Goal: Task Accomplishment & Management: Manage account settings

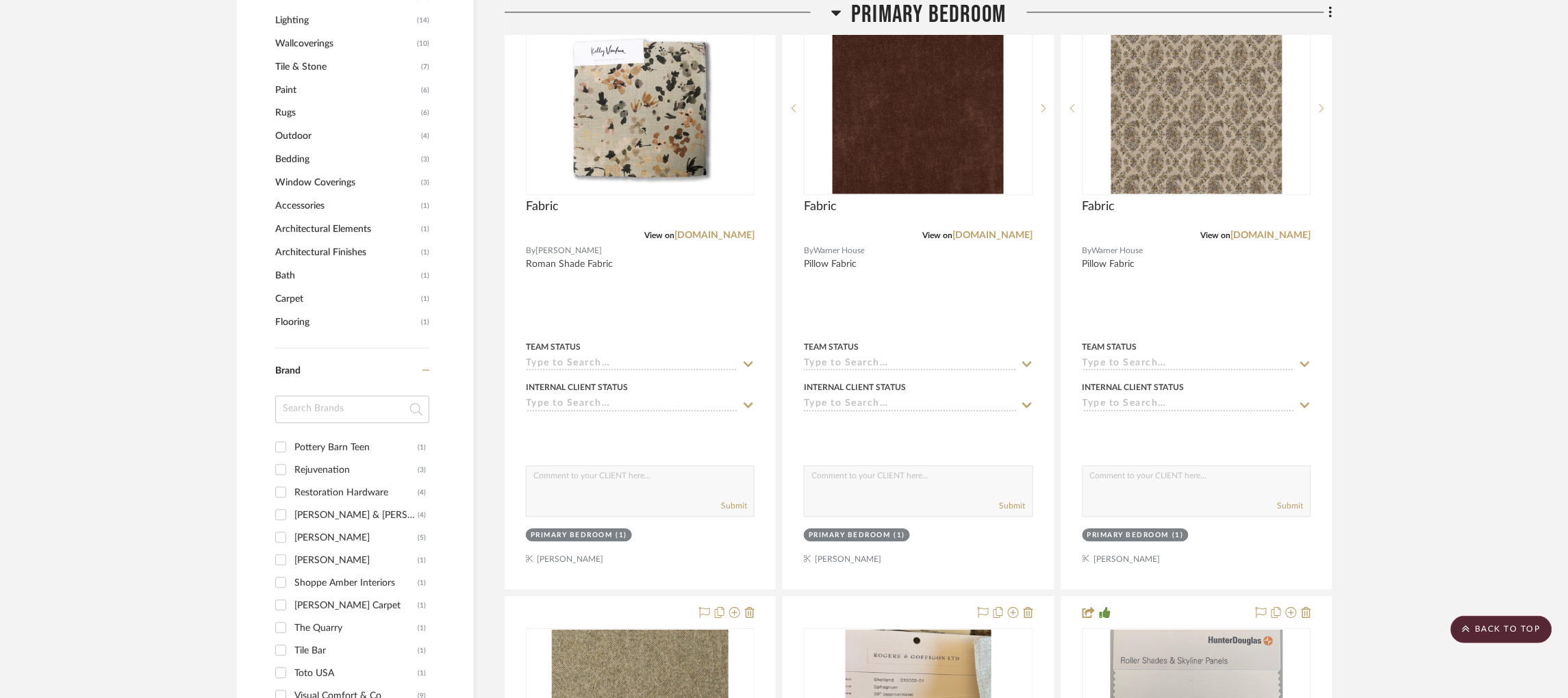
scroll to position [1155, 4]
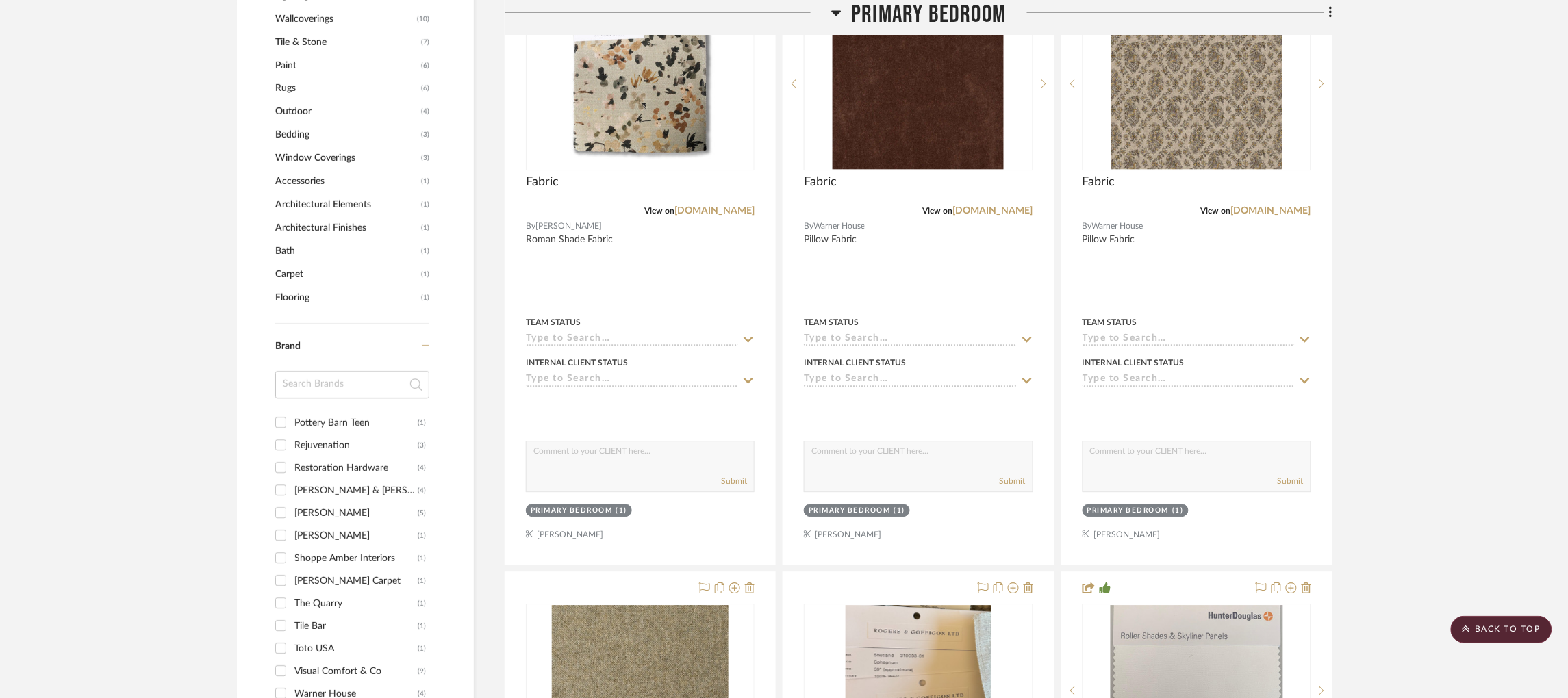
click at [278, 456] on input "Restoration Hardware (4)" at bounding box center [280, 467] width 22 height 22
checkbox input "true"
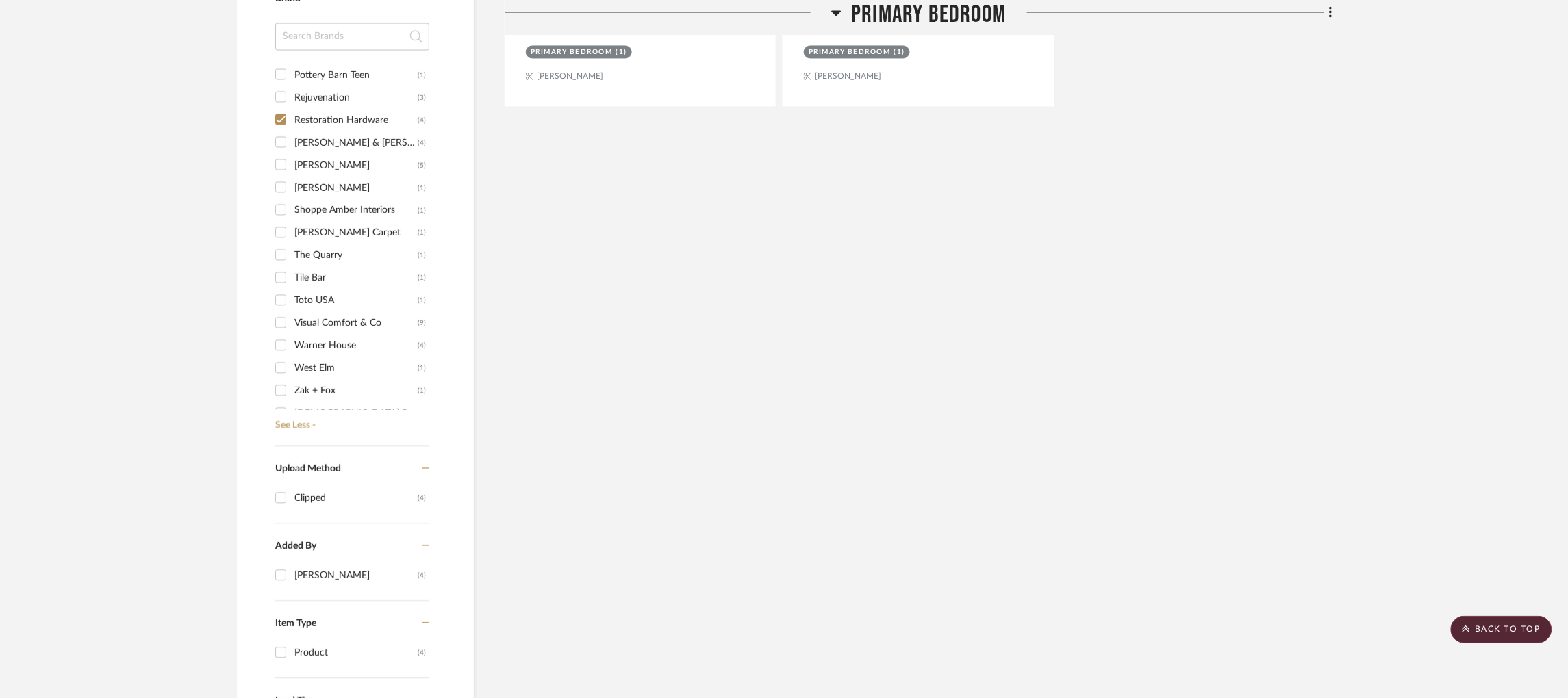
scroll to position [654, 0]
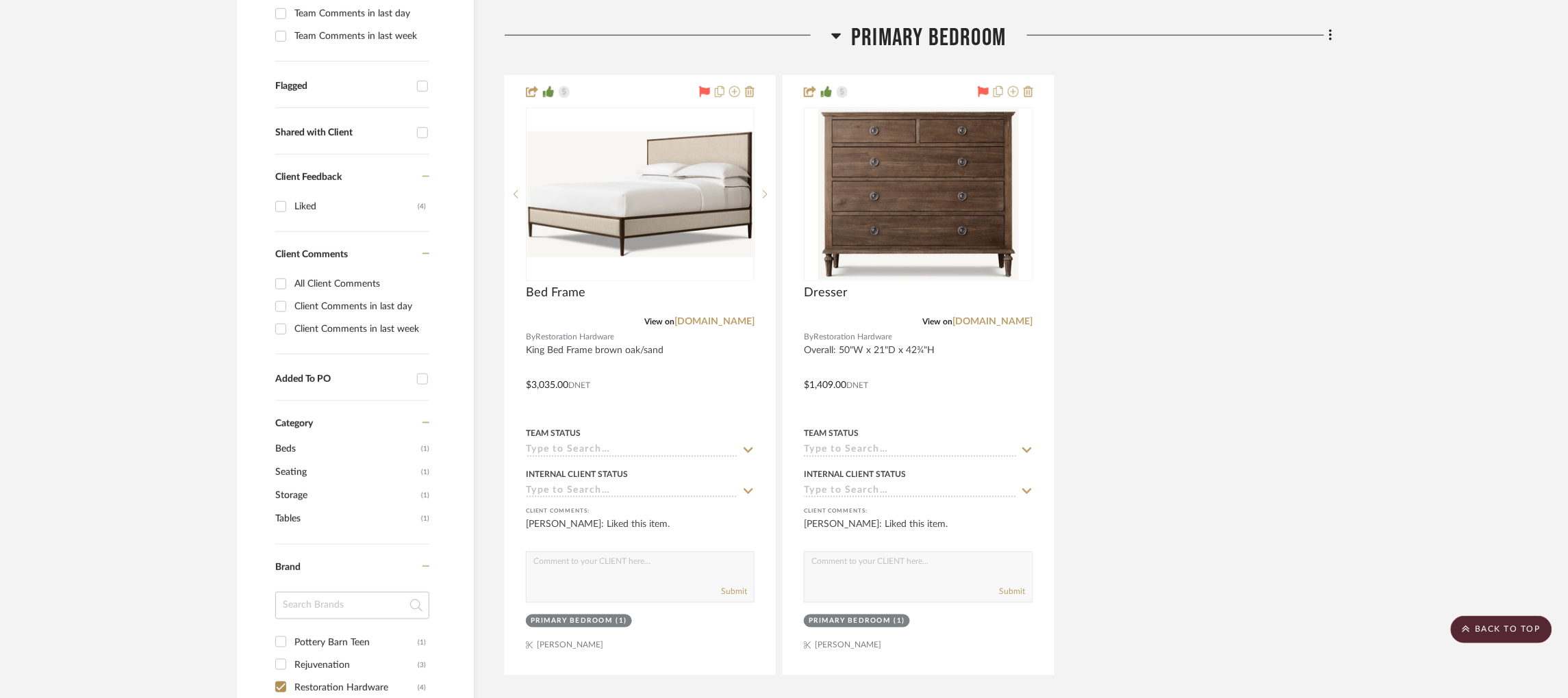
scroll to position [0, 4]
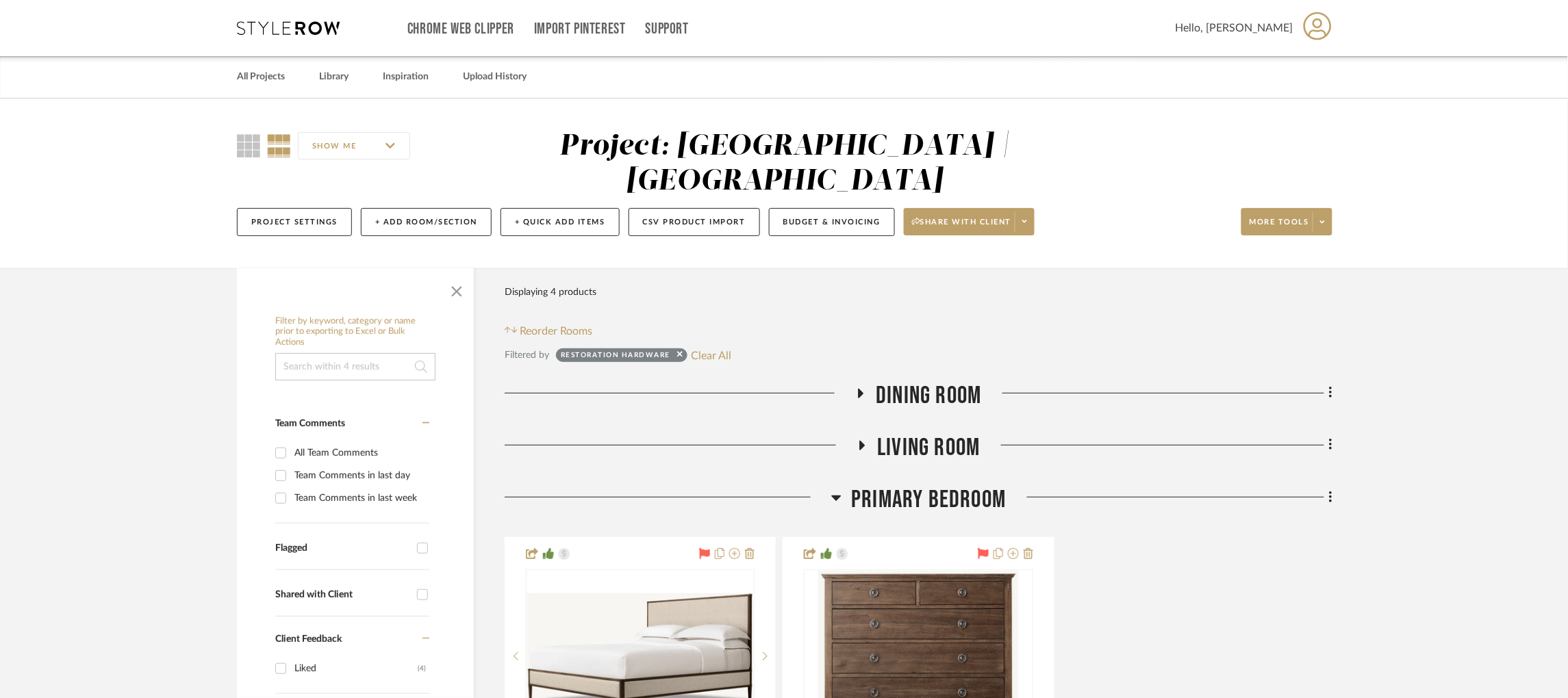
click at [859, 433] on h3 "Living Room" at bounding box center [918, 448] width 123 height 30
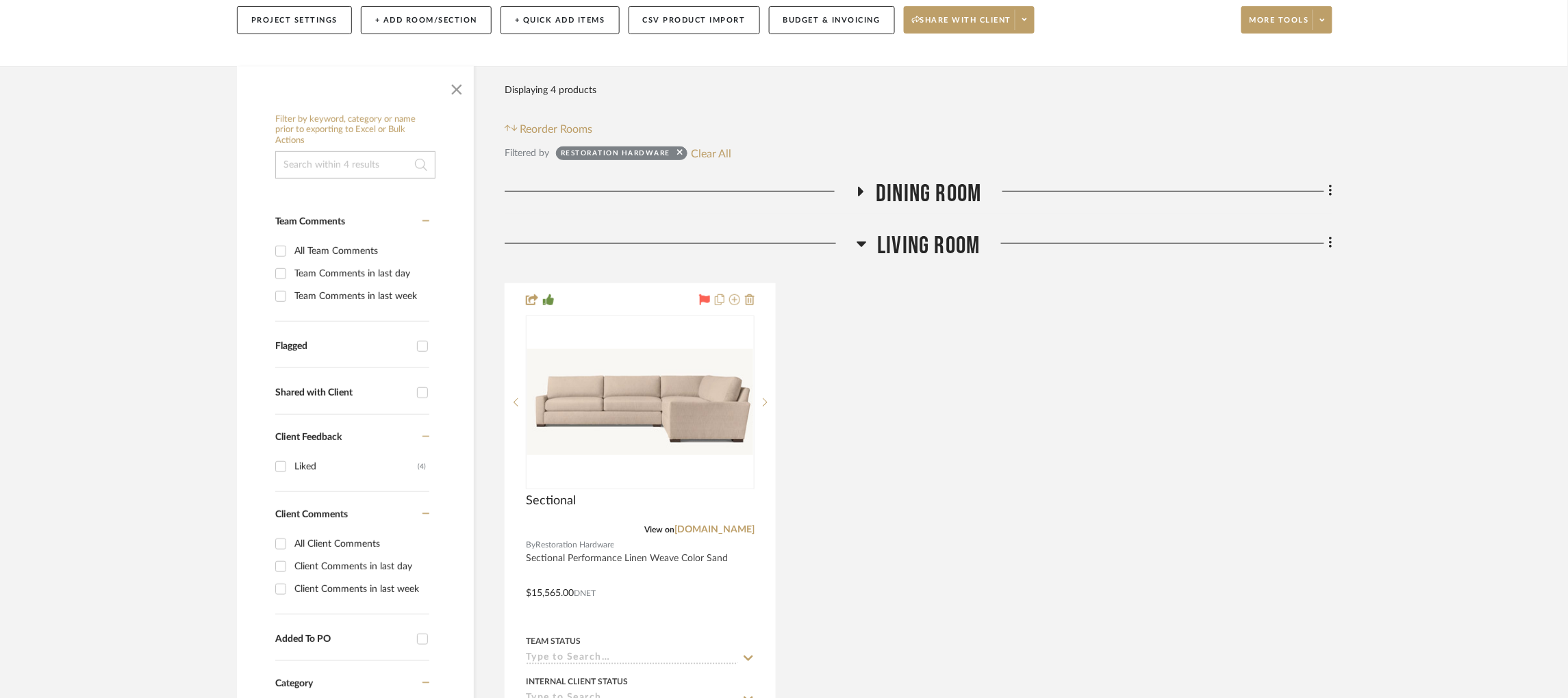
scroll to position [204, 4]
click at [855, 178] on h3 "Dining Room" at bounding box center [918, 193] width 126 height 30
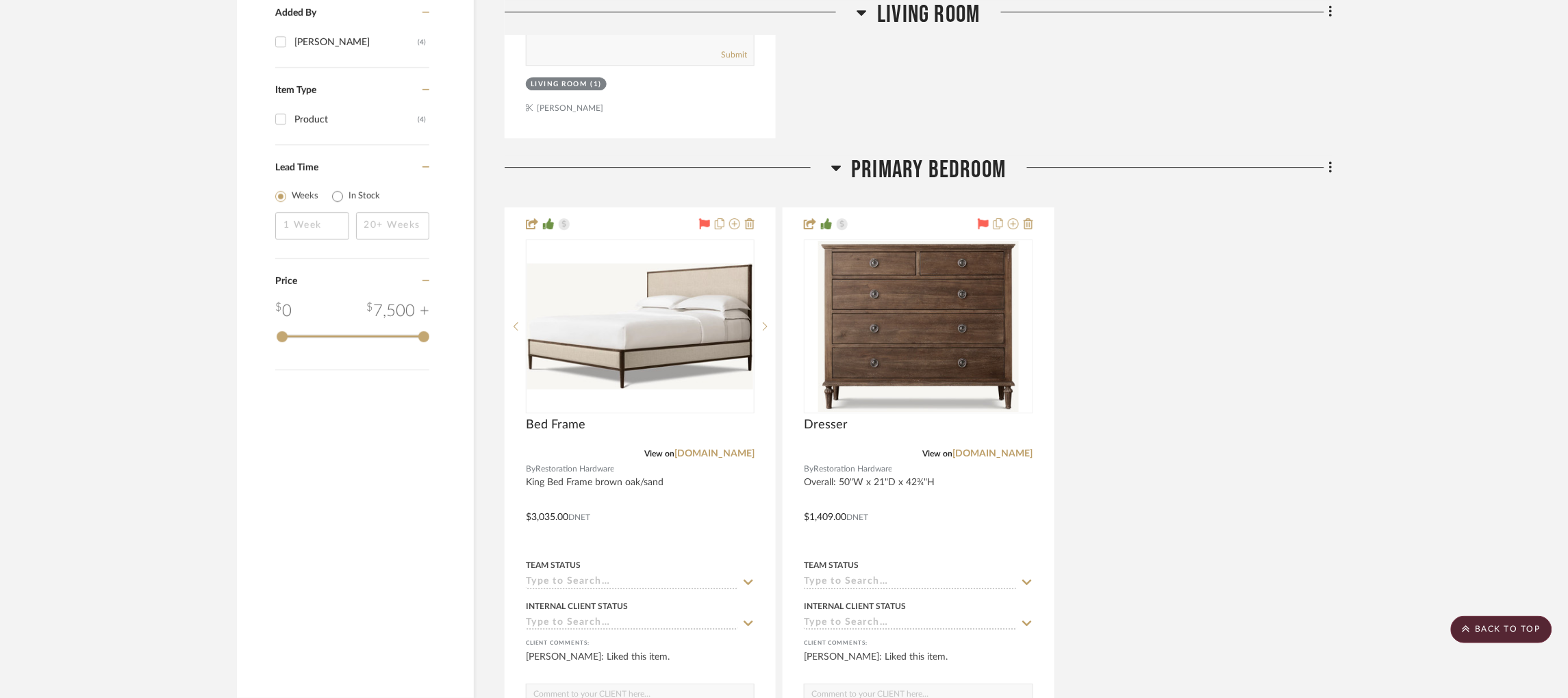
scroll to position [1580, 4]
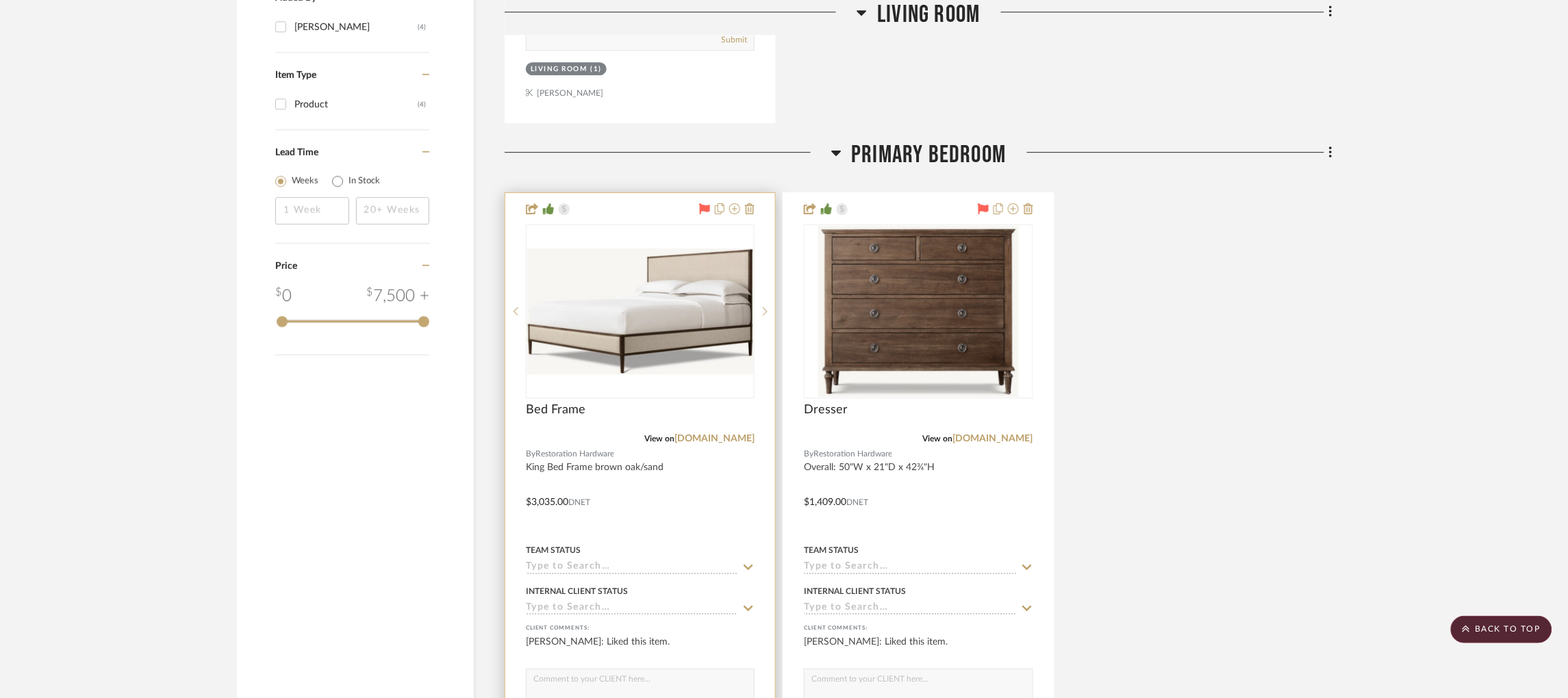
click at [576, 561] on input at bounding box center [632, 568] width 212 height 13
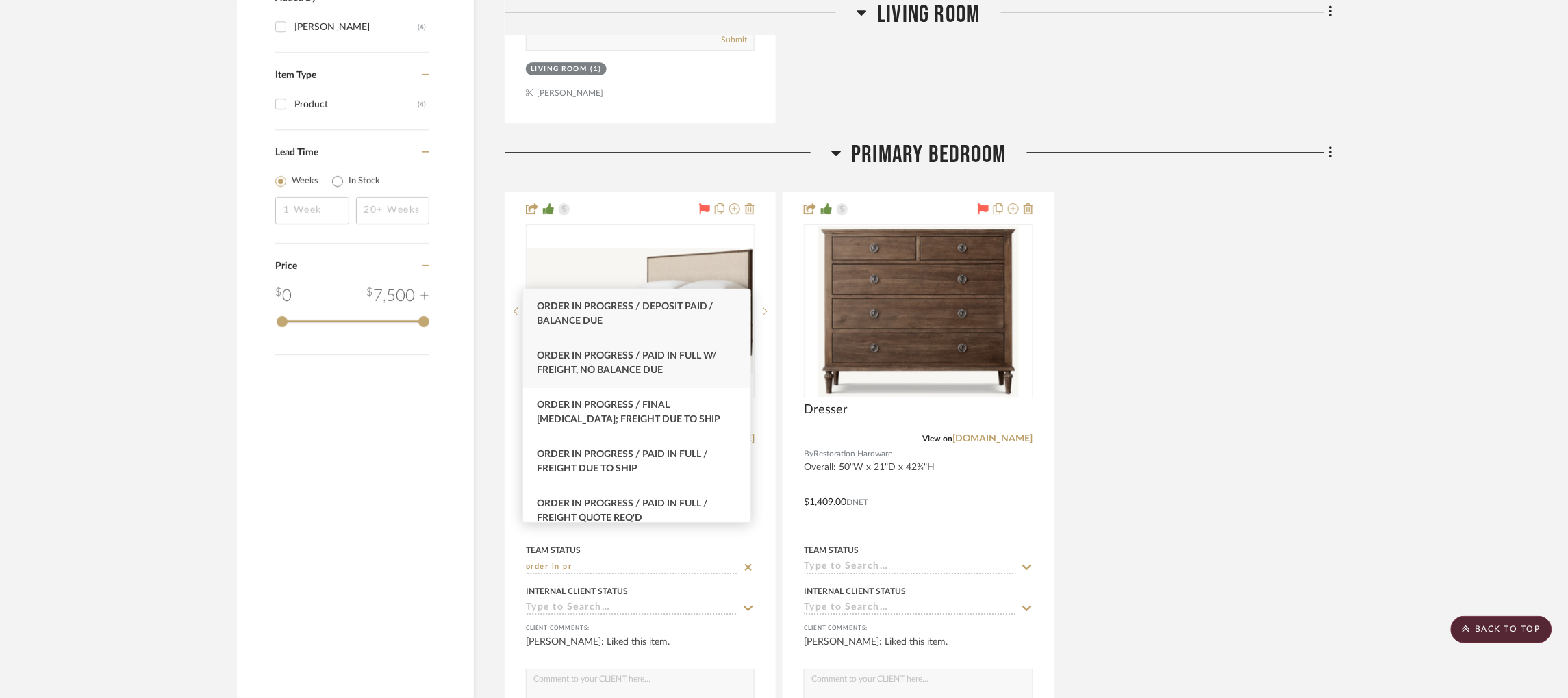
type input "order in pr"
click at [692, 359] on span "Order In Progress / Paid In Full w/ Freight, No Balance due" at bounding box center [627, 363] width 181 height 24
type input "[DATE]"
type input "Order In Progress / Paid In Full w/ Freight, No Balance due"
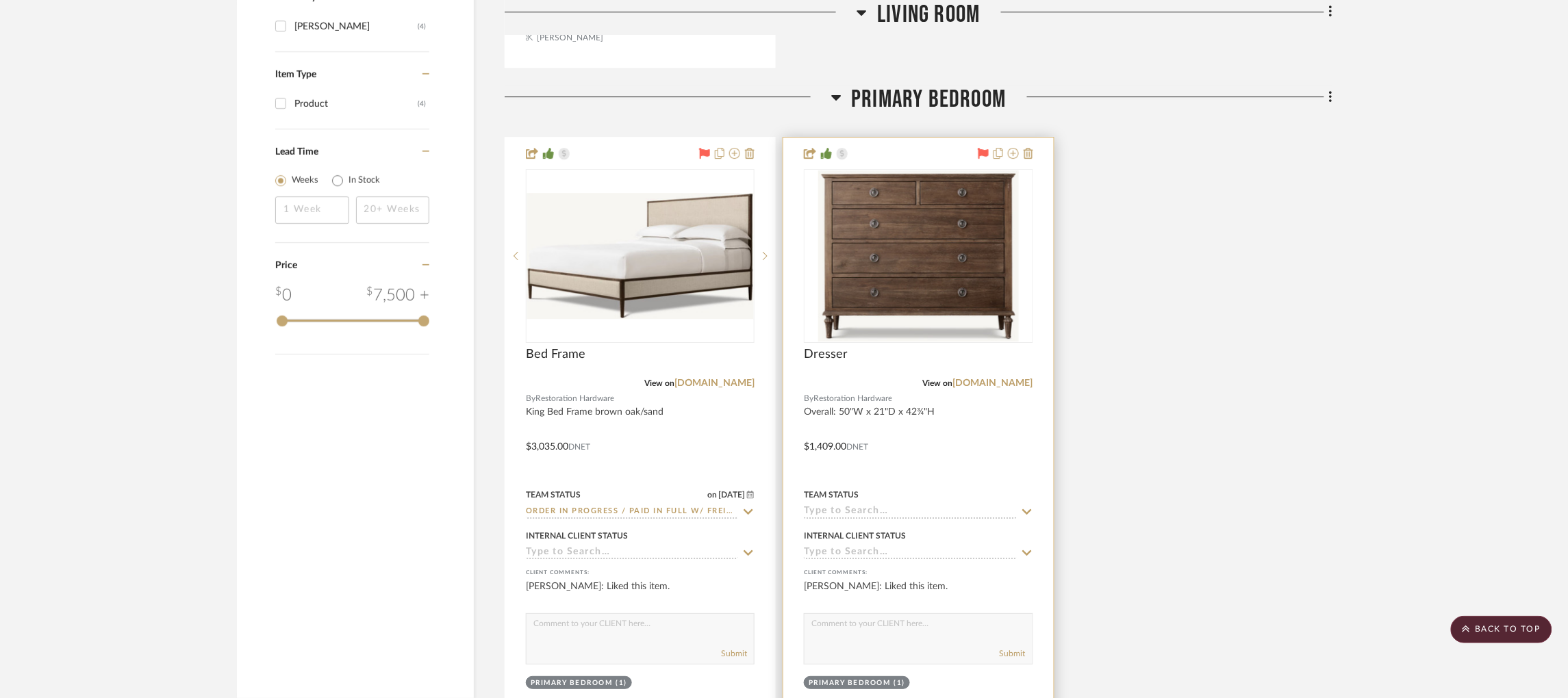
scroll to position [1657, 4]
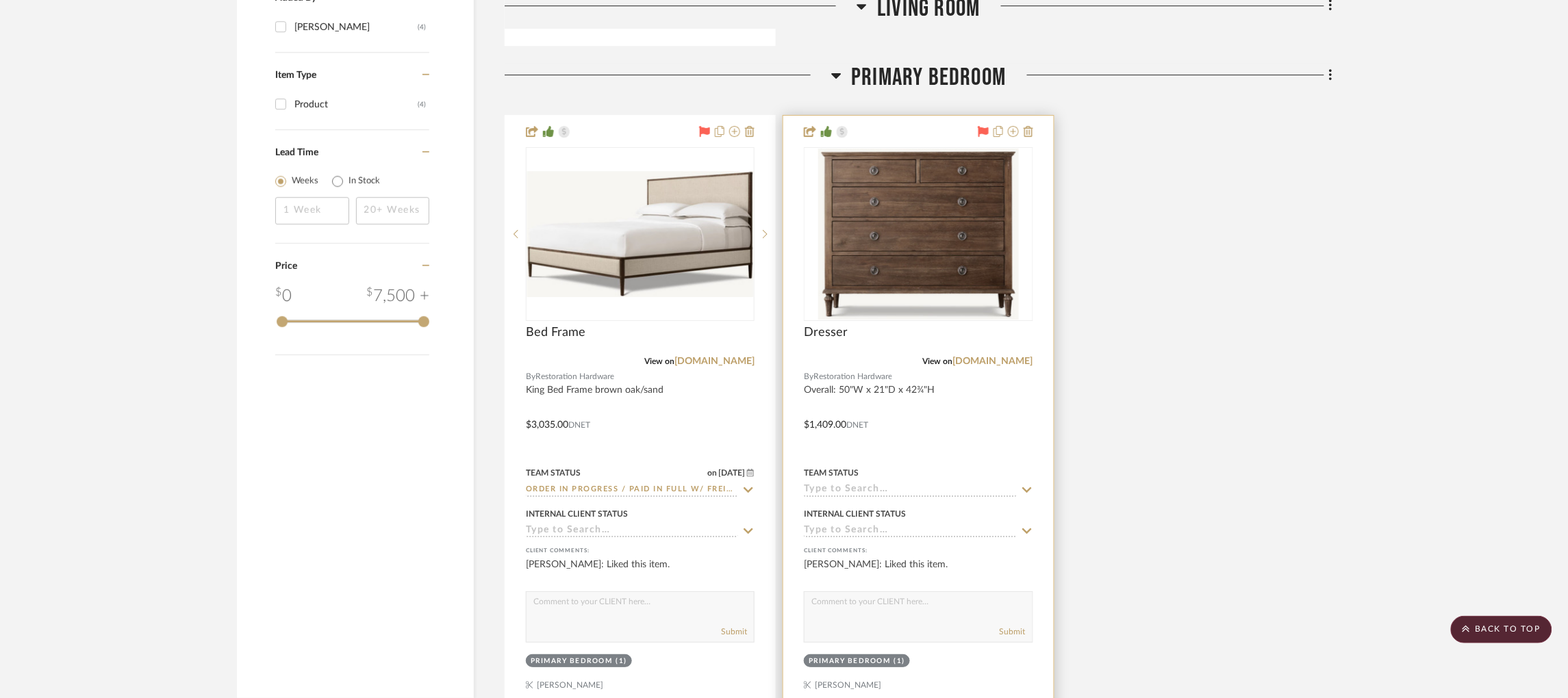
click at [848, 484] on input at bounding box center [909, 490] width 212 height 13
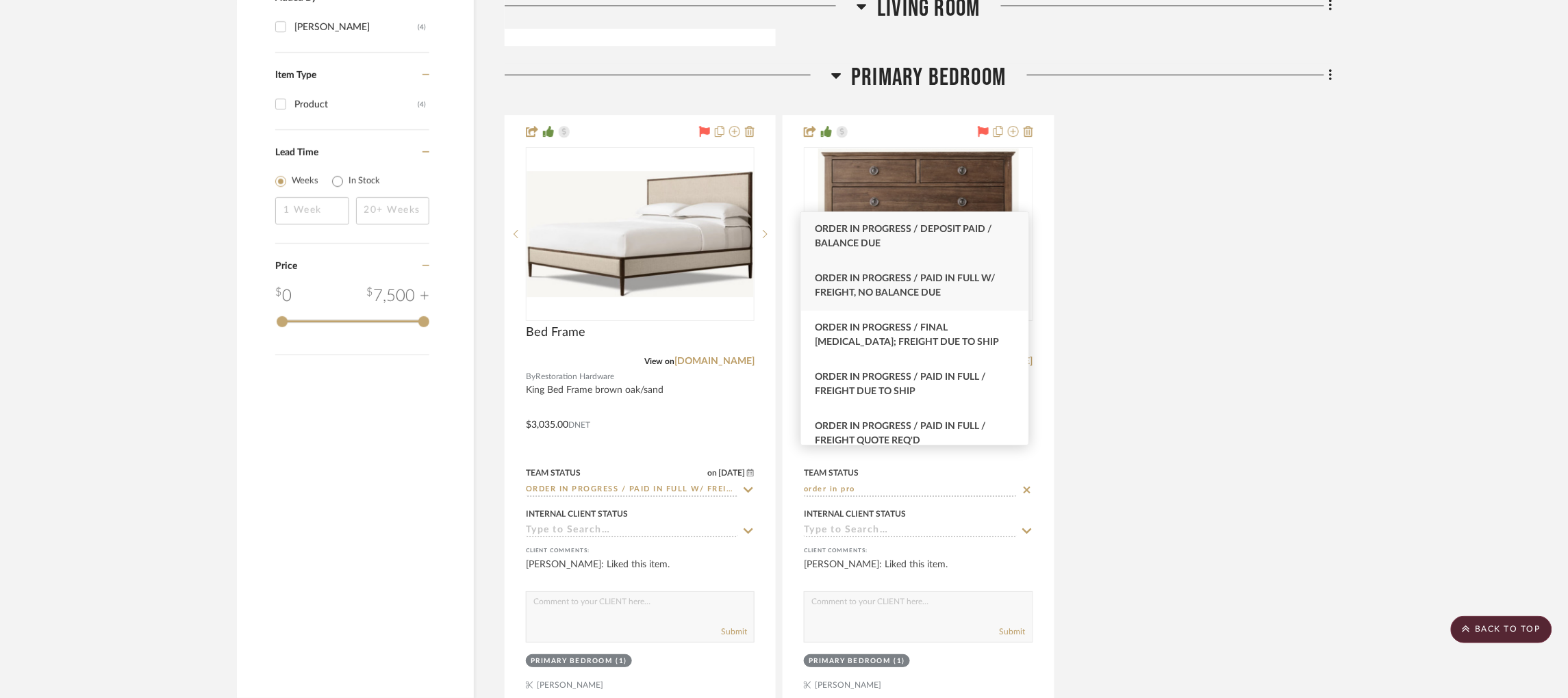
type input "order in pro"
click at [927, 294] on span "Order In Progress / Paid In Full w/ Freight, No Balance due" at bounding box center [905, 286] width 181 height 24
type input "[DATE]"
type input "Order In Progress / Paid In Full w/ Freight, No Balance due"
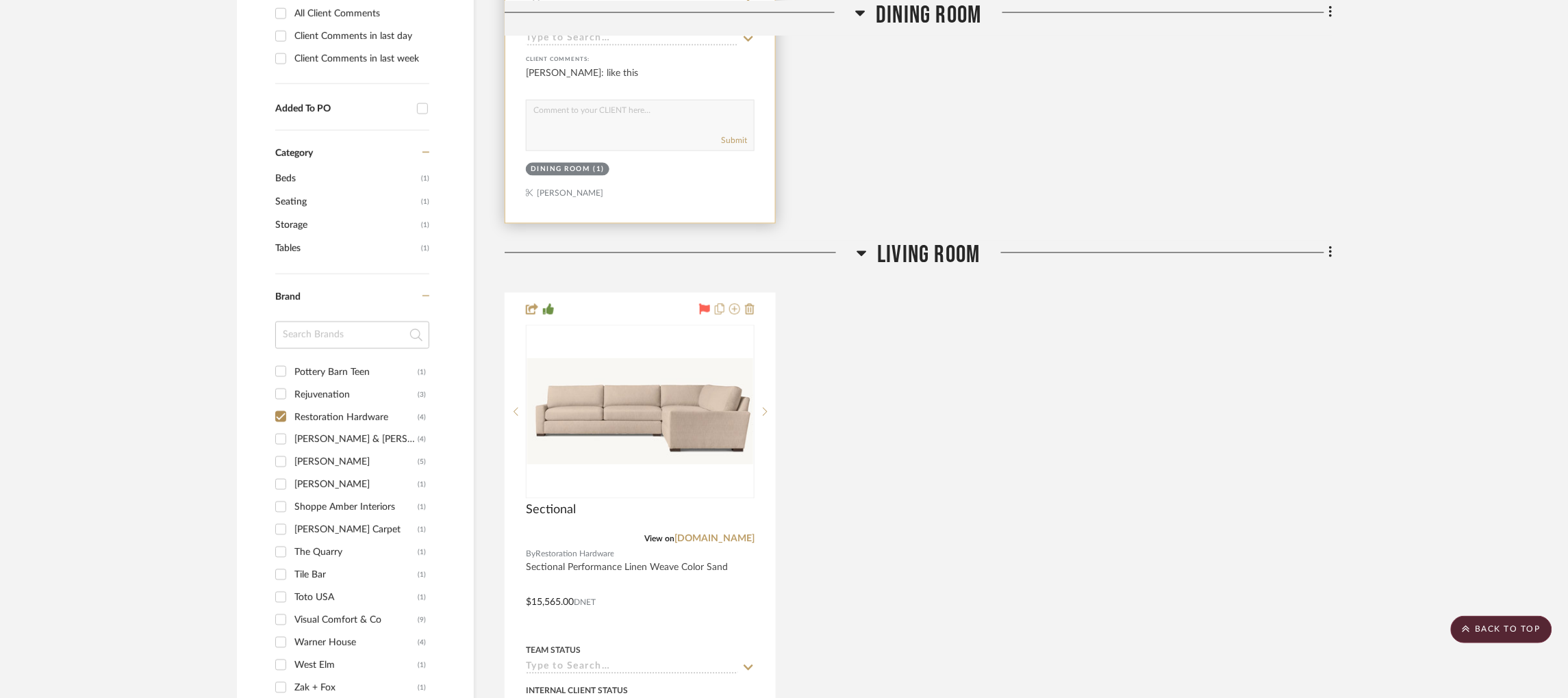
scroll to position [220, 4]
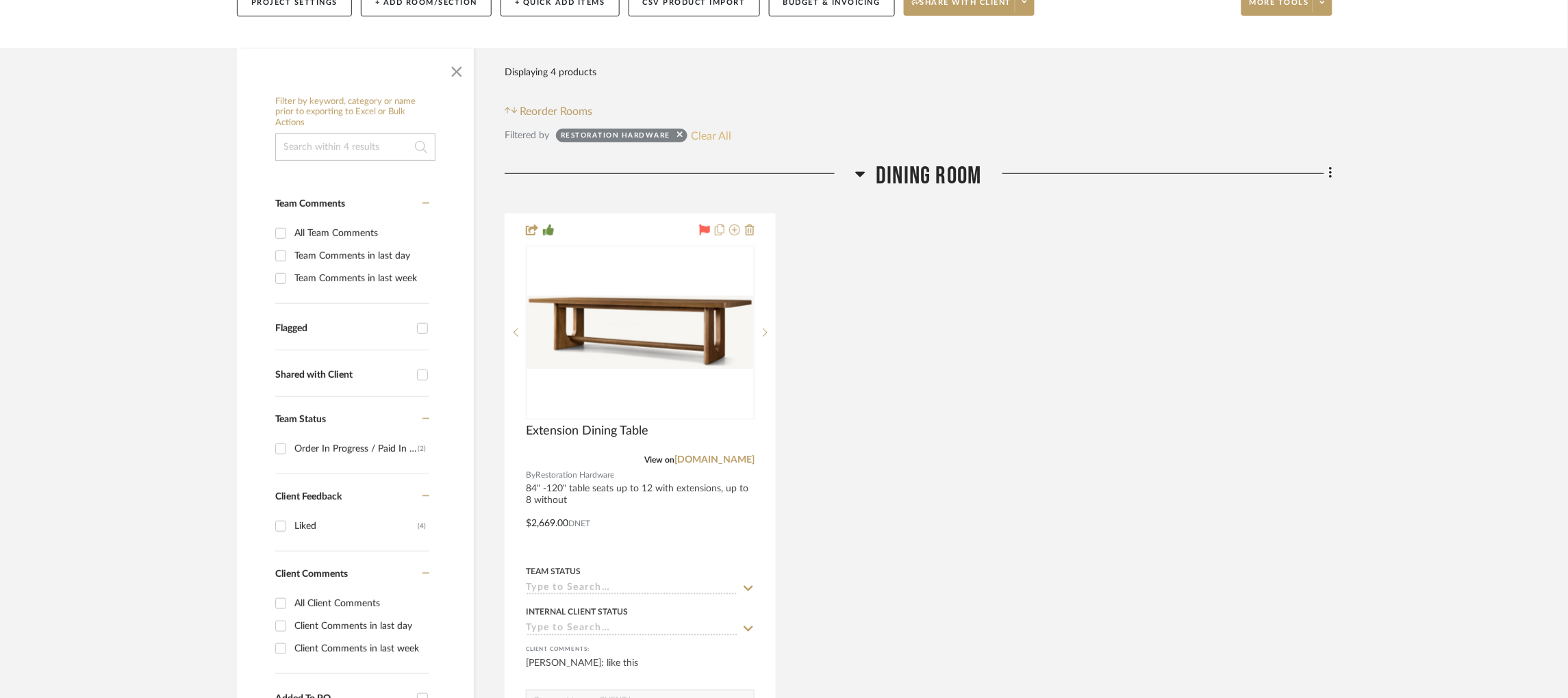
click at [696, 127] on button "Clear All" at bounding box center [711, 135] width 40 height 18
checkbox input "false"
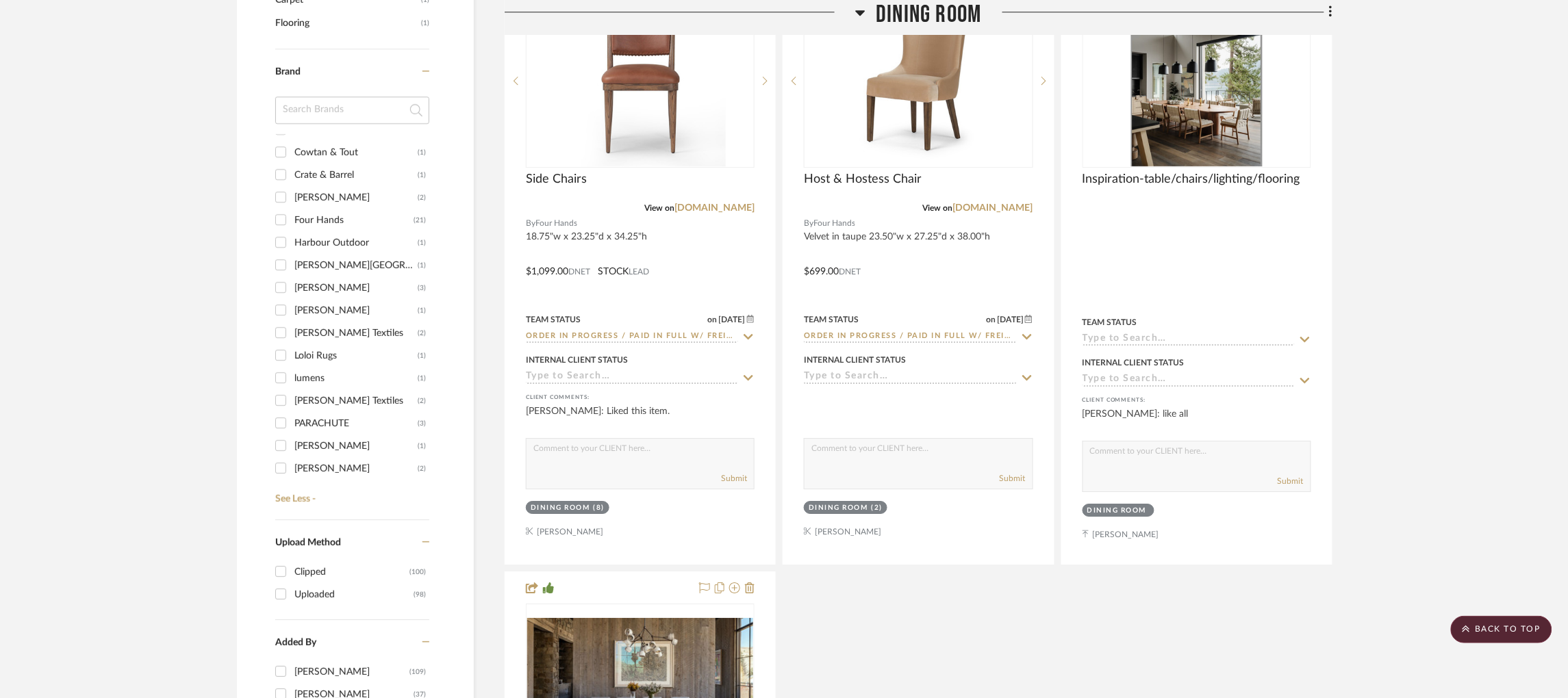
scroll to position [243, 0]
click at [277, 208] on input "Four Hands (21)" at bounding box center [280, 218] width 22 height 22
checkbox input "true"
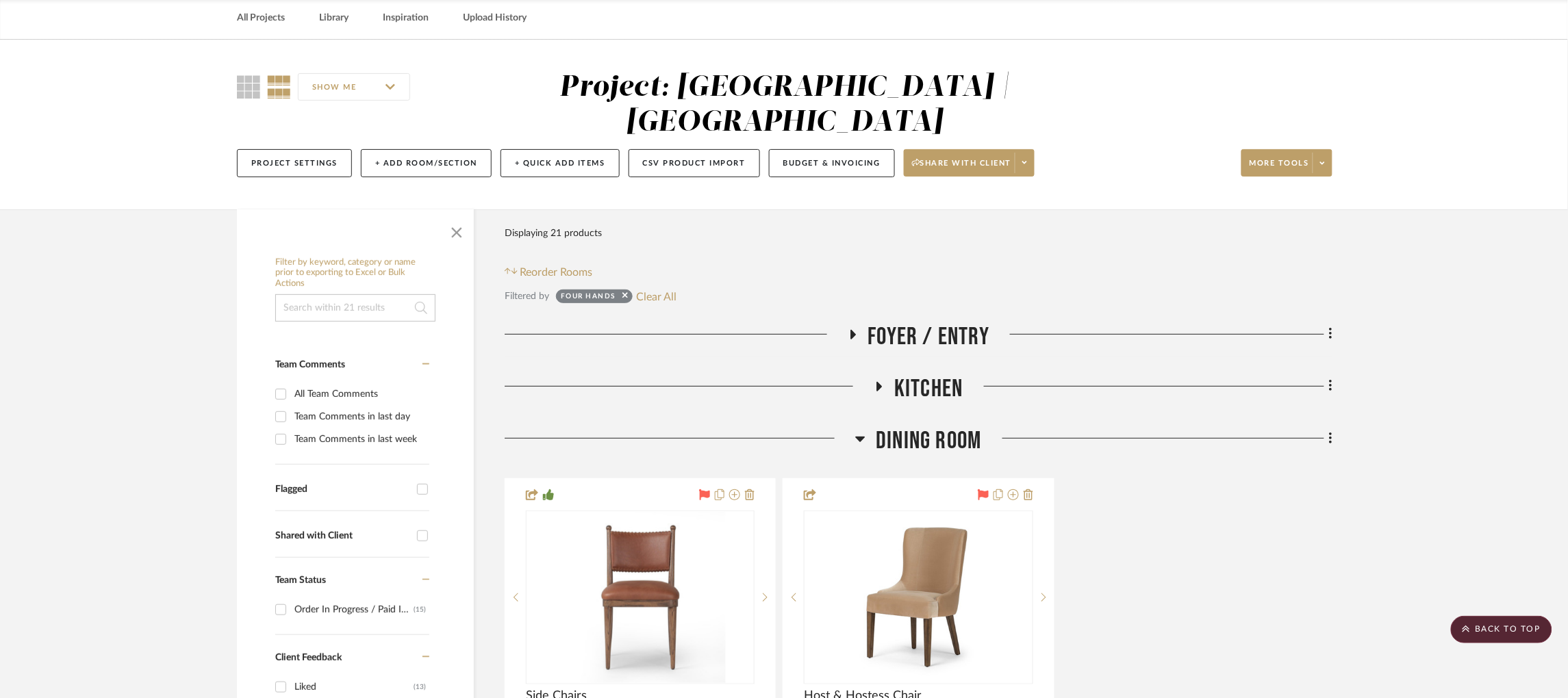
scroll to position [0, 4]
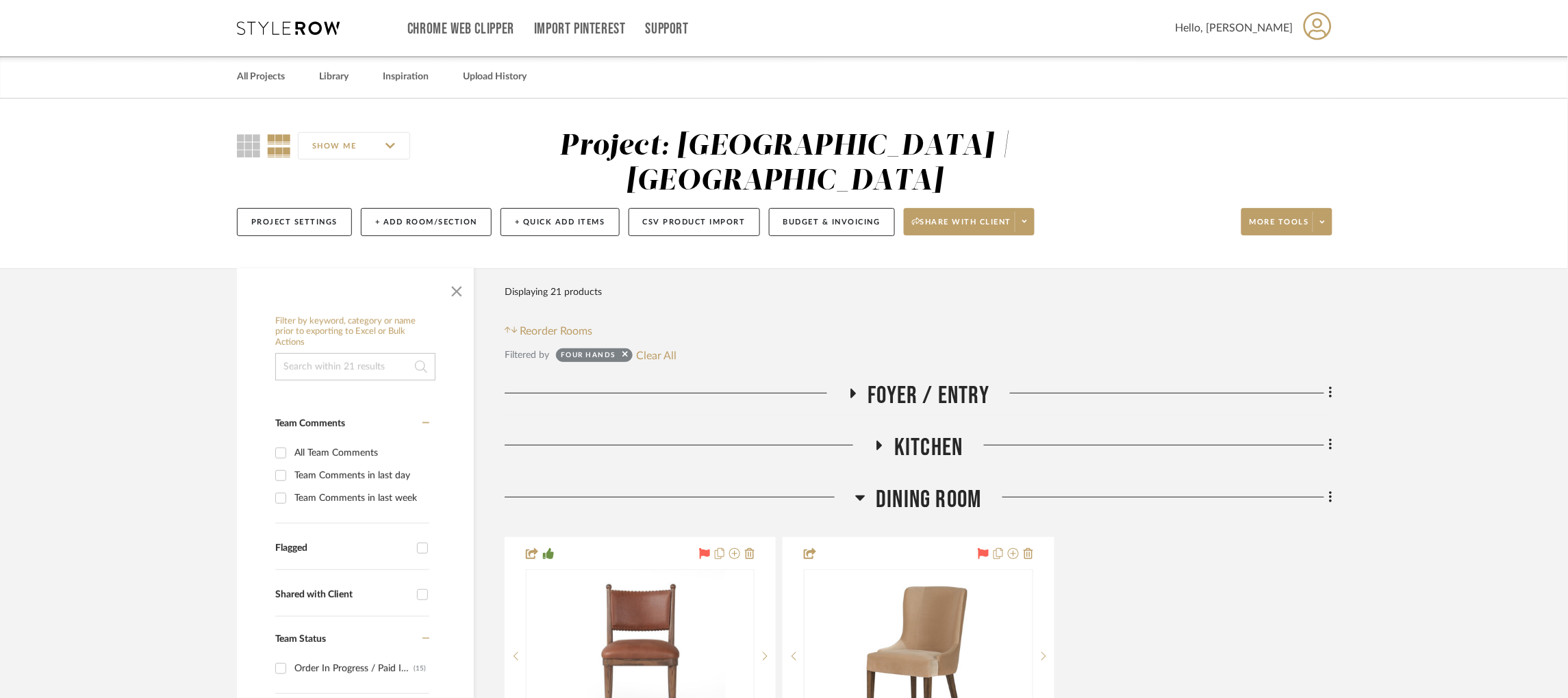
click at [850, 388] on icon at bounding box center [852, 393] width 16 height 11
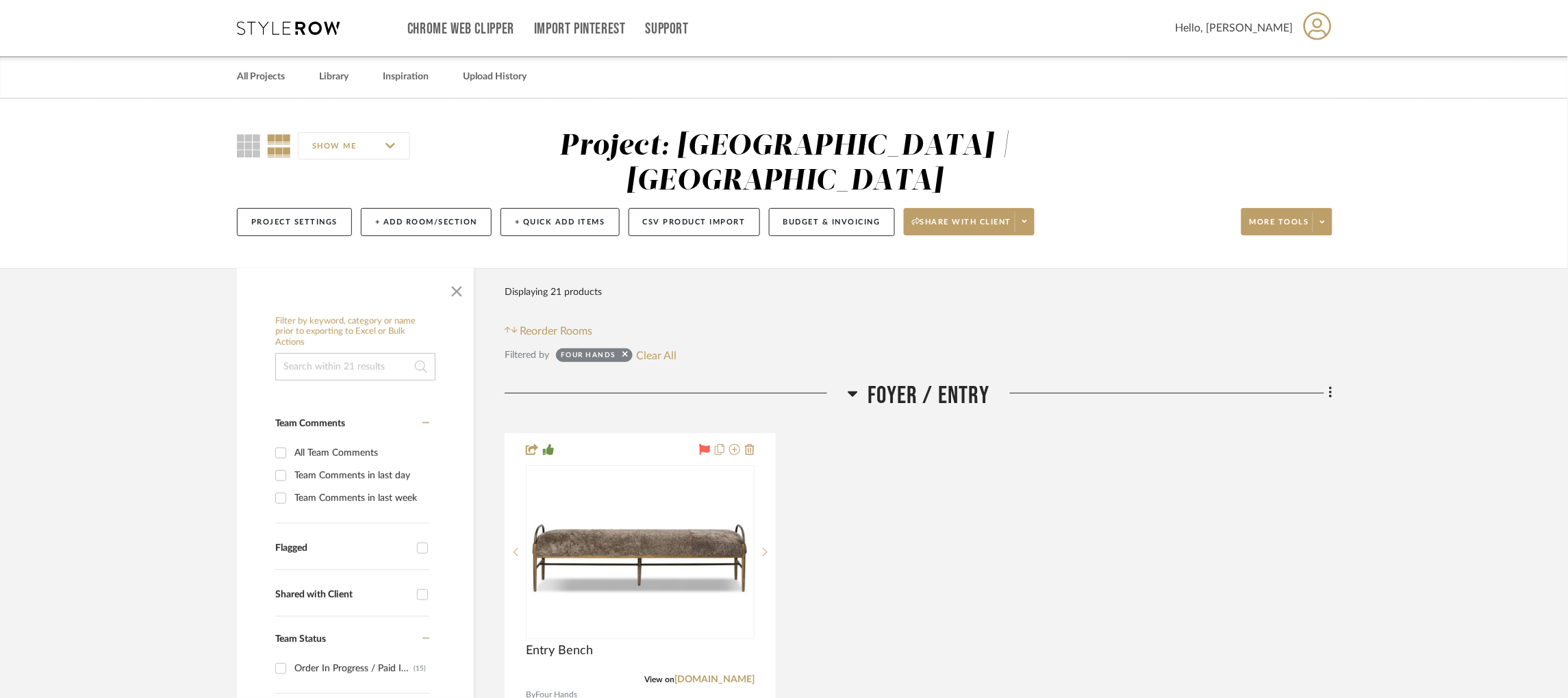
click at [850, 385] on icon at bounding box center [852, 393] width 11 height 16
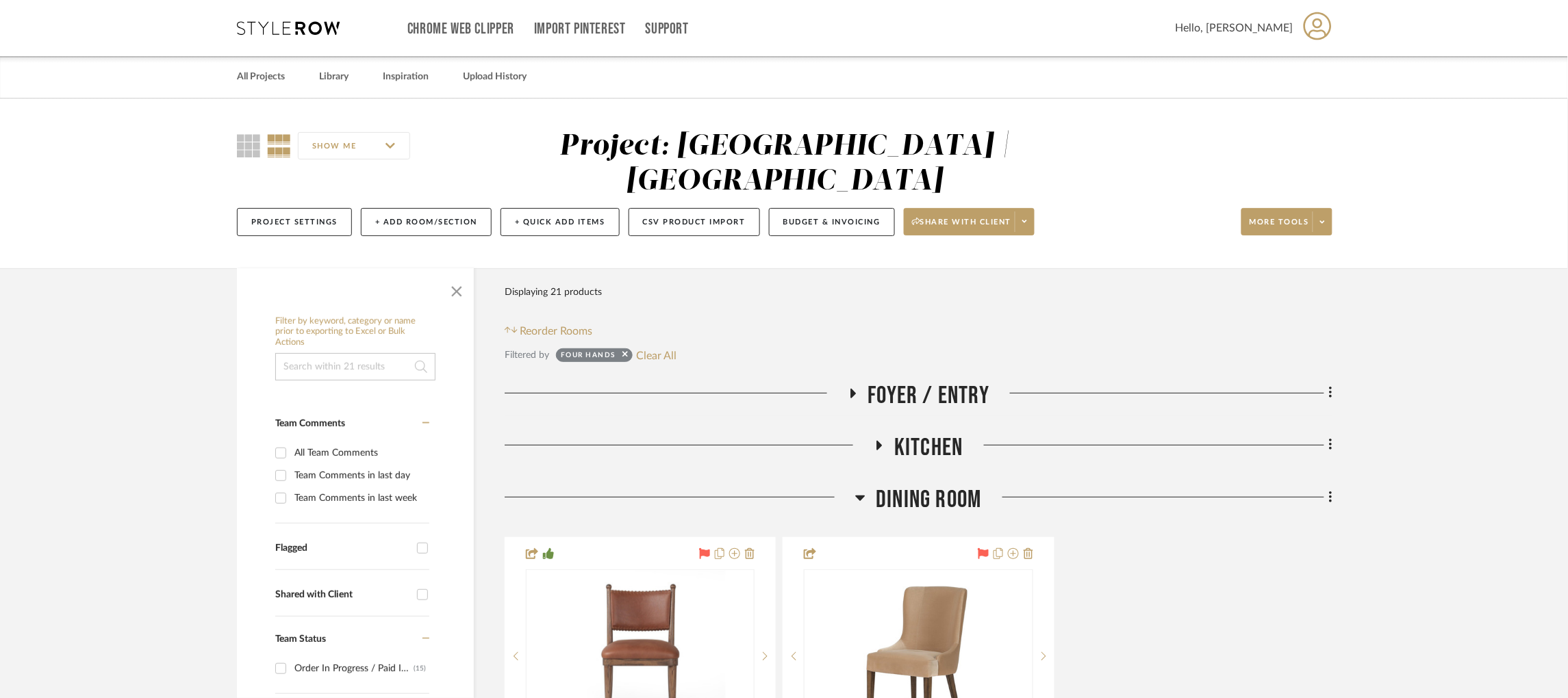
click at [878, 440] on icon at bounding box center [878, 445] width 16 height 11
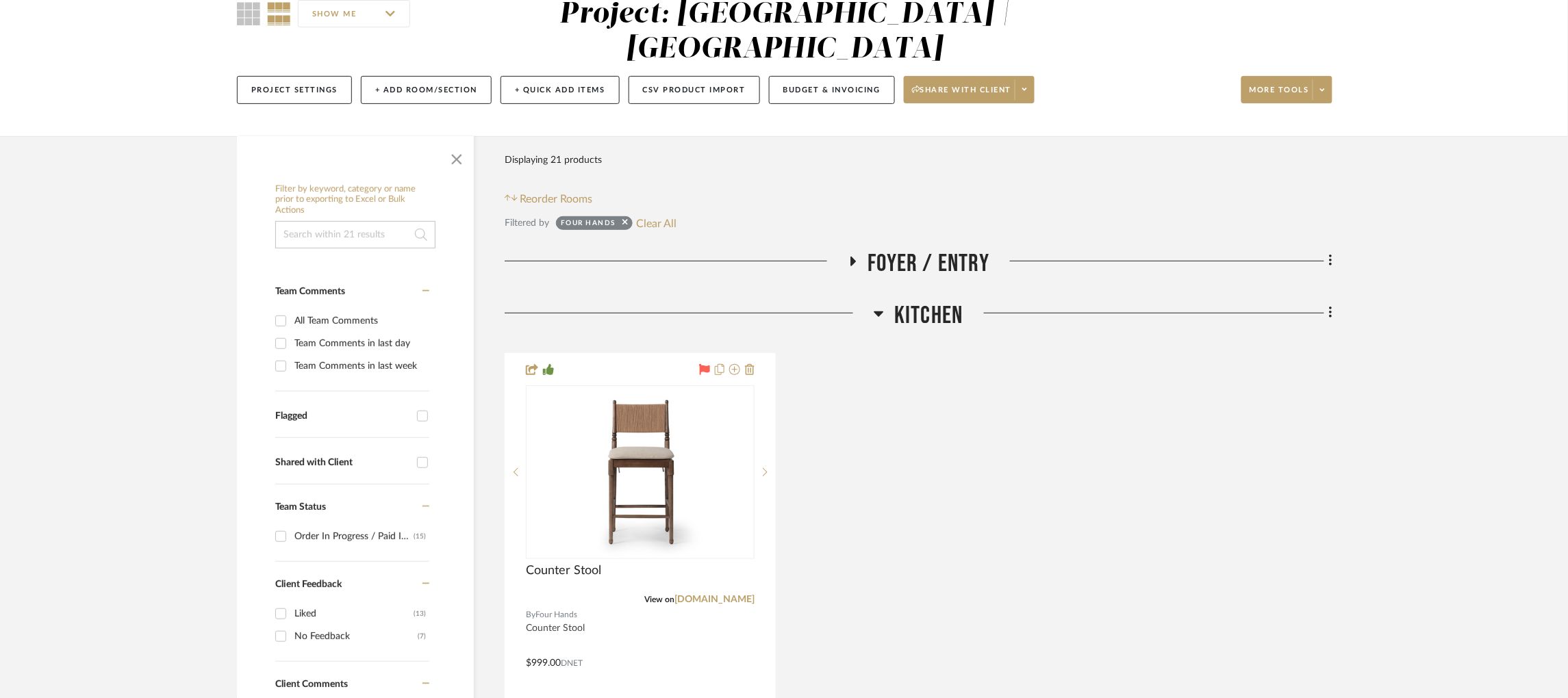
scroll to position [307, 4]
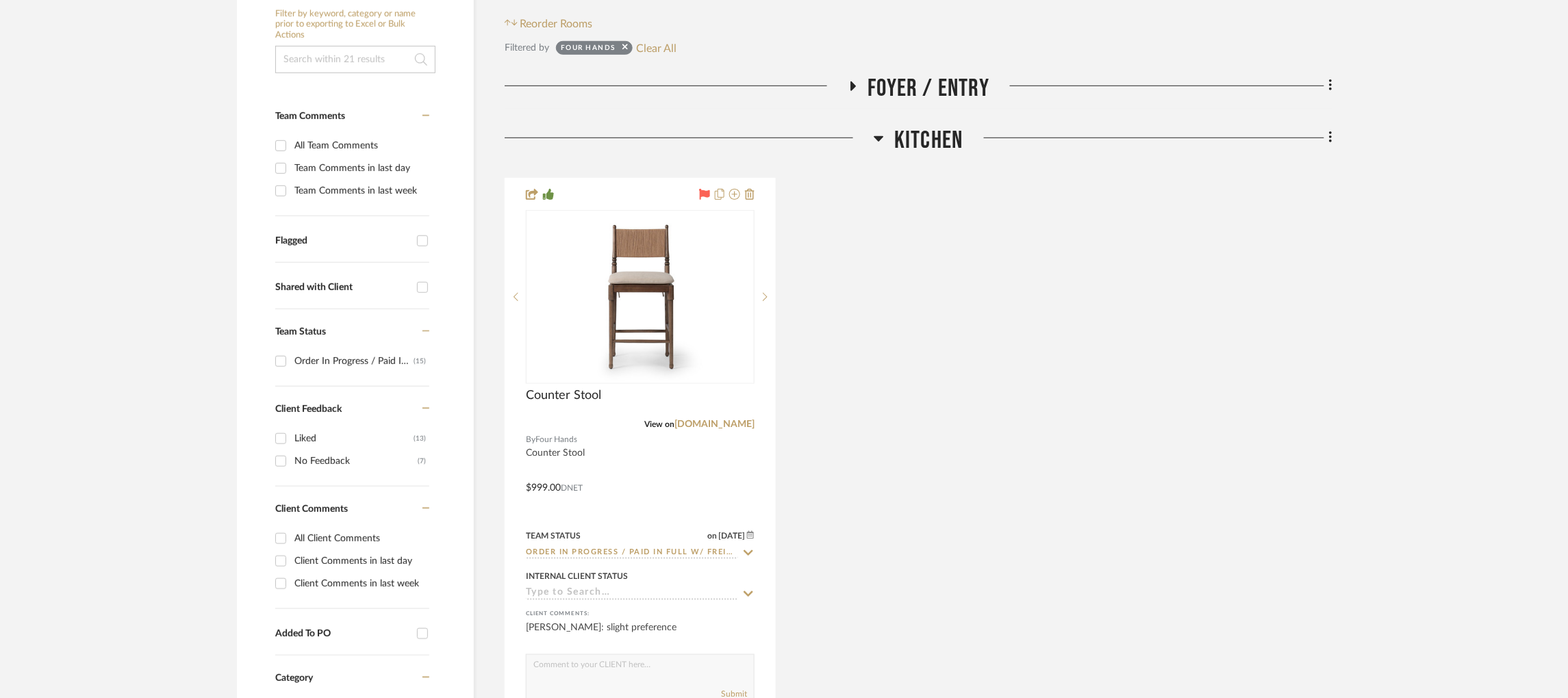
click at [874, 130] on icon at bounding box center [878, 138] width 11 height 16
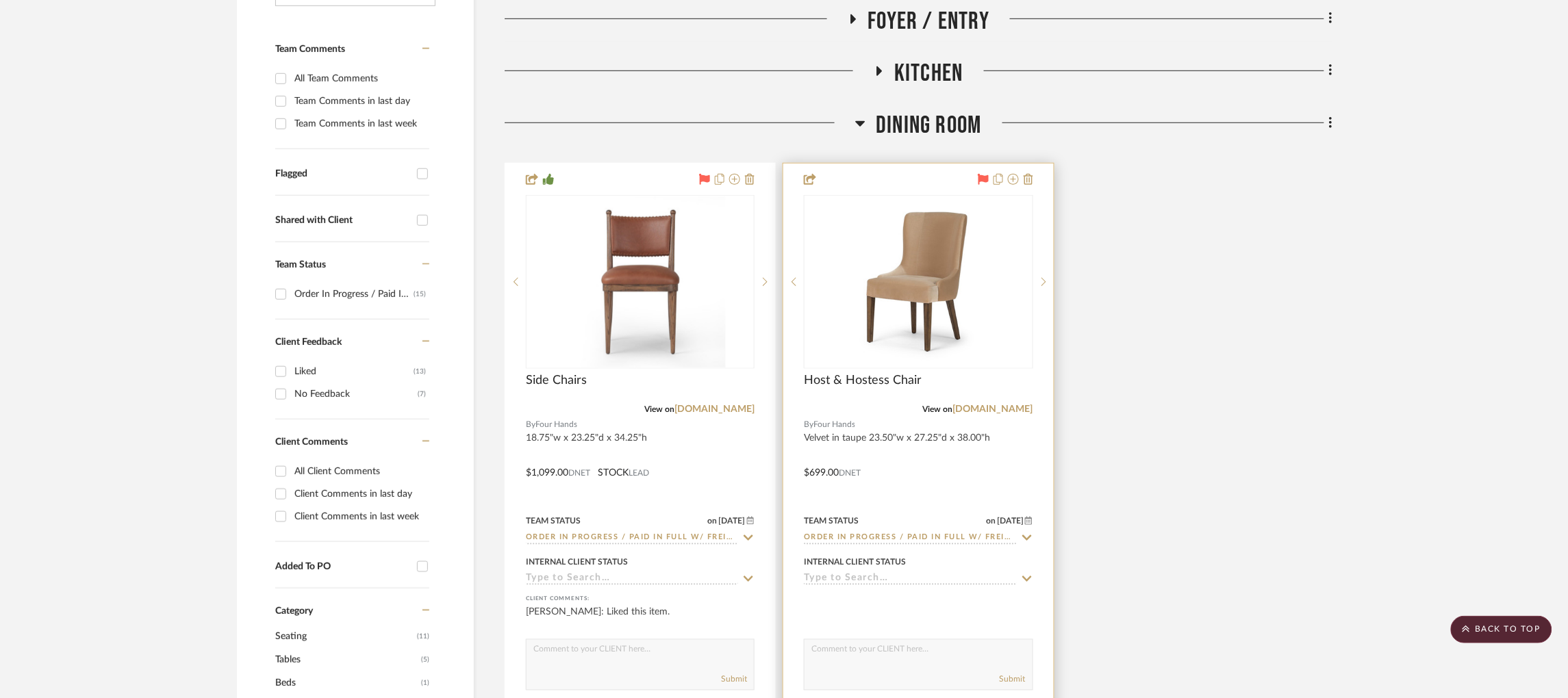
scroll to position [411, 4]
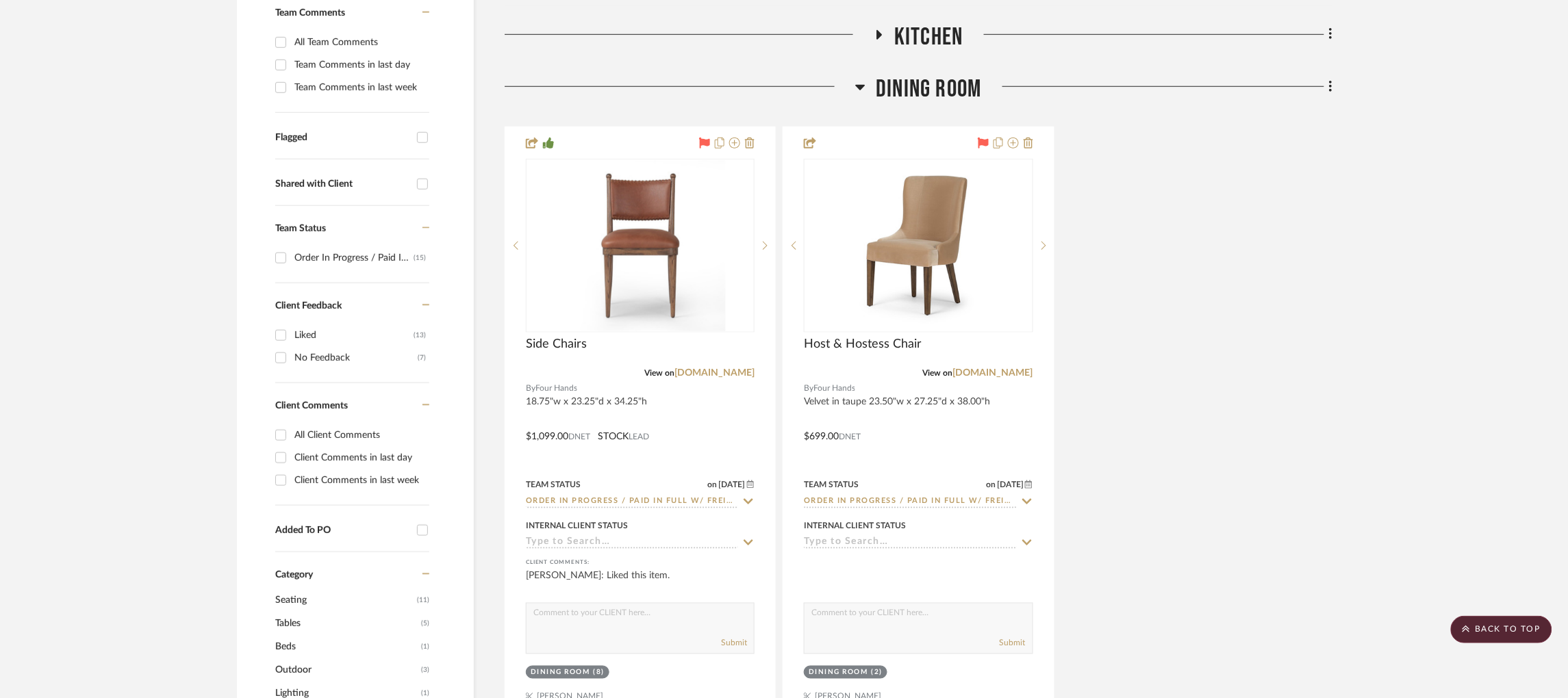
click at [856, 85] on icon at bounding box center [861, 88] width 10 height 6
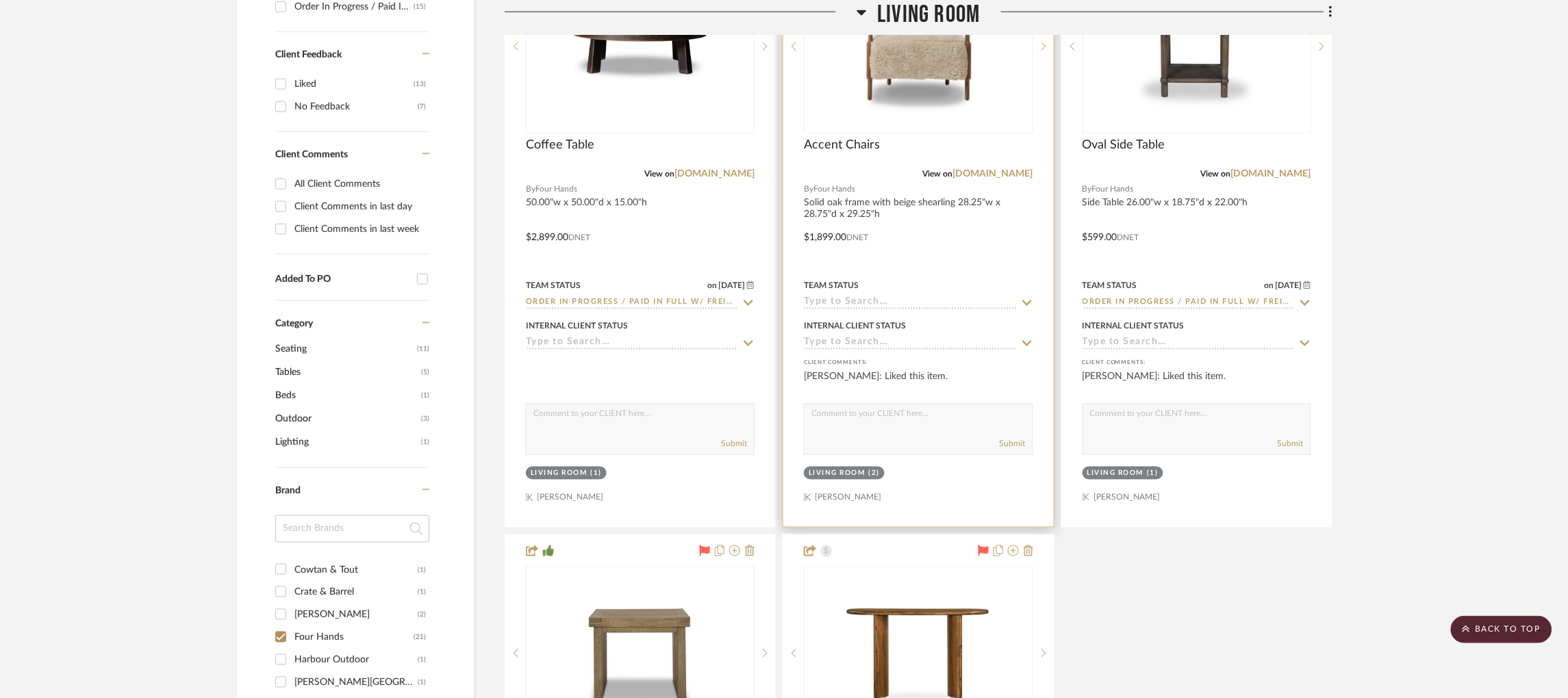
scroll to position [719, 4]
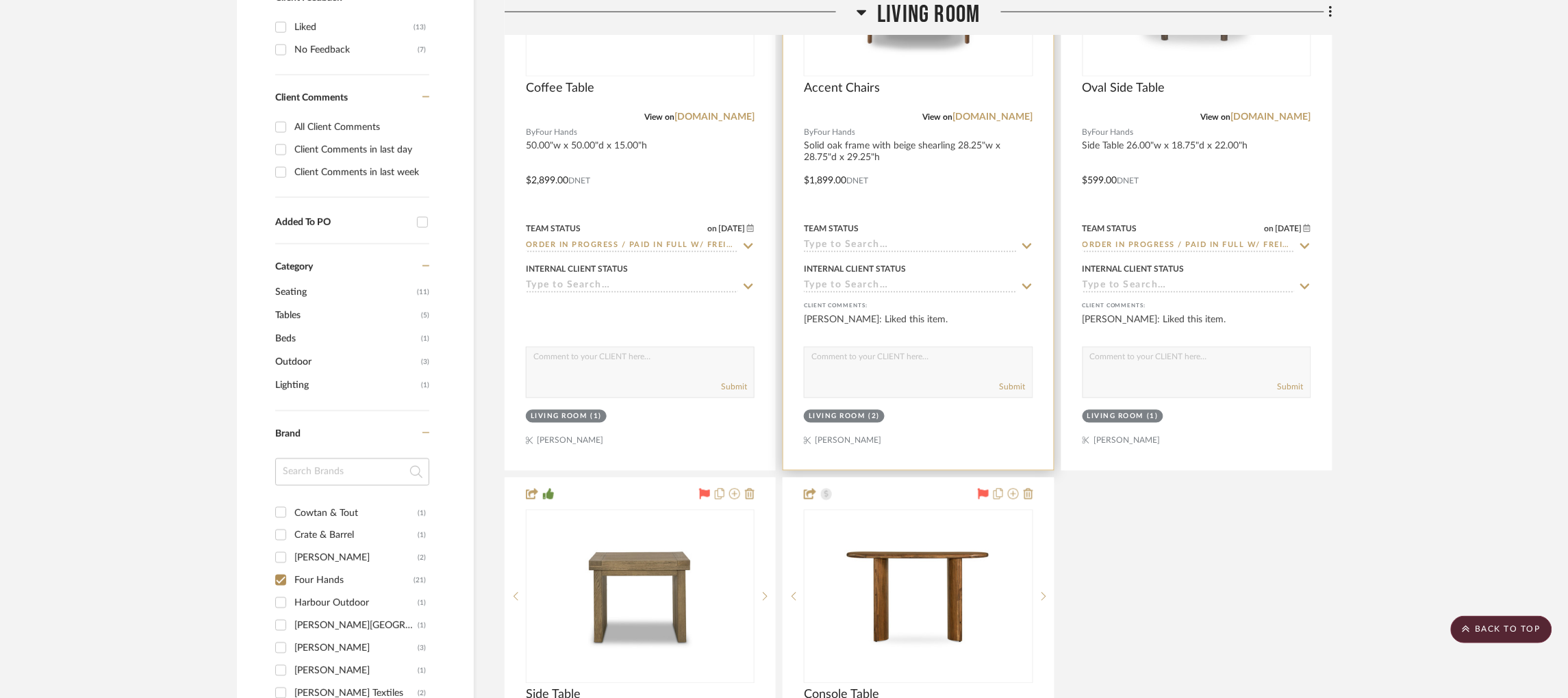
click at [860, 239] on input at bounding box center [909, 246] width 212 height 13
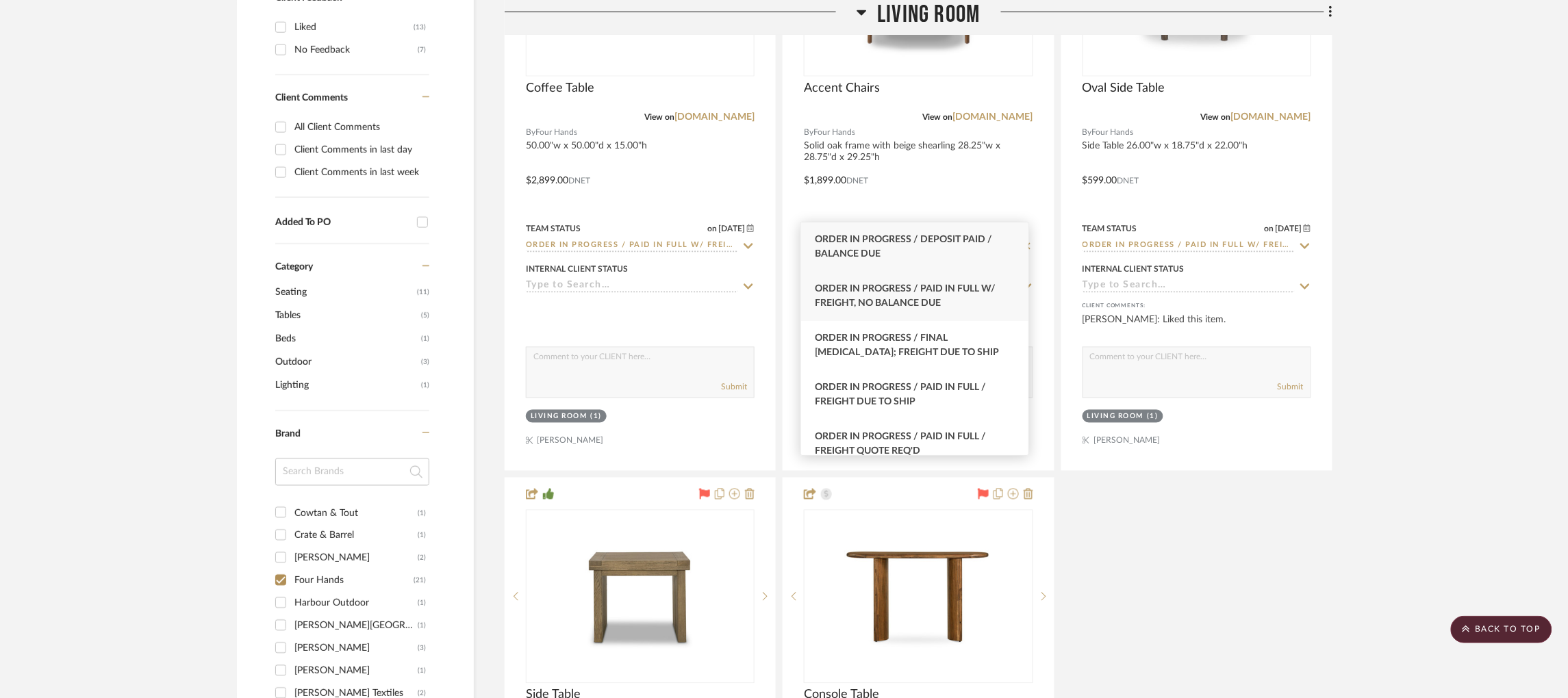
type input "order in p"
click at [902, 294] on span "Order In Progress / Paid In Full w/ Freight, No Balance due" at bounding box center [905, 296] width 181 height 24
type input "[DATE]"
type input "Order In Progress / Paid In Full w/ Freight, No Balance due"
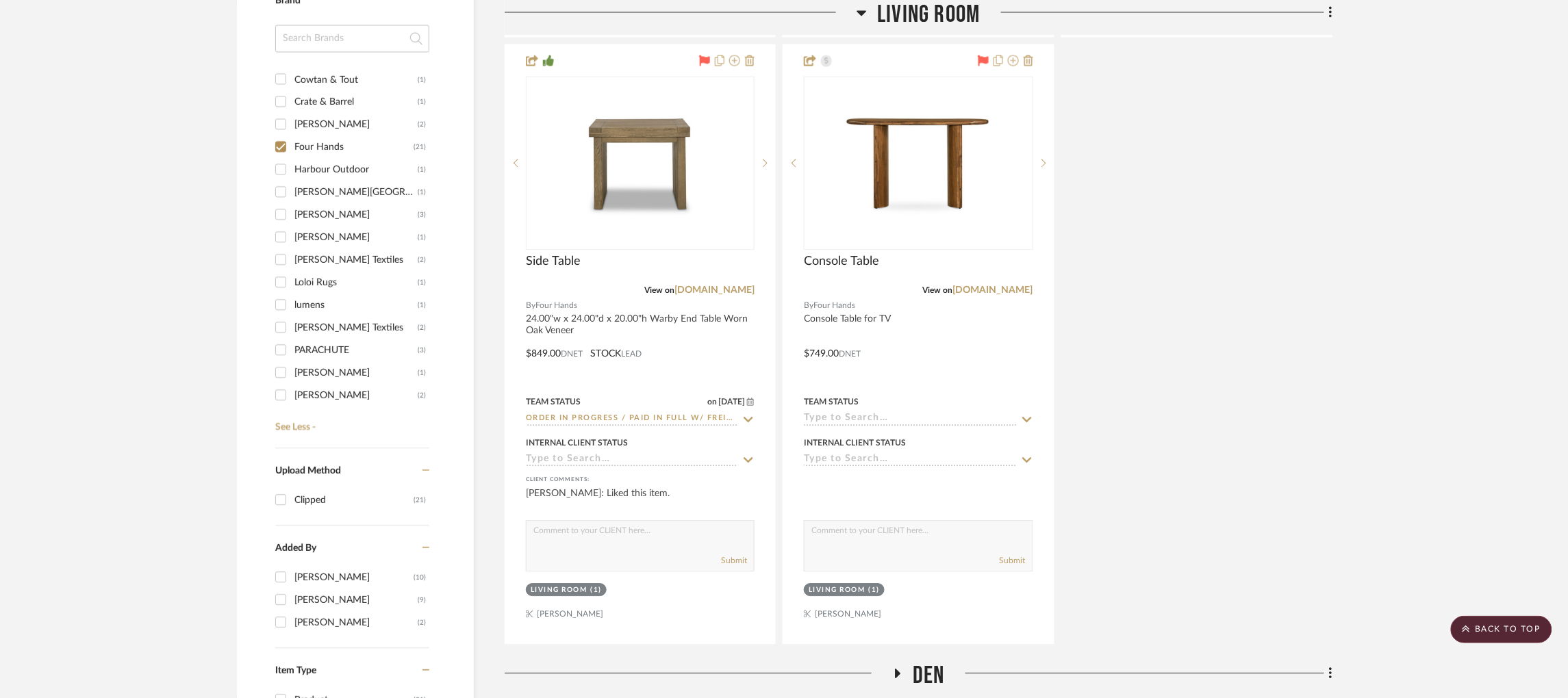
scroll to position [1154, 4]
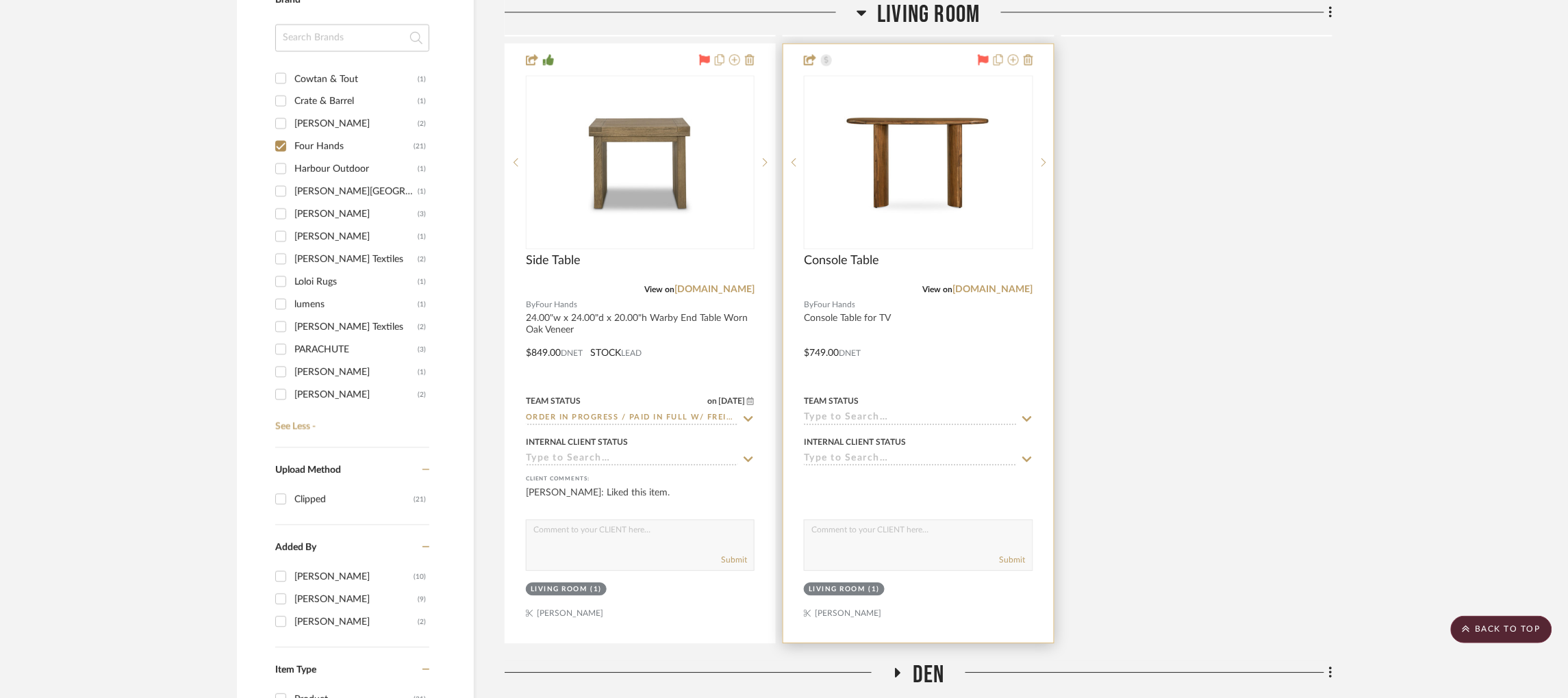
click at [888, 412] on input at bounding box center [909, 418] width 212 height 13
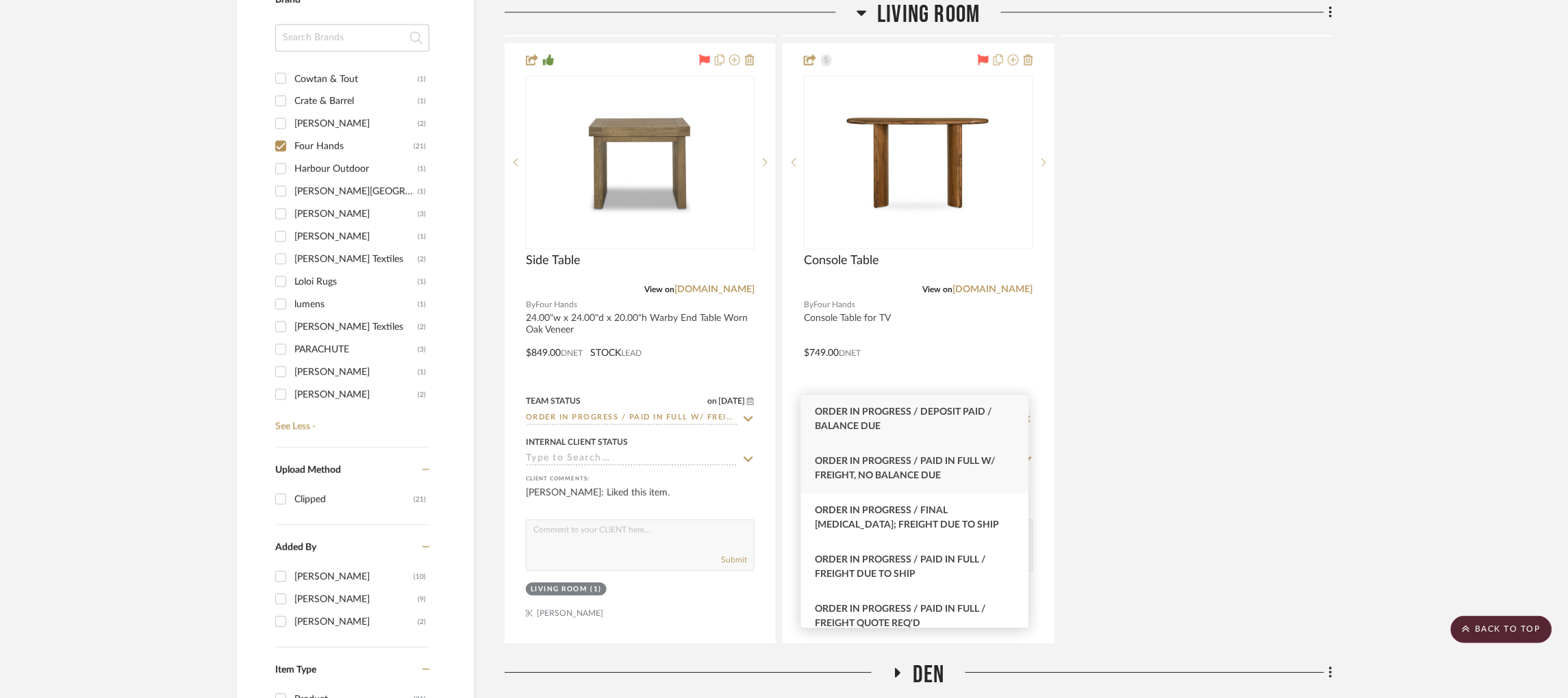
type input "order in pro"
click at [896, 470] on div "Order In Progress / Paid In Full w/ Freight, No Balance due" at bounding box center [914, 469] width 228 height 49
type input "[DATE]"
type input "Order In Progress / Paid In Full w/ Freight, No Balance due"
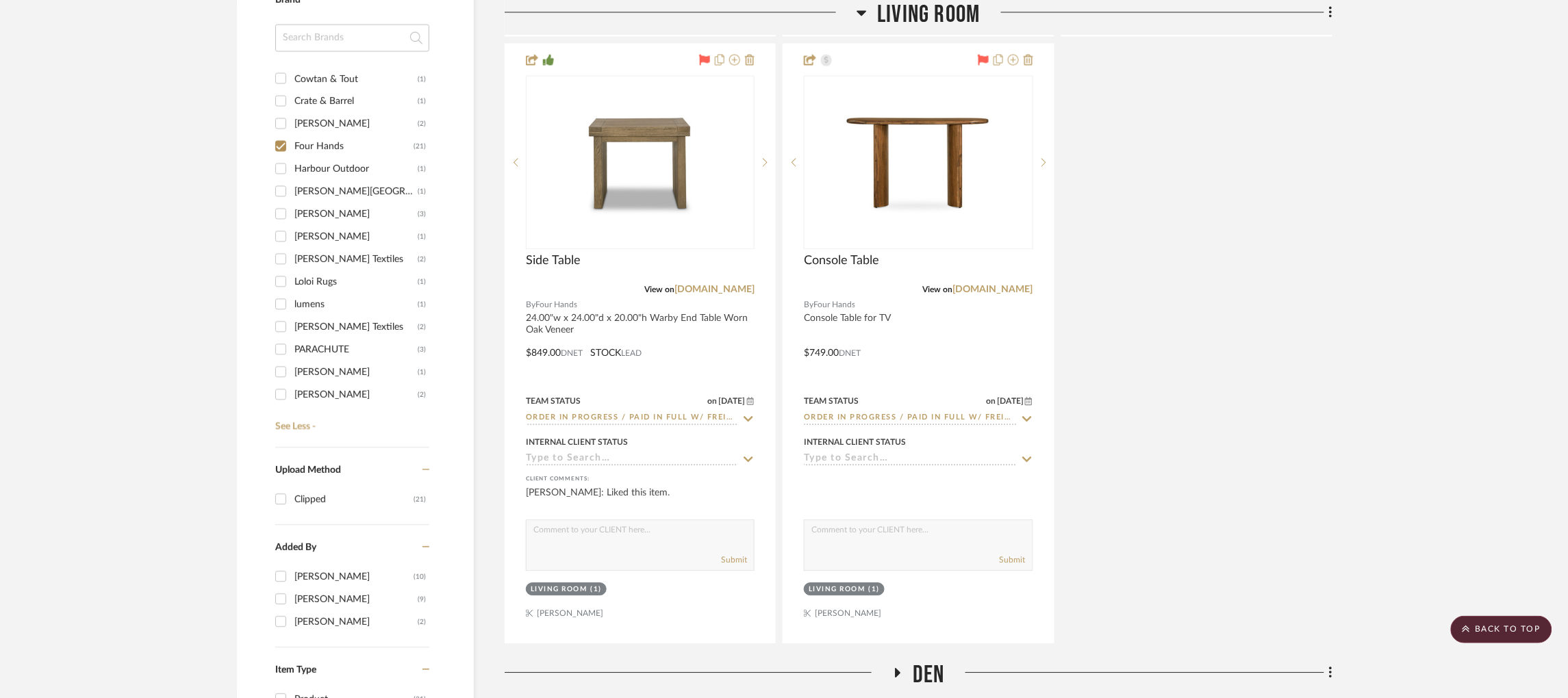
scroll to position [1417, 4]
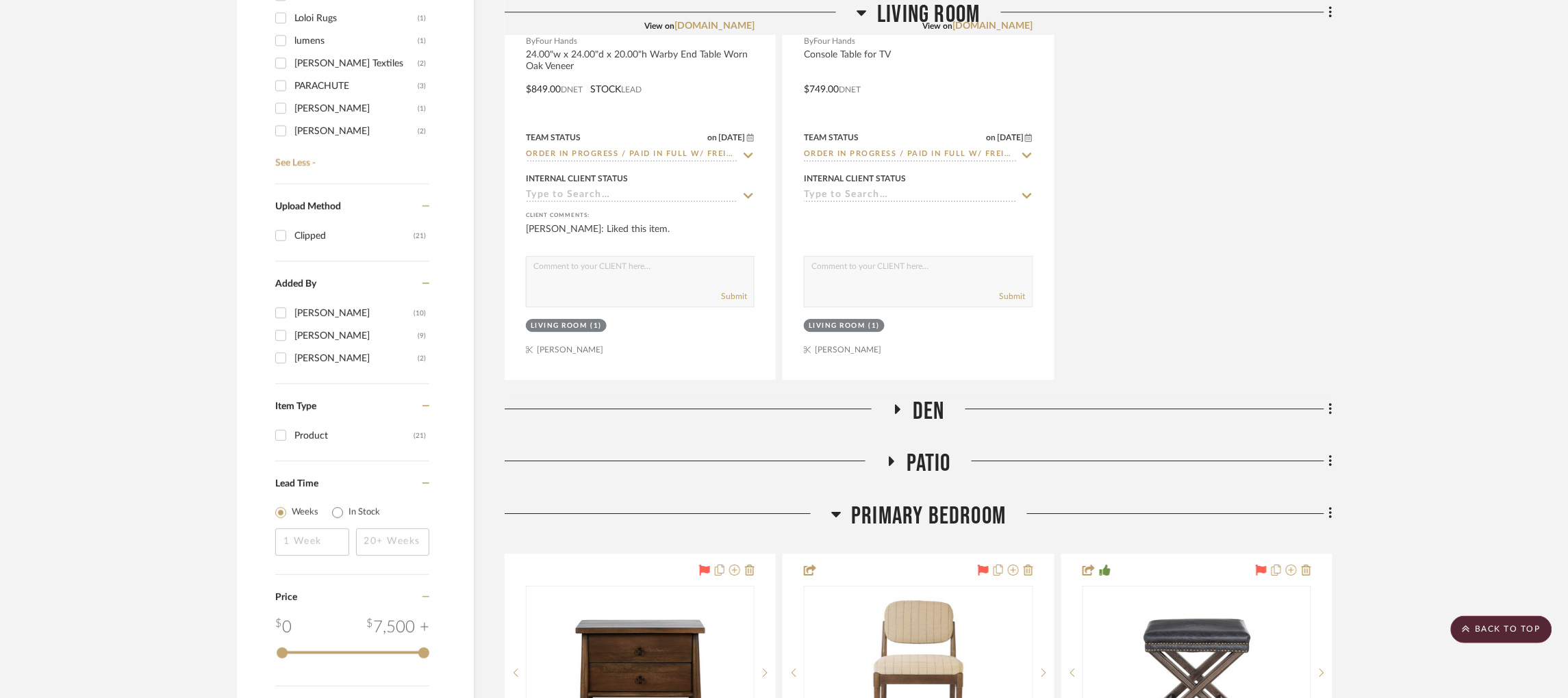
click at [897, 397] on h3 "Den" at bounding box center [919, 412] width 53 height 30
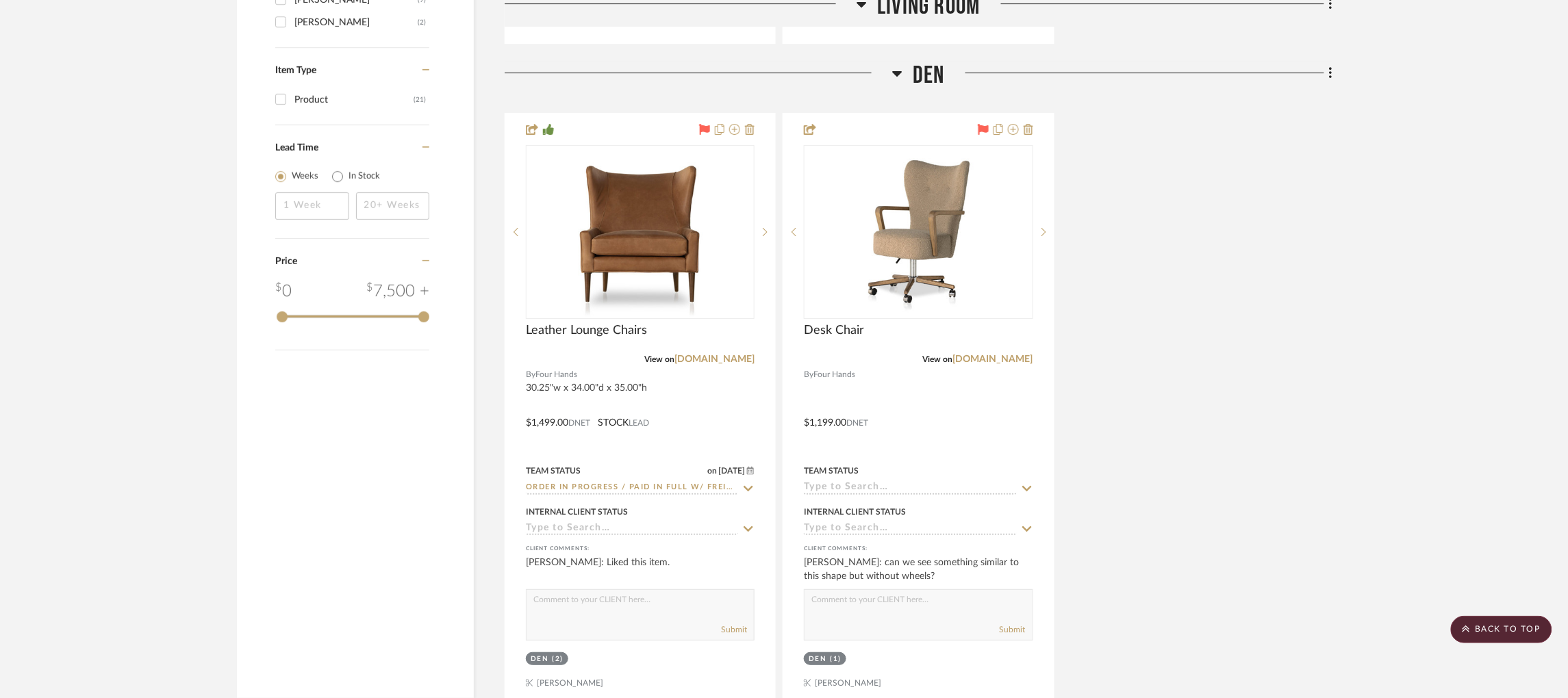
scroll to position [1755, 4]
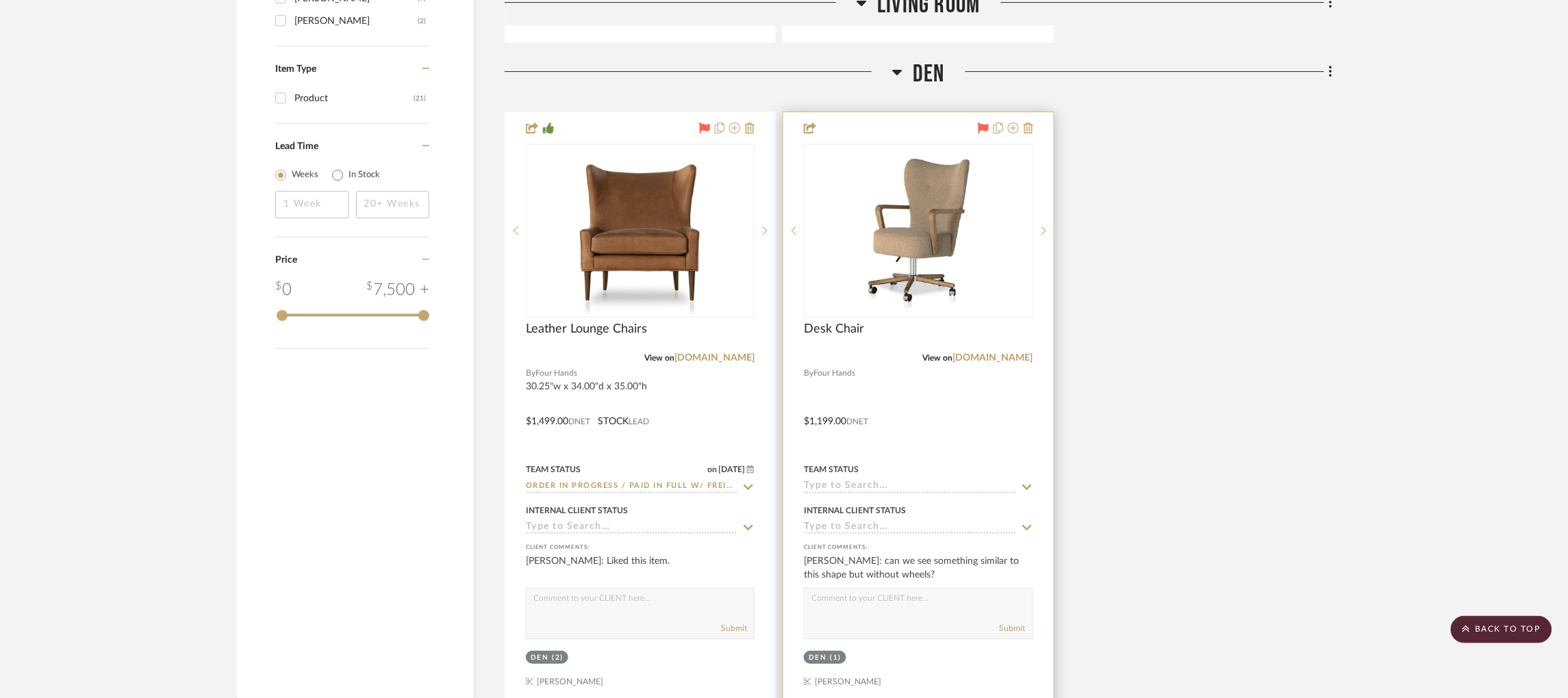
click at [870, 480] on input at bounding box center [909, 487] width 212 height 13
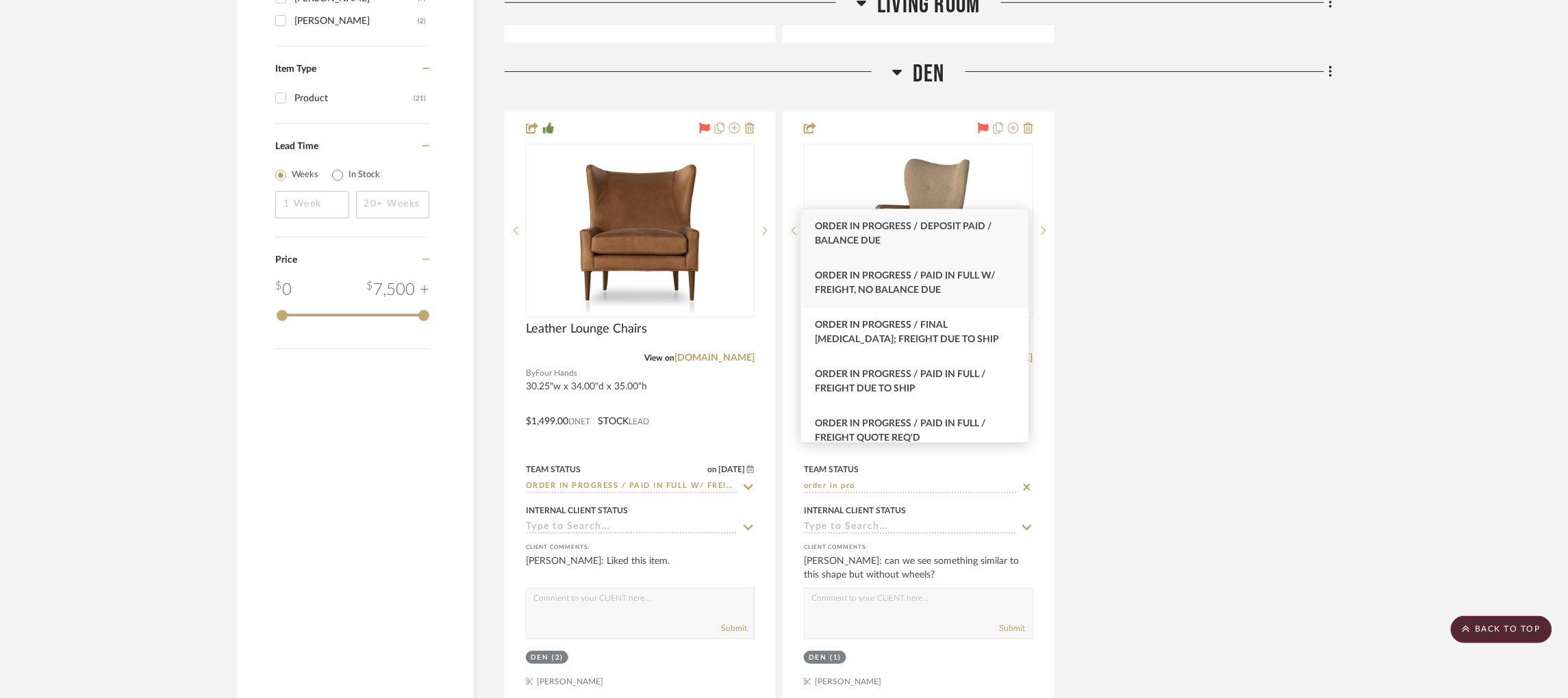
type input "order in pro"
click at [917, 278] on span "Order In Progress / Paid In Full w/ Freight, No Balance due" at bounding box center [905, 283] width 181 height 24
type input "[DATE]"
type input "Order In Progress / Paid In Full w/ Freight, No Balance due"
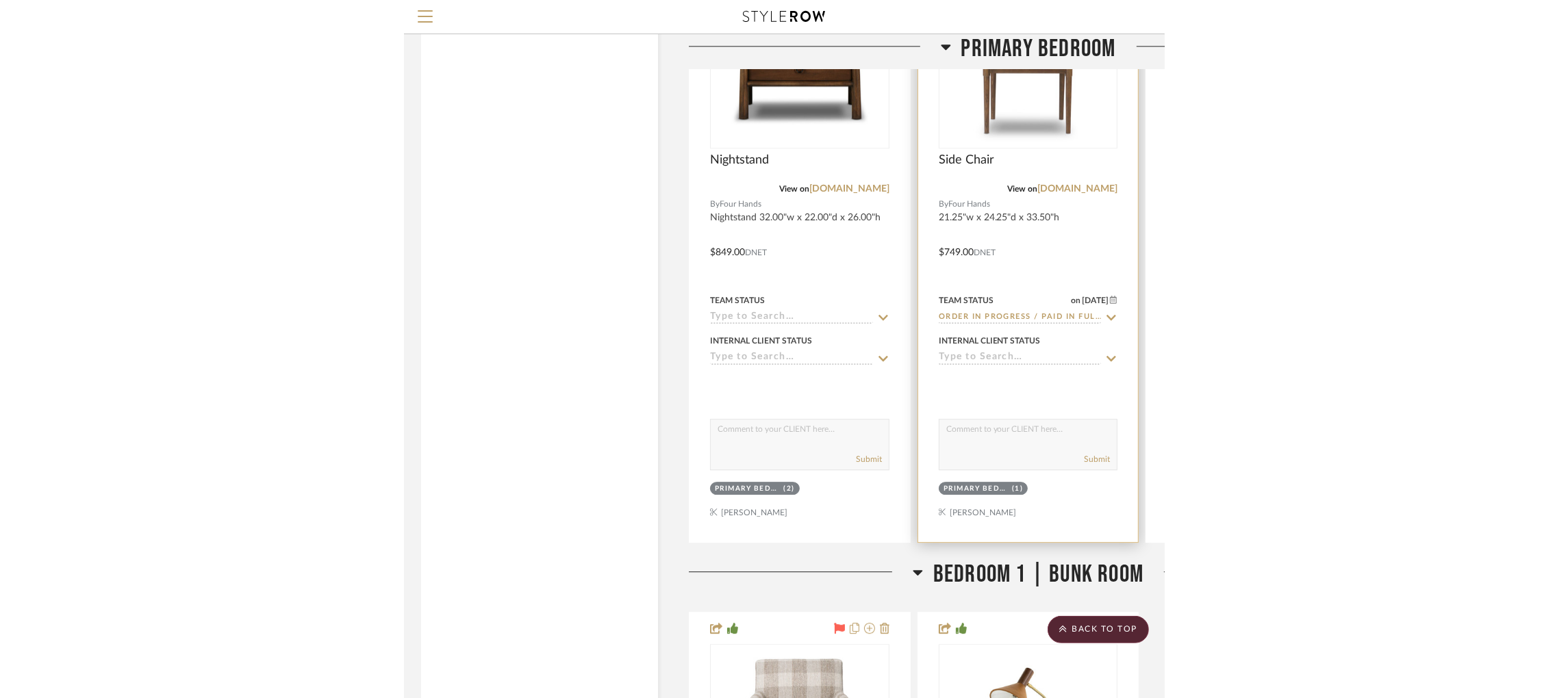
scroll to position [2546, 4]
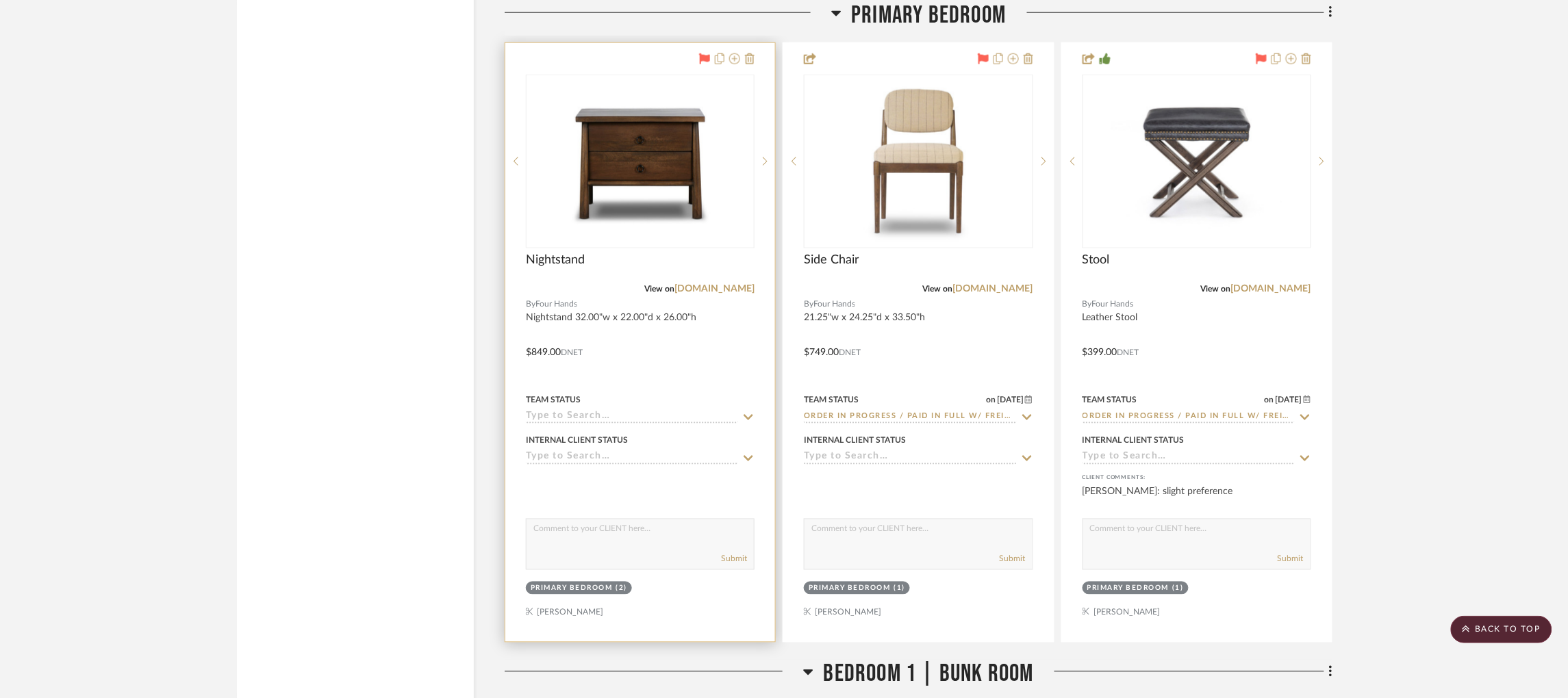
click at [606, 411] on input at bounding box center [632, 418] width 212 height 13
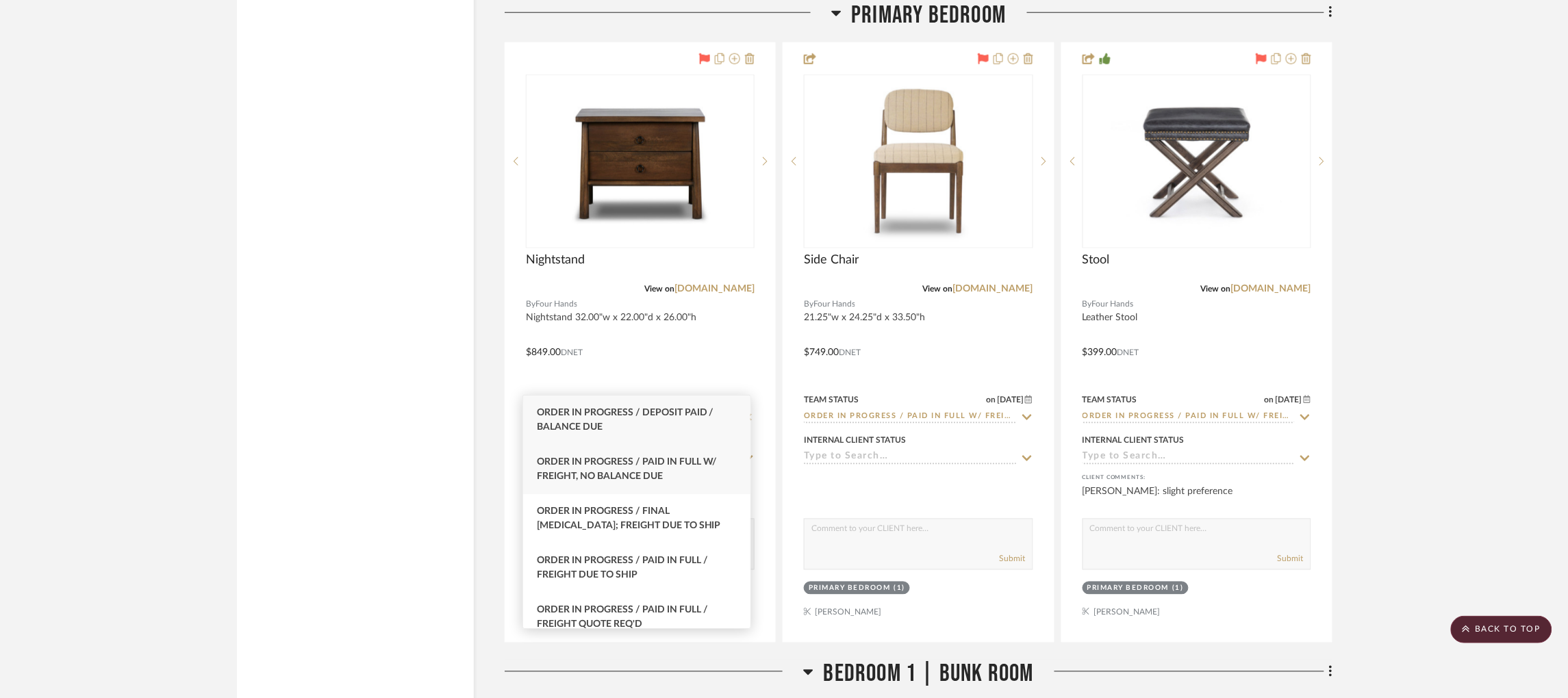
type input "order in pr"
click at [631, 475] on span "Order In Progress / Paid In Full w/ Freight, No Balance due" at bounding box center [627, 469] width 181 height 24
type input "[DATE]"
type input "Order In Progress / Paid In Full w/ Freight, No Balance due"
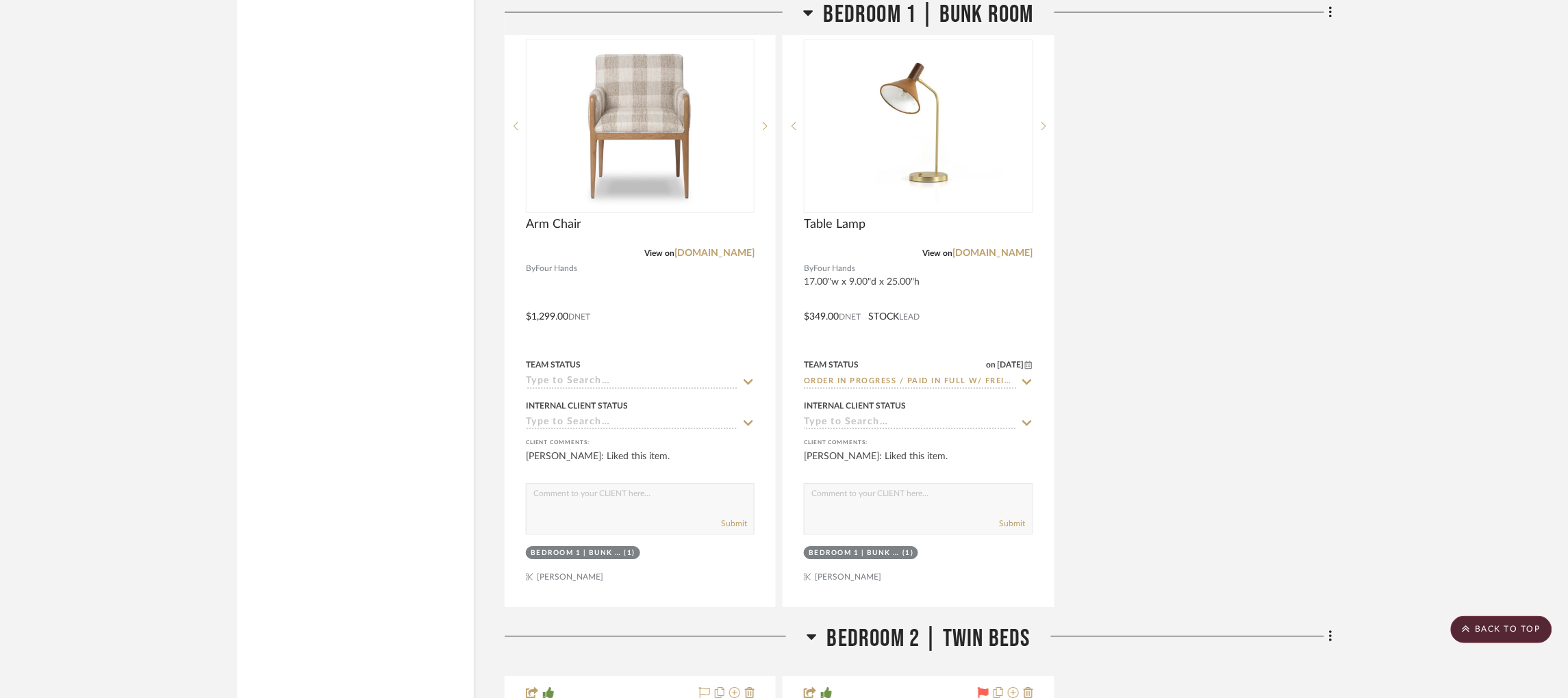
scroll to position [3252, 4]
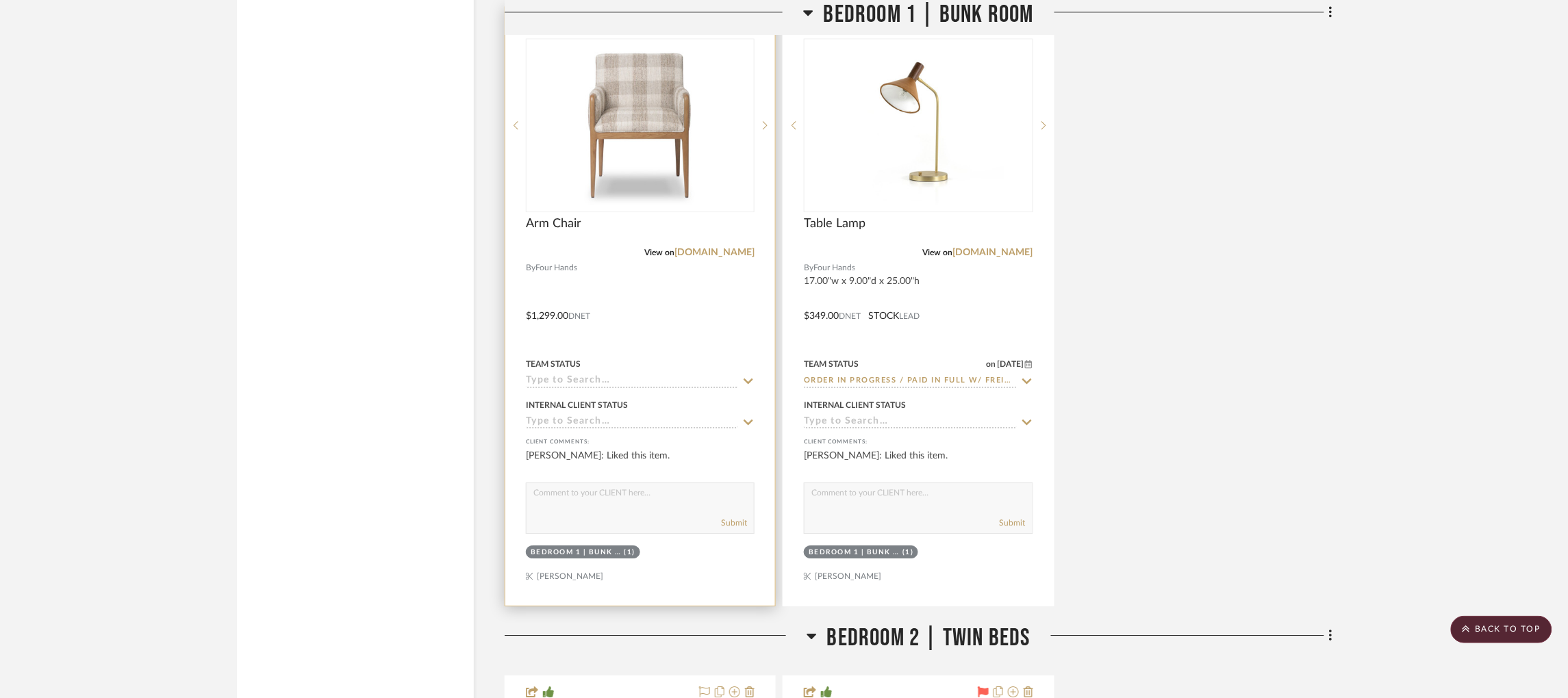
click at [597, 375] on input at bounding box center [632, 382] width 212 height 13
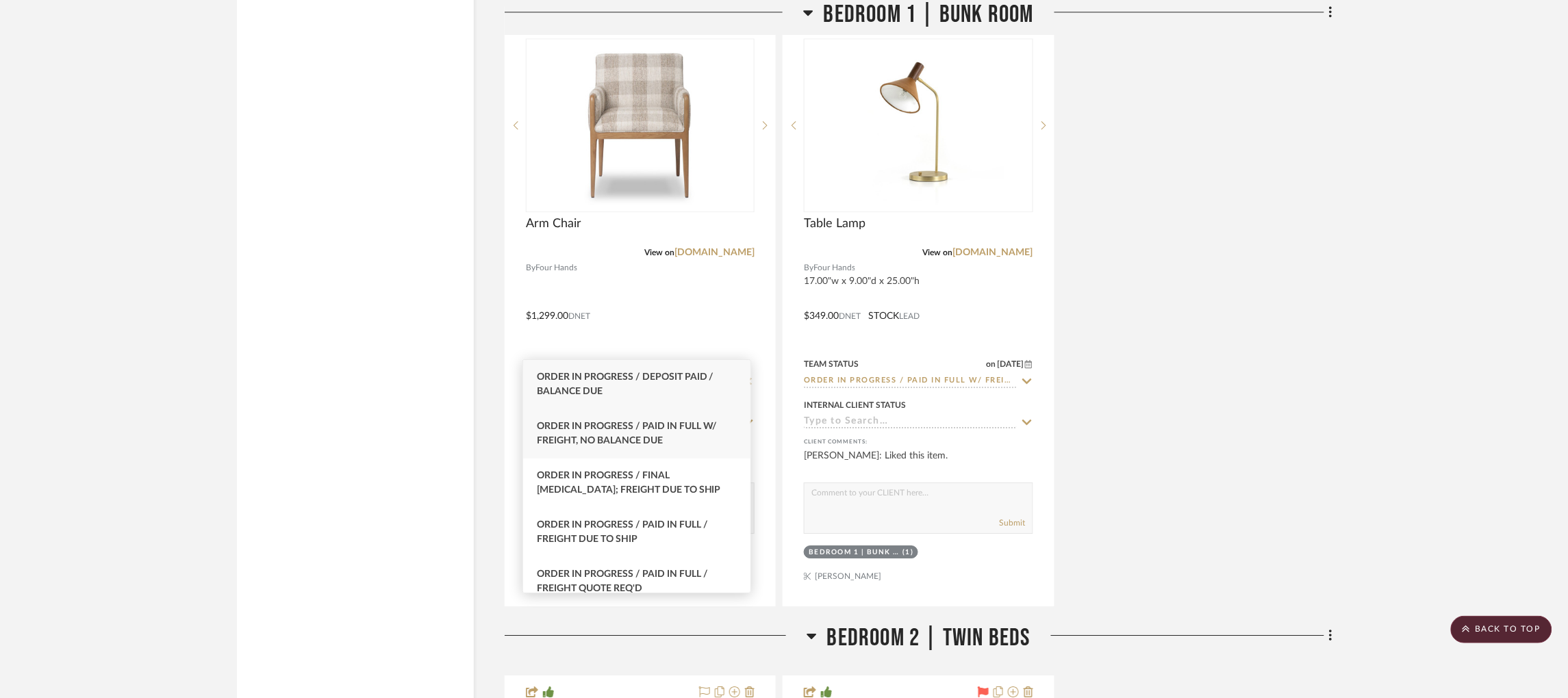
type input "order in pro"
click at [616, 437] on span "Order In Progress / Paid In Full w/ Freight, No Balance due" at bounding box center [627, 434] width 181 height 24
type input "[DATE]"
type input "Order In Progress / Paid In Full w/ Freight, No Balance due"
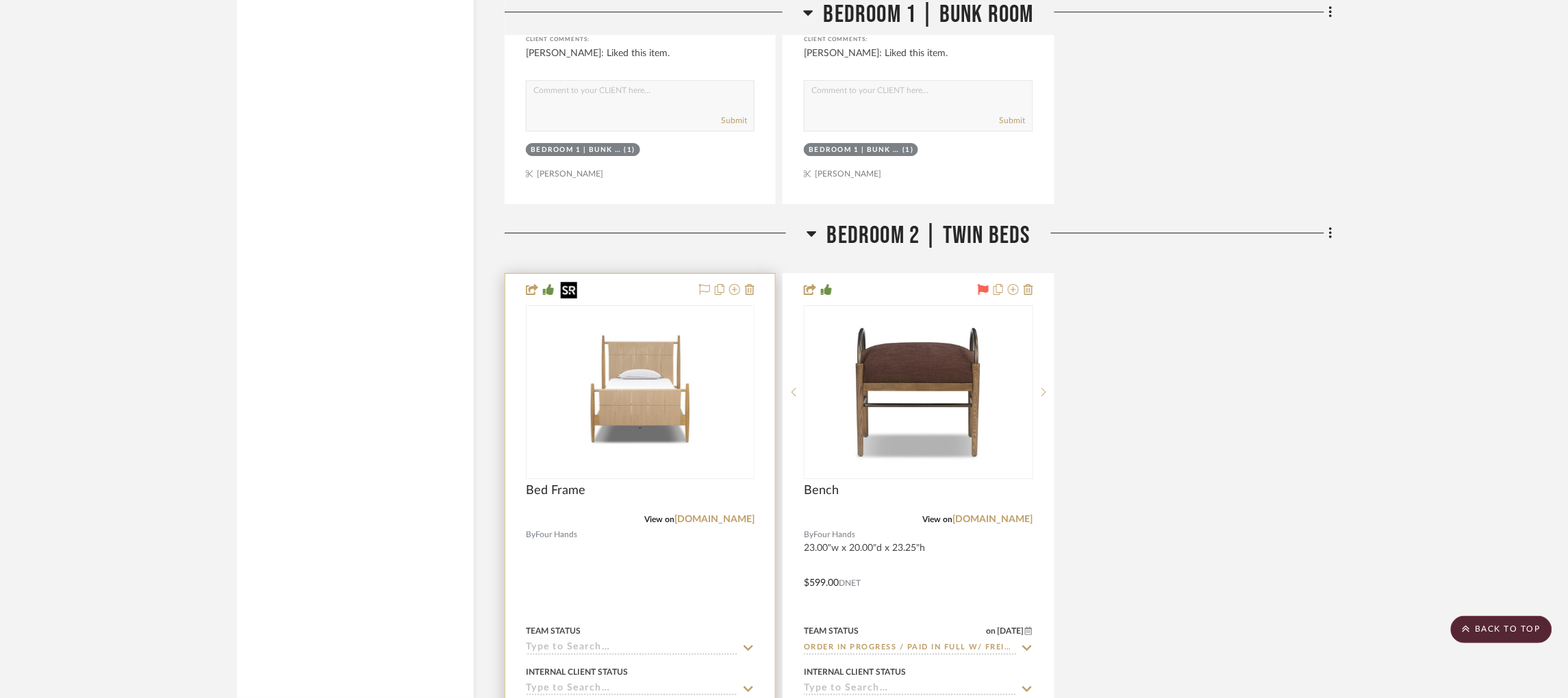
scroll to position [3884, 4]
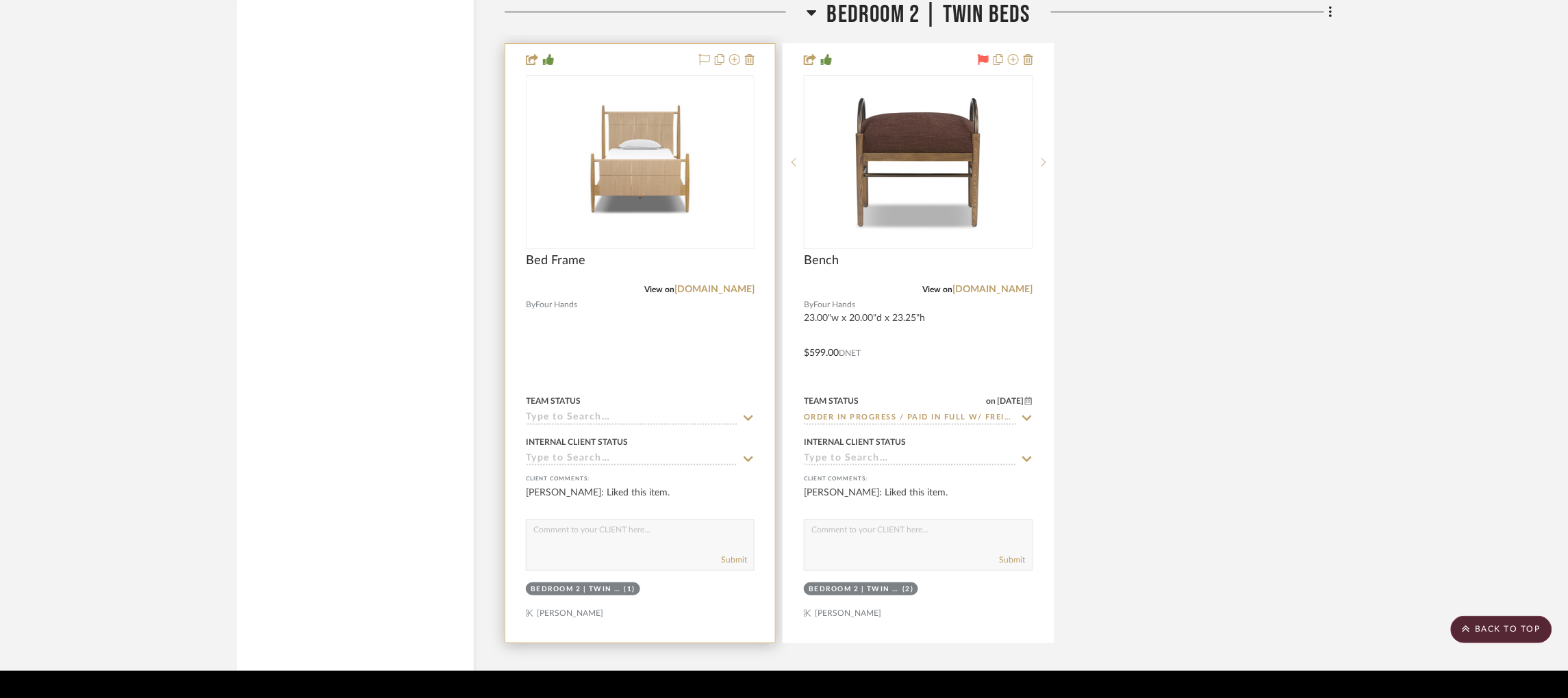
click at [607, 412] on input at bounding box center [632, 418] width 212 height 13
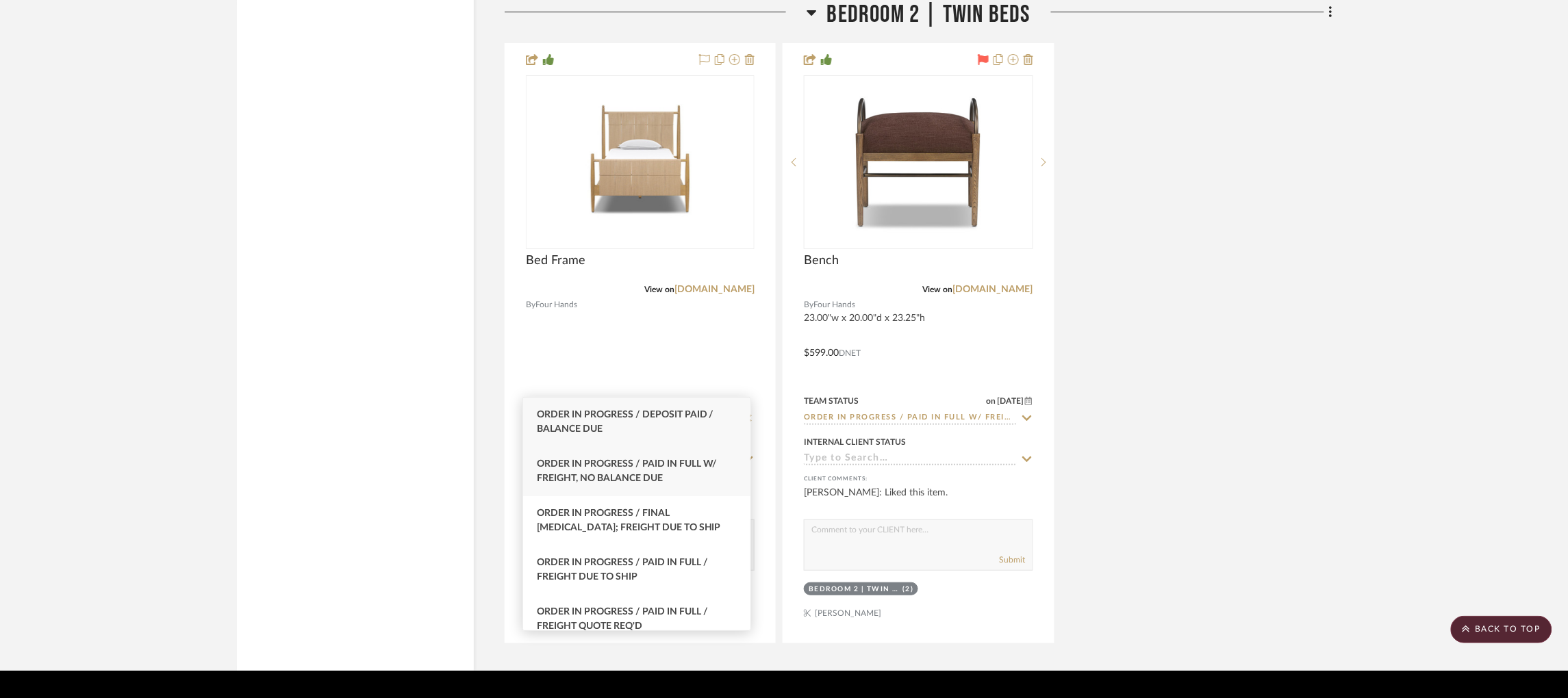
type input "order in pro"
click at [650, 468] on span "Order In Progress / Paid In Full w/ Freight, No Balance due" at bounding box center [627, 471] width 181 height 24
type input "[DATE]"
type input "Order In Progress / Paid In Full w/ Freight, No Balance due"
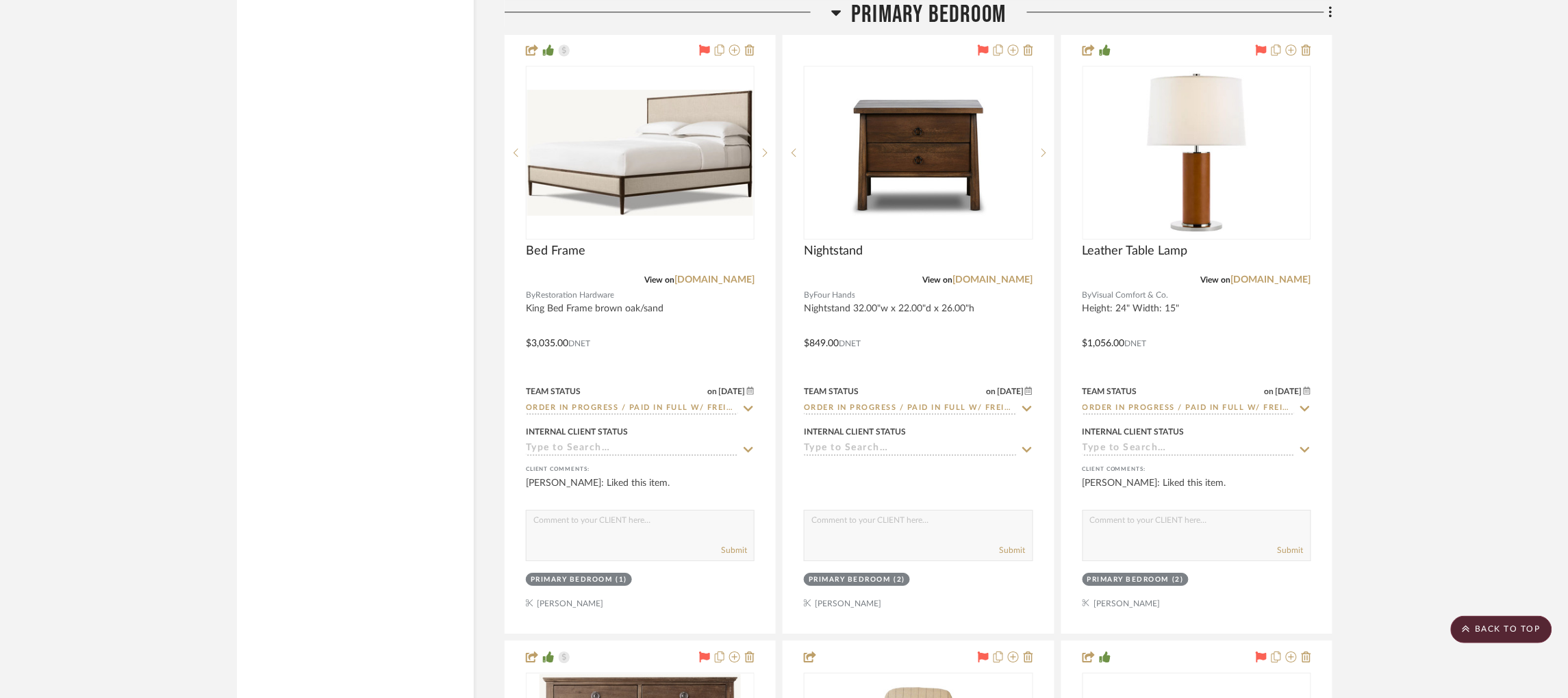
scroll to position [7305, 0]
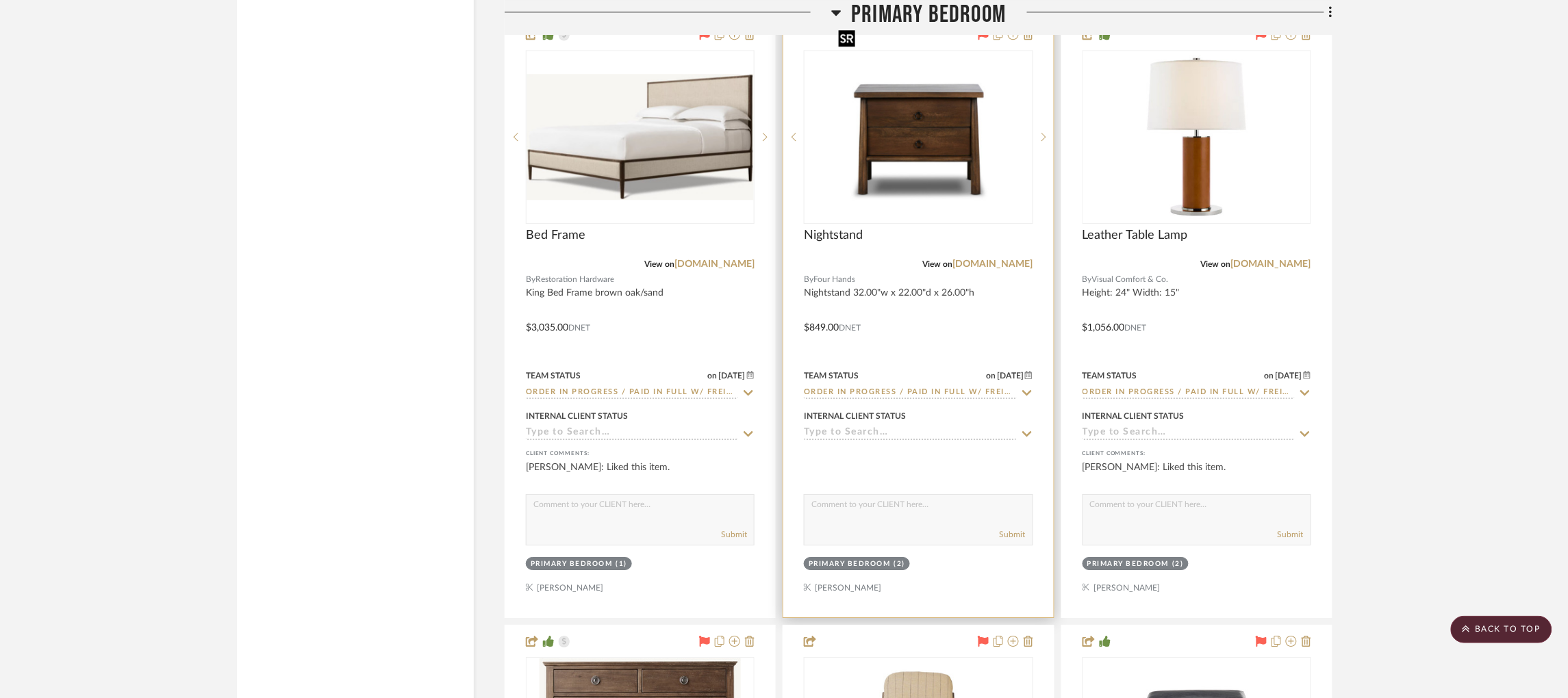
click at [946, 120] on img "0" at bounding box center [918, 137] width 171 height 171
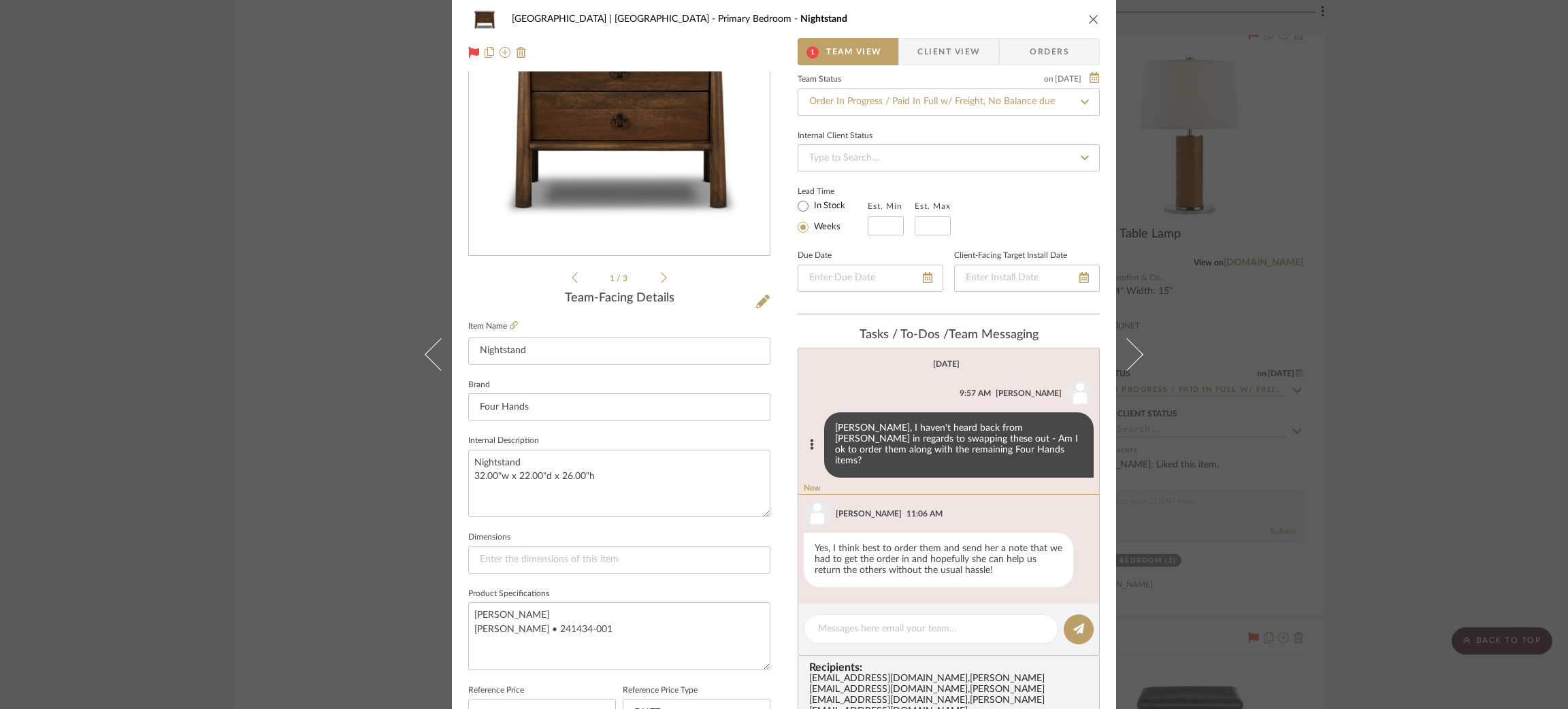
scroll to position [166, 0]
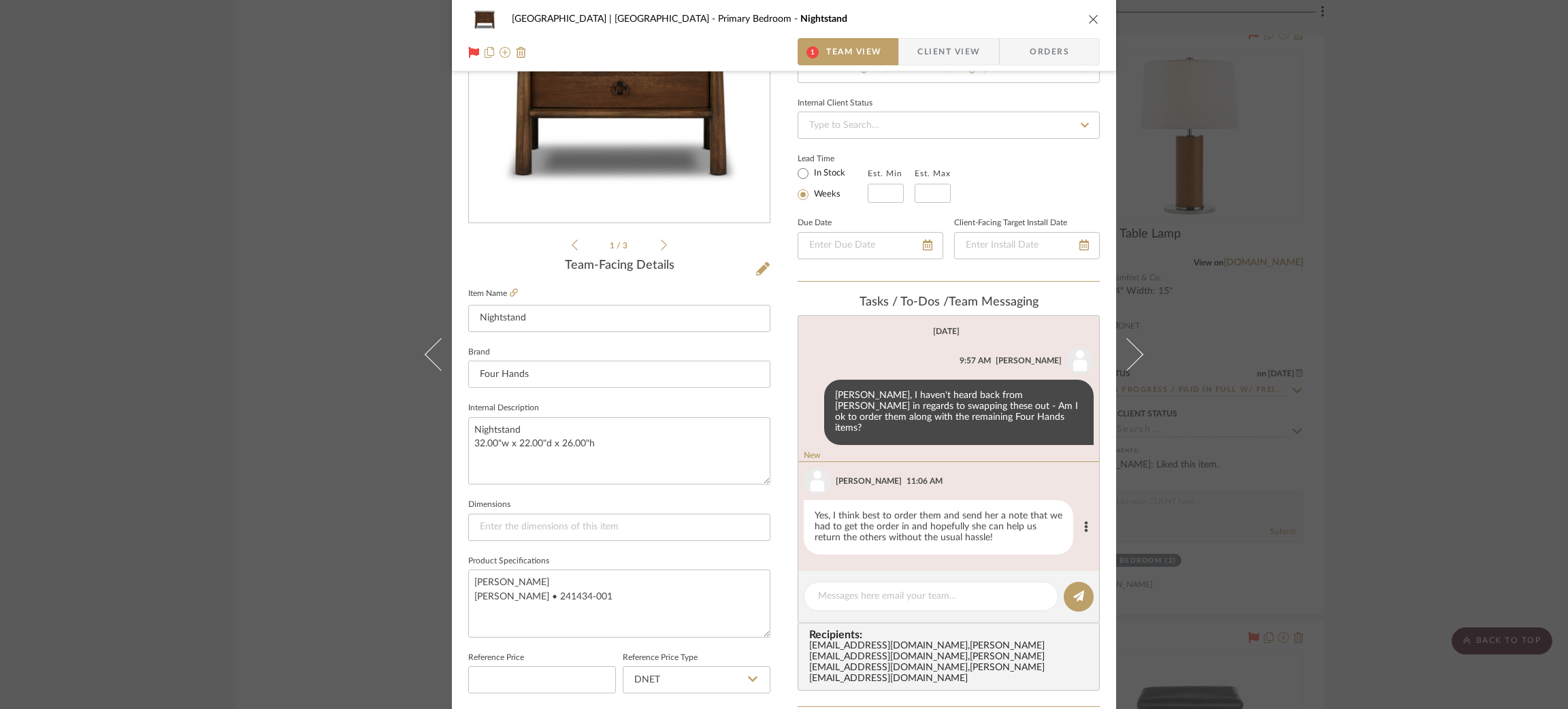
click at [964, 524] on div "Yes, I think best to order them and send her a note that we had to get the orde…" at bounding box center [938, 527] width 270 height 55
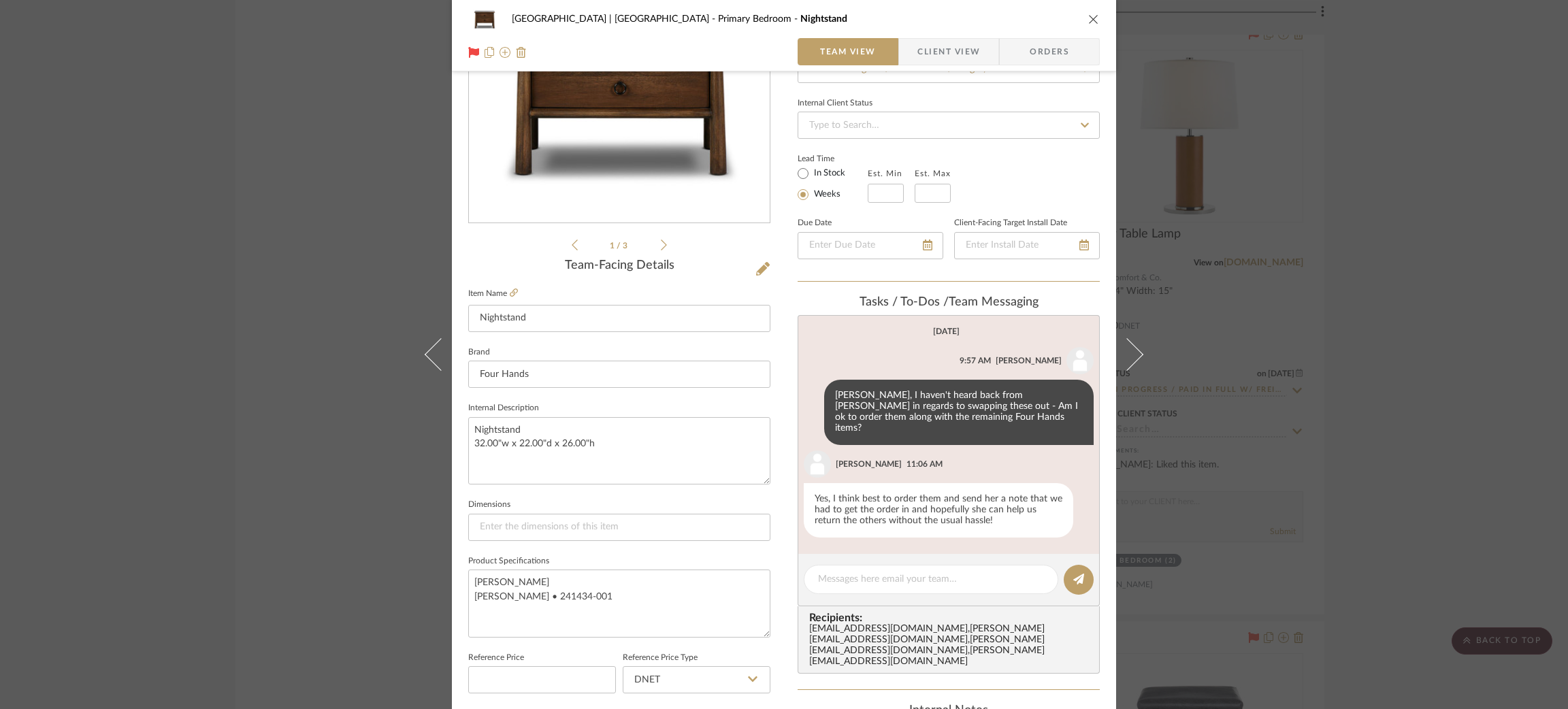
click at [340, 293] on div "Meadow Mountain | Vail Valley Primary Bedroom Nightstand Team View Client View …" at bounding box center [784, 354] width 1568 height 709
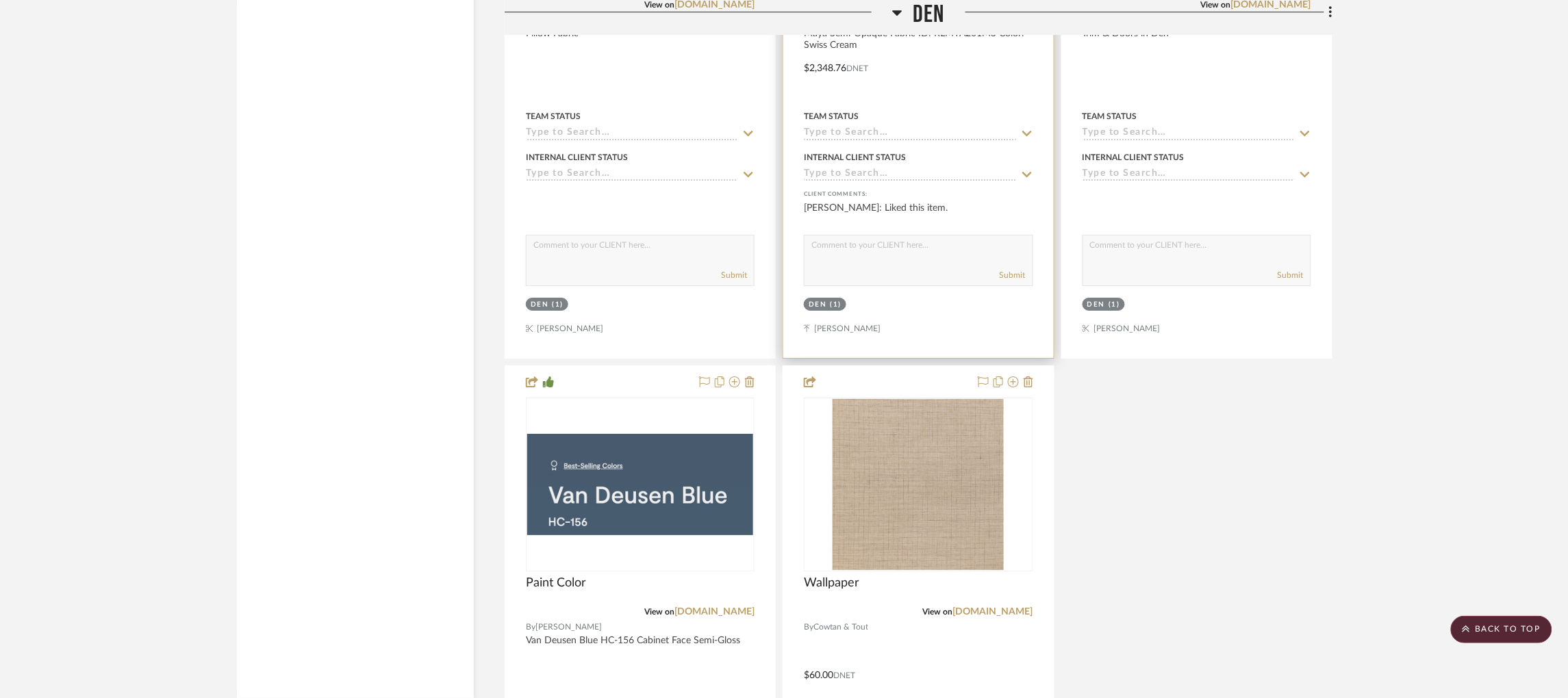
scroll to position [3601, 4]
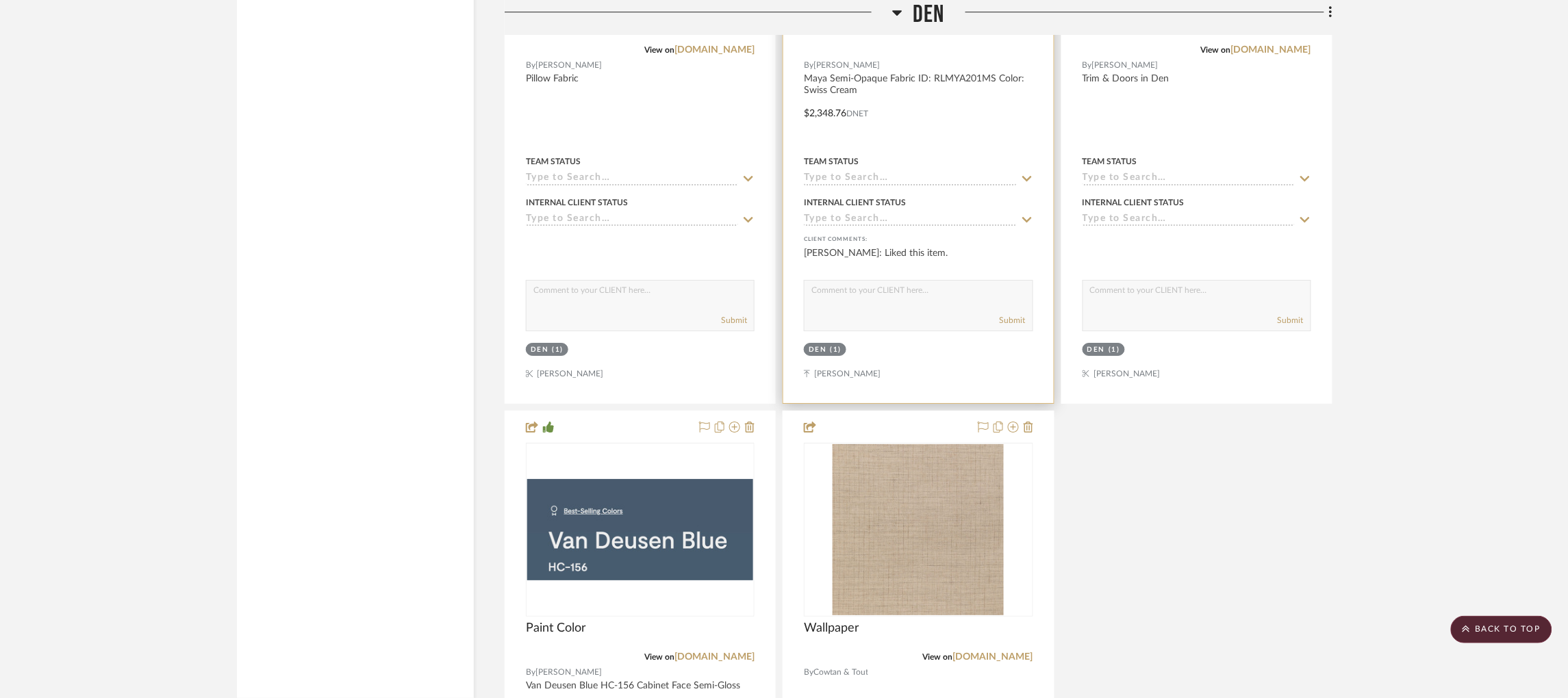
click at [902, 44] on div at bounding box center [918, 49] width 229 height 12
click at [893, 44] on div at bounding box center [918, 49] width 229 height 12
click at [894, 8] on icon at bounding box center [897, 12] width 11 height 16
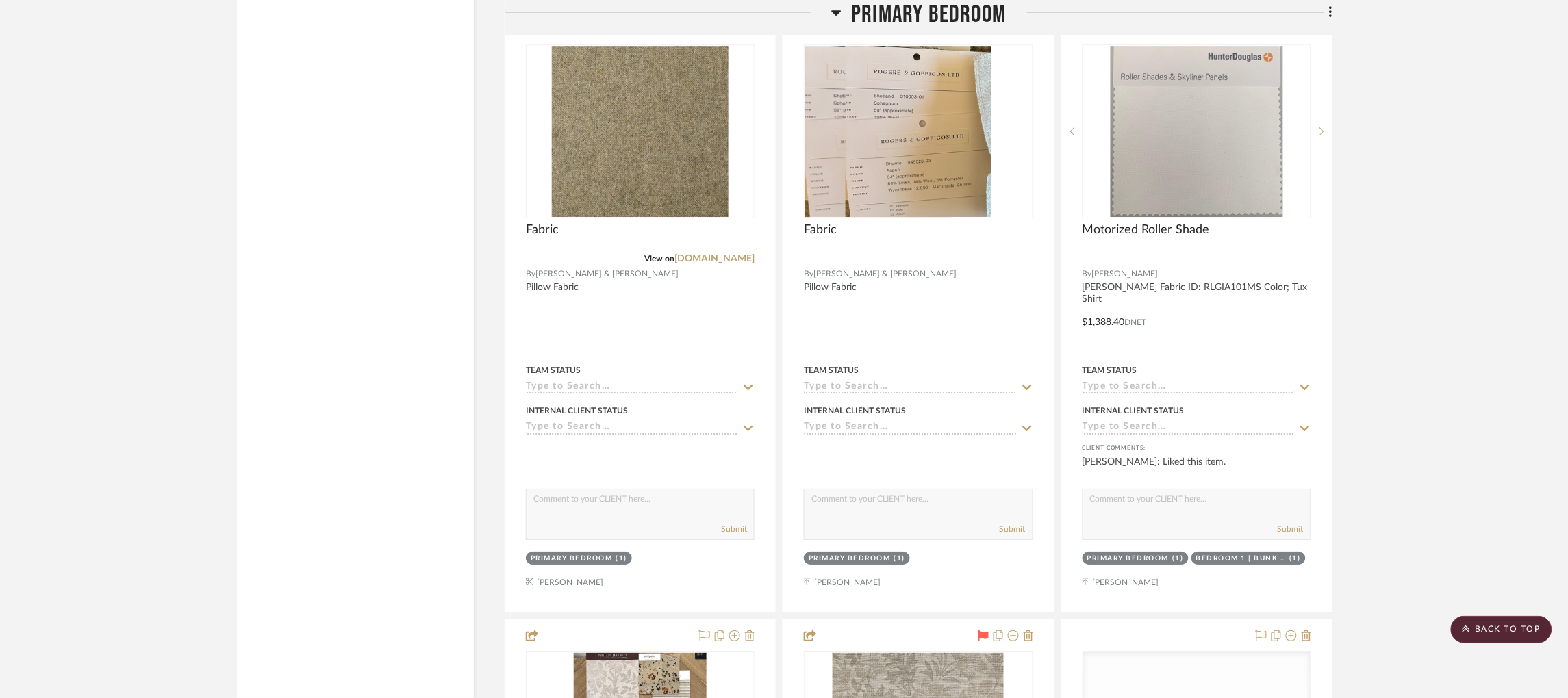
click at [832, 15] on icon at bounding box center [836, 12] width 11 height 16
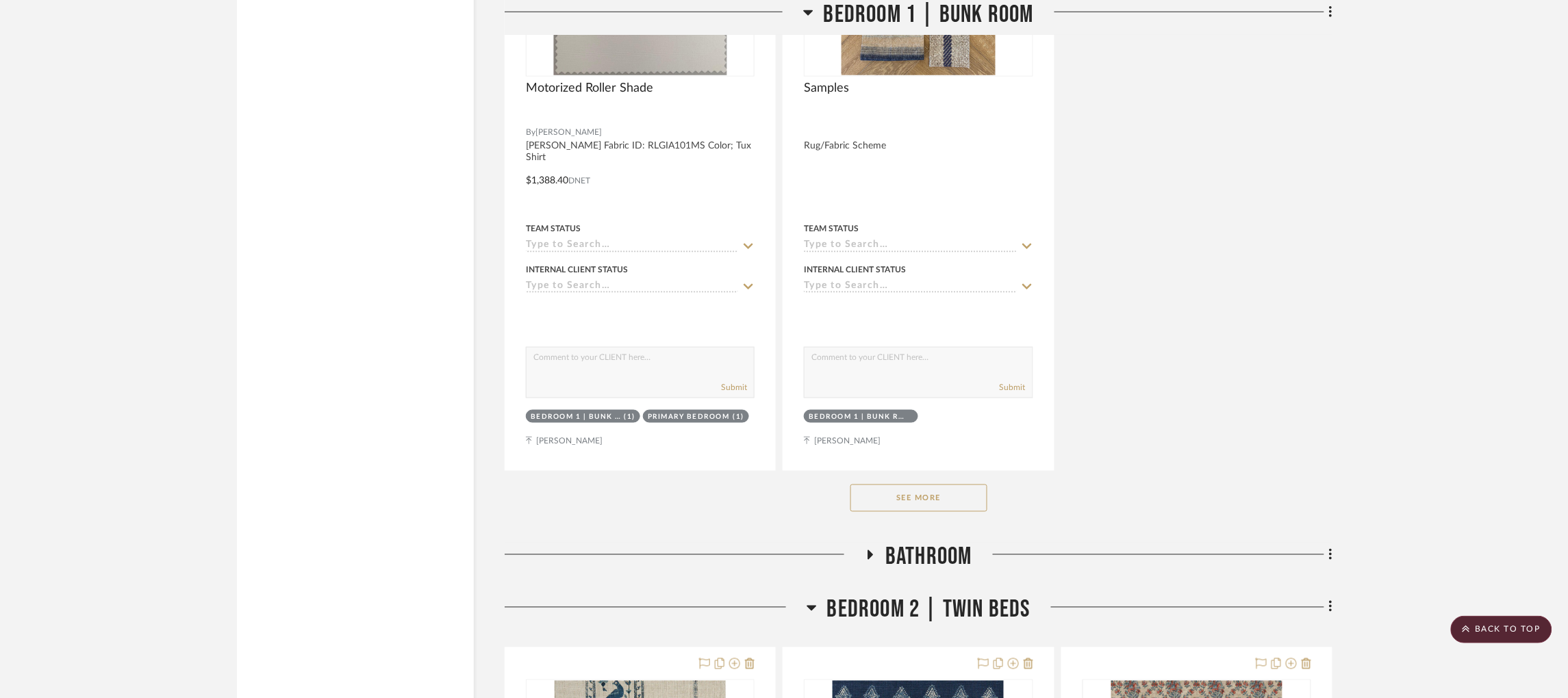
scroll to position [4456, 4]
click at [886, 483] on button "See More" at bounding box center [919, 497] width 137 height 27
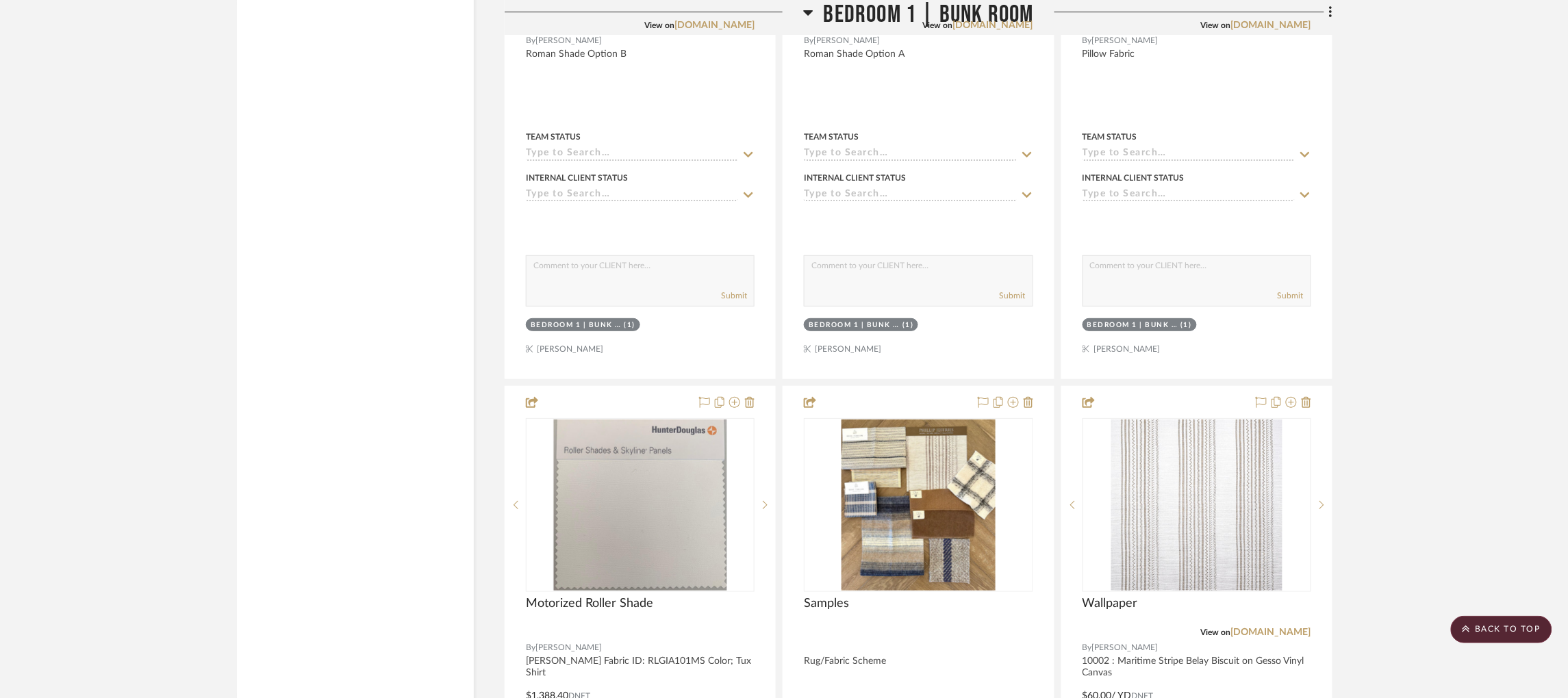
scroll to position [4012, 0]
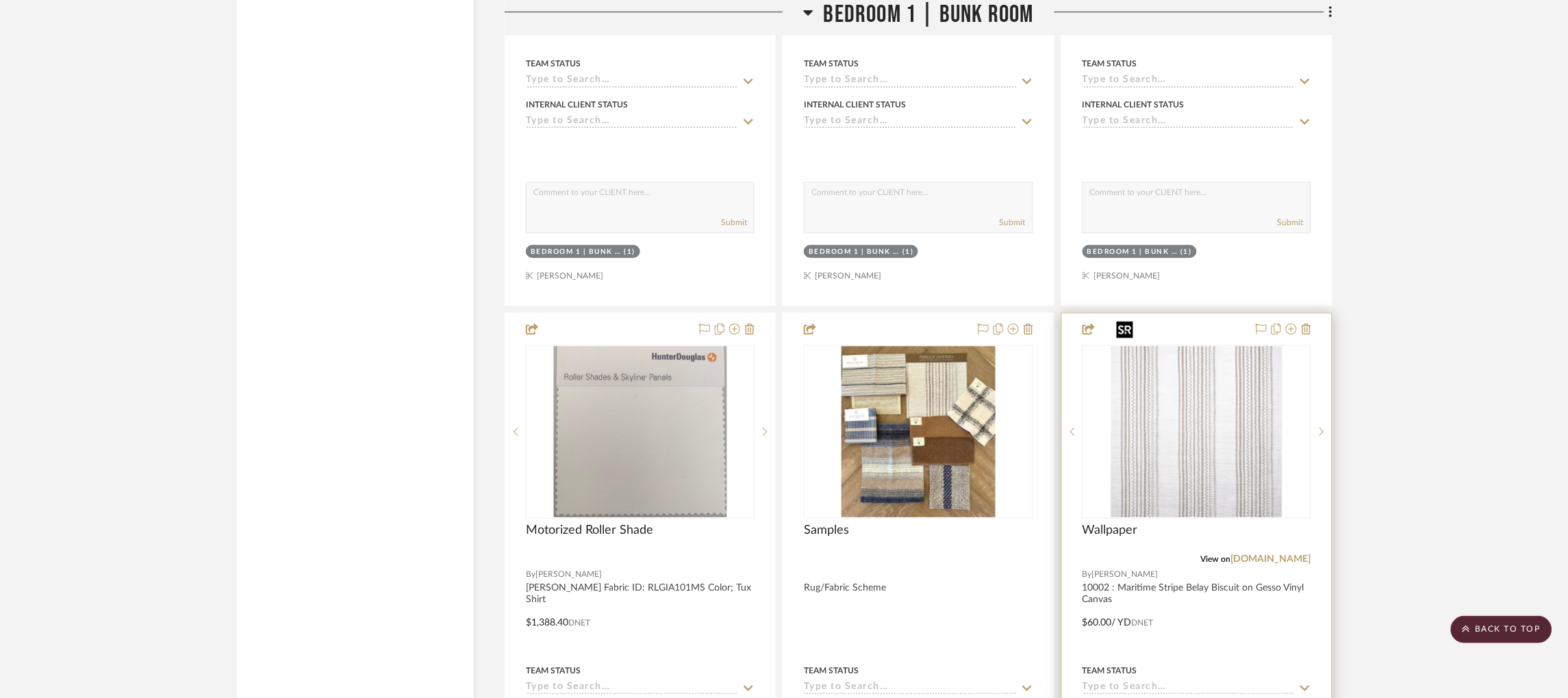
click at [0, 0] on img at bounding box center [0, 0] width 0 height 0
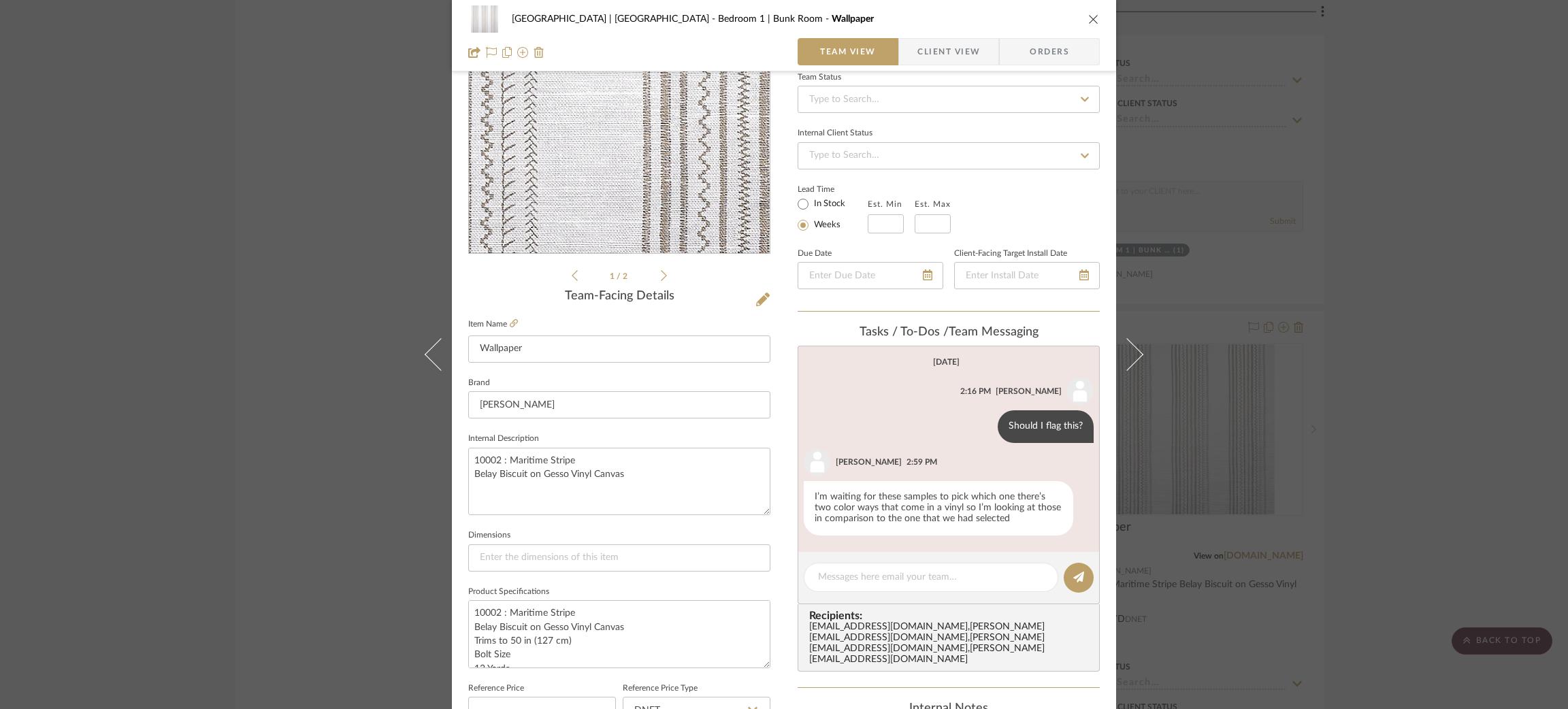
scroll to position [136, 0]
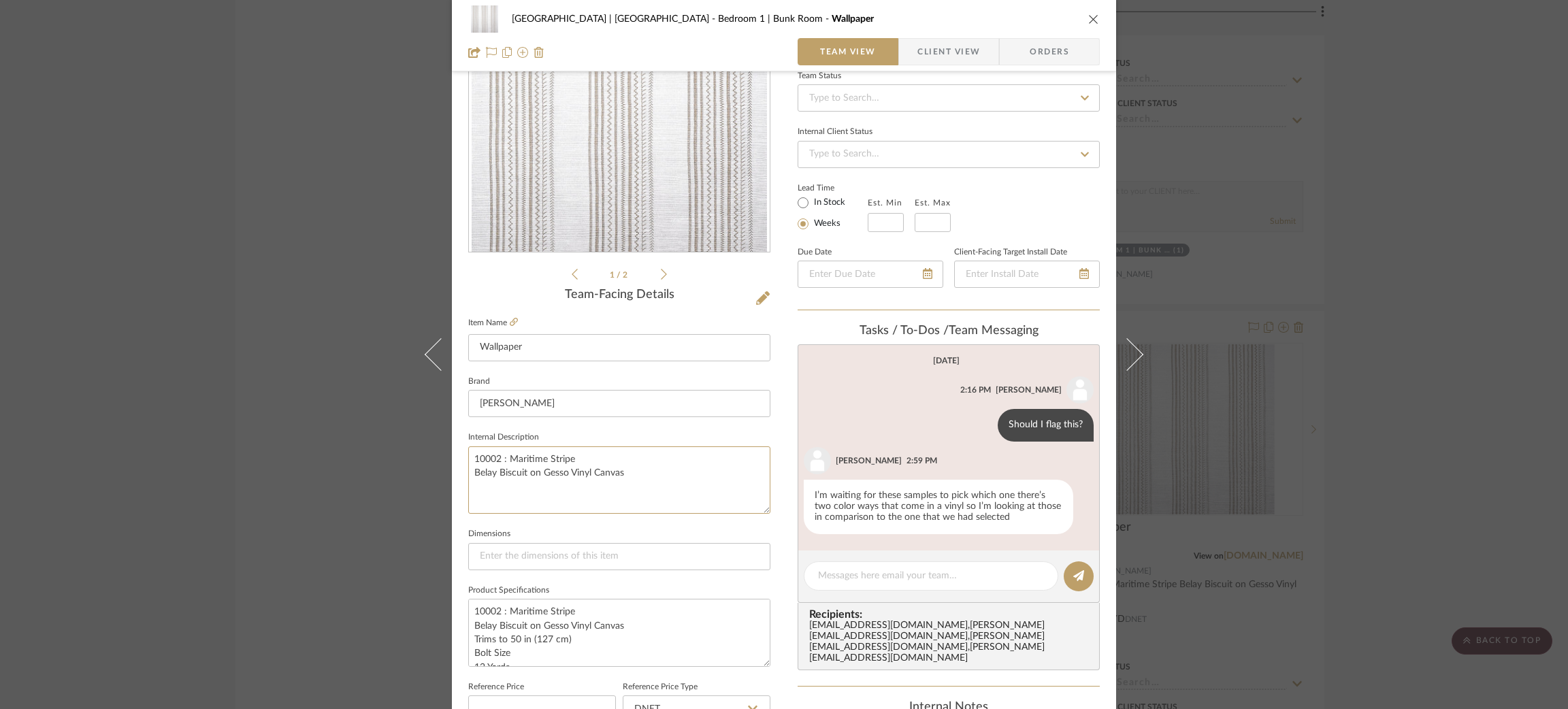
drag, startPoint x: 617, startPoint y: 464, endPoint x: 398, endPoint y: 412, distance: 225.1
click at [398, 412] on div "Meadow Mountain | Vail Valley Bedroom 1 | Bunk Room Wallpaper Team View Client …" at bounding box center [784, 354] width 1568 height 709
click at [613, 472] on textarea "10002 : Maritime Stripe Belay Biscuit on Gesso Vinyl Canvas" at bounding box center [620, 480] width 302 height 67
click at [401, 269] on div "Meadow Mountain | Vail Valley Bedroom 1 | Bunk Room Wallpaper Team View Client …" at bounding box center [784, 354] width 1568 height 709
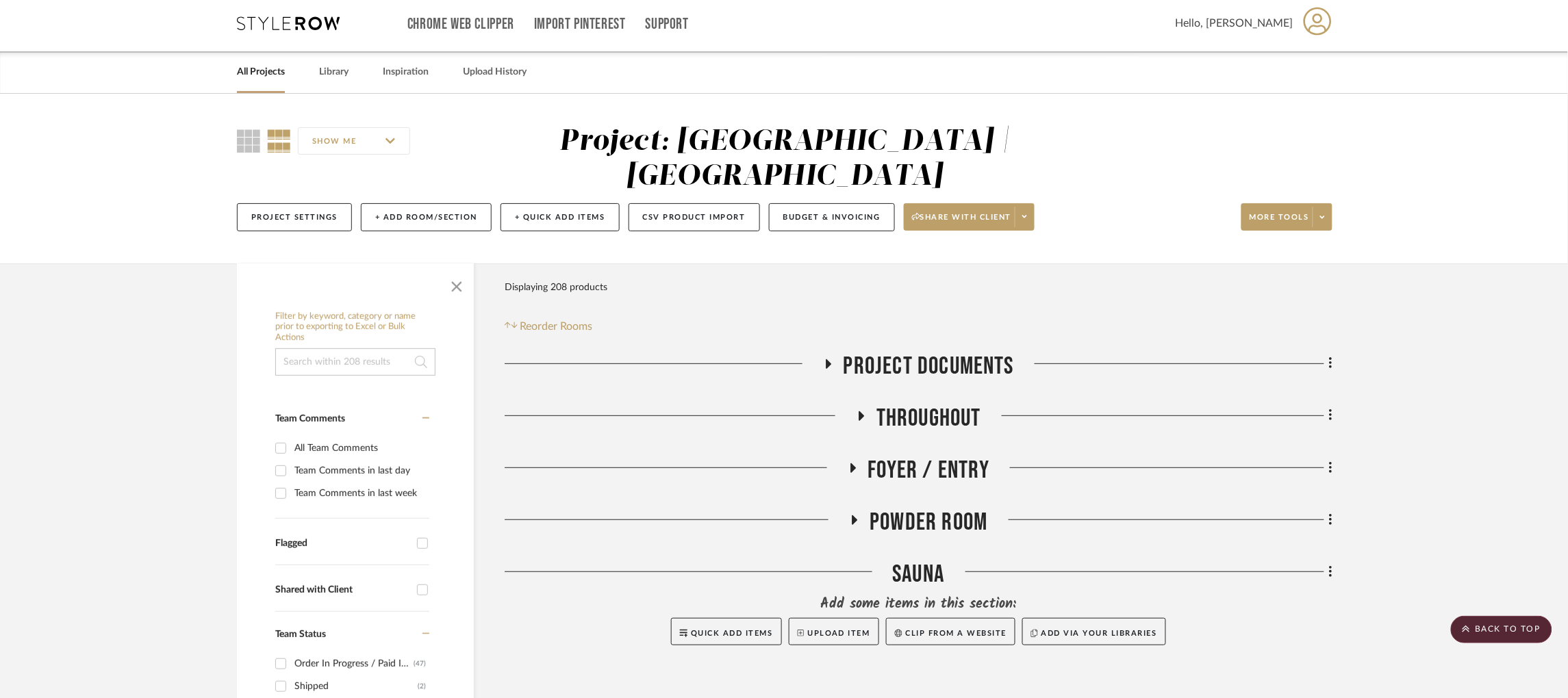
scroll to position [0, 0]
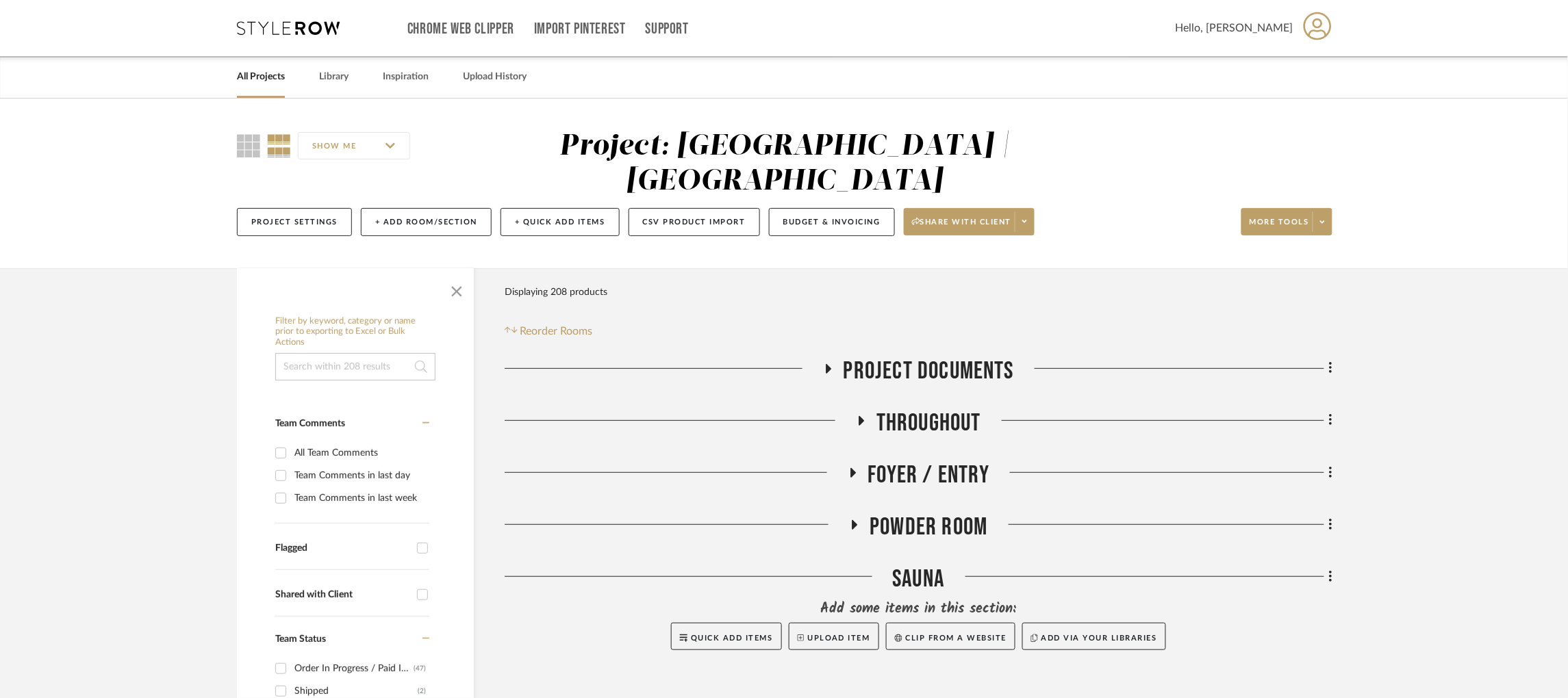
click at [857, 468] on icon at bounding box center [852, 473] width 16 height 11
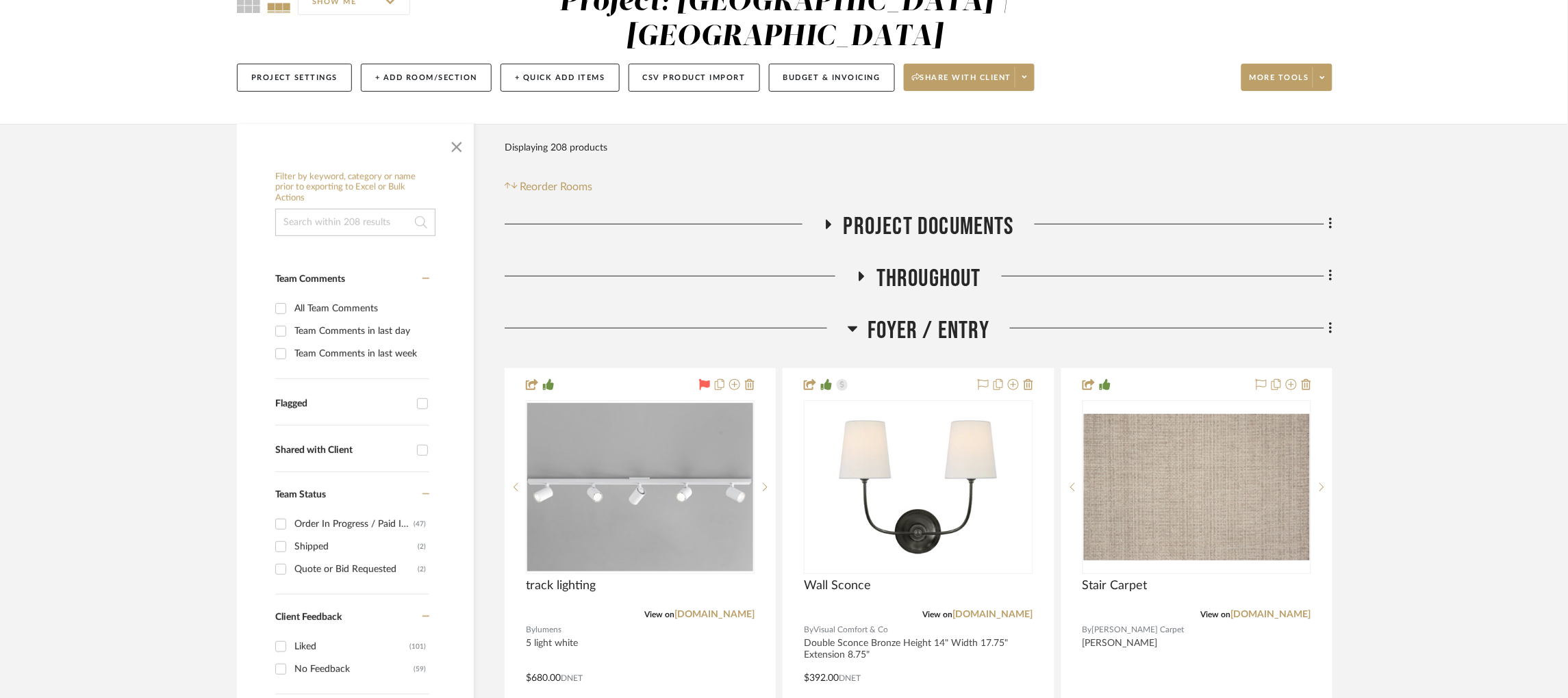
scroll to position [307, 0]
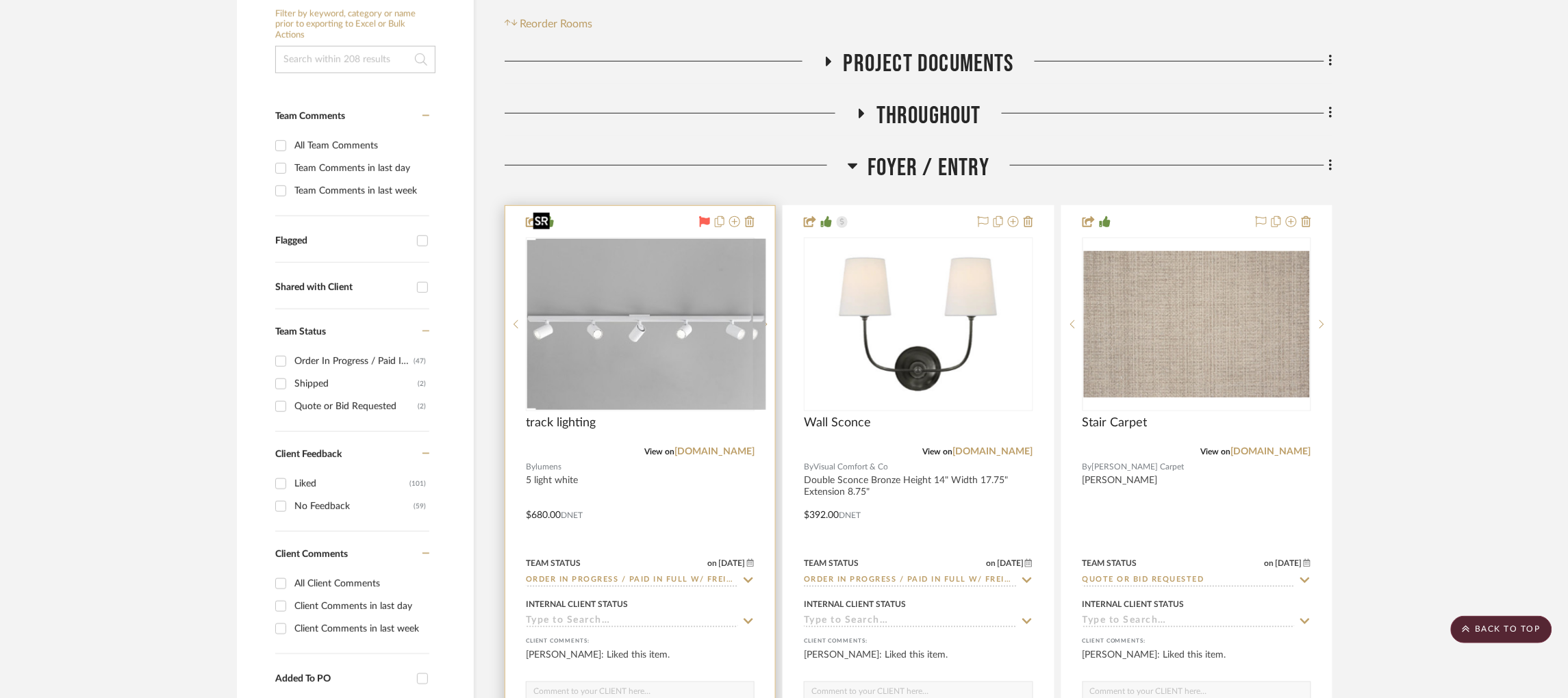
click at [645, 312] on div at bounding box center [640, 324] width 229 height 174
click at [699, 302] on img "0" at bounding box center [640, 324] width 226 height 168
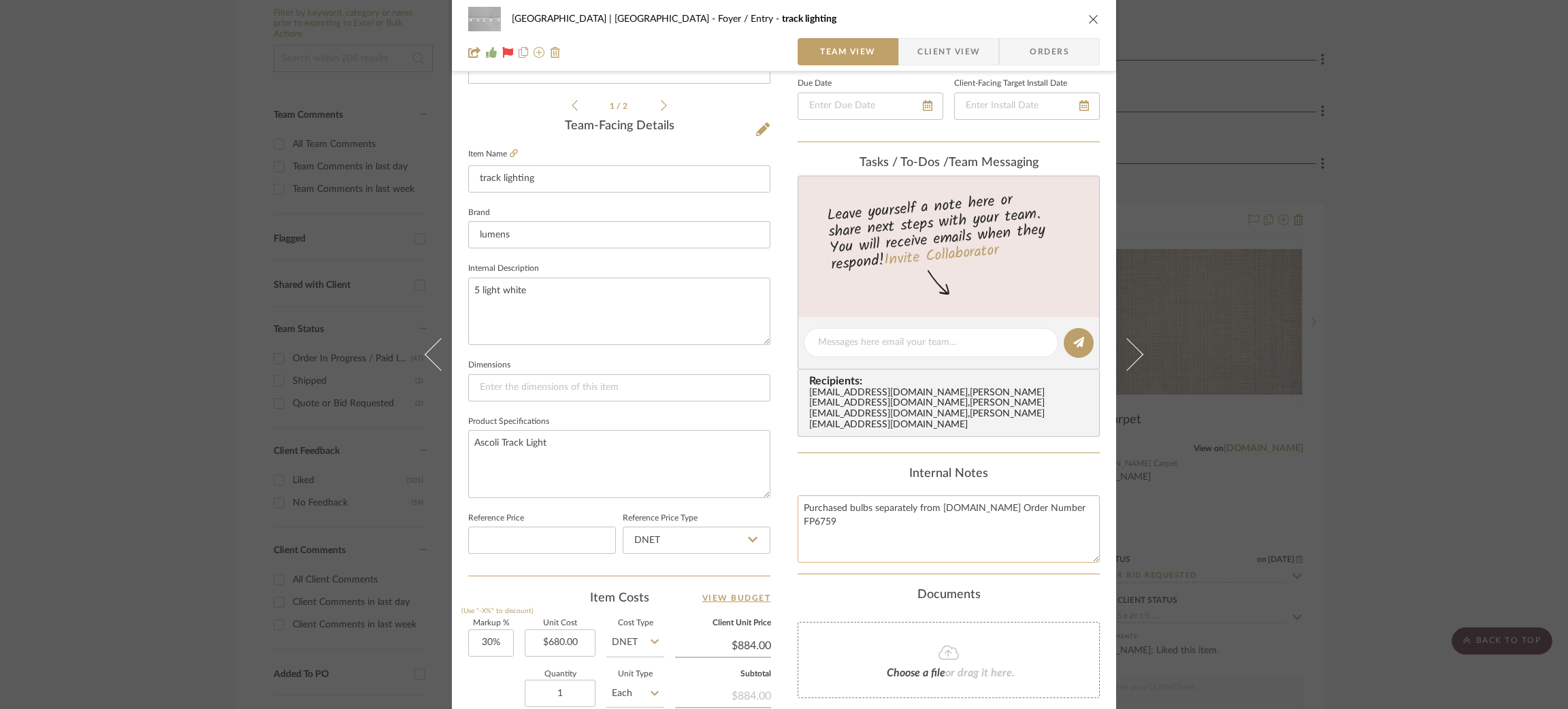
click at [1085, 496] on textarea "Purchased bulbs separately from Bulbs.com Order Number FP6759" at bounding box center [948, 529] width 302 height 67
paste textarea "Tracking ID: 429468288711"
drag, startPoint x: 889, startPoint y: 509, endPoint x: 851, endPoint y: 512, distance: 38.1
click at [851, 512] on textarea "Purchased bulbs separately from Bulbs.com Order Number FP6759 Bulbs FedEx track…" at bounding box center [948, 529] width 302 height 67
click at [798, 521] on textarea "Purchased bulbs separately from Bulbs.com Order Number FP6759 Bulbs FedEx Track…" at bounding box center [948, 529] width 302 height 67
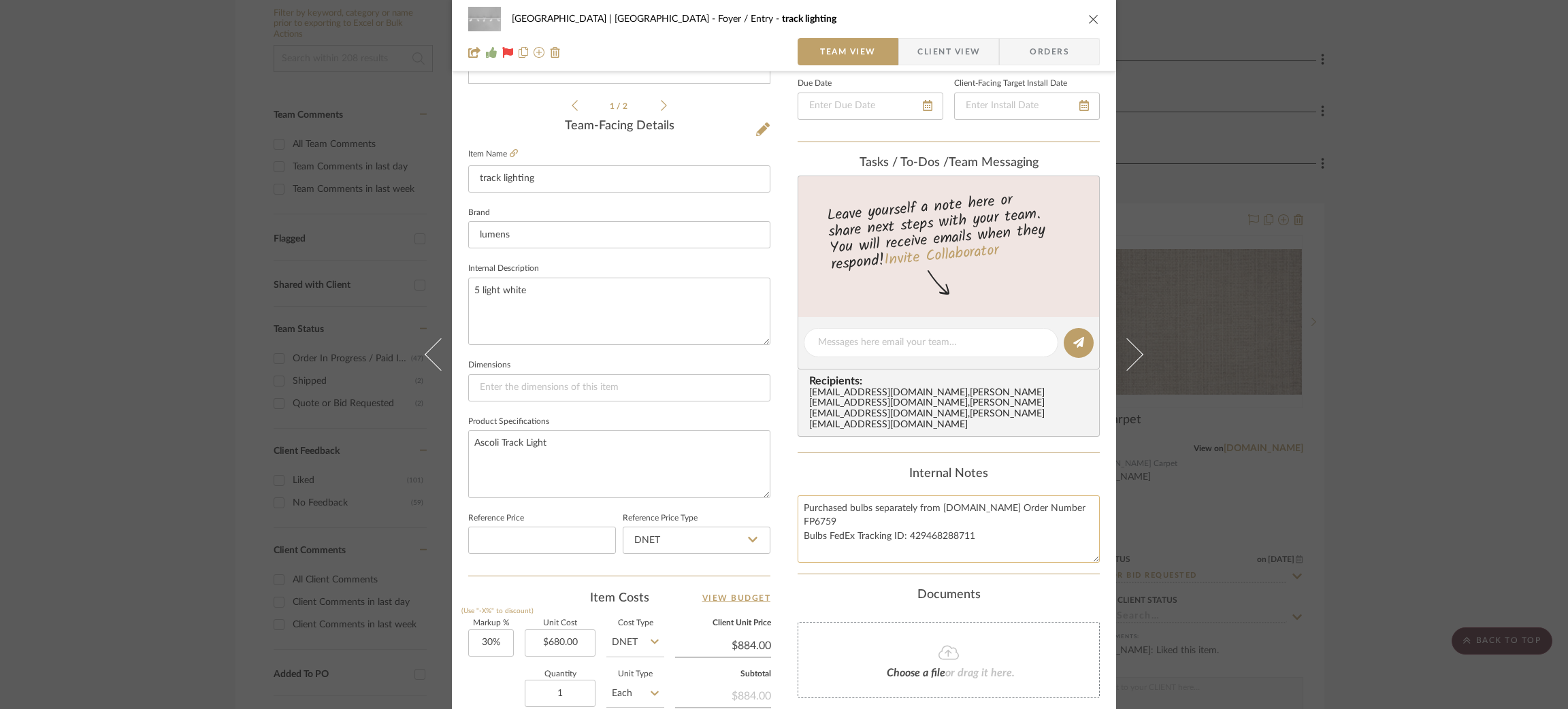
drag, startPoint x: 1006, startPoint y: 512, endPoint x: 799, endPoint y: 514, distance: 207.0
click at [799, 514] on textarea "Purchased bulbs separately from Bulbs.com Order Number FP6759 Bulbs FedEx Track…" at bounding box center [948, 529] width 302 height 67
type textarea "Purchased bulbs separately from Bulbs.com Order Number FP6759 Bulbs FedEx Track…"
click at [708, 442] on textarea "Ascoli Track Light" at bounding box center [620, 463] width 302 height 67
click at [1326, 448] on div "Meadow Mountain | Vail Valley Foyer / Entry track lighting Team View Client Vie…" at bounding box center [784, 354] width 1568 height 709
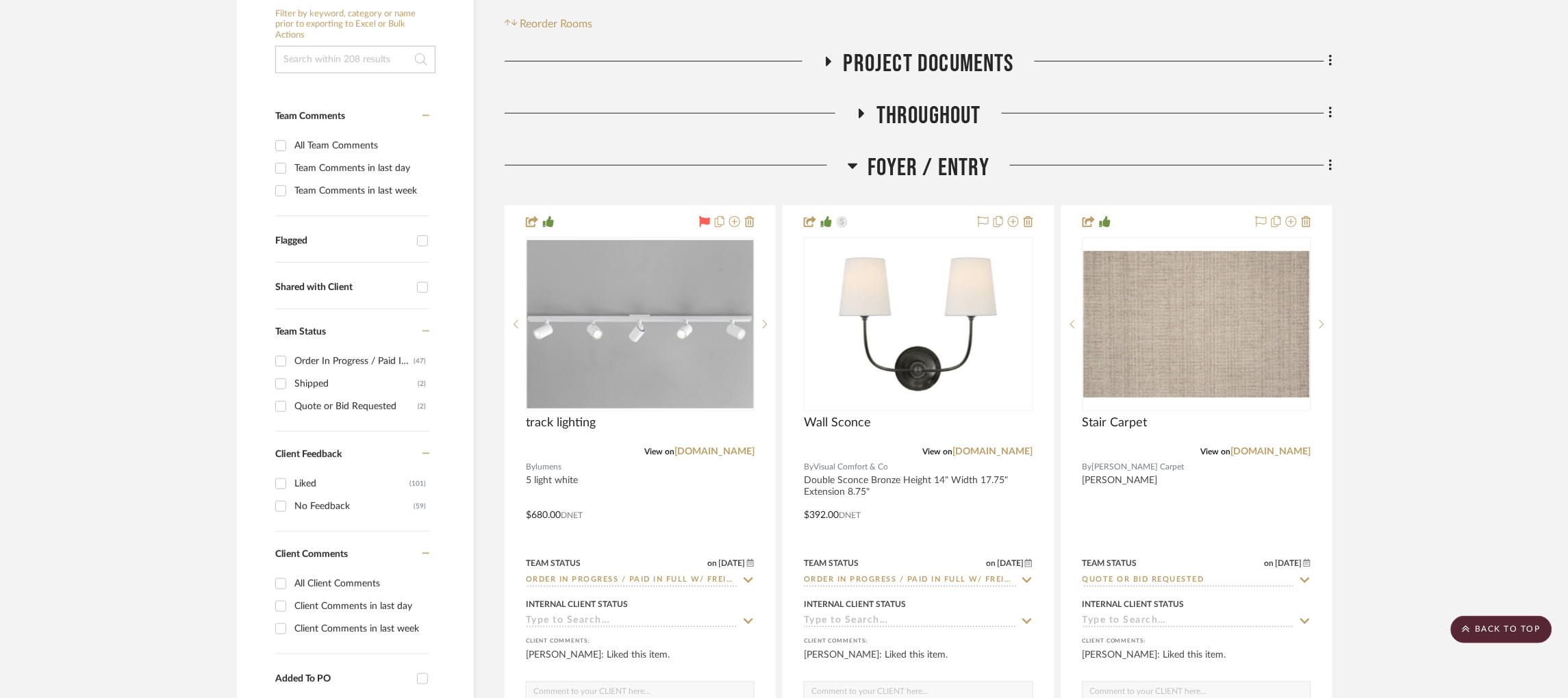
click at [850, 158] on icon at bounding box center [852, 166] width 11 height 16
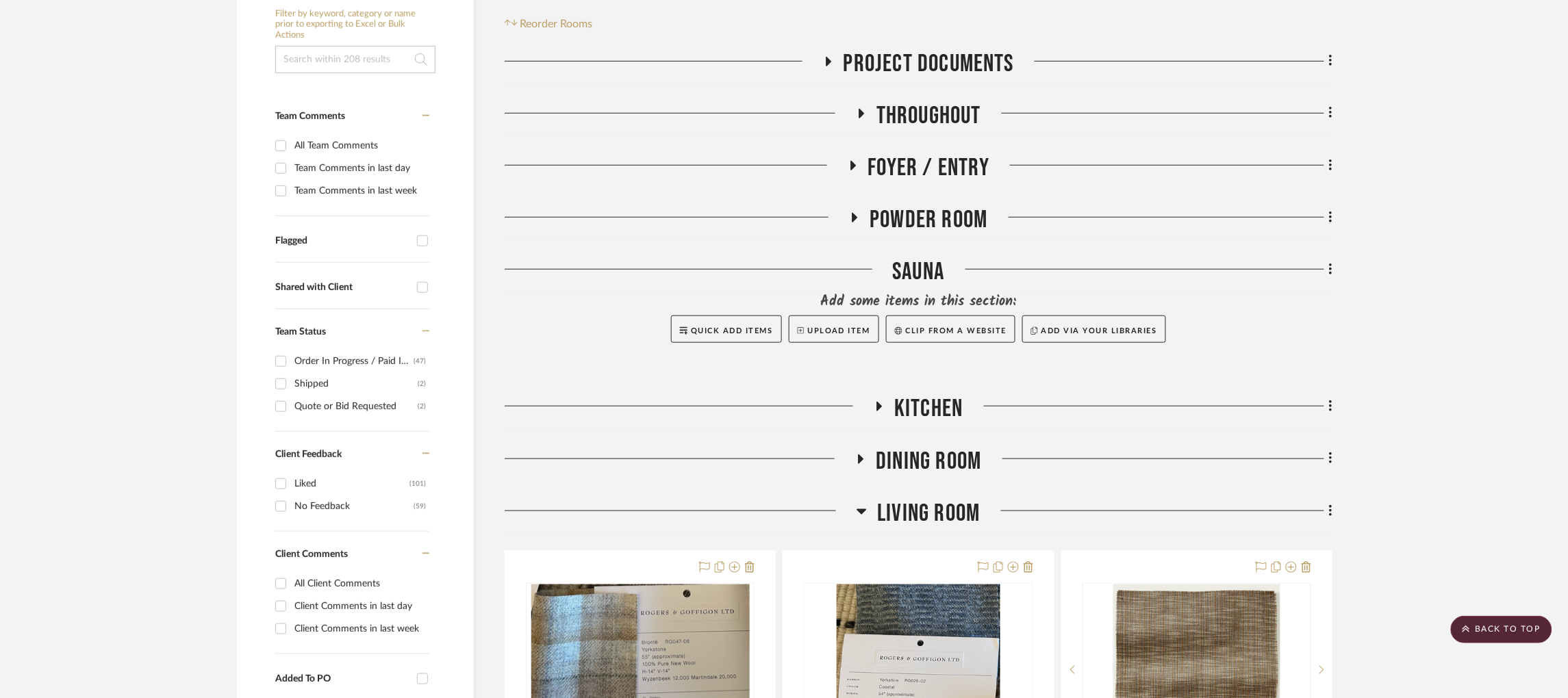
click at [877, 402] on icon at bounding box center [880, 407] width 6 height 10
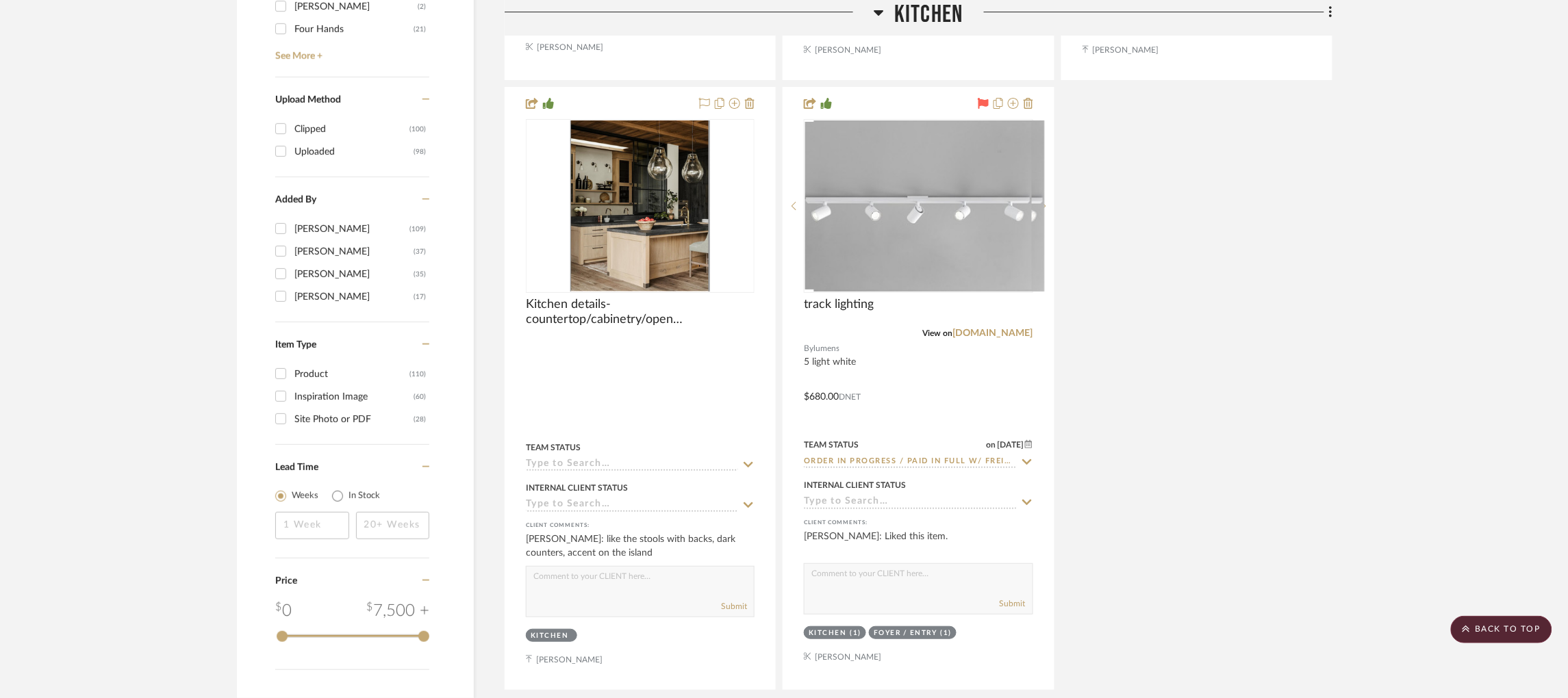
scroll to position [1888, 0]
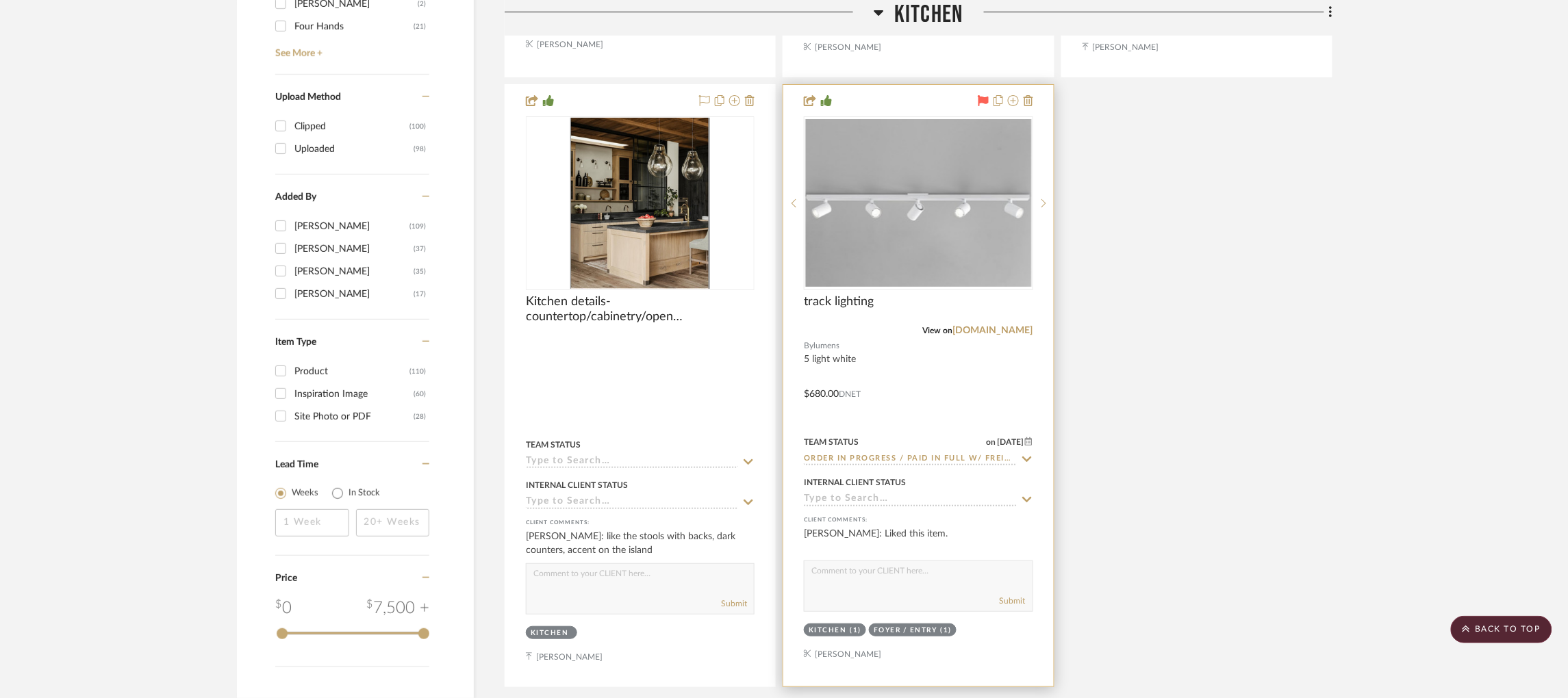
click at [915, 176] on img "0" at bounding box center [918, 203] width 226 height 168
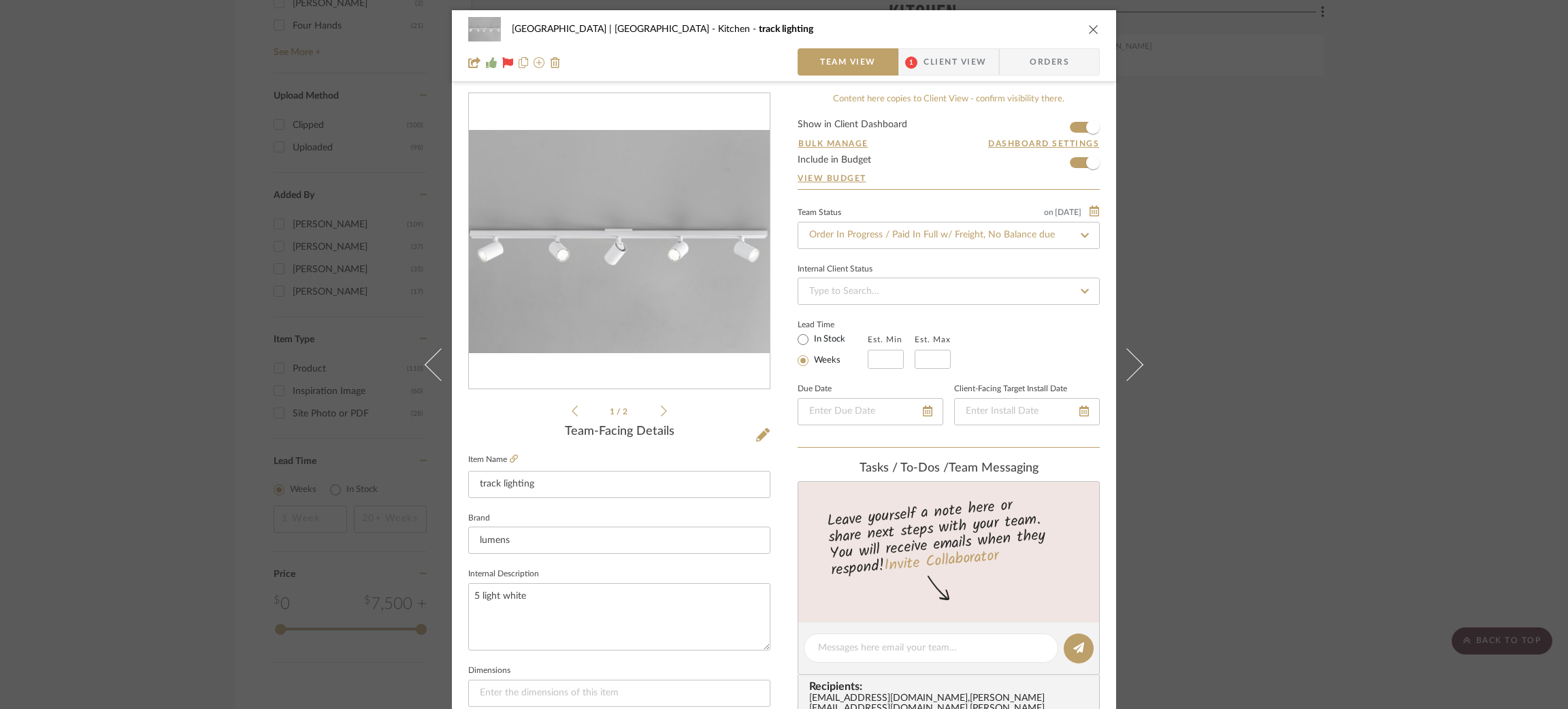
scroll to position [239, 0]
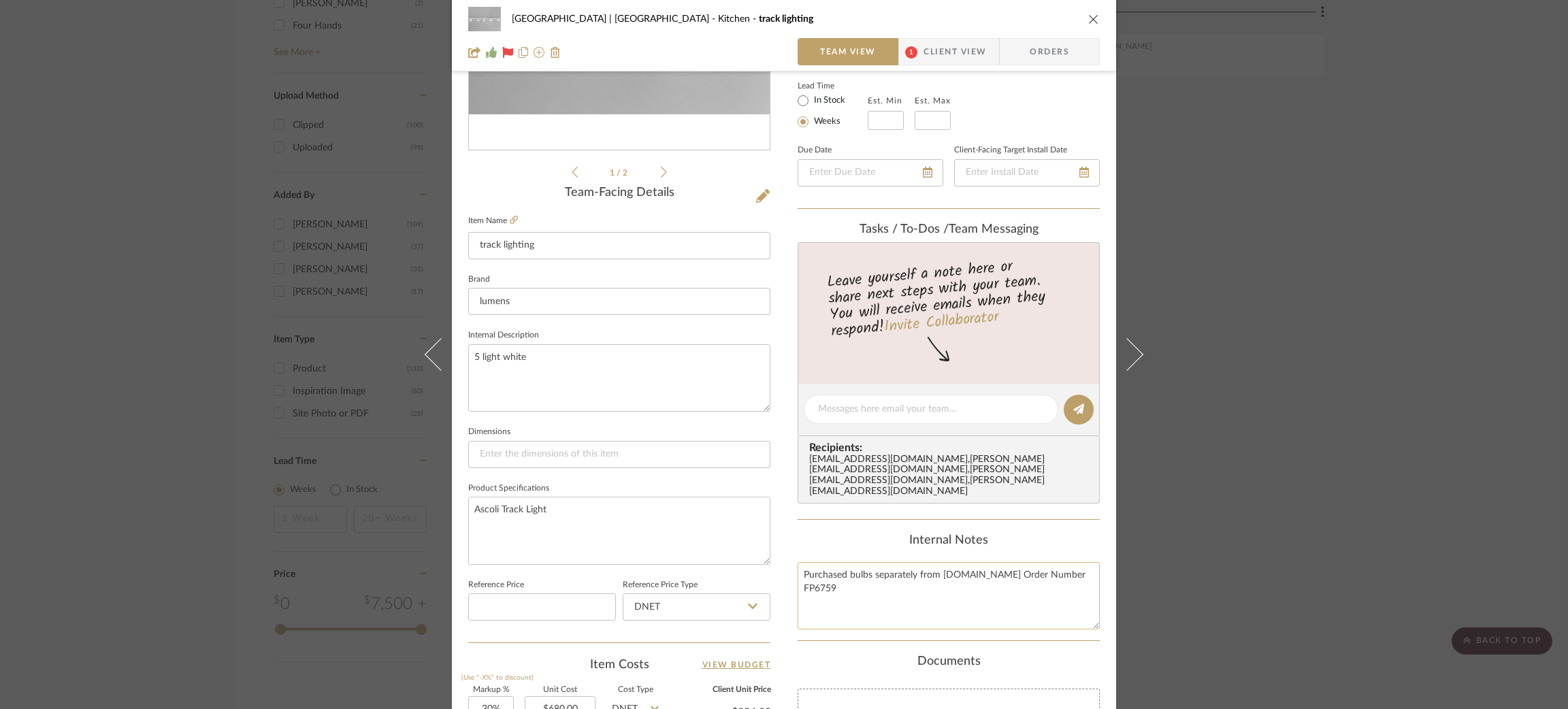
click at [819, 582] on textarea "Purchased bulbs separately from Bulbs.com Order Number FP6759" at bounding box center [948, 596] width 302 height 67
click at [1084, 562] on textarea "Purchased bulbs separately from Bulbs.com Order Number FP6759" at bounding box center [948, 596] width 302 height 67
paste textarea "Bulbs FedEx Tracking ID: 429468288711"
type textarea "Purchased bulbs separately from Bulbs.com Order Number FP6759 Bulbs FedEx Track…"
click at [643, 503] on textarea "Ascoli Track Light" at bounding box center [620, 531] width 302 height 67
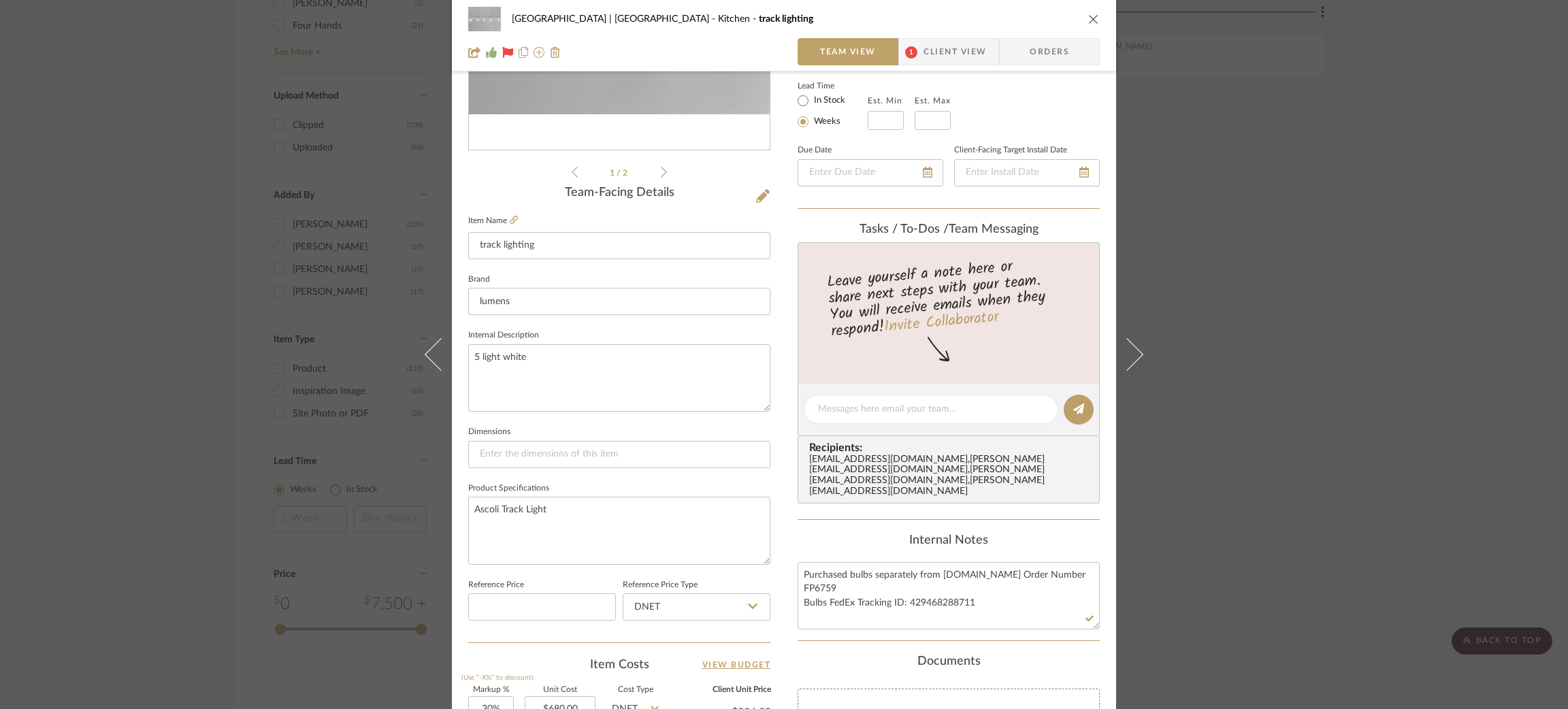
click at [1334, 365] on div "Meadow Mountain | Vail Valley Kitchen track lighting Team View 1 Client View Or…" at bounding box center [784, 354] width 1568 height 709
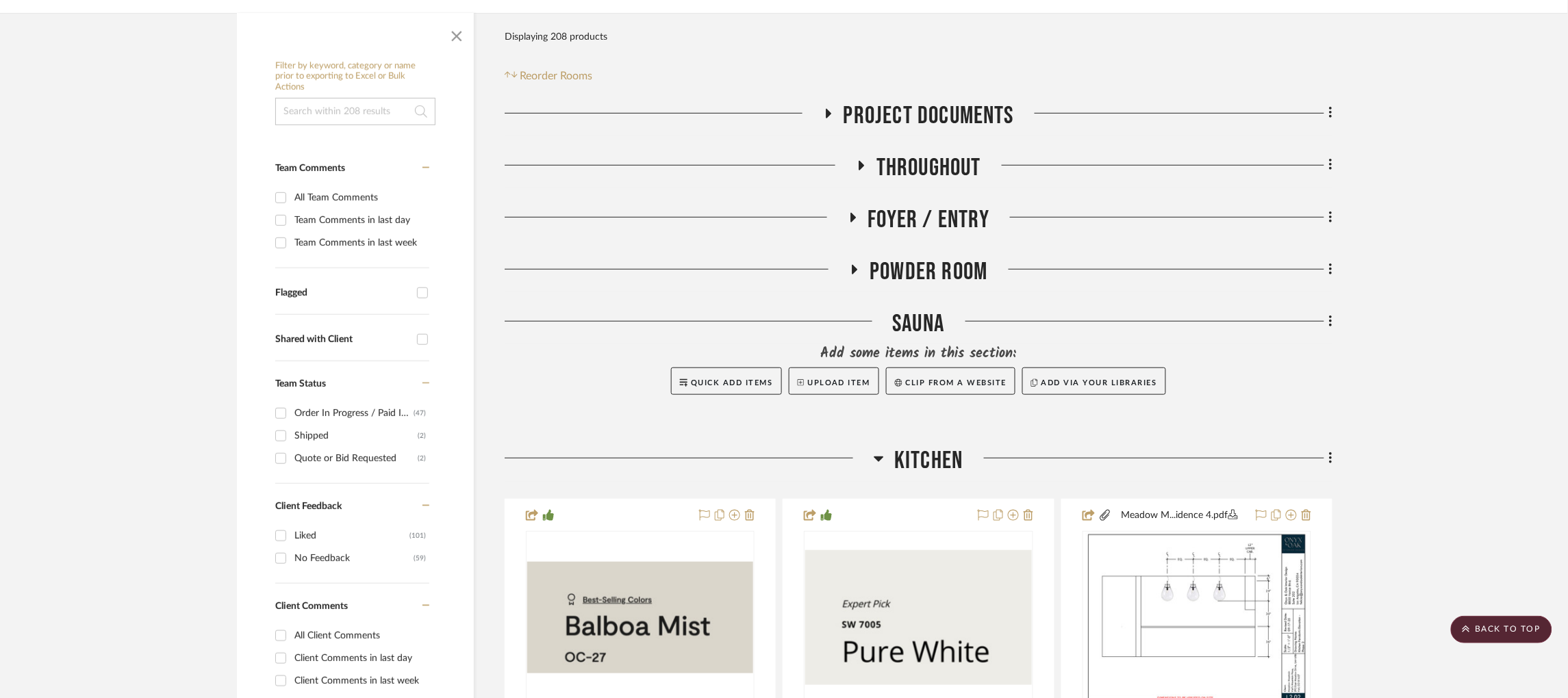
scroll to position [0, 0]
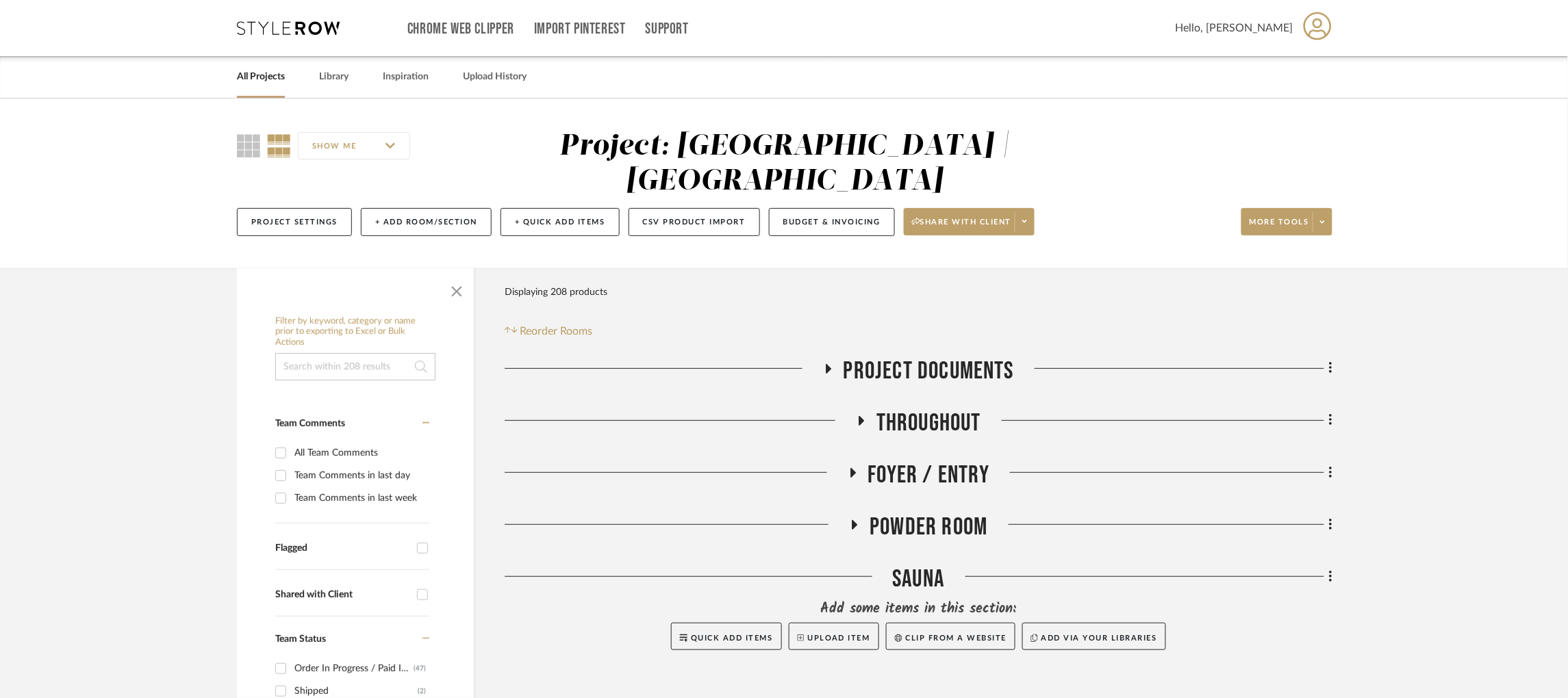
click at [378, 354] on input at bounding box center [355, 367] width 160 height 27
type input "amber"
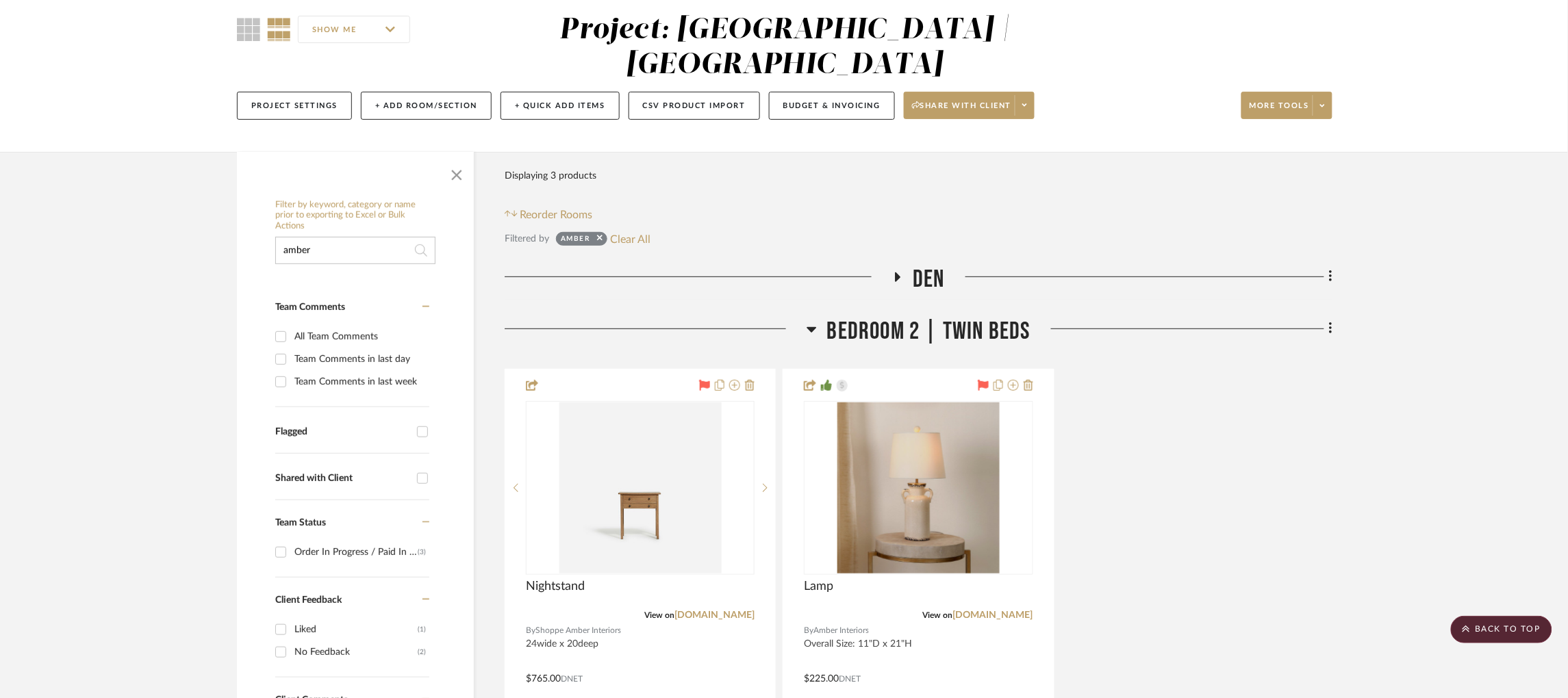
scroll to position [92, 0]
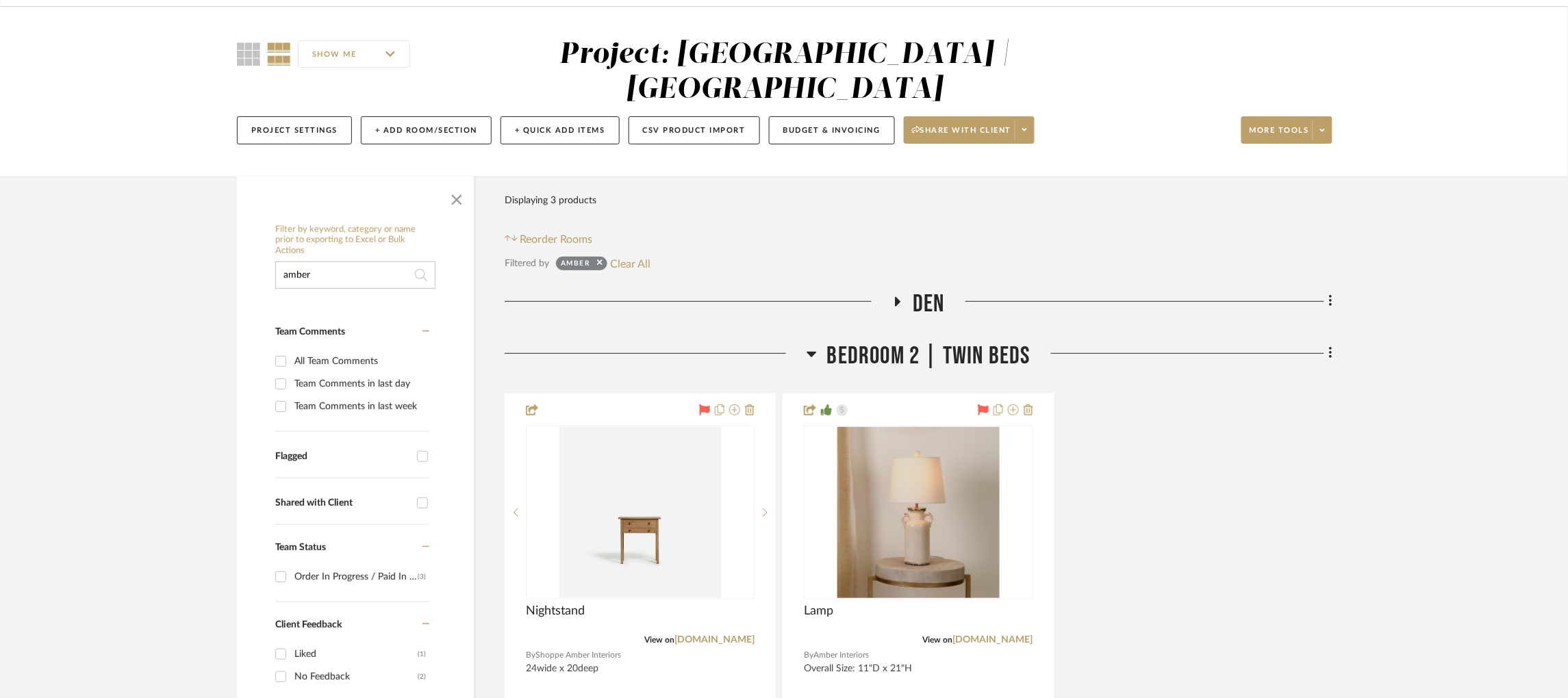
click at [897, 297] on icon at bounding box center [898, 302] width 6 height 10
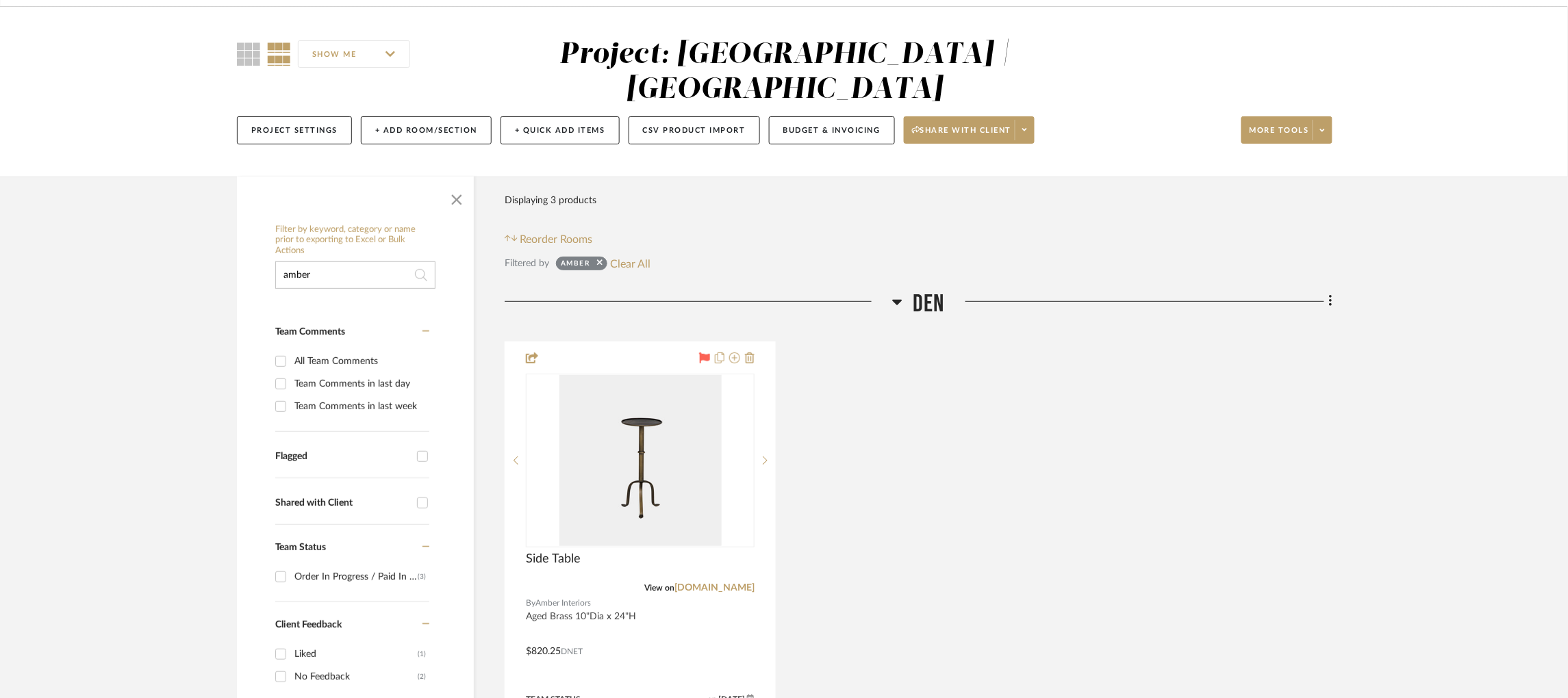
scroll to position [301, 0]
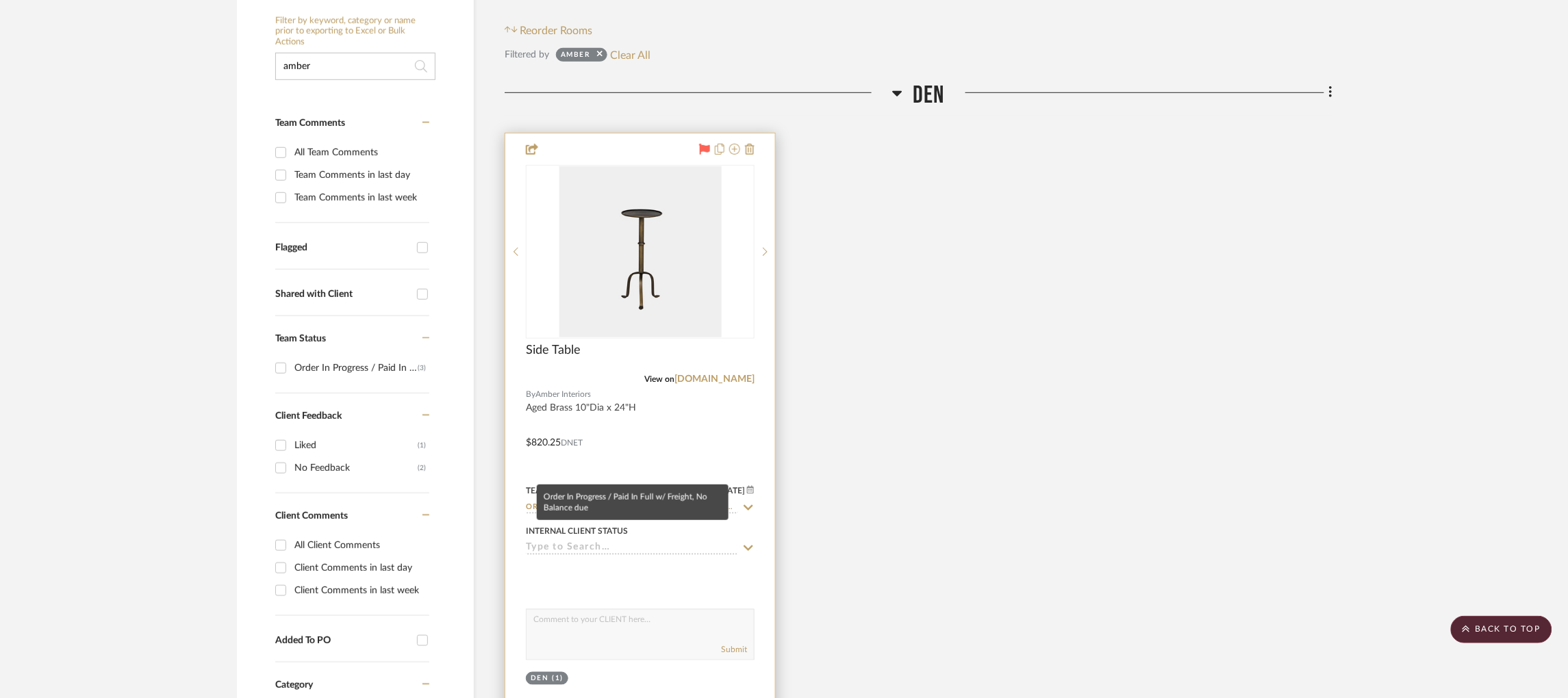
click at [590, 501] on input "Order In Progress / Paid In Full w/ Freight, No Balance due" at bounding box center [632, 508] width 212 height 13
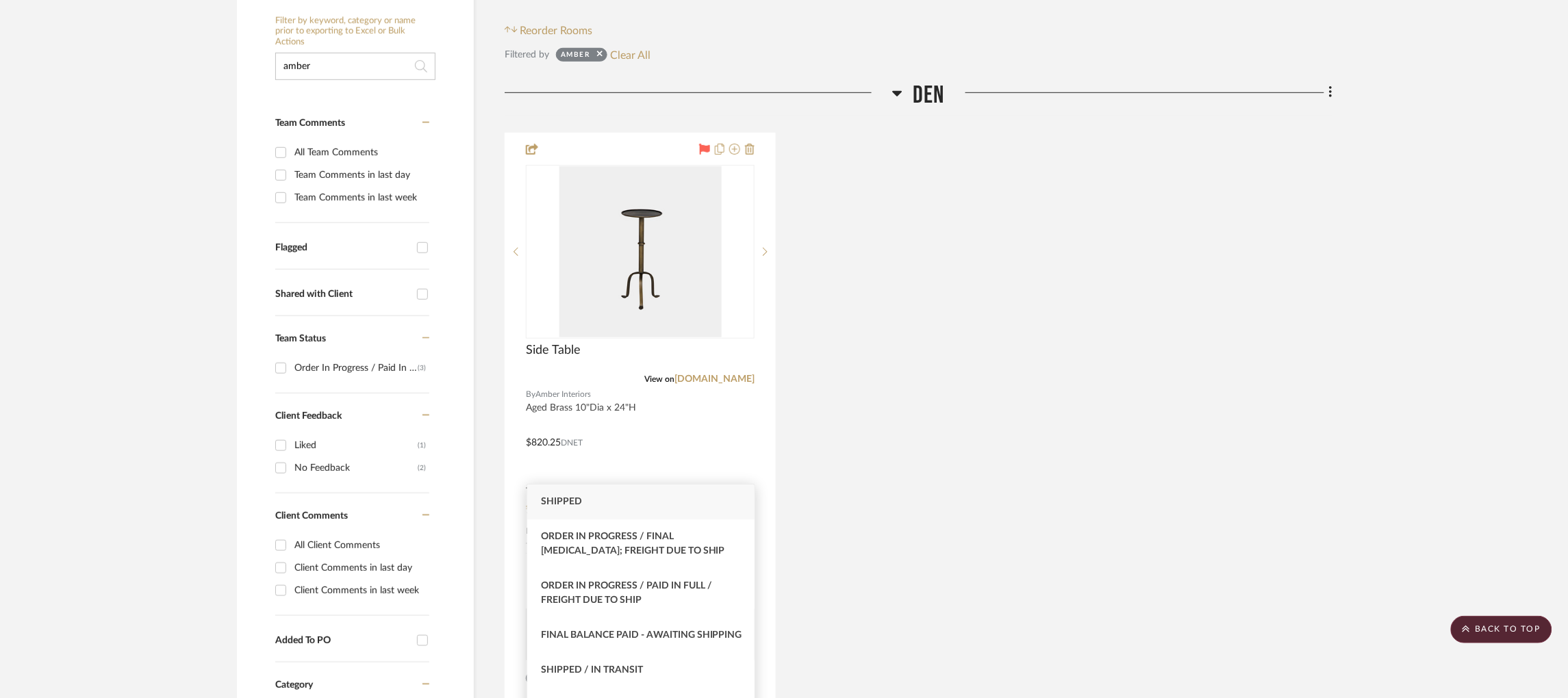
type input "ship"
click at [591, 499] on div "Shipped" at bounding box center [640, 502] width 228 height 35
type input "[DATE]"
type input "Shipped"
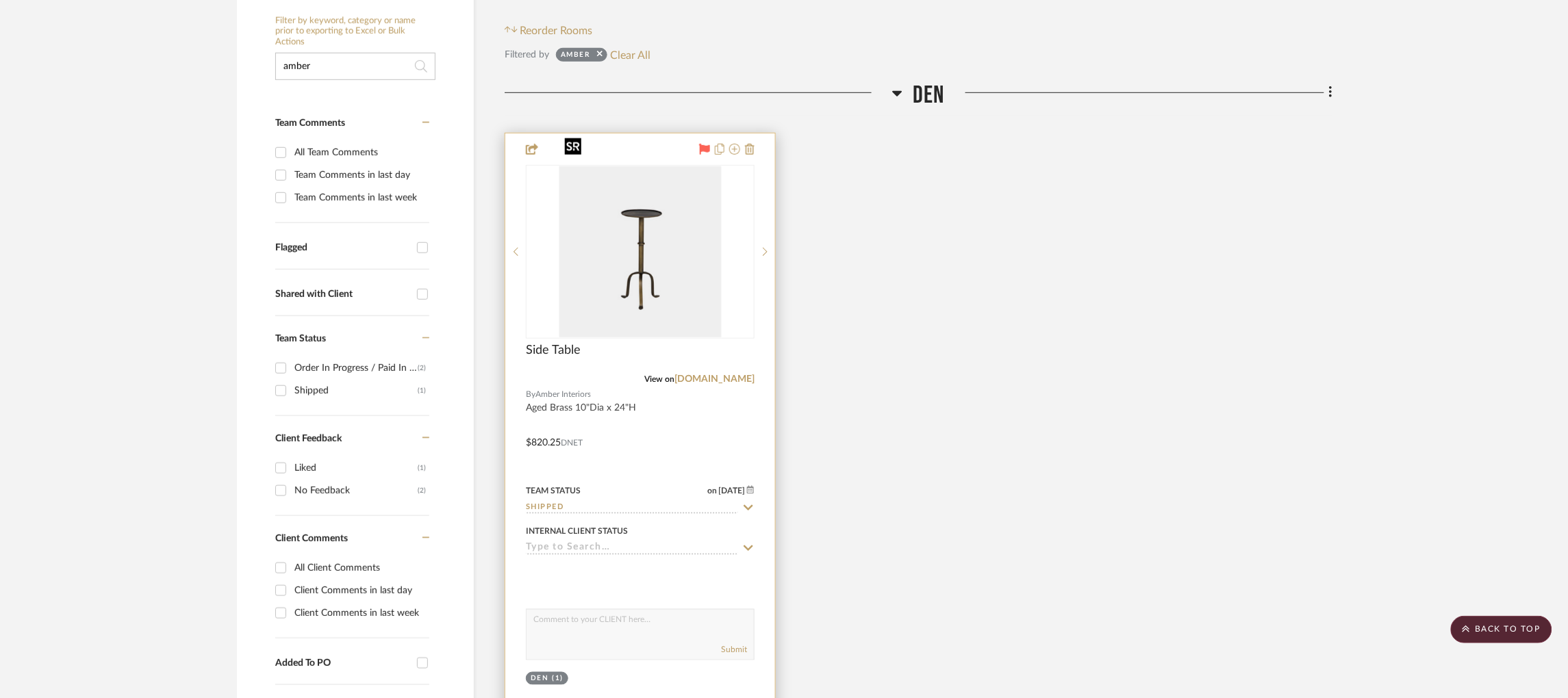
click at [662, 217] on img "0" at bounding box center [640, 251] width 162 height 171
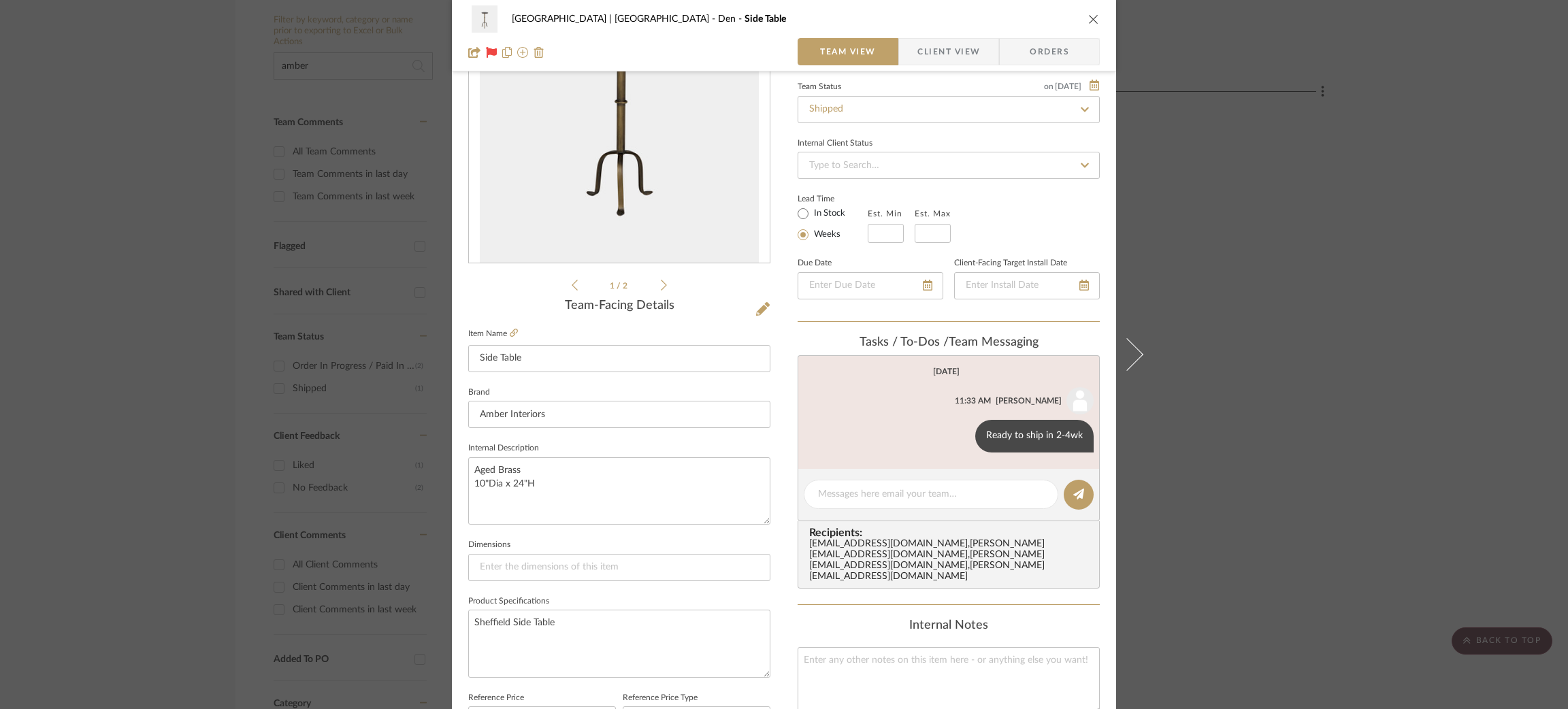
scroll to position [129, 0]
click at [838, 645] on textarea at bounding box center [948, 678] width 302 height 67
paste textarea "Other 884667408507"
type textarea "Tracking Other 884667408507"
click at [567, 673] on sr-form-field "Product Specifications Sheffield Side Table" at bounding box center [620, 638] width 302 height 97
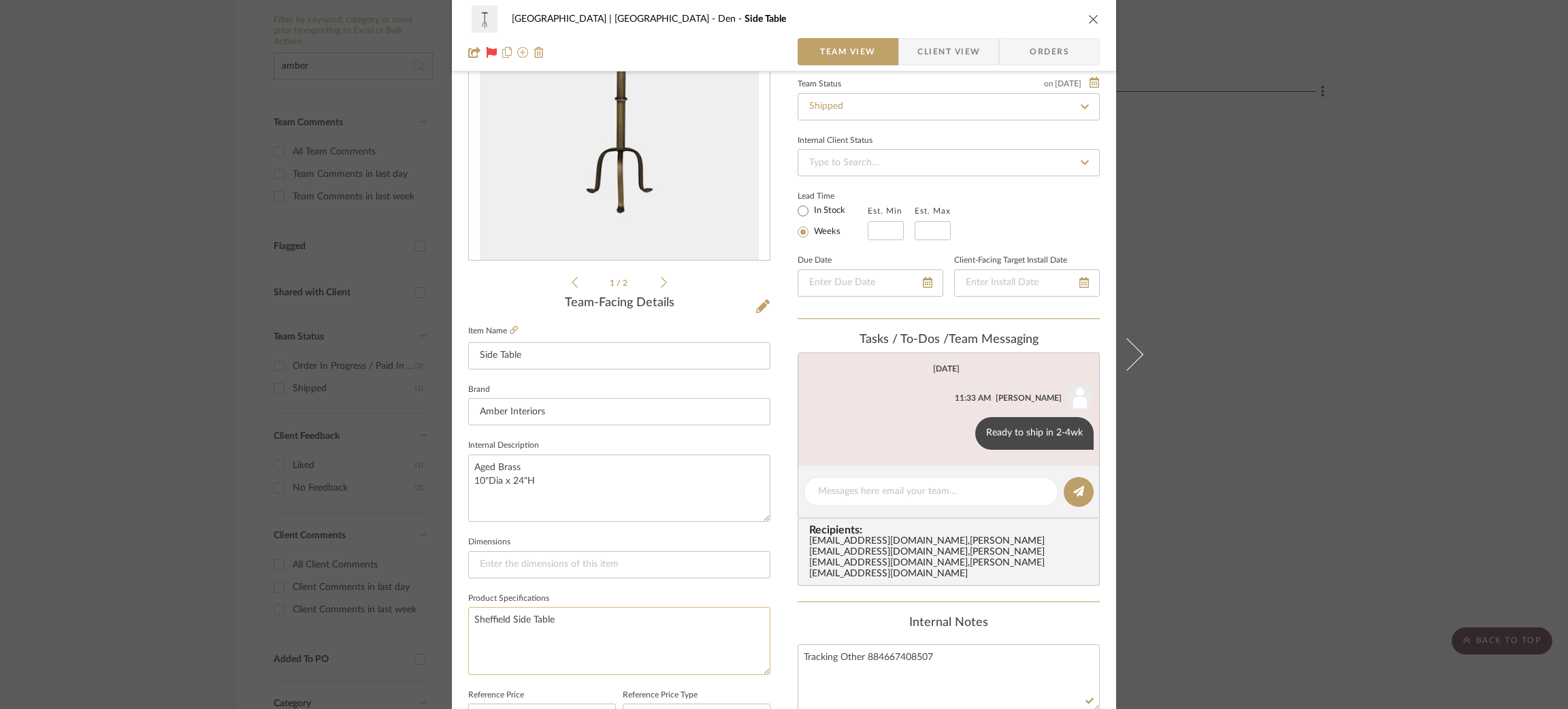
click at [635, 628] on textarea "Sheffield Side Table" at bounding box center [620, 640] width 302 height 67
click at [1459, 505] on div "Meadow Mountain | Vail Valley Den Side Table Team View Client View Orders 1 / 2…" at bounding box center [784, 354] width 1568 height 709
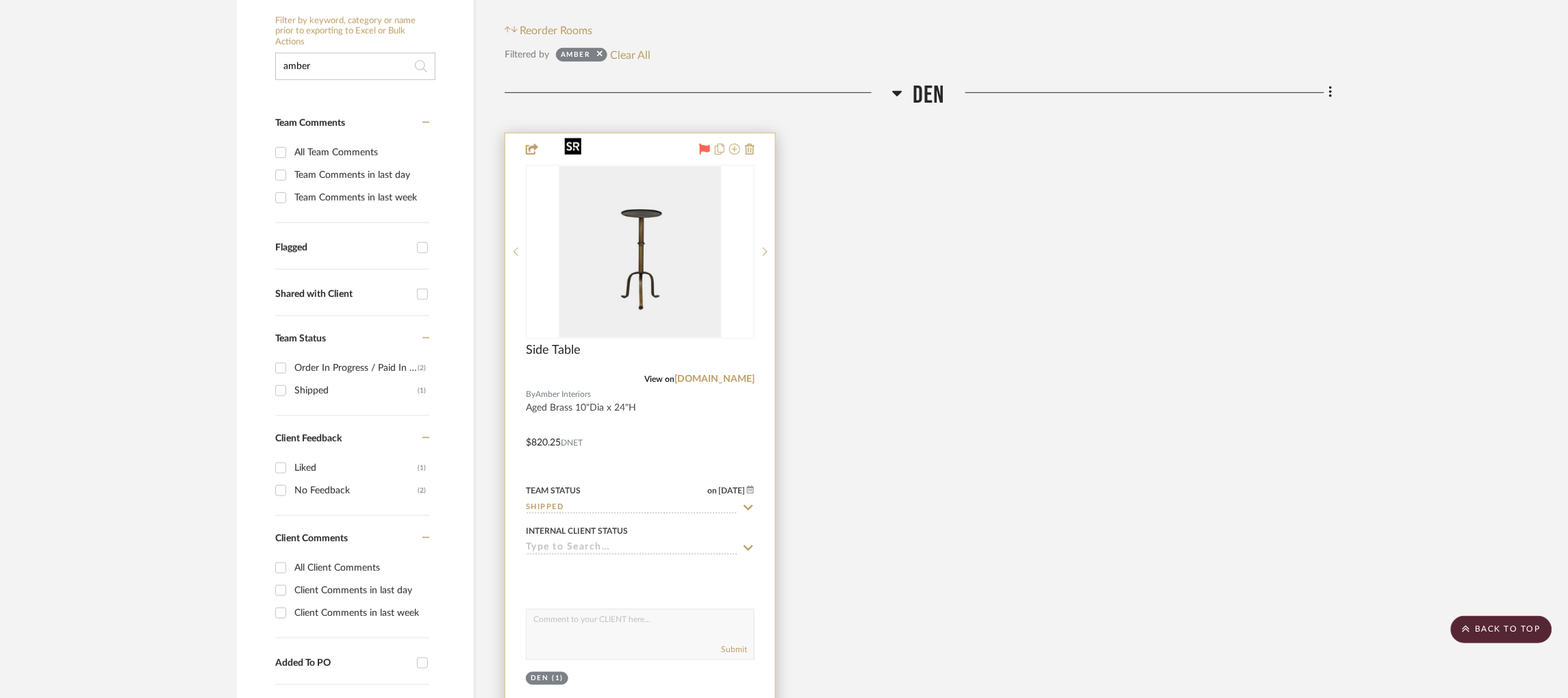
scroll to position [51, 0]
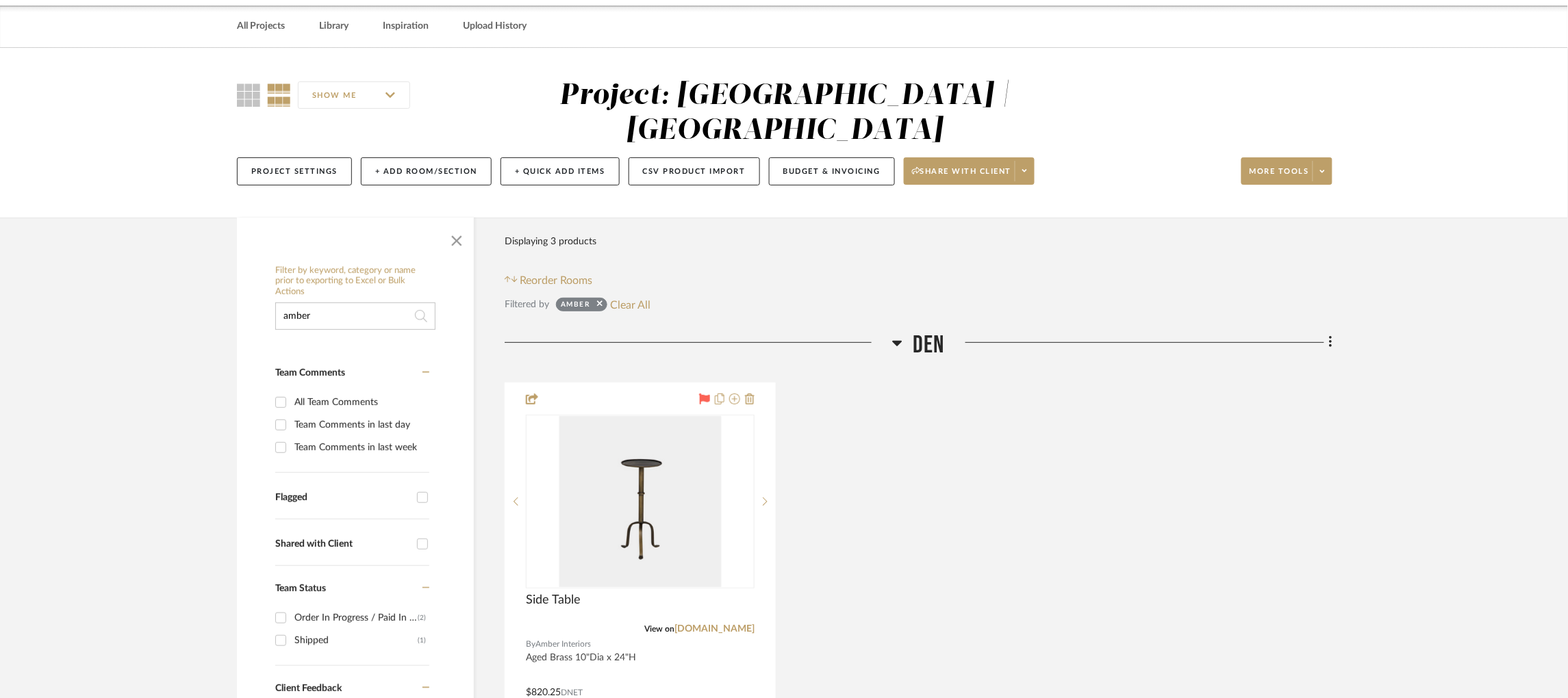
drag, startPoint x: 355, startPoint y: 283, endPoint x: 219, endPoint y: 278, distance: 136.1
type input "rejuve"
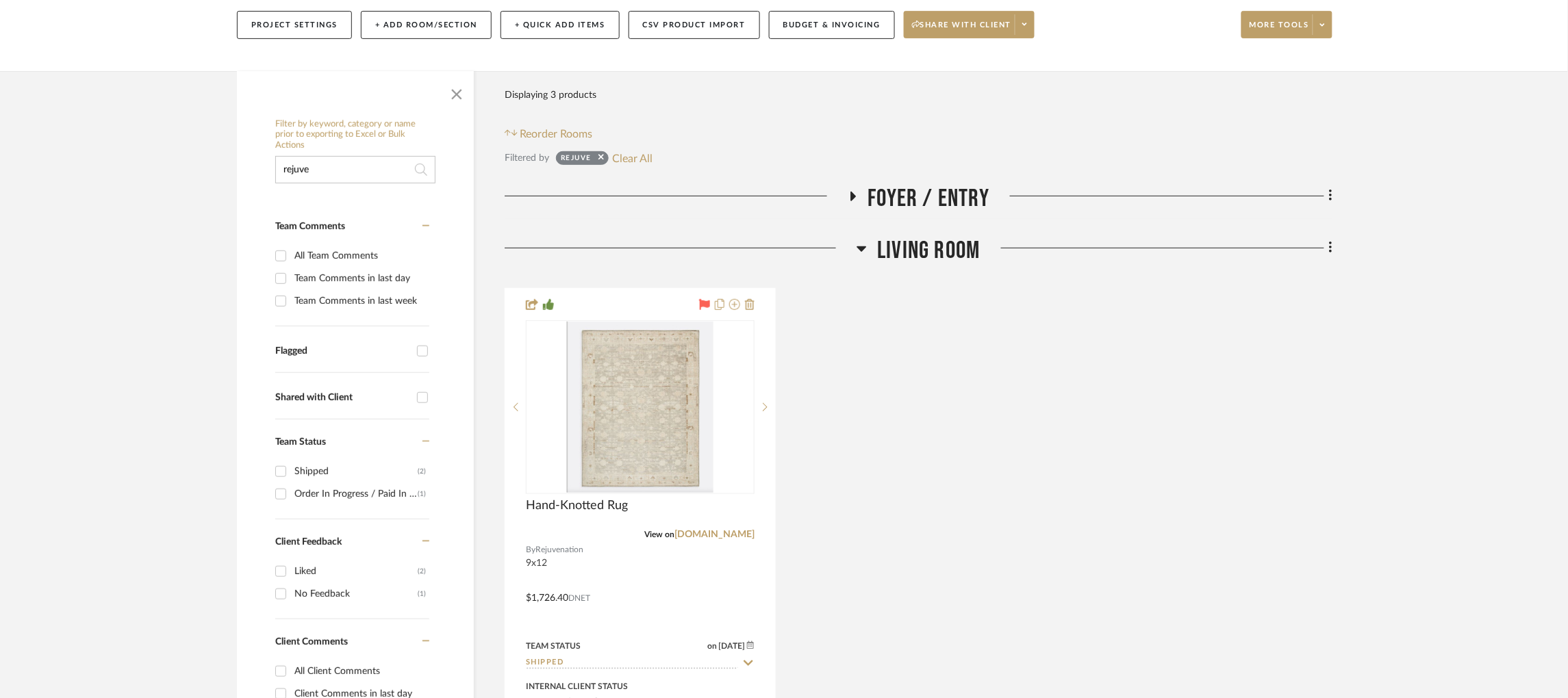
scroll to position [356, 0]
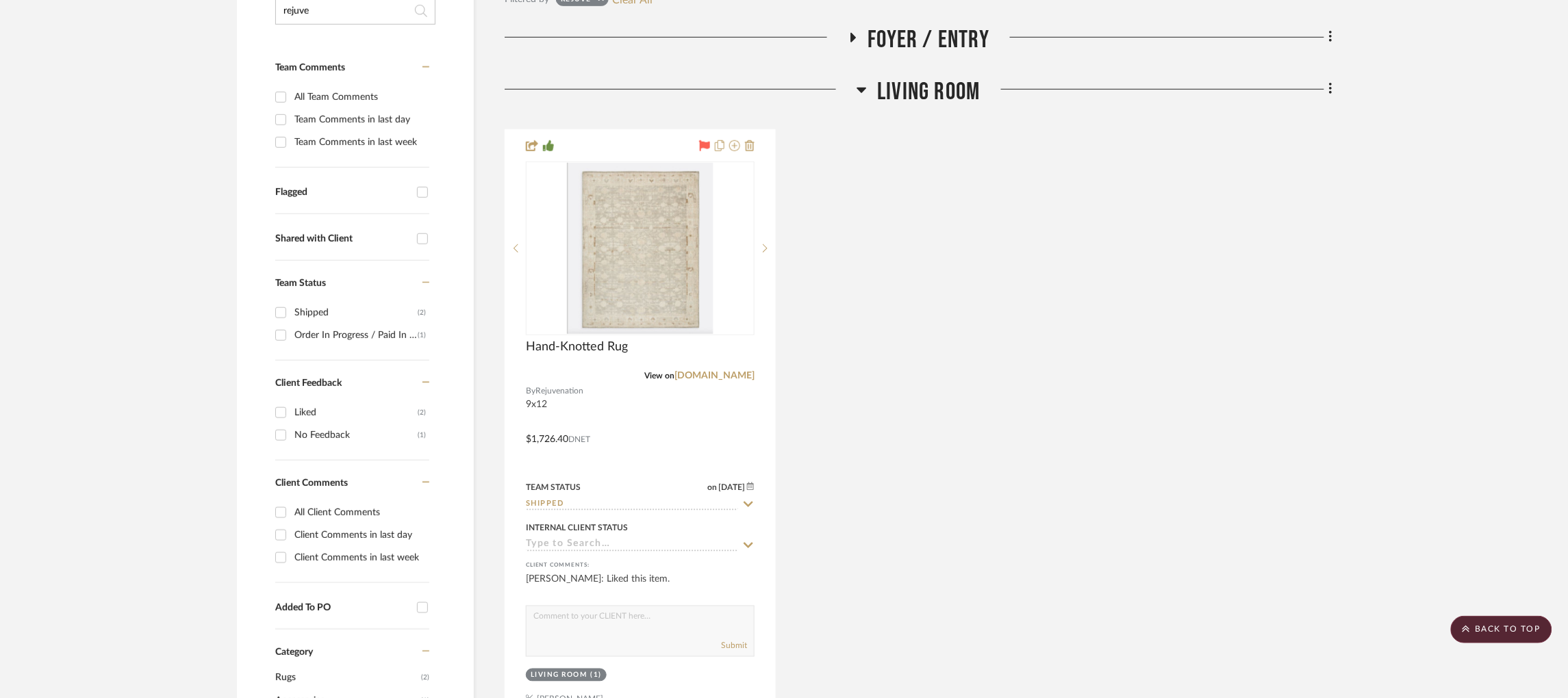
click at [848, 32] on fa-icon at bounding box center [852, 42] width 11 height 20
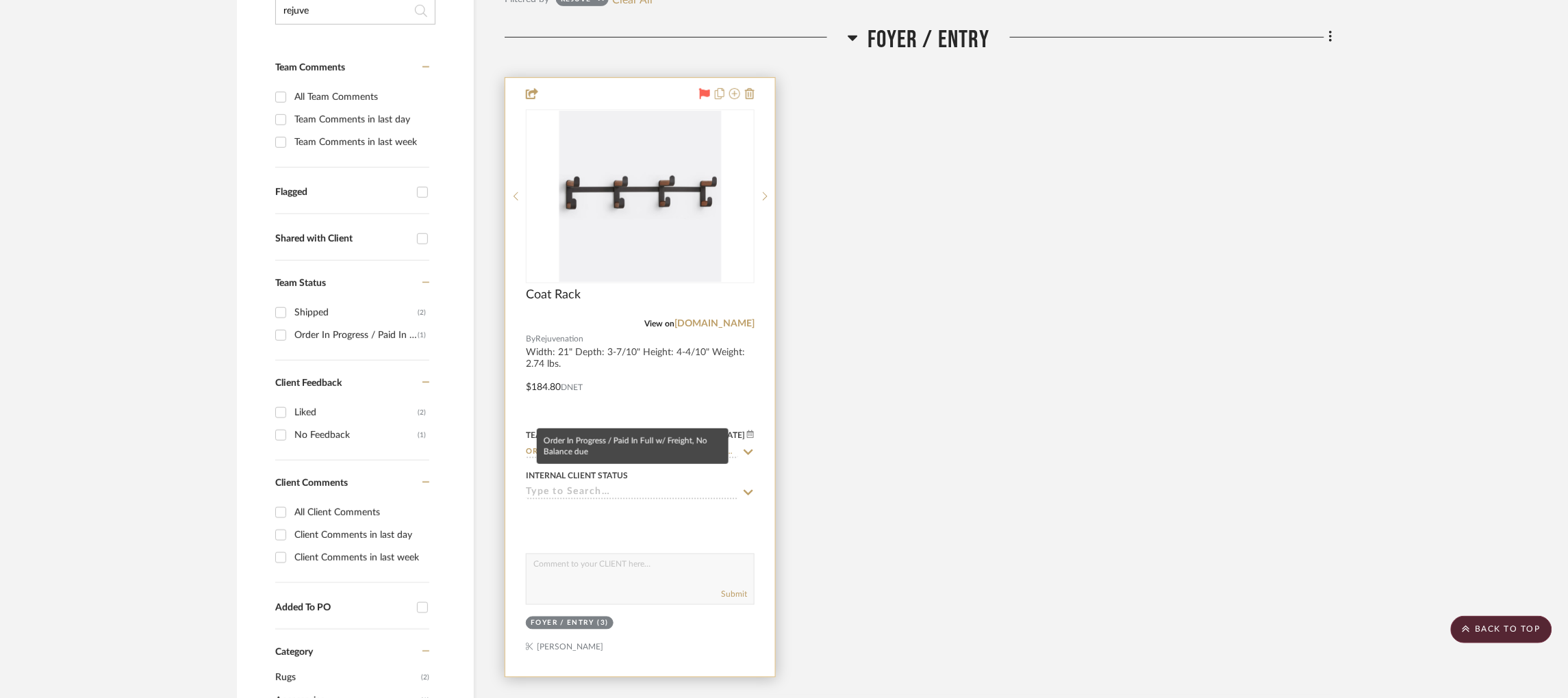
click at [627, 447] on input "Order In Progress / Paid In Full w/ Freight, No Balance due" at bounding box center [632, 453] width 212 height 13
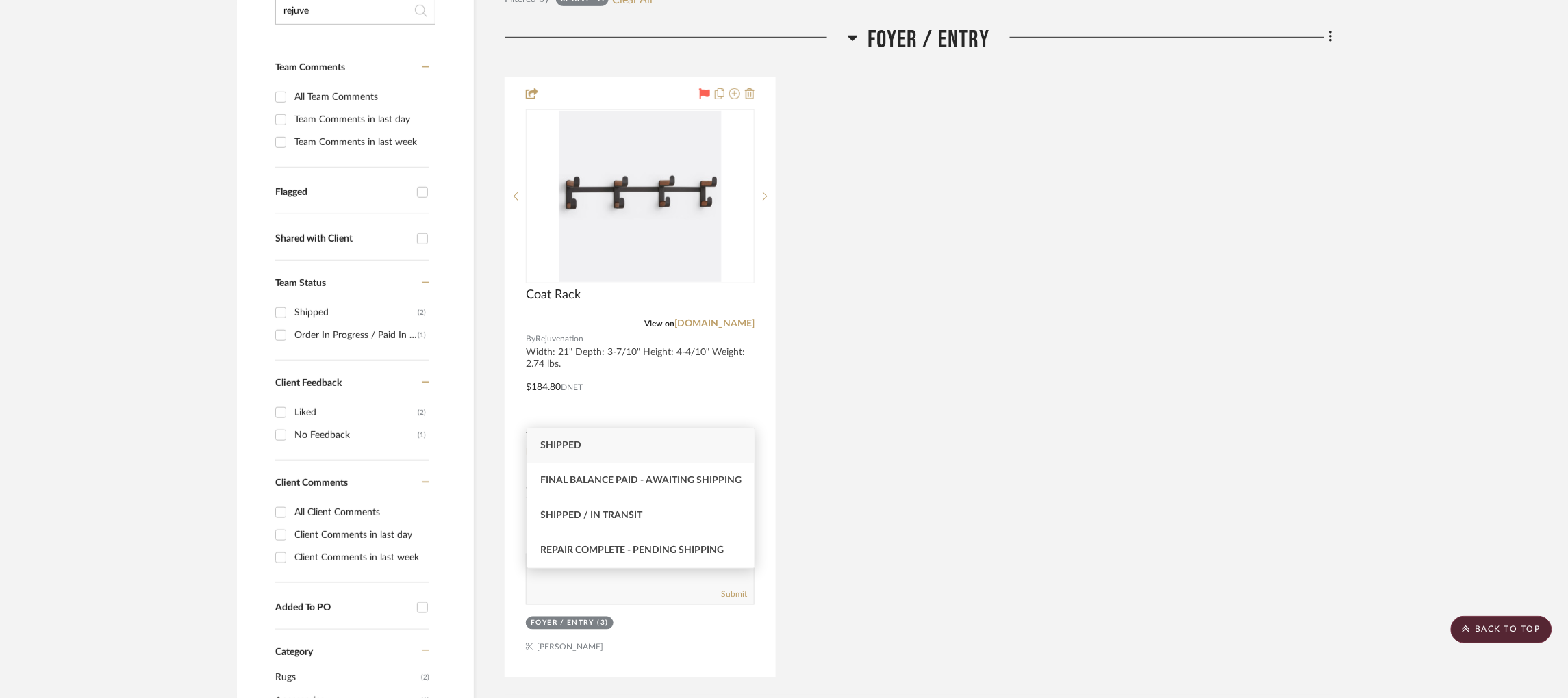
type input "shipp"
click at [605, 446] on div "Shipped" at bounding box center [640, 446] width 228 height 35
type input "[DATE]"
type input "Shipped"
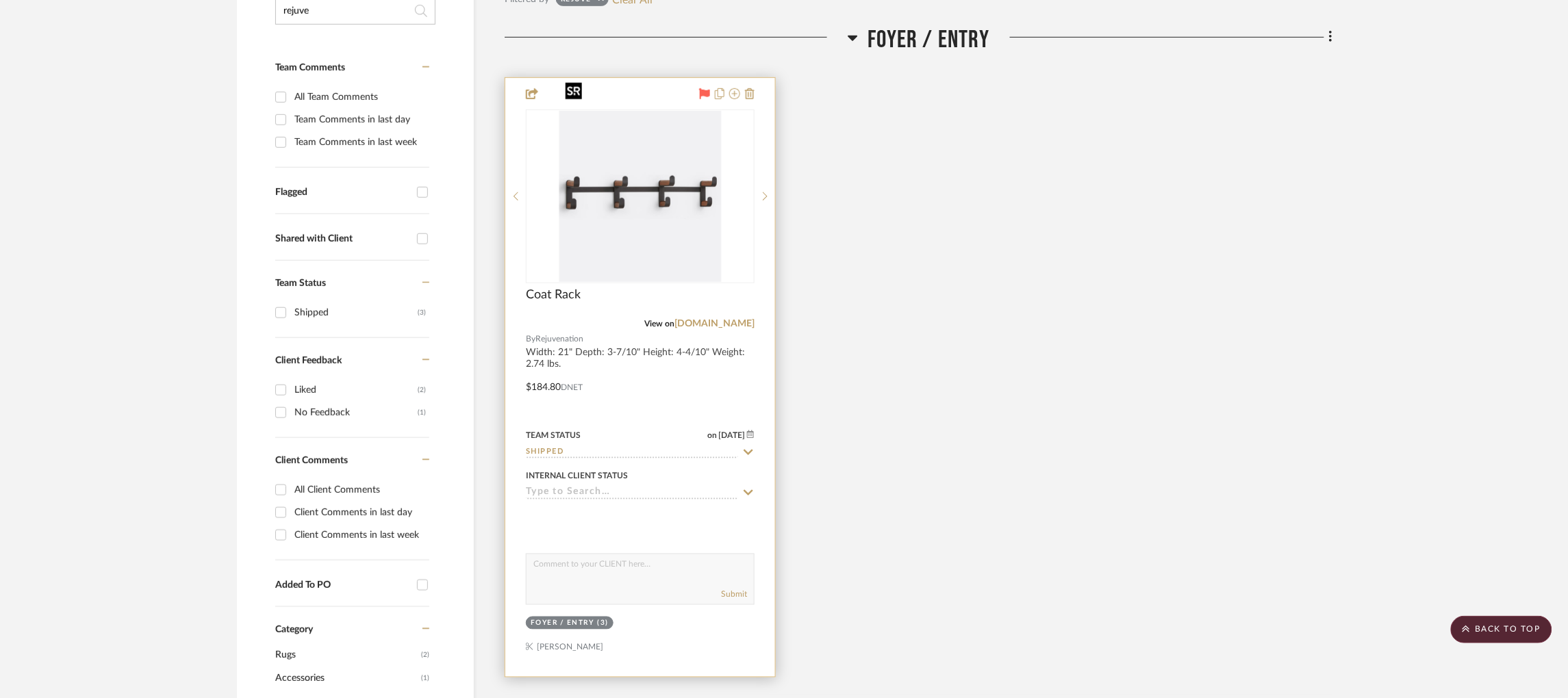
click at [652, 211] on img "0" at bounding box center [640, 196] width 161 height 171
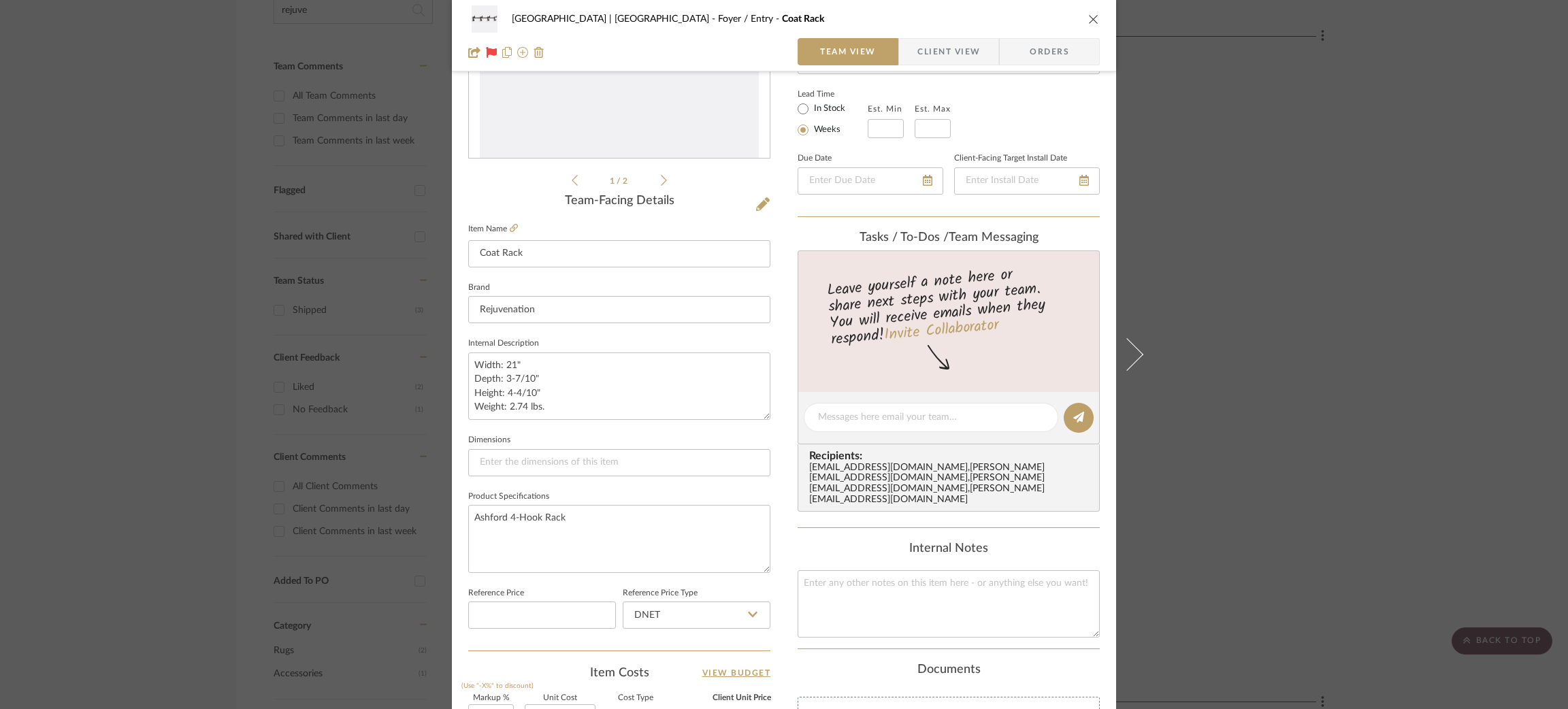
scroll to position [235, 0]
click at [850, 573] on textarea at bounding box center [948, 599] width 302 height 67
paste textarea "Tracking Number: 1ZW5R9031212789421"
type textarea "Tracking Number: 1ZW5R9031212789421"
click at [689, 534] on textarea "Ashford 4-Hook Rack" at bounding box center [620, 533] width 302 height 67
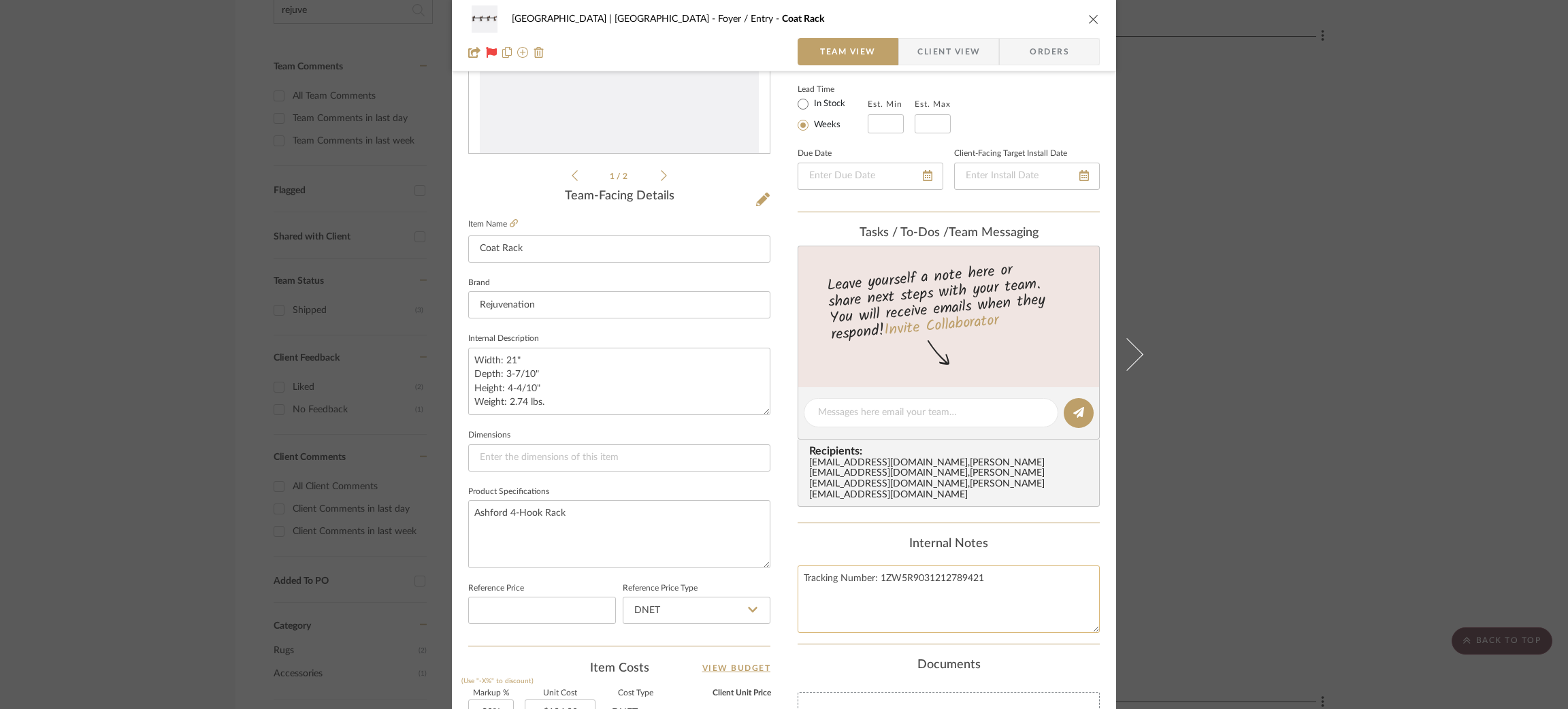
click at [880, 566] on textarea "Tracking Number: 1ZW5R9031212789421" at bounding box center [948, 599] width 302 height 67
type textarea "Tracking Number: UPS 1ZW5R9031212789421"
click at [668, 520] on textarea "Ashford 4-Hook Rack" at bounding box center [620, 533] width 302 height 67
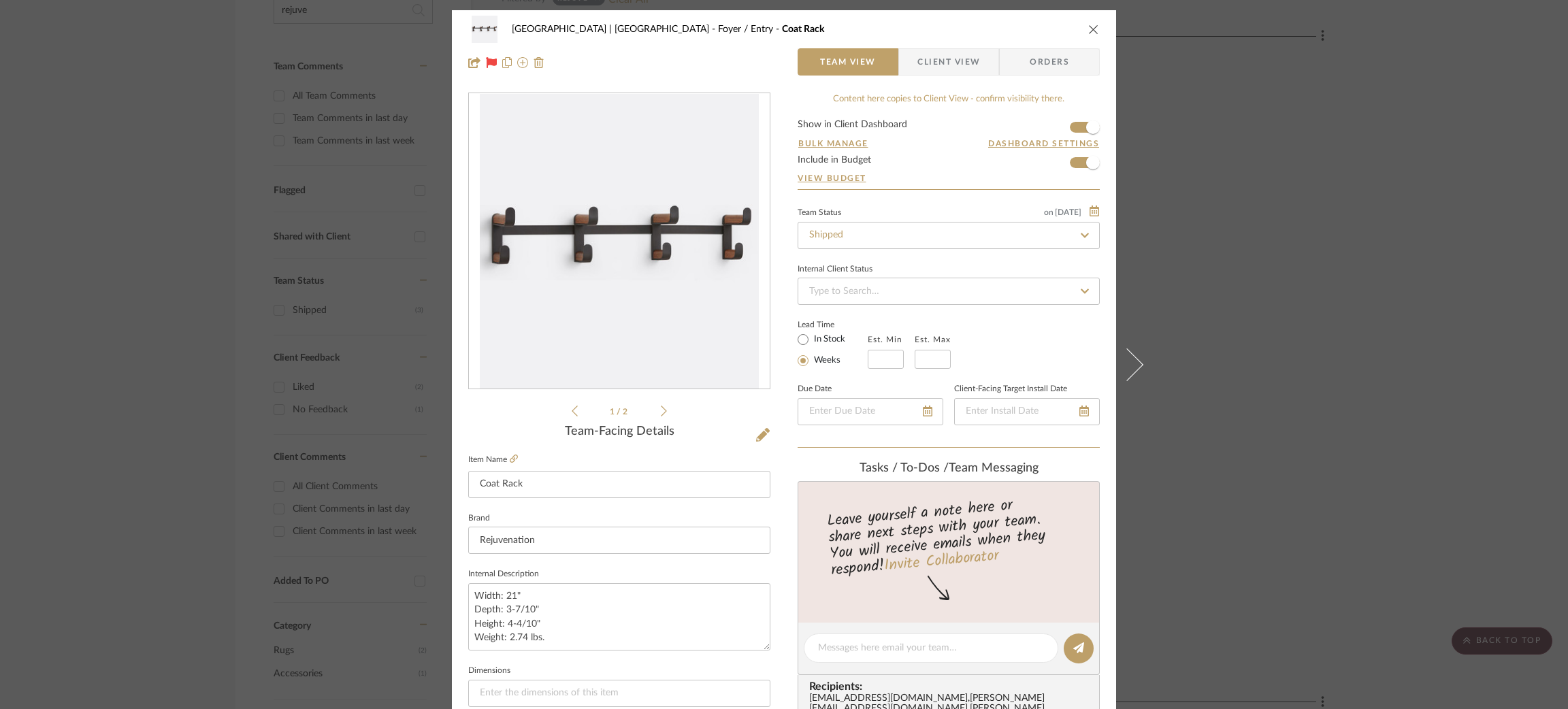
click at [162, 199] on div "Meadow Mountain | Vail Valley Foyer / Entry Coat Rack Team View Client View Ord…" at bounding box center [784, 354] width 1568 height 709
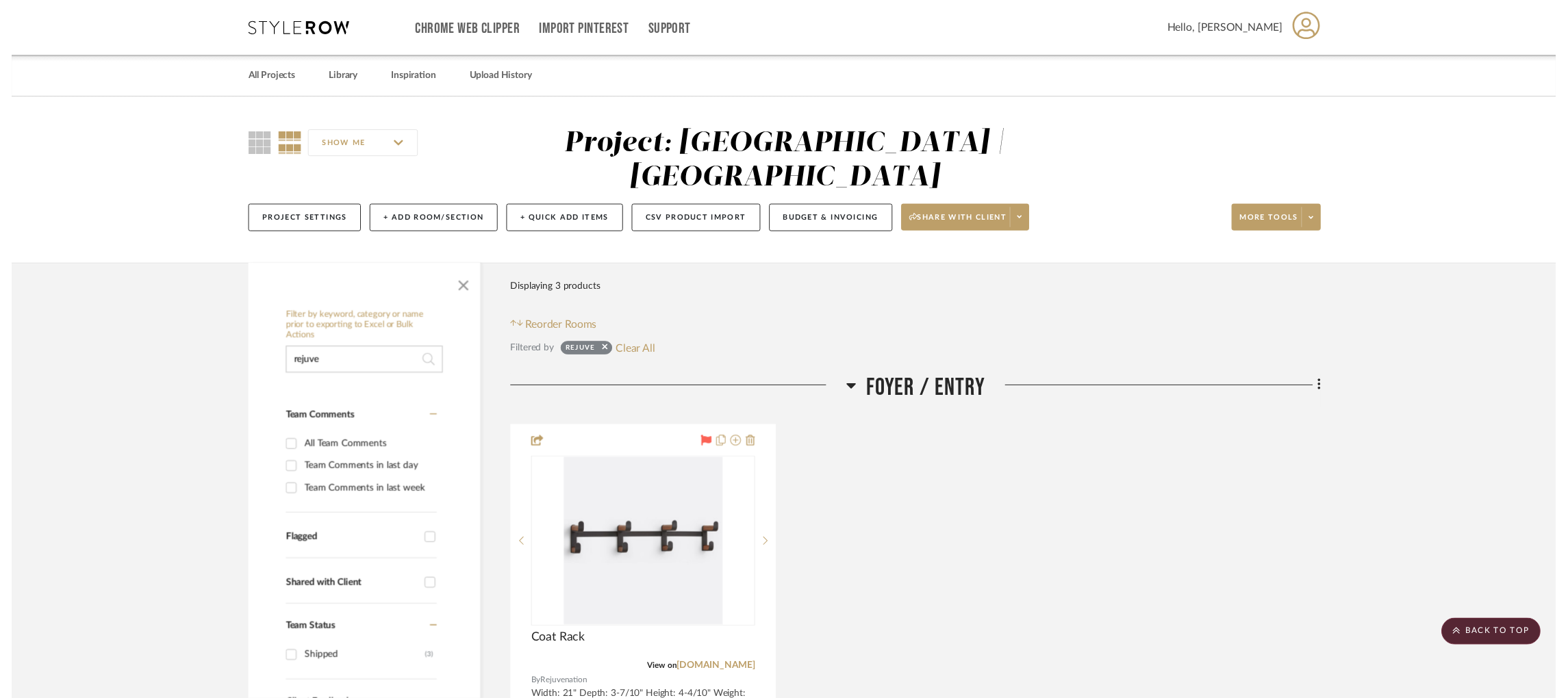
scroll to position [356, 0]
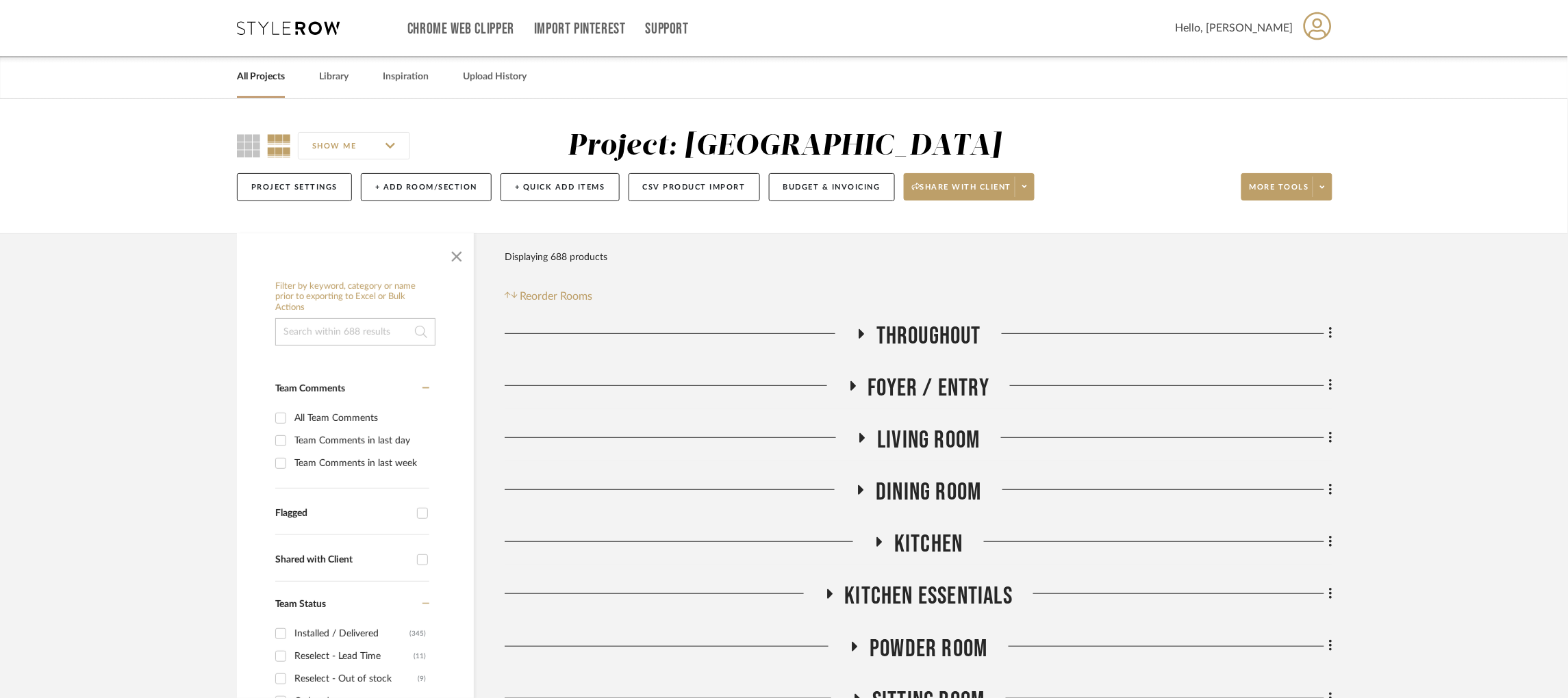
click at [330, 339] on input at bounding box center [355, 332] width 160 height 27
type input "mirror"
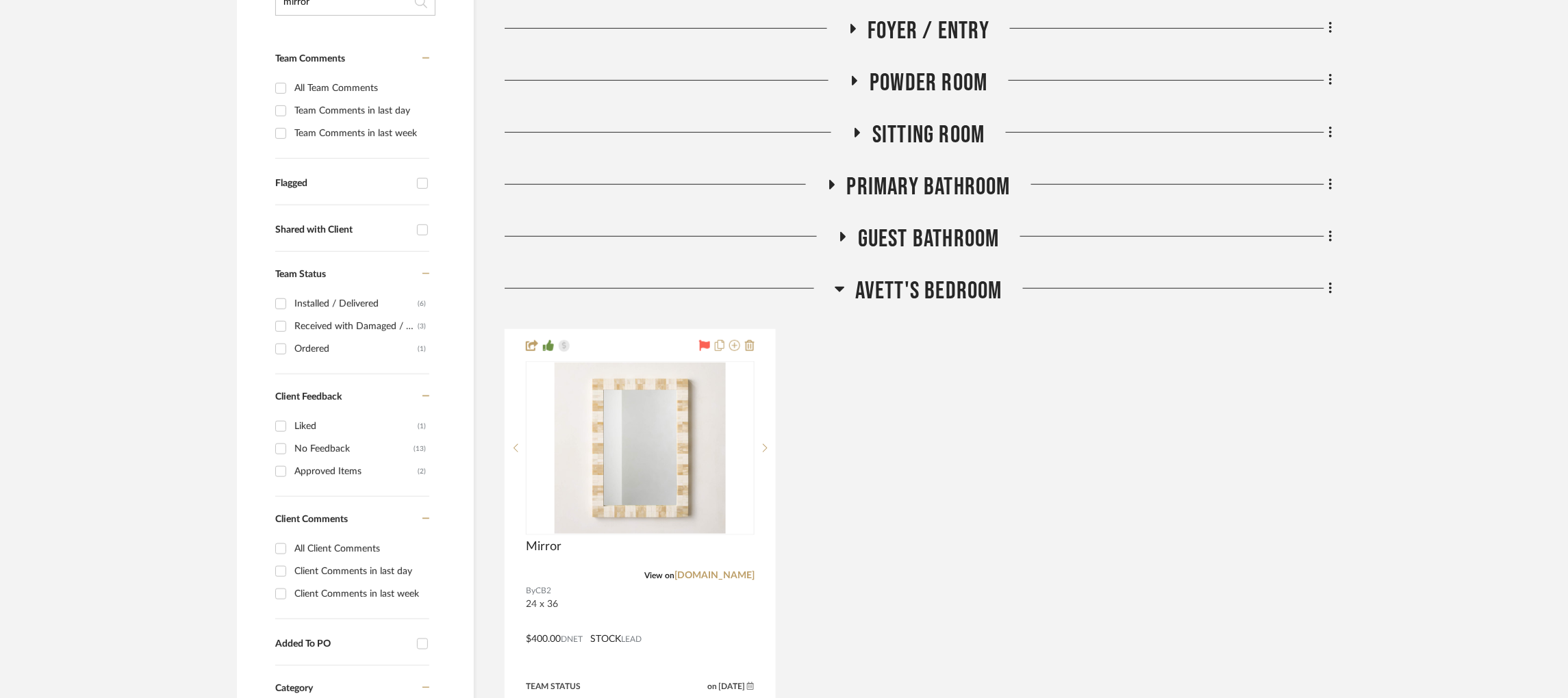
scroll to position [513, 0]
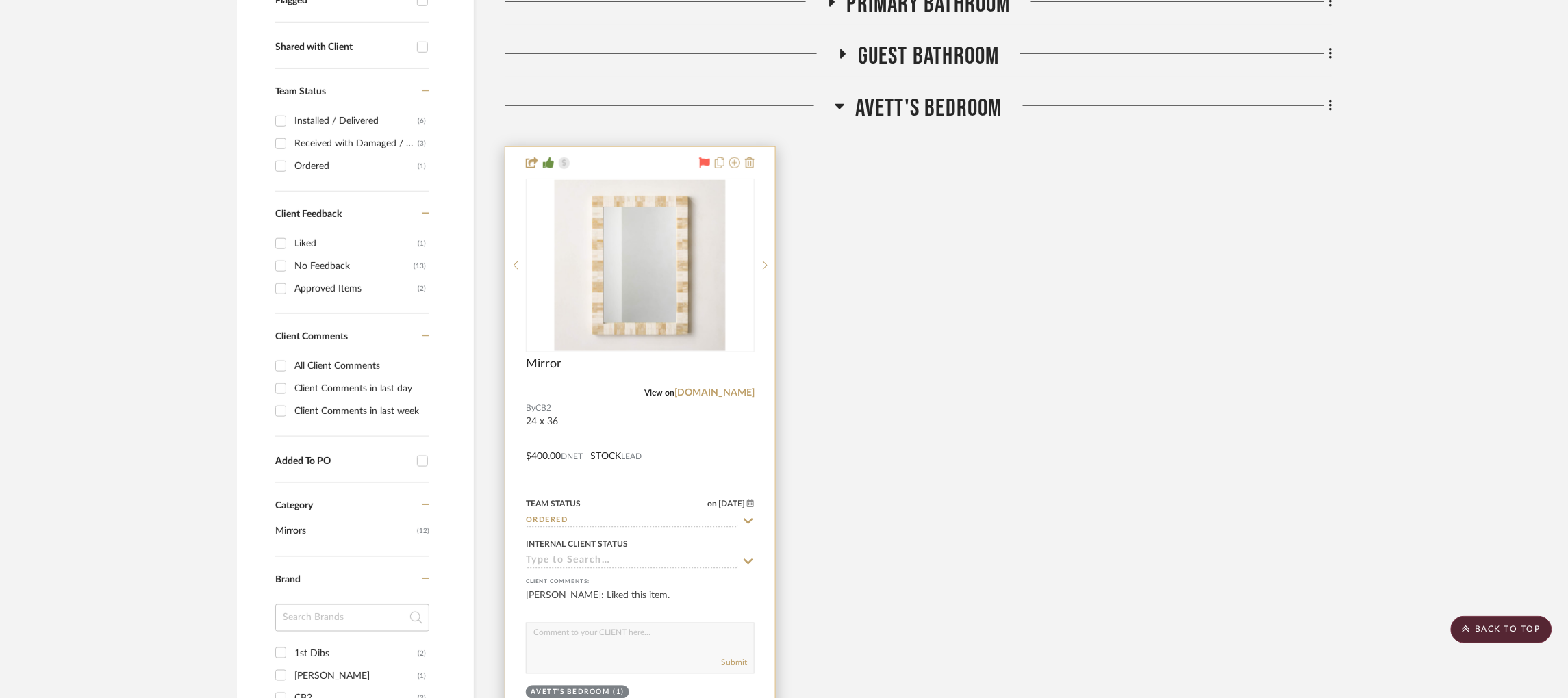
click at [581, 521] on input "Ordered" at bounding box center [632, 522] width 212 height 13
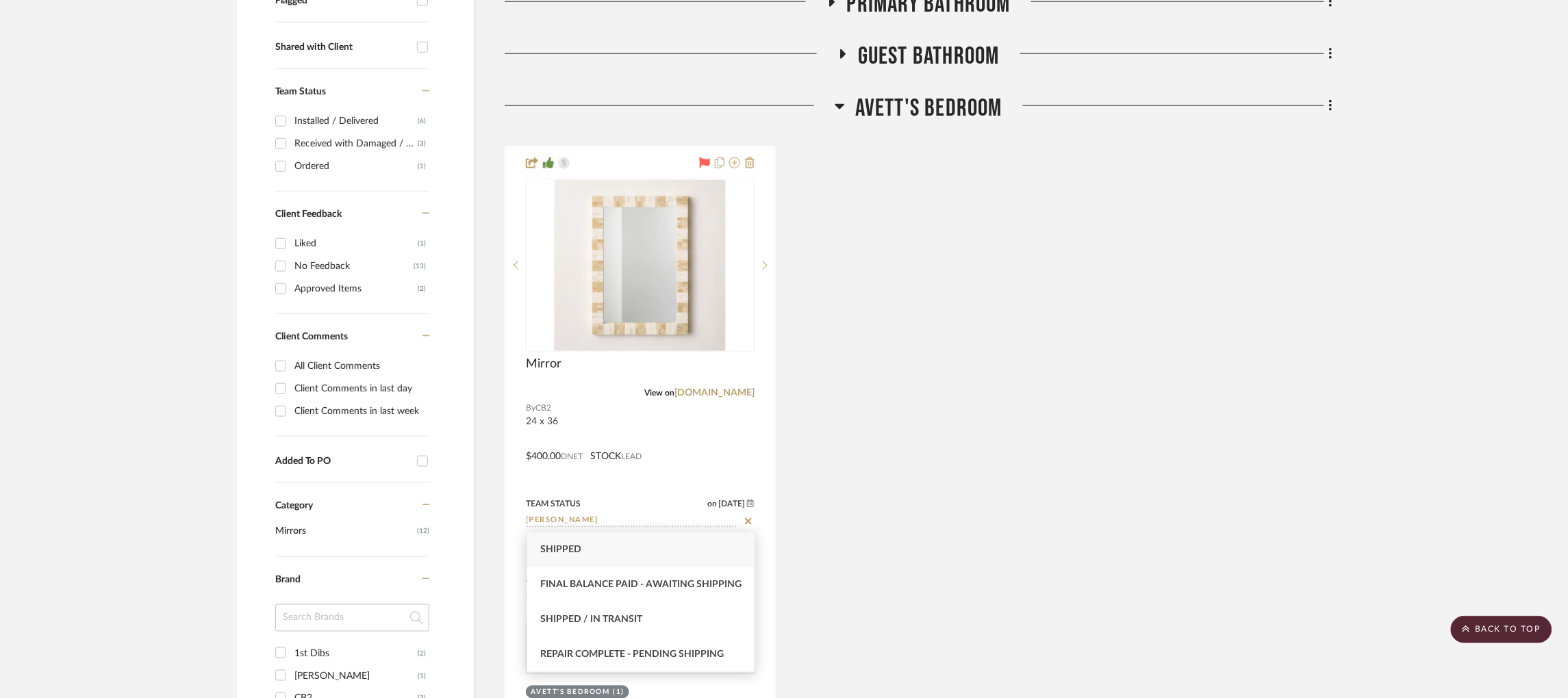
type input "shipp"
click at [581, 551] on div "Shipped" at bounding box center [640, 550] width 228 height 35
type input "[DATE]"
type input "Shipped"
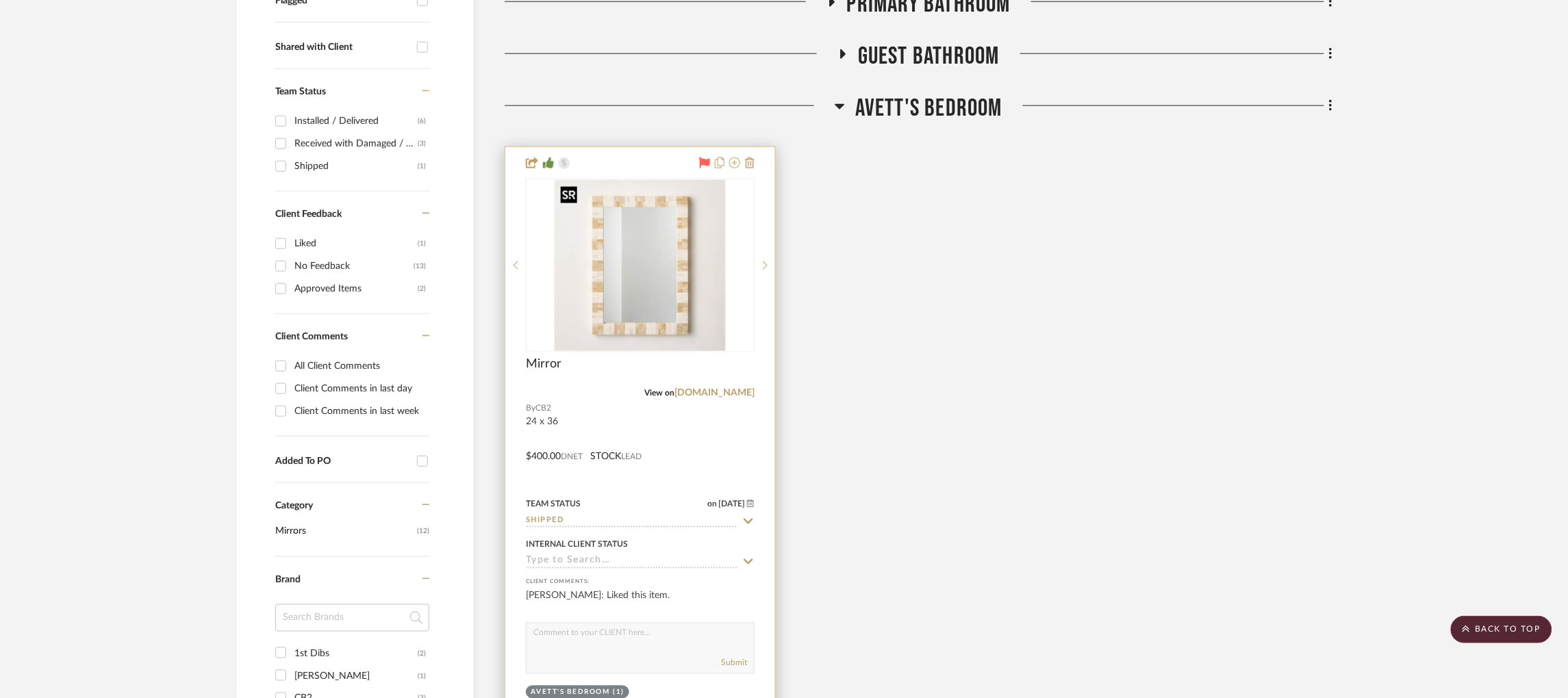
click at [609, 310] on img "0" at bounding box center [640, 266] width 171 height 171
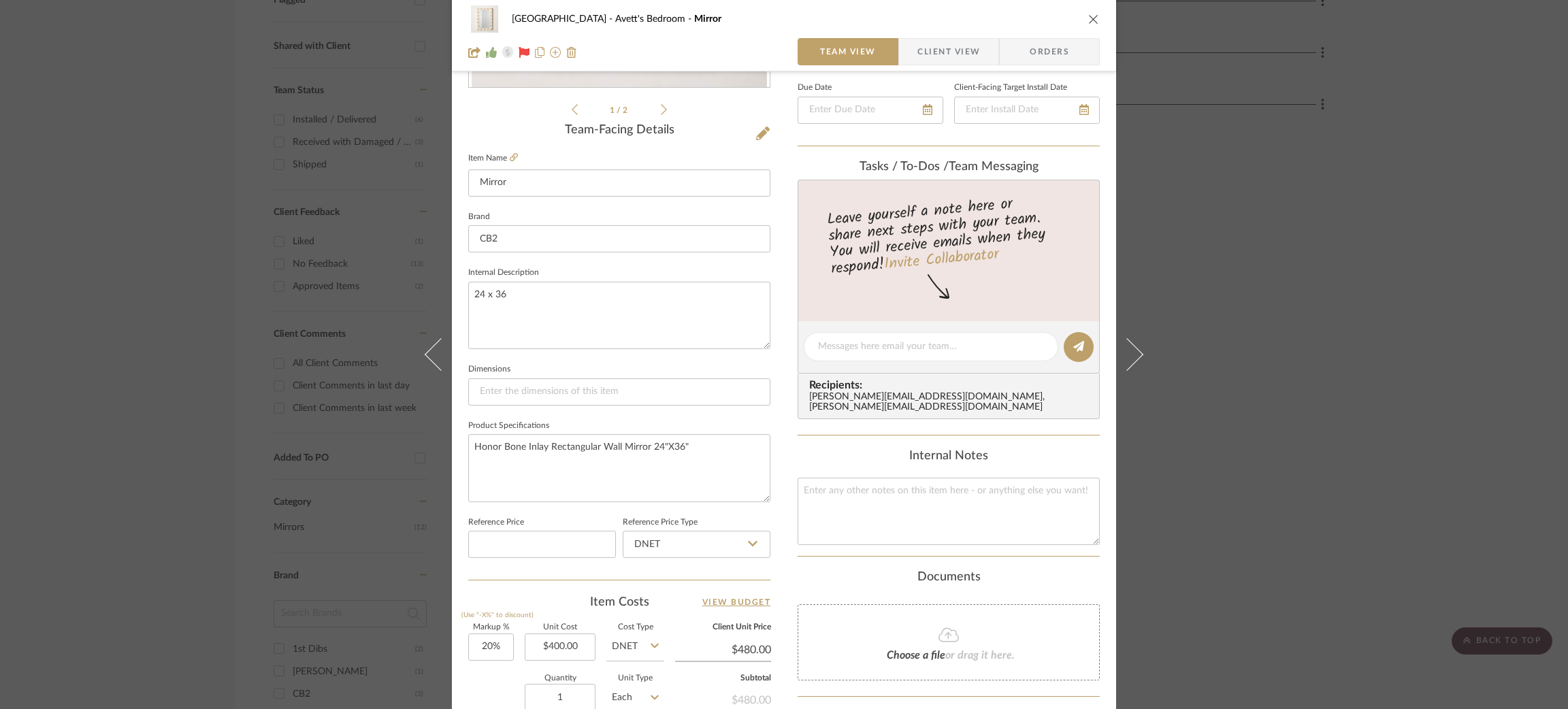
scroll to position [305, 0]
click at [854, 490] on textarea at bounding box center [948, 507] width 302 height 67
paste textarea "Tracking Number: 477053916742 Carrier: FedEx"
click at [801, 512] on textarea "Tracking Number: 477053916742 Carrier: FedEx" at bounding box center [948, 507] width 302 height 67
type textarea "Tracking Number: 477053916742 Carrier: FedEx"
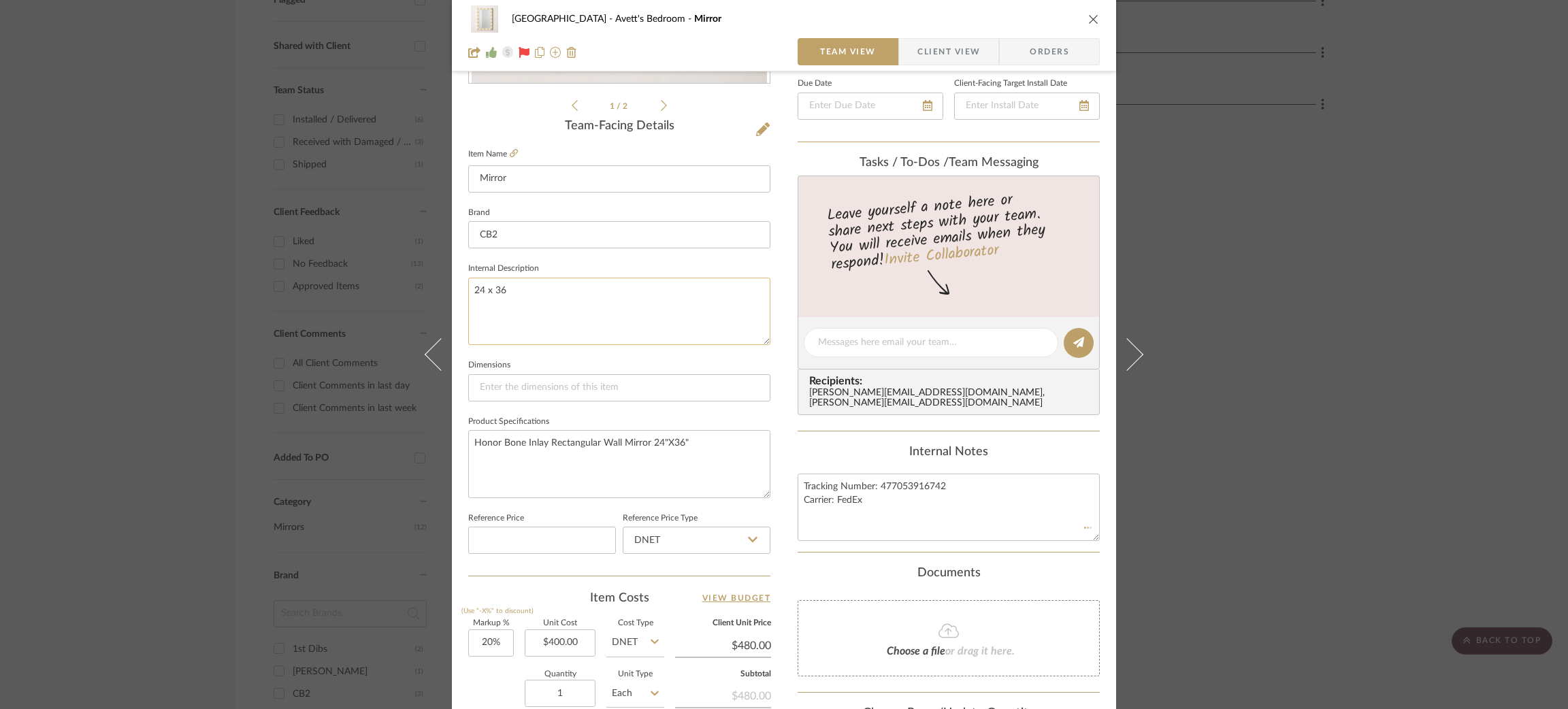
click at [619, 301] on textarea "24 x 36" at bounding box center [620, 311] width 302 height 67
click at [1338, 300] on div "NYC West Avett's Bedroom Mirror Team View Client View Orders 1 / 2 Team-Facing …" at bounding box center [784, 354] width 1568 height 709
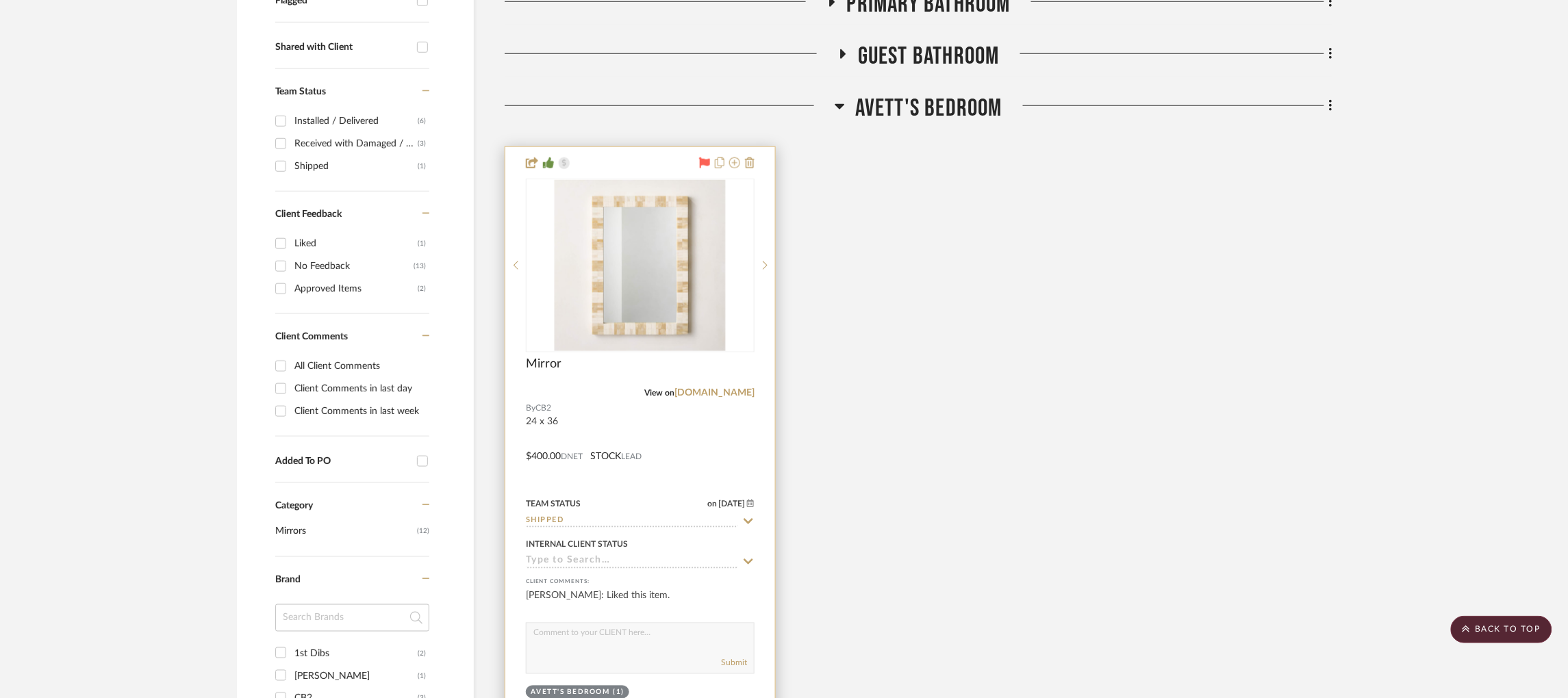
scroll to position [0, 0]
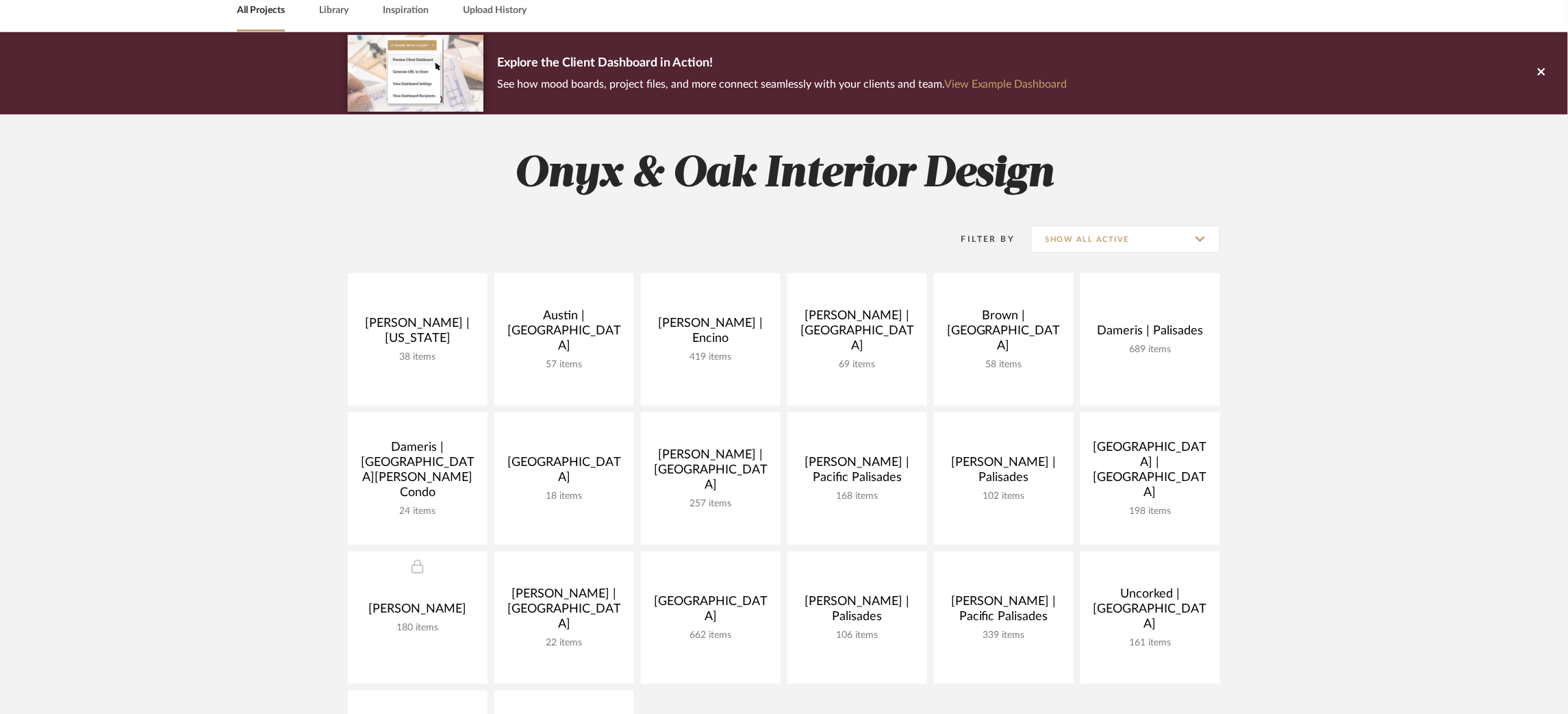
scroll to position [103, 0]
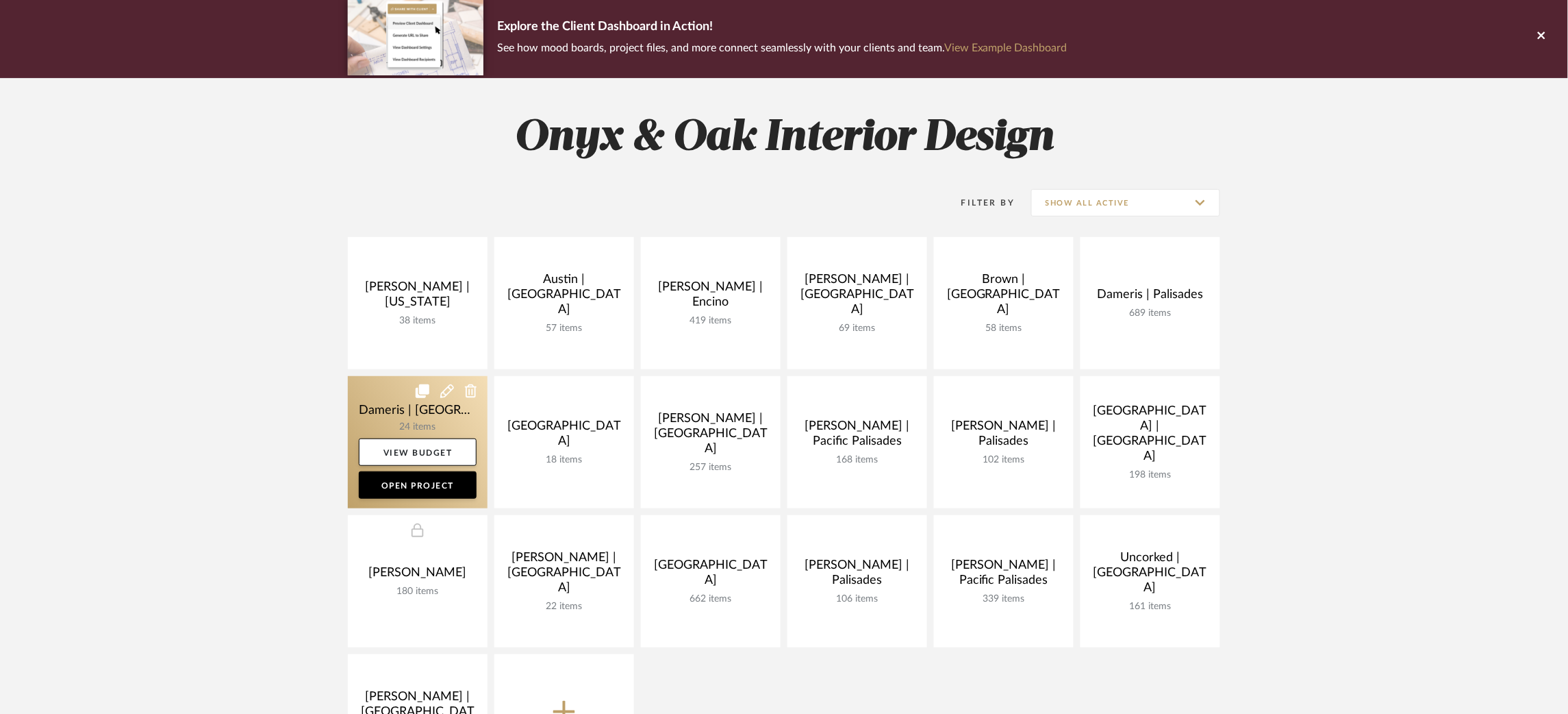
click at [391, 403] on link at bounding box center [418, 443] width 139 height 133
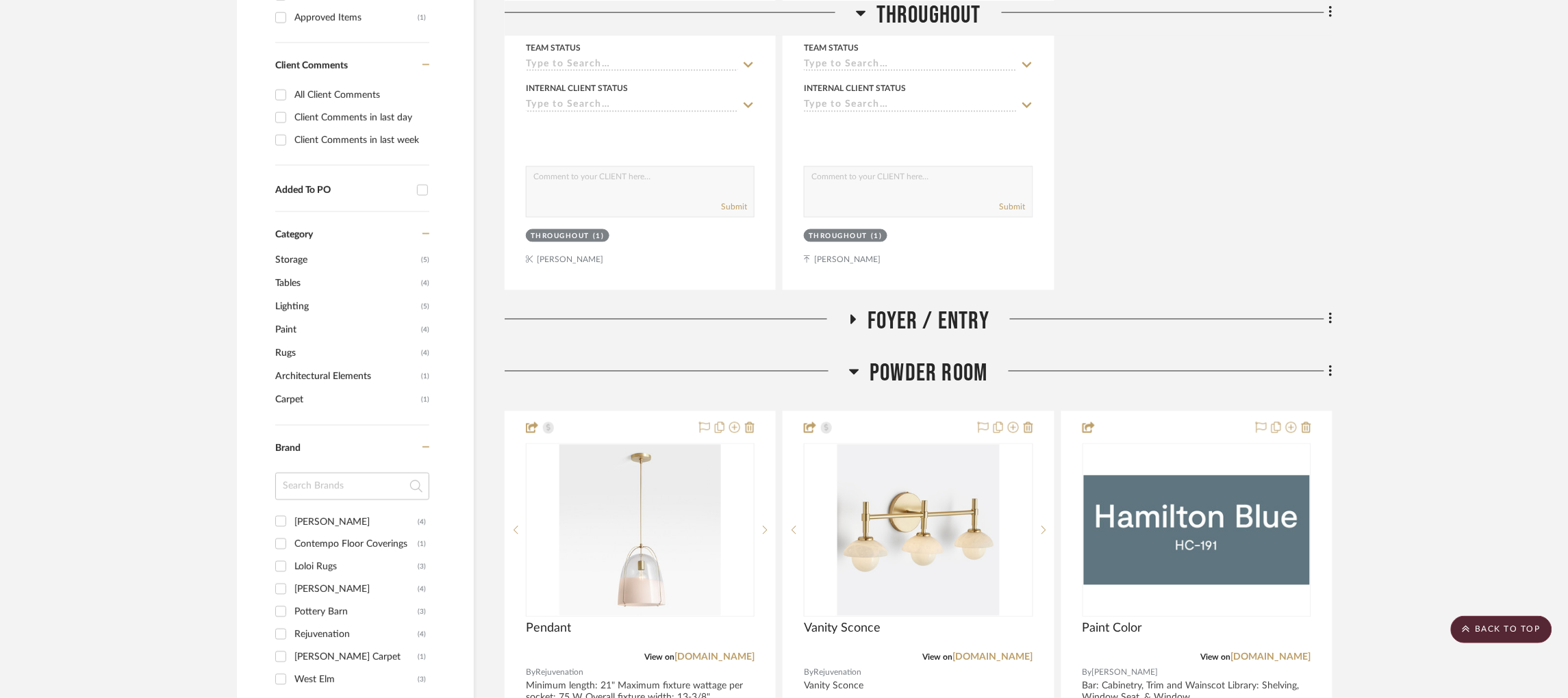
click at [852, 315] on icon at bounding box center [853, 320] width 6 height 10
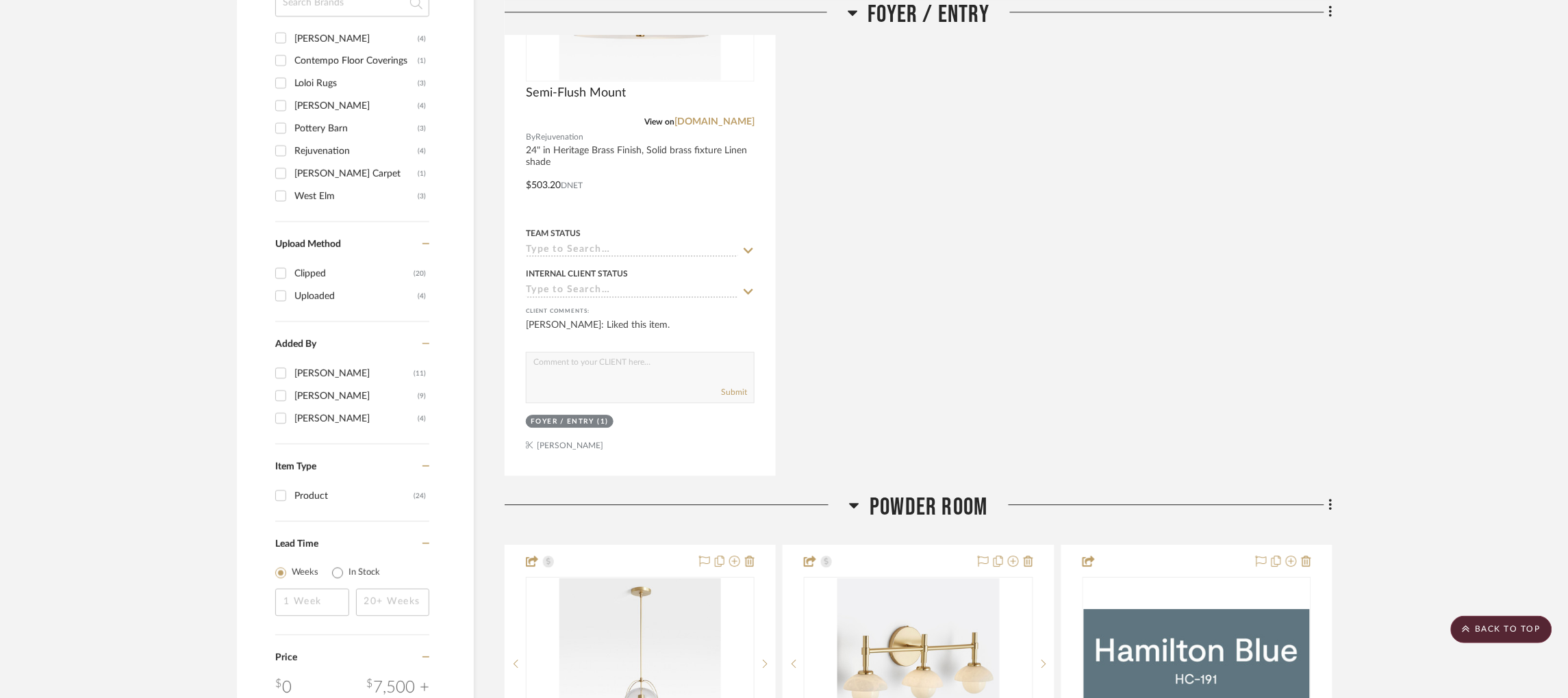
scroll to position [1232, 0]
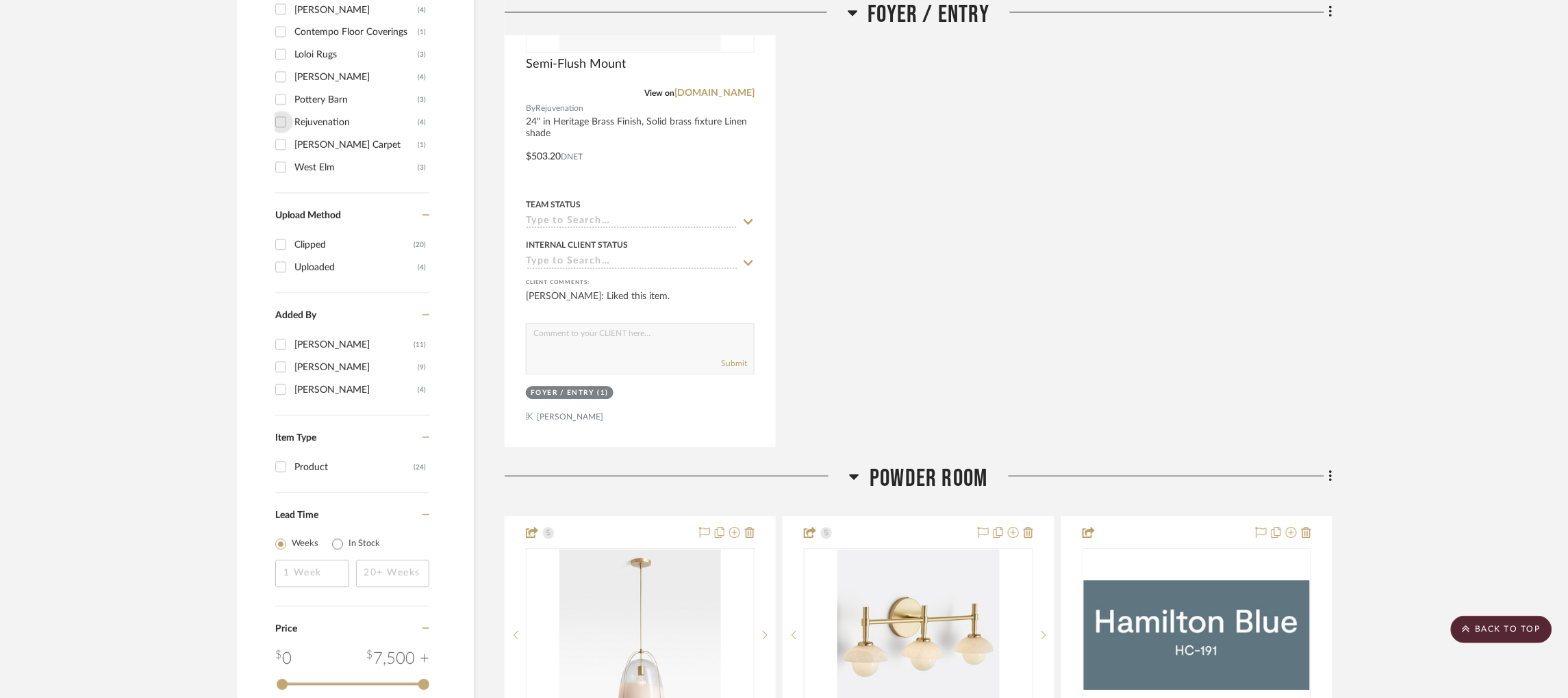
click at [284, 111] on input "Rejuvenation (4)" at bounding box center [280, 121] width 22 height 22
checkbox input "true"
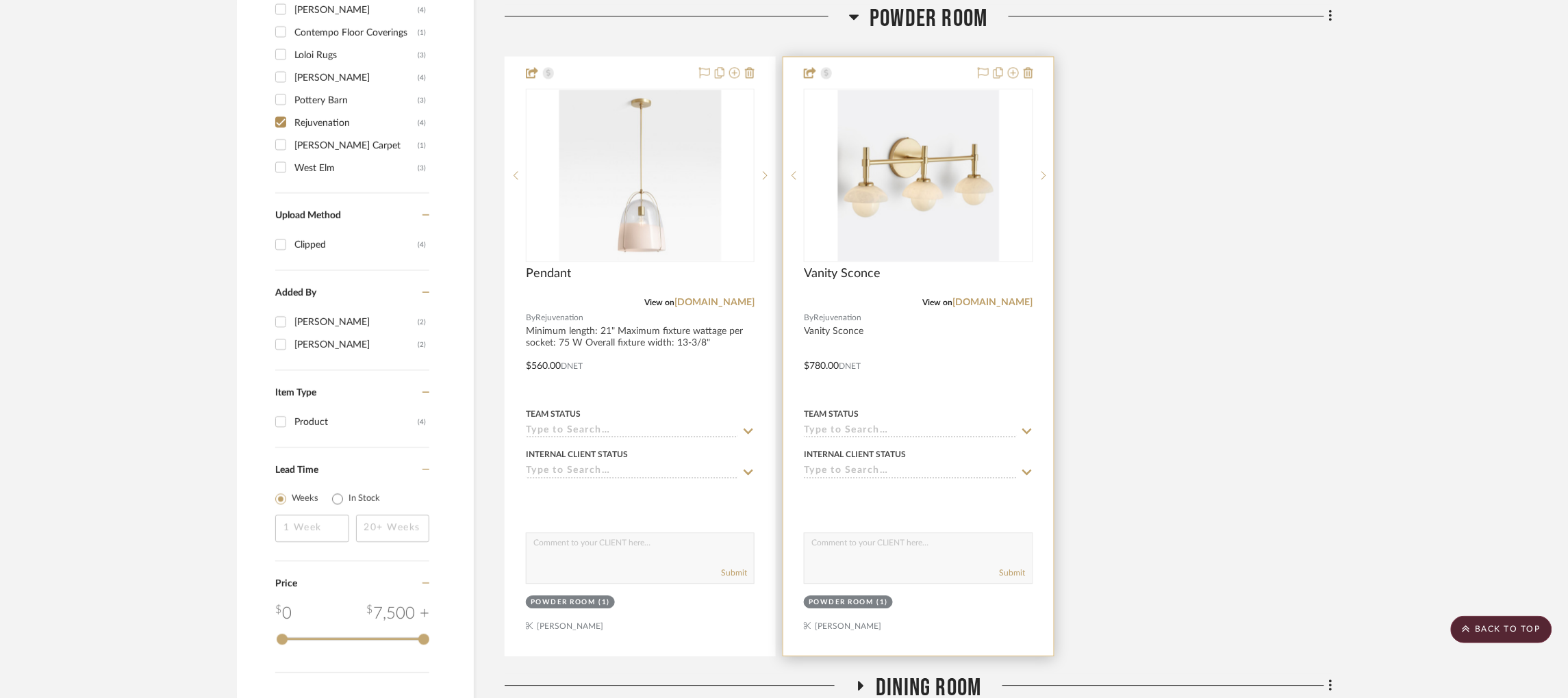
scroll to position [1131, 0]
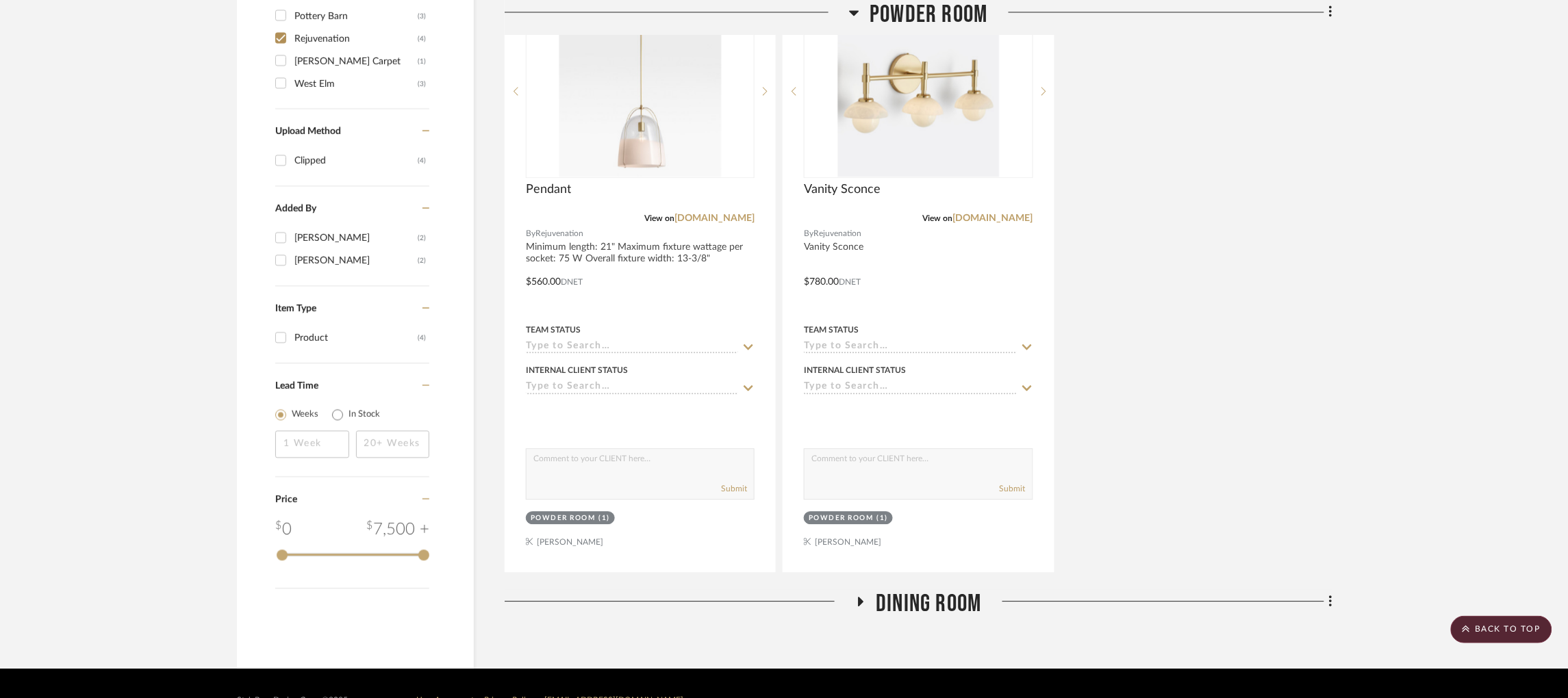
click at [861, 597] on icon at bounding box center [861, 602] width 6 height 10
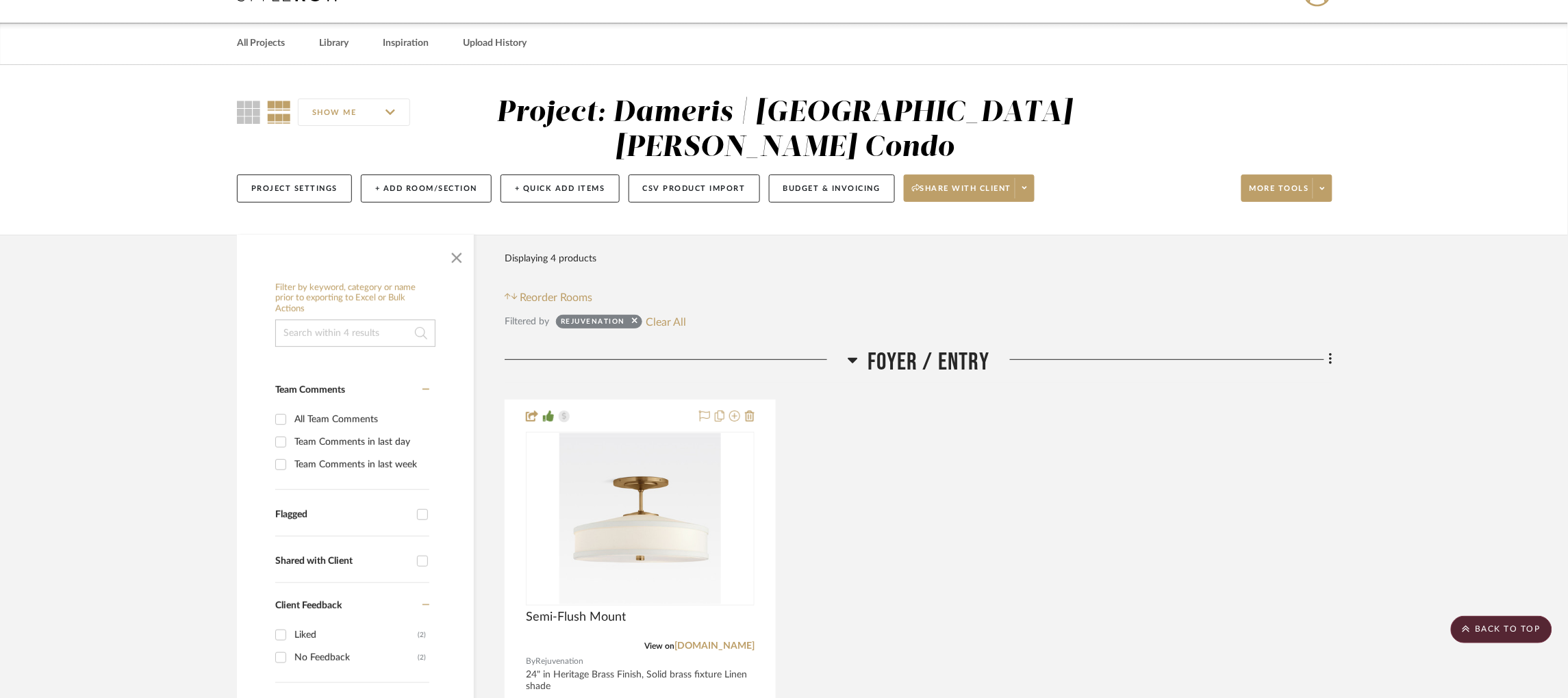
scroll to position [0, 0]
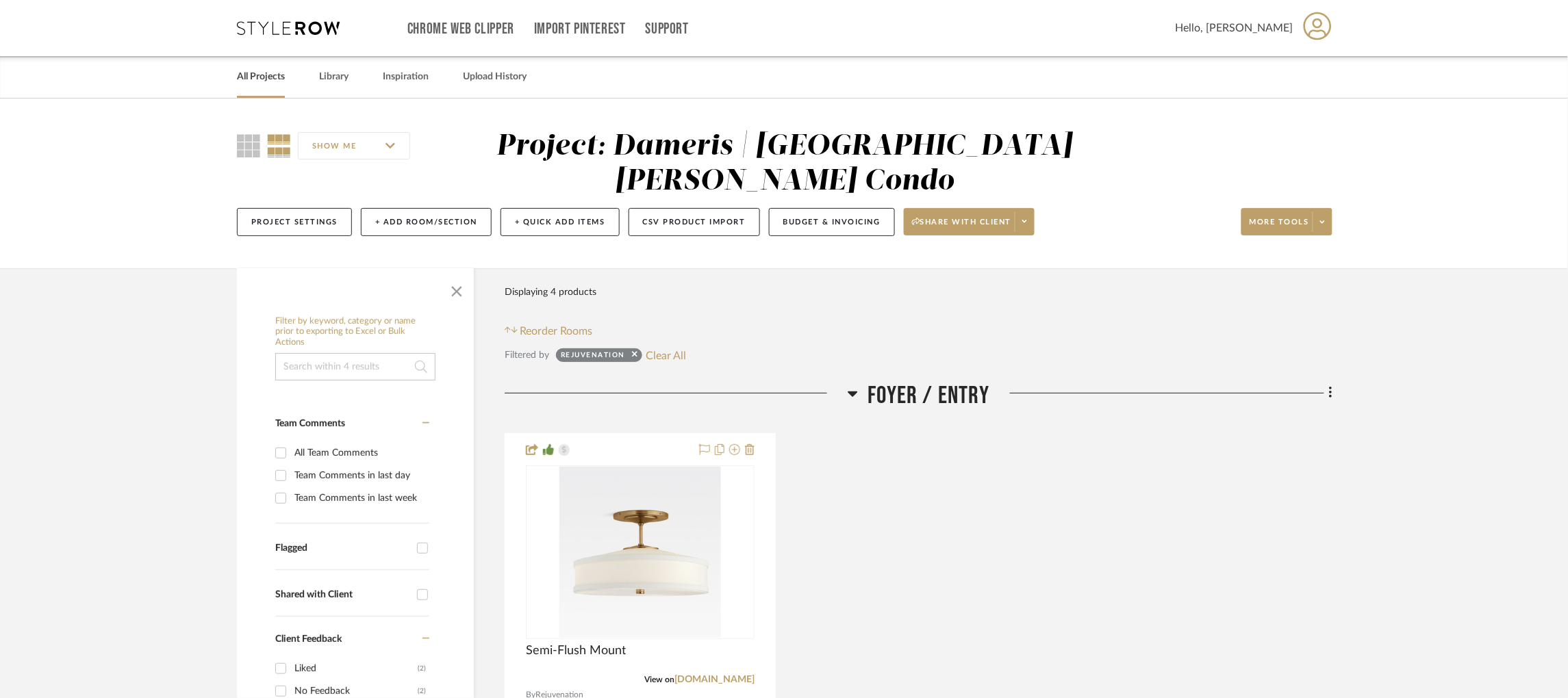
click at [254, 77] on link "All Projects" at bounding box center [261, 77] width 48 height 18
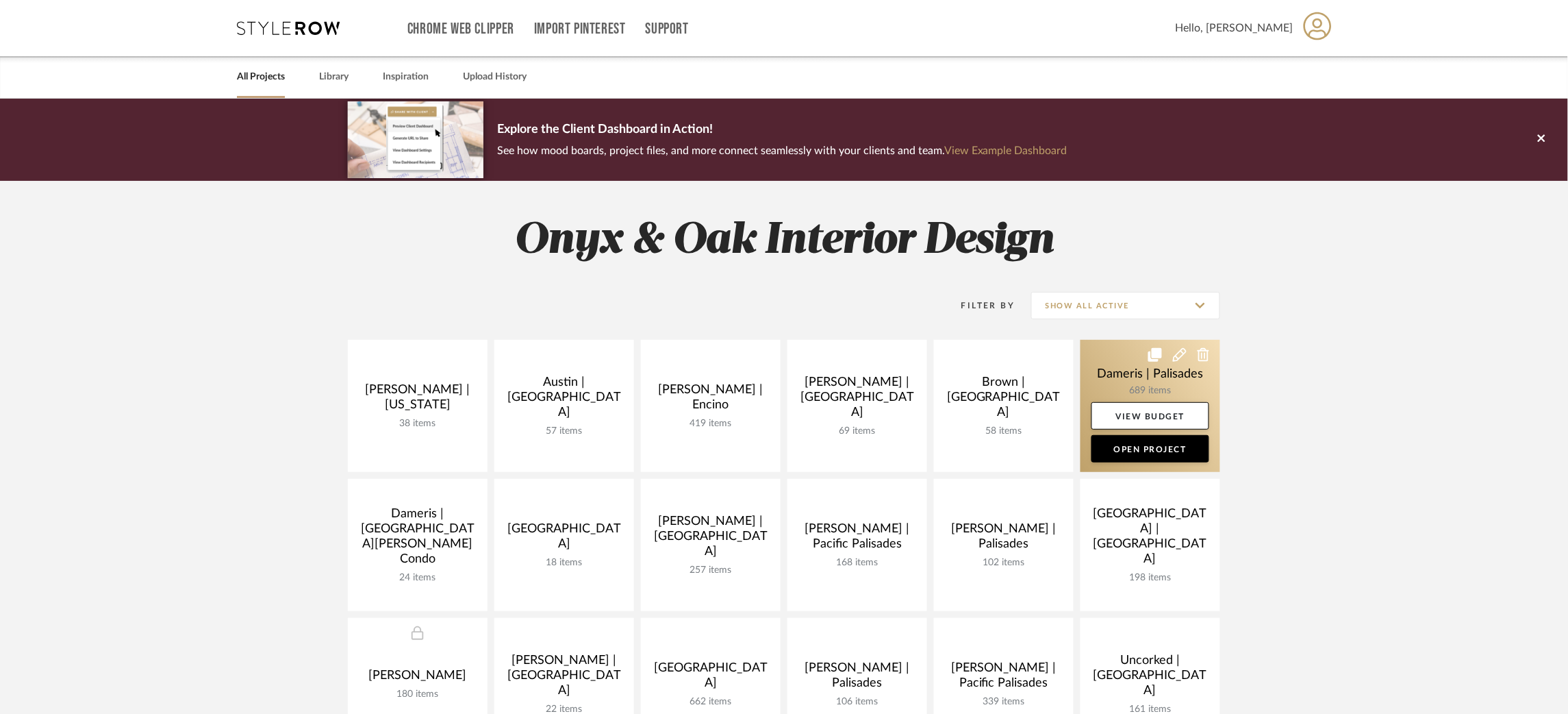
click at [1112, 371] on link at bounding box center [1150, 406] width 139 height 133
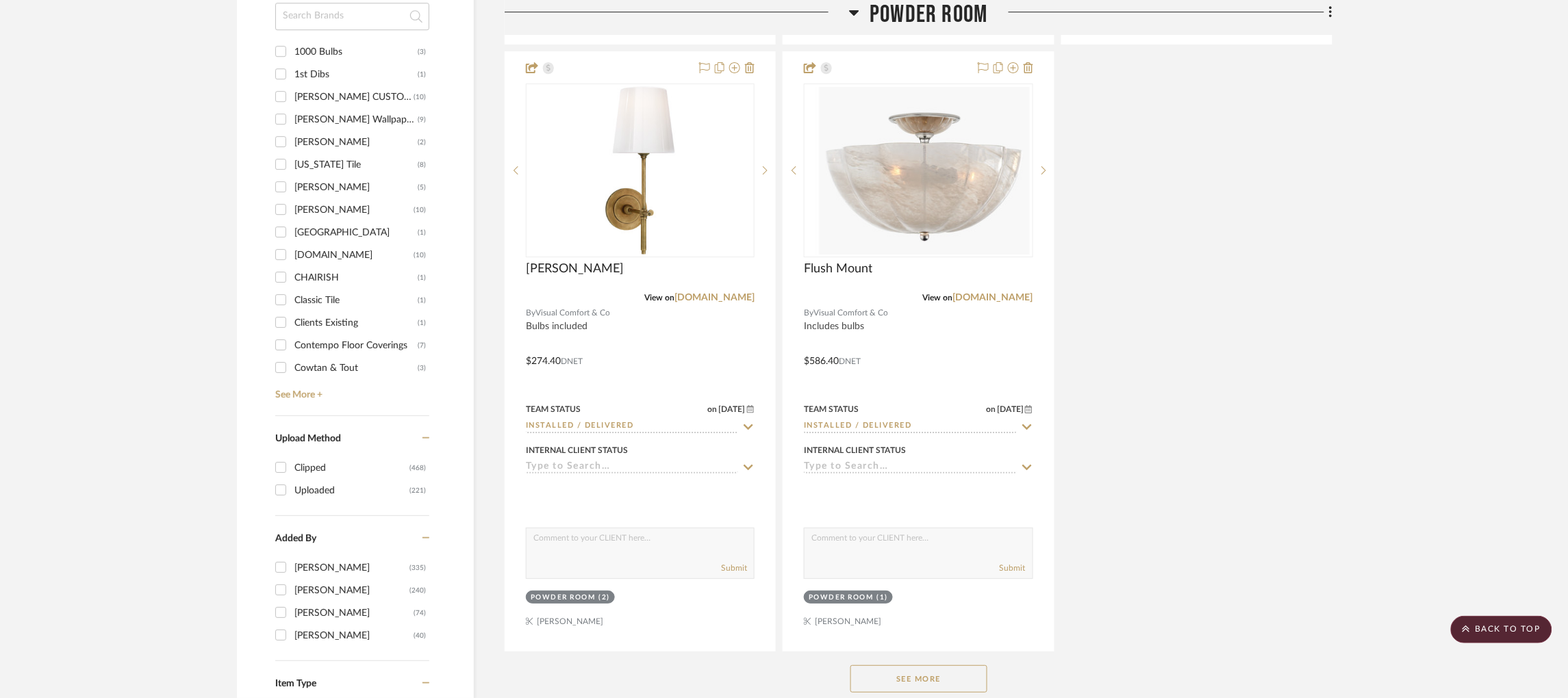
scroll to position [1949, 0]
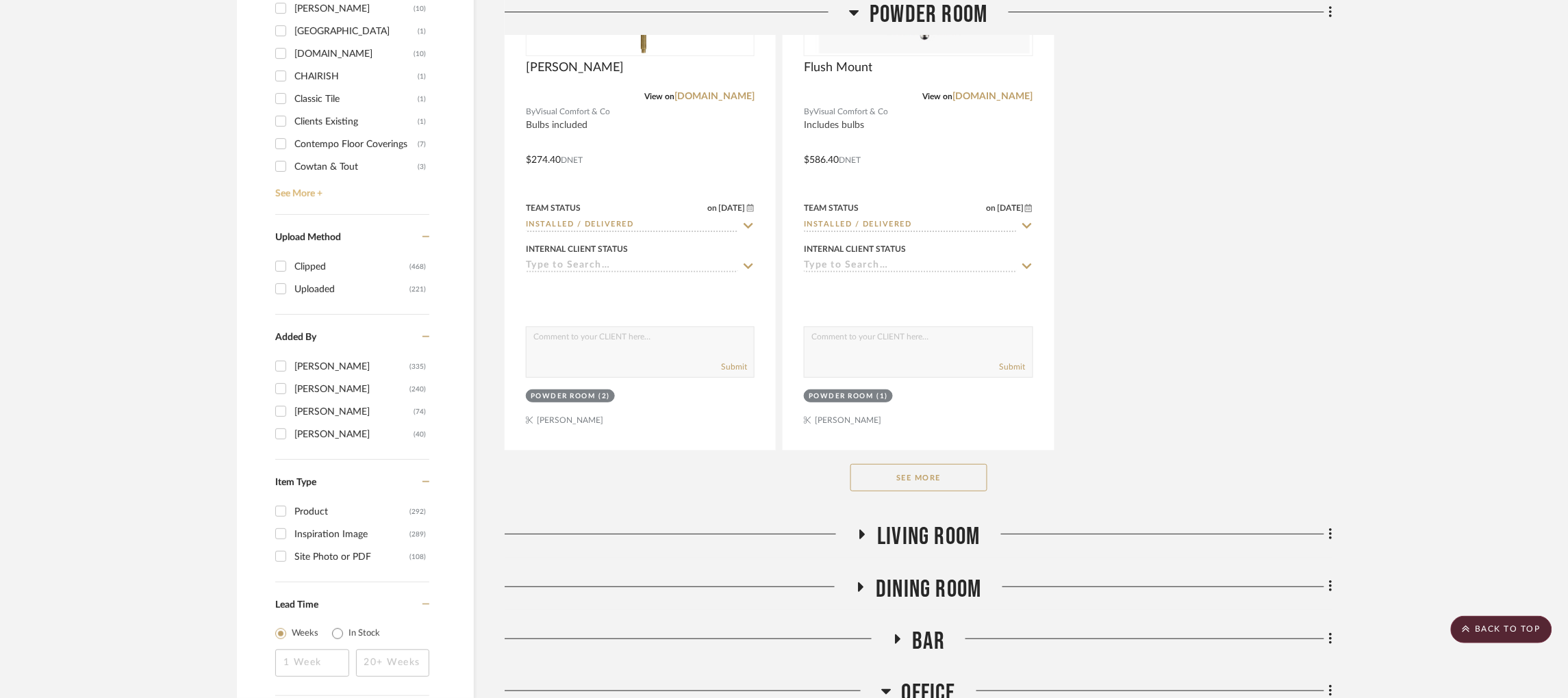
click at [295, 194] on link "See More +" at bounding box center [351, 189] width 158 height 22
click at [278, 94] on input "Rejuvenation (28)" at bounding box center [280, 91] width 22 height 22
checkbox input "true"
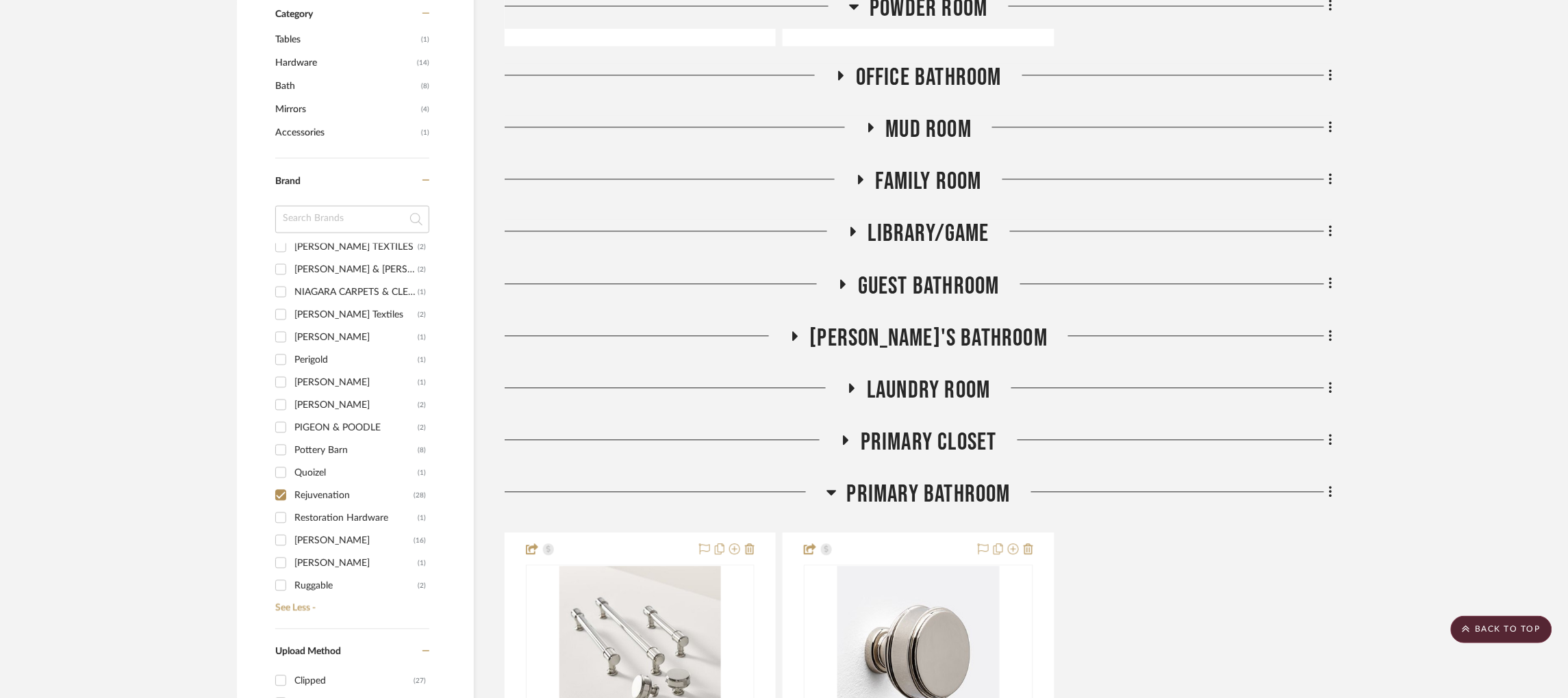
scroll to position [999, 0]
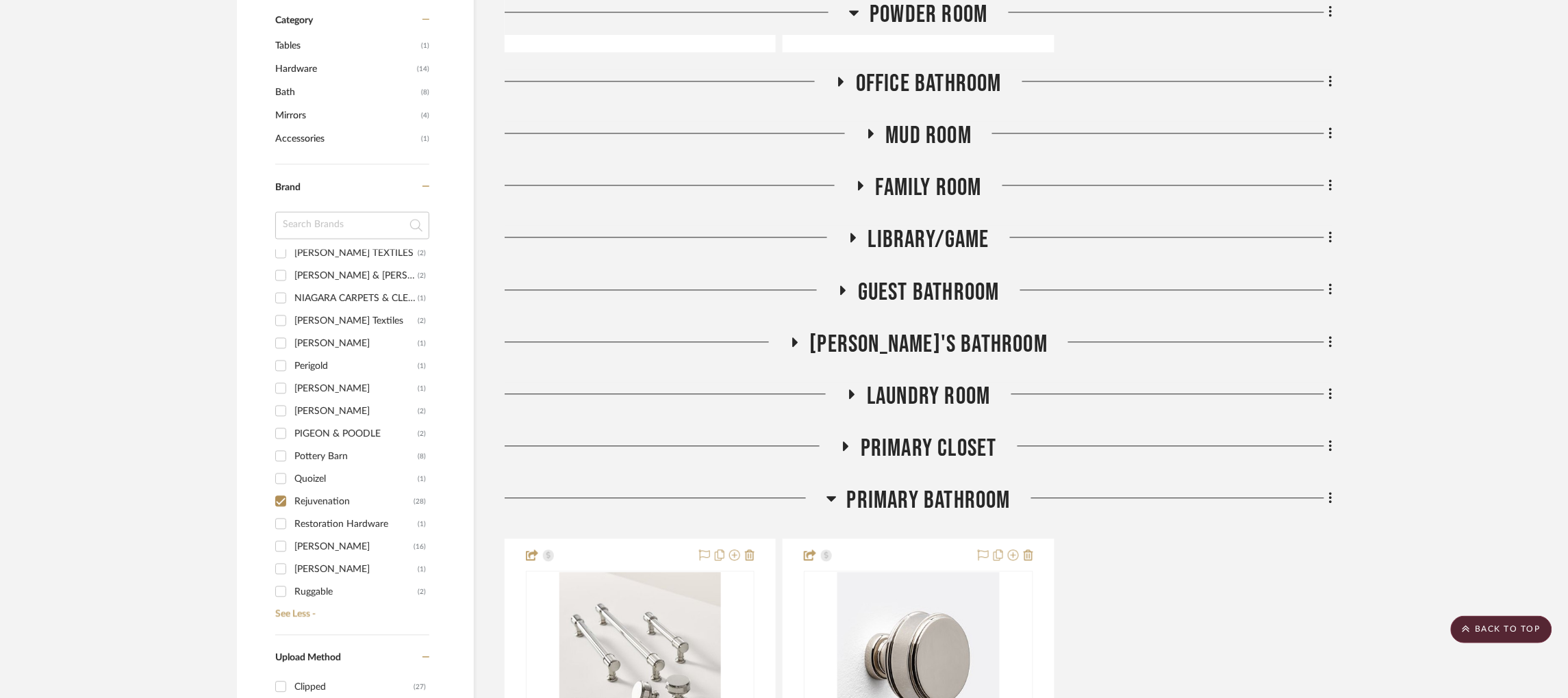
click at [841, 454] on fa-icon at bounding box center [845, 451] width 11 height 20
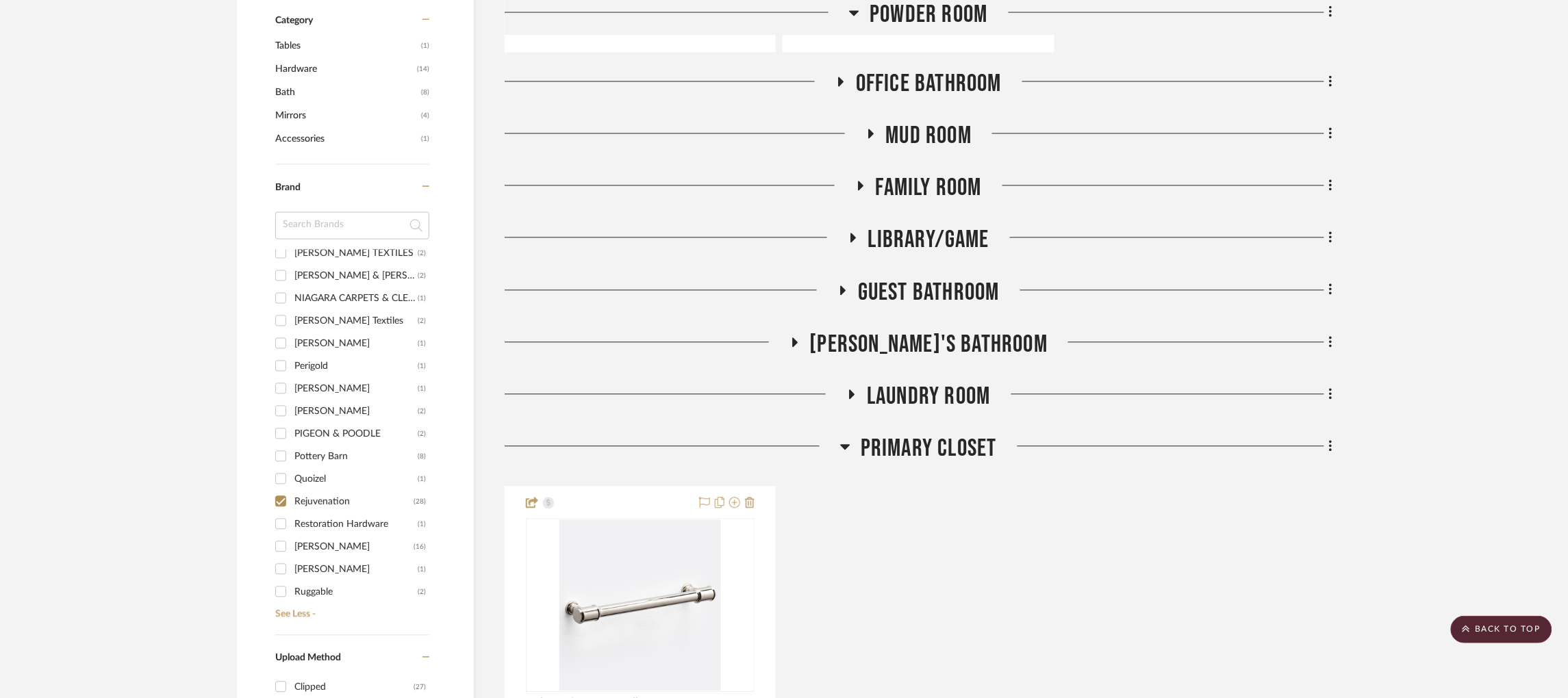
click at [850, 394] on icon at bounding box center [852, 394] width 6 height 10
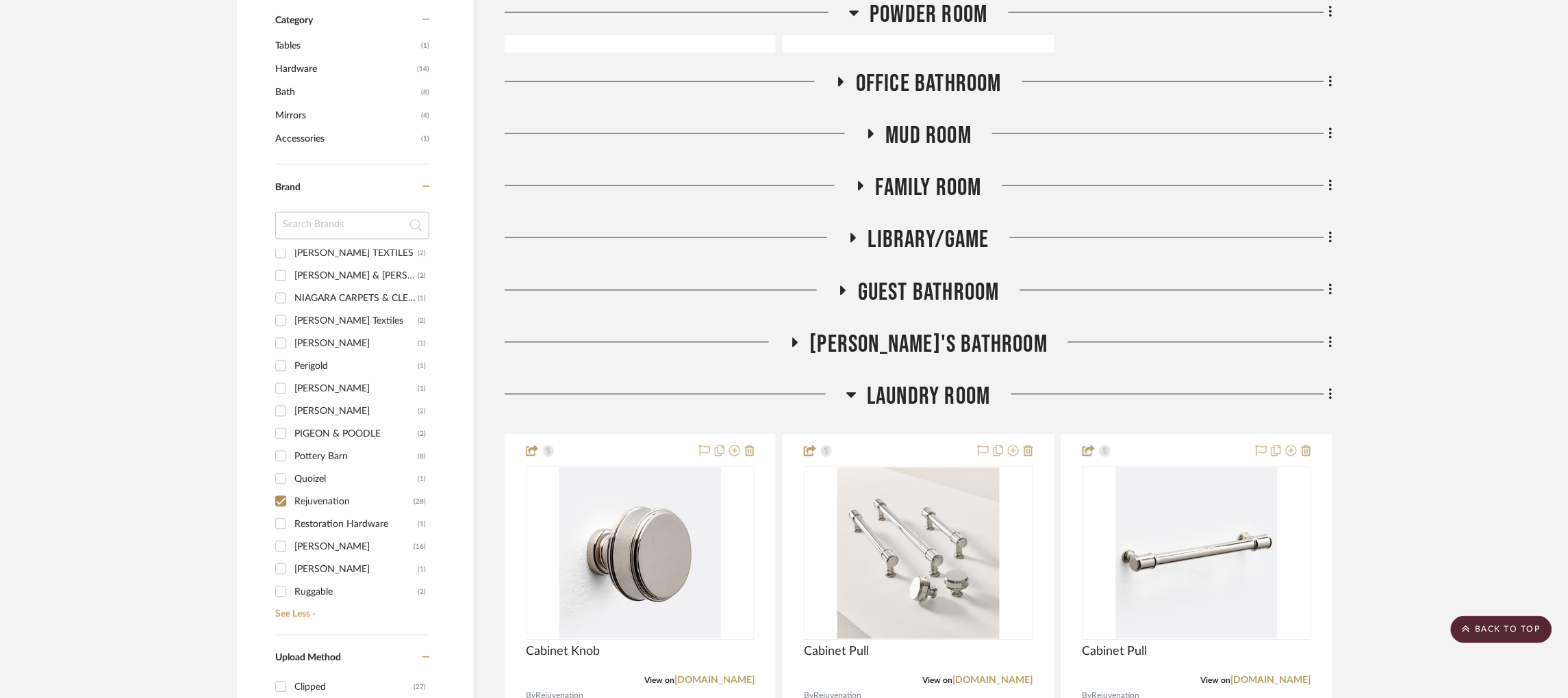
click at [802, 345] on icon at bounding box center [794, 342] width 16 height 11
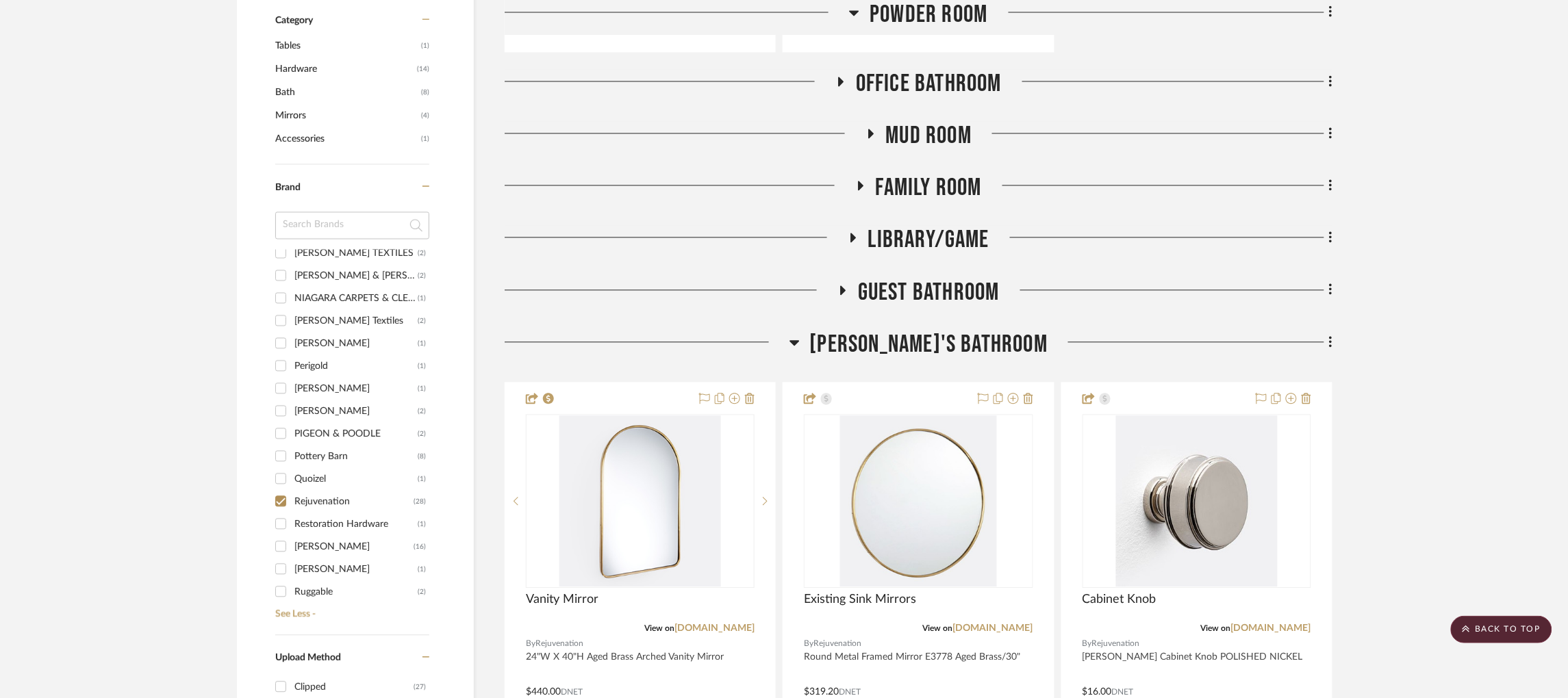
click at [845, 289] on icon at bounding box center [842, 289] width 16 height 11
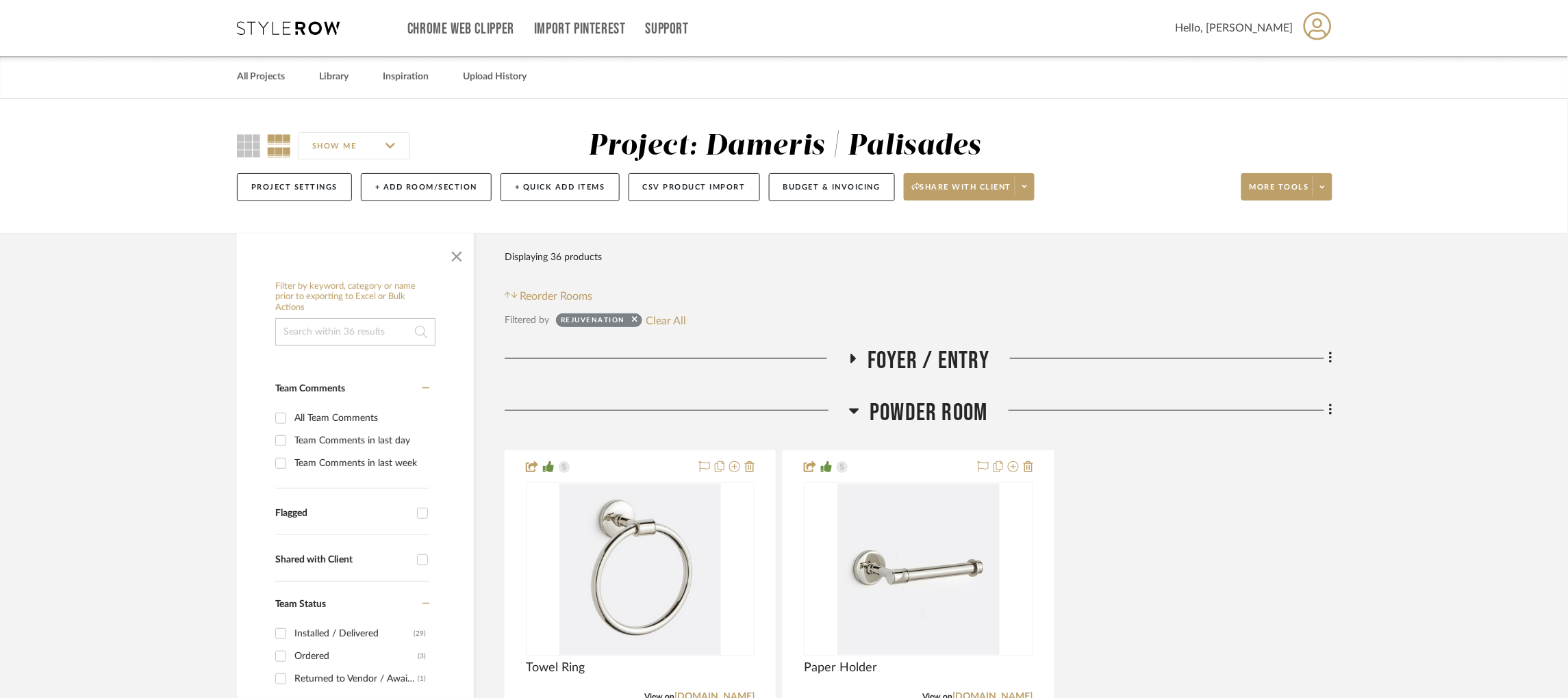
click at [389, 332] on input at bounding box center [355, 332] width 160 height 27
type input "mirror"
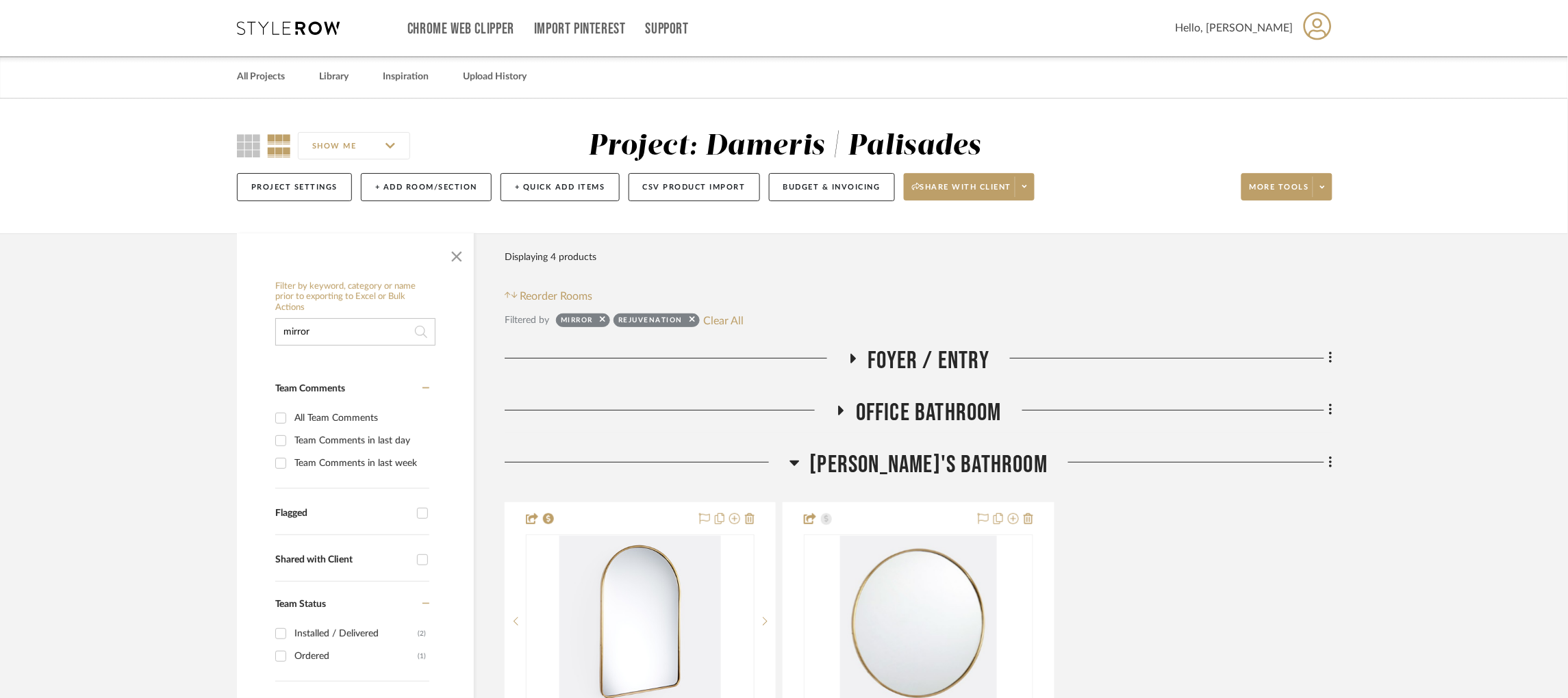
click at [845, 410] on icon at bounding box center [840, 410] width 16 height 11
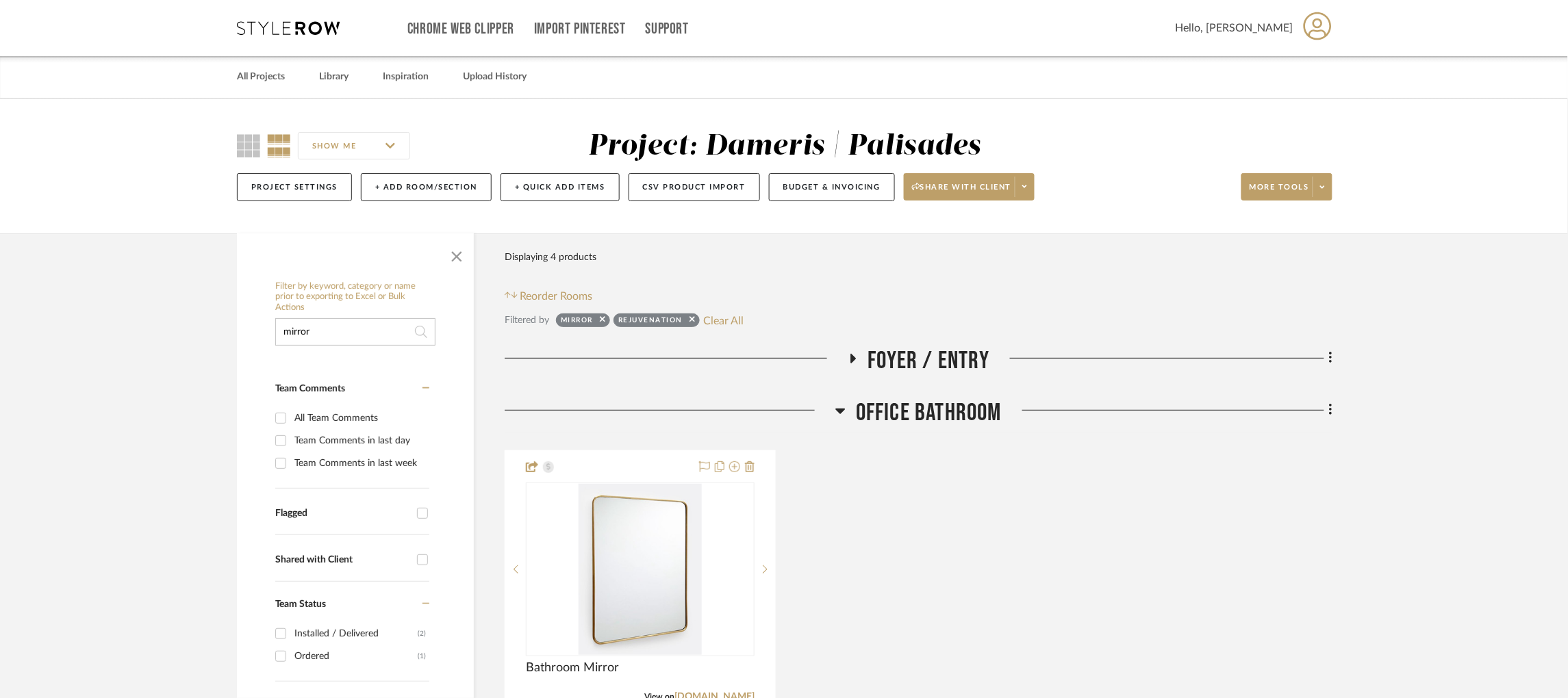
click at [856, 356] on icon at bounding box center [852, 359] width 16 height 11
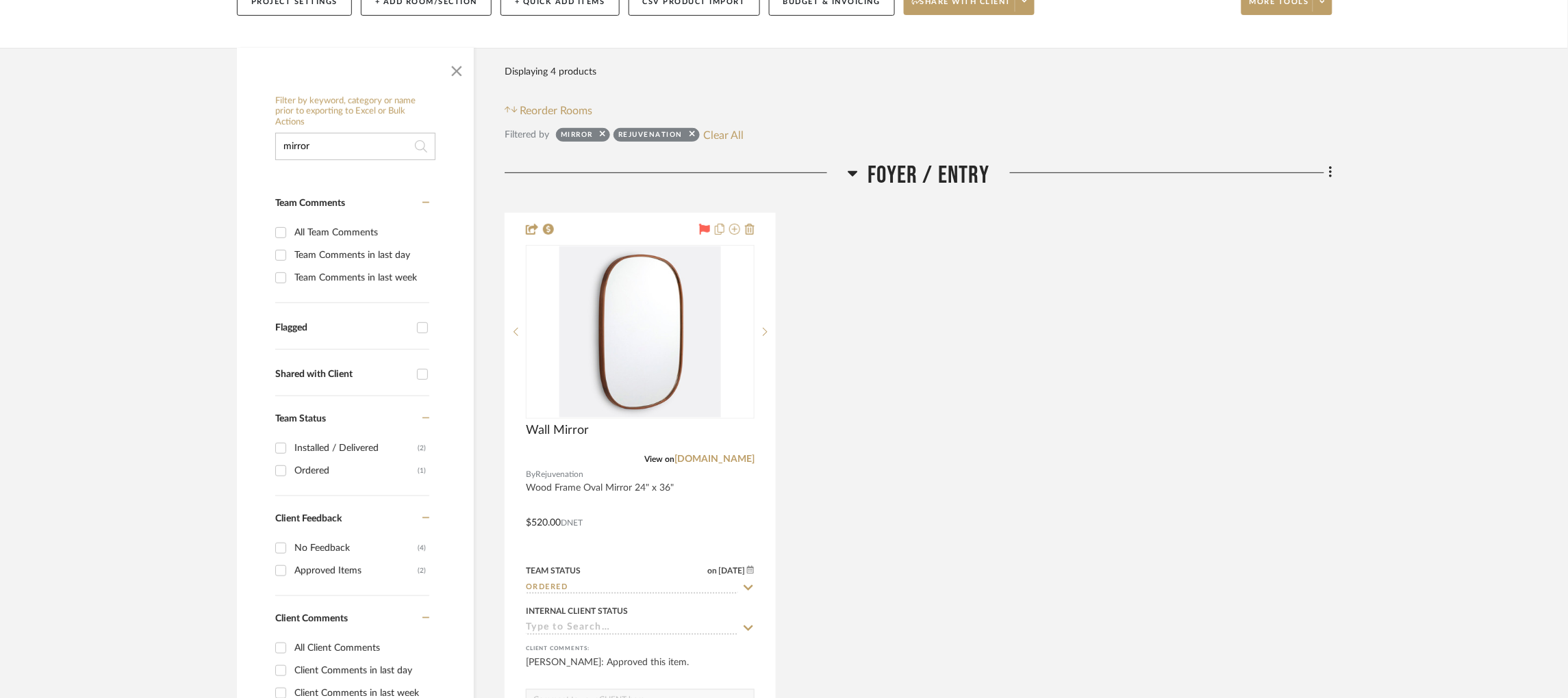
scroll to position [187, 0]
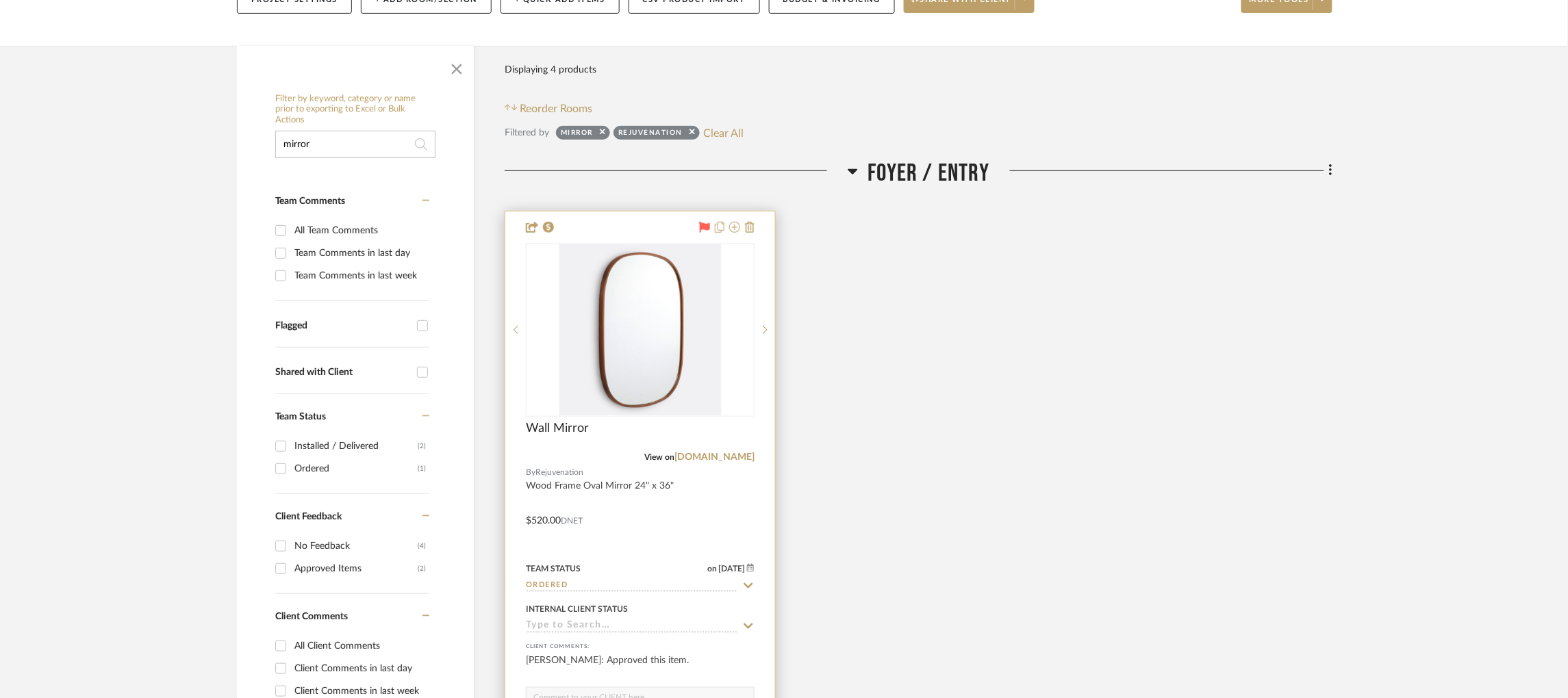
click at [575, 581] on input "Ordered" at bounding box center [632, 586] width 212 height 13
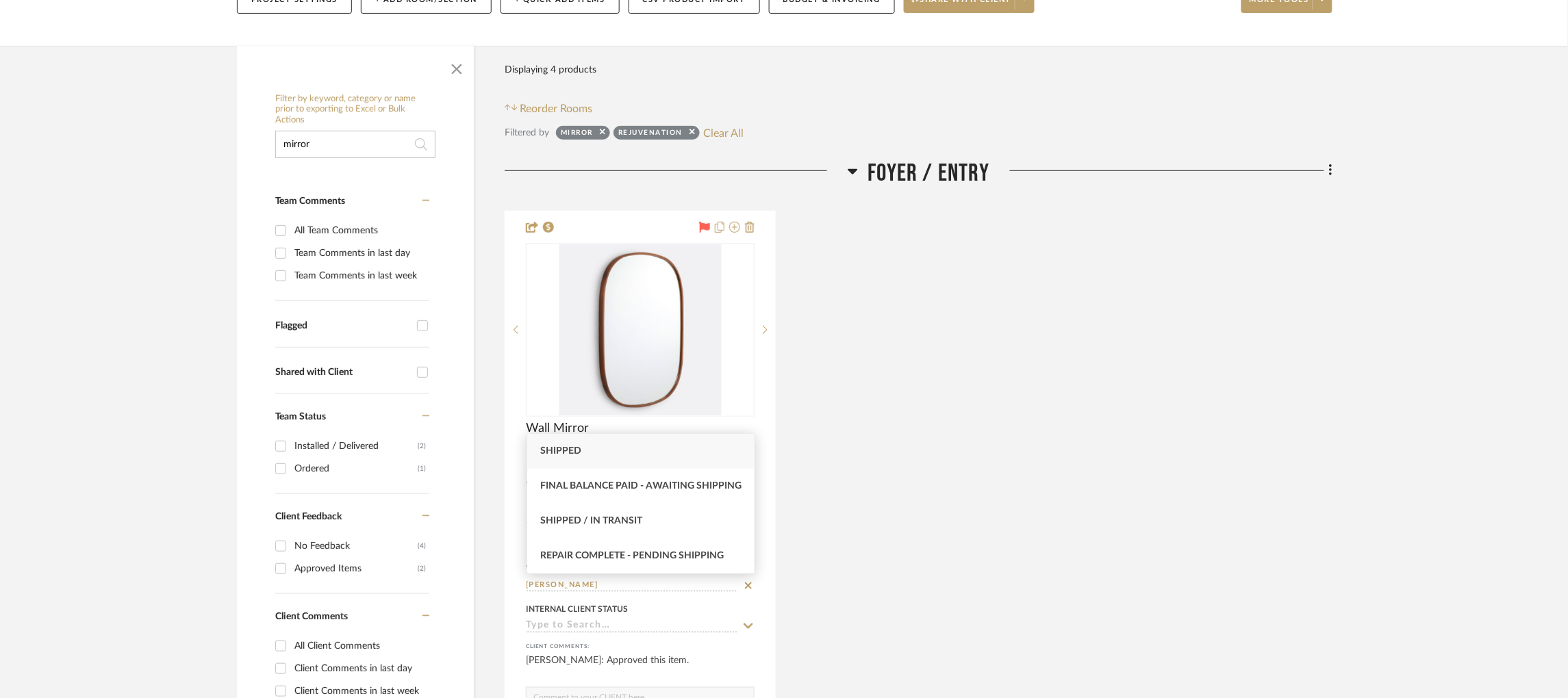
type input "shipp"
click at [580, 446] on div "Shipped" at bounding box center [640, 451] width 228 height 35
type input "[DATE]"
type input "Shipped"
drag, startPoint x: 330, startPoint y: 148, endPoint x: 216, endPoint y: 150, distance: 114.0
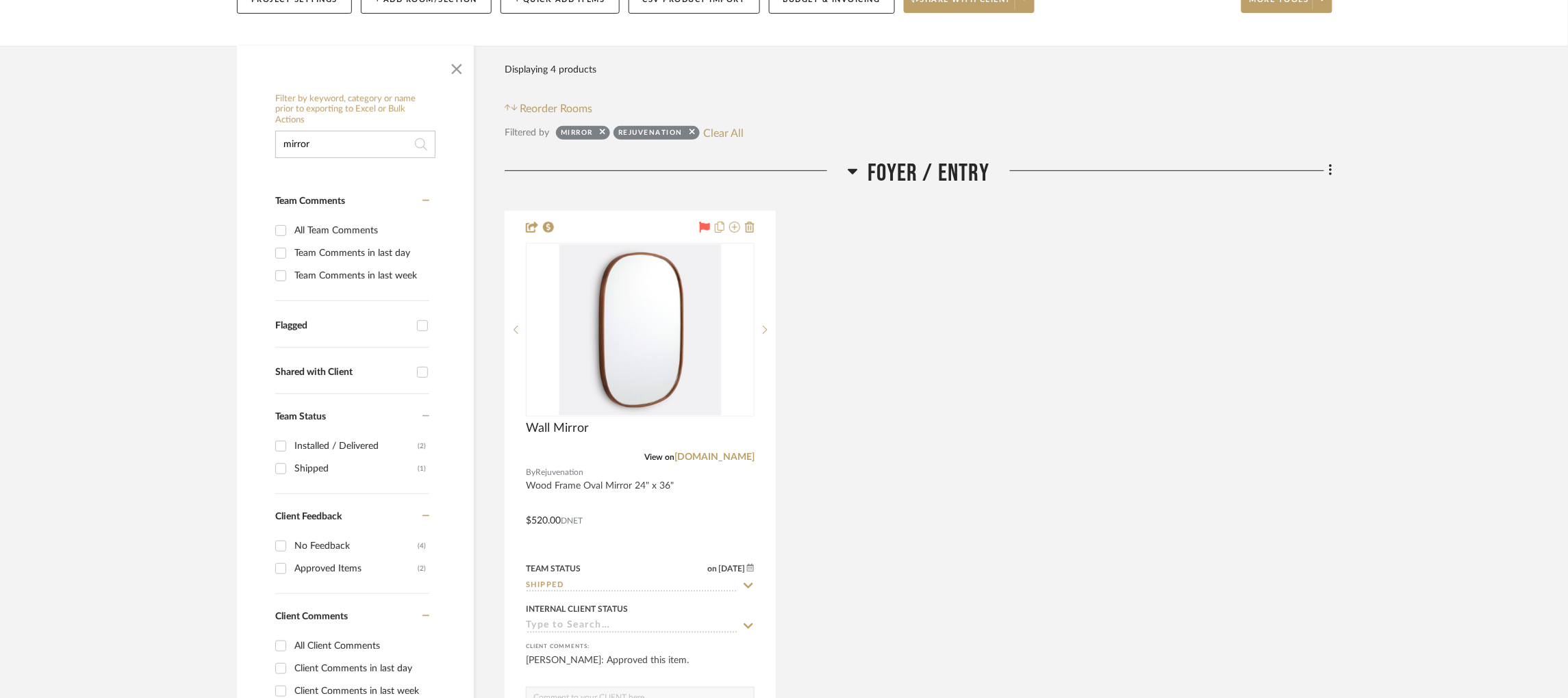
type input "shelf"
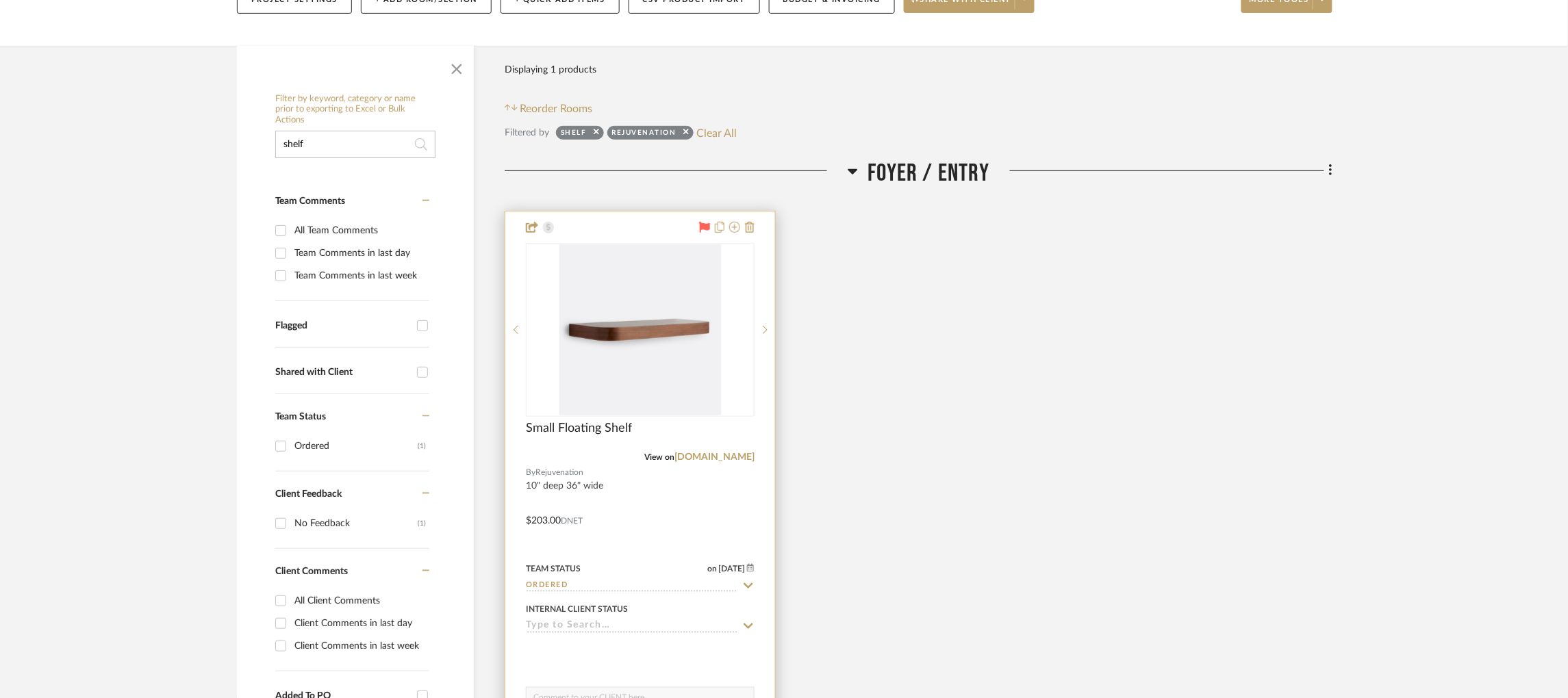
click at [613, 585] on input "Ordered" at bounding box center [632, 586] width 212 height 13
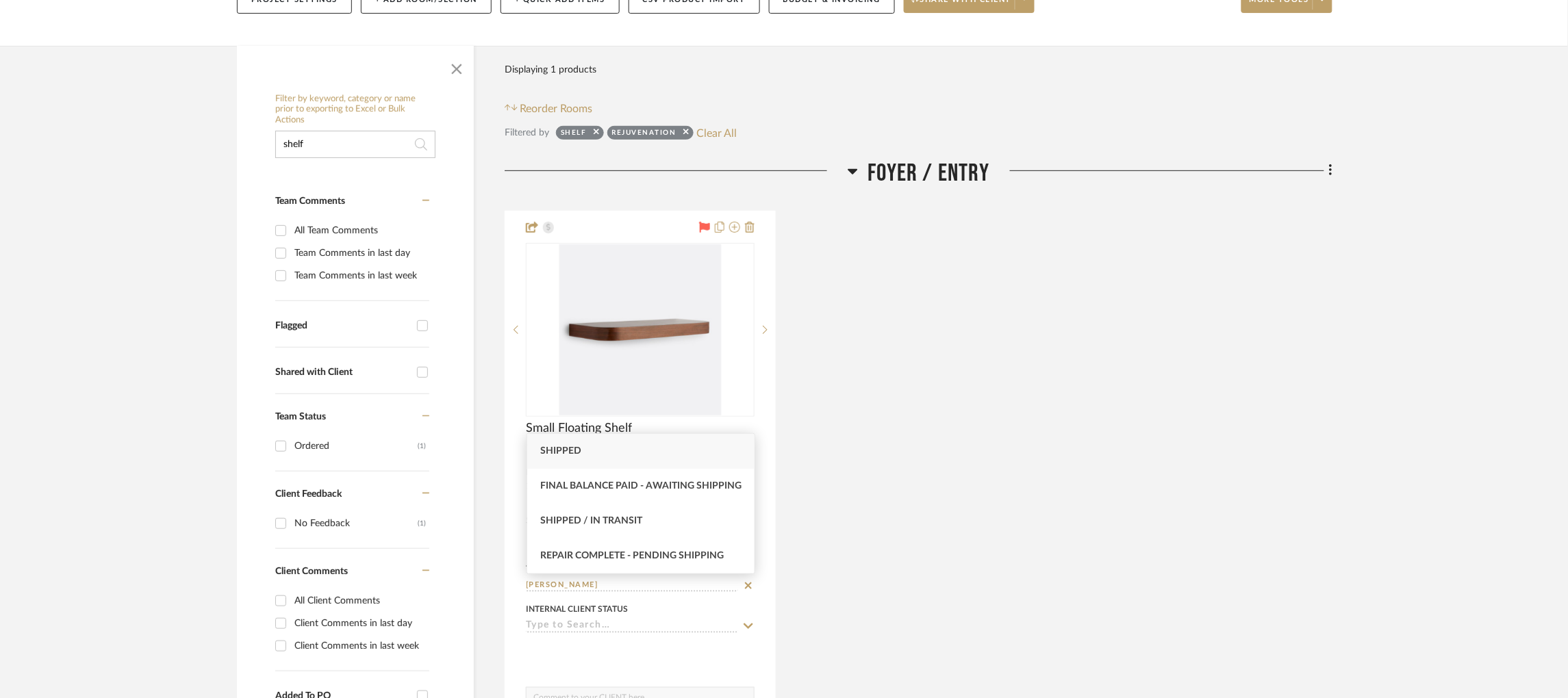
type input "shipp"
click at [607, 451] on div "Shipped" at bounding box center [640, 451] width 228 height 35
type input "[DATE]"
type input "Shipped"
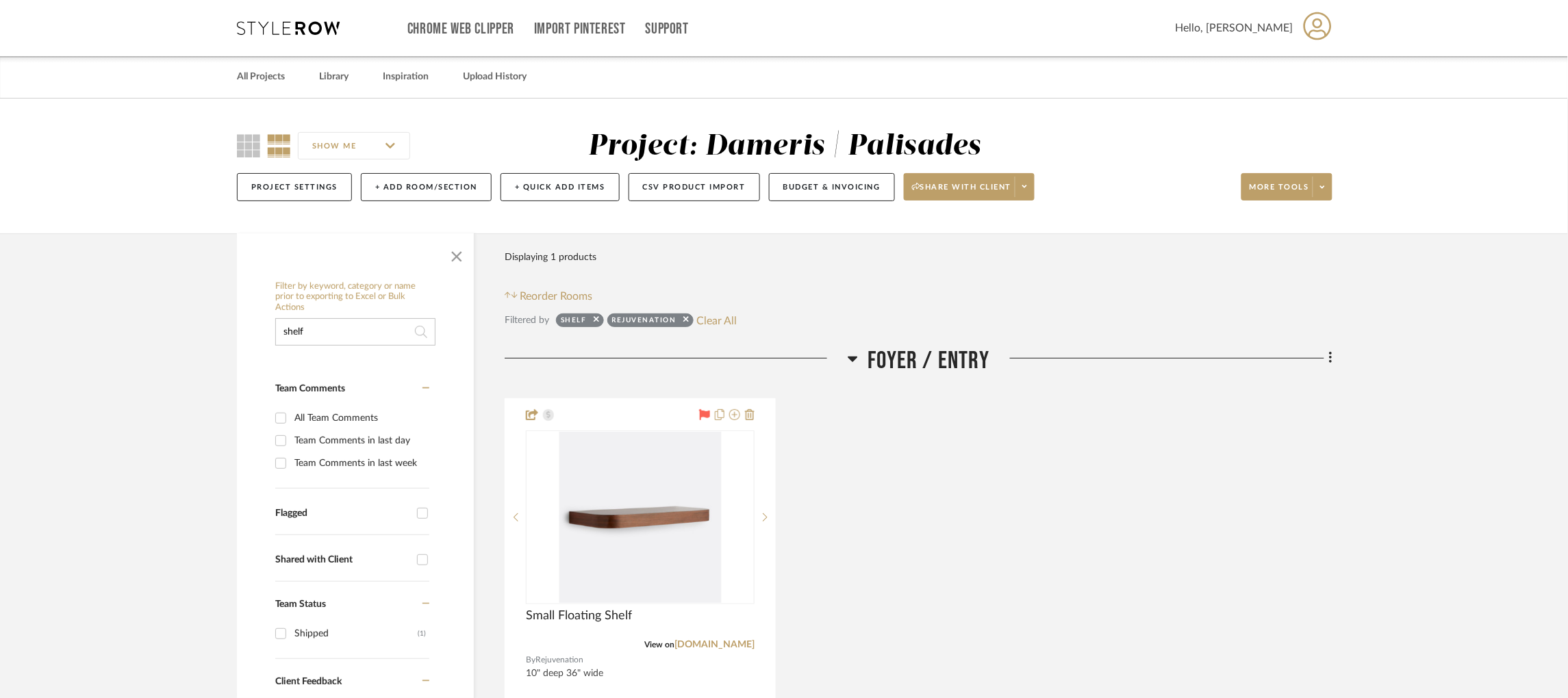
drag, startPoint x: 330, startPoint y: 335, endPoint x: 239, endPoint y: 323, distance: 91.8
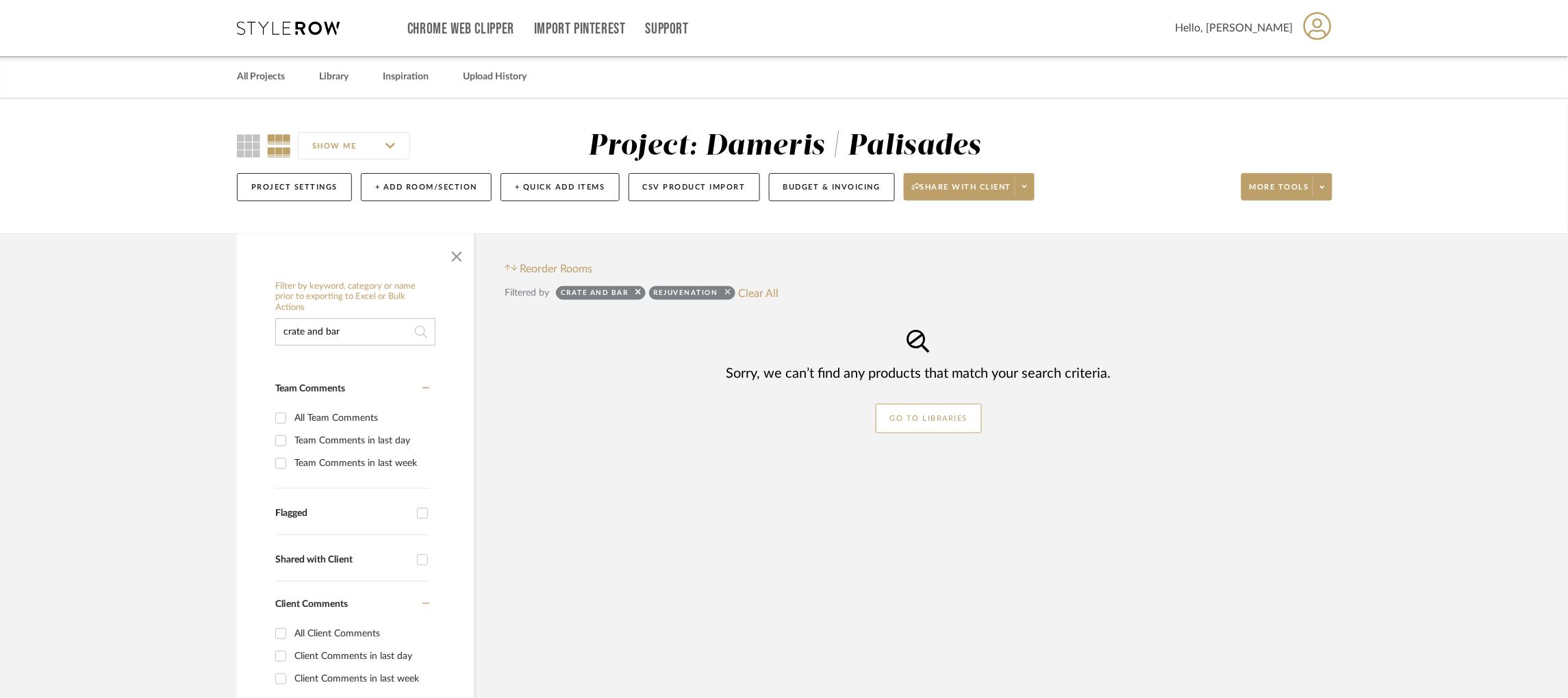
click at [730, 291] on icon at bounding box center [728, 292] width 6 height 9
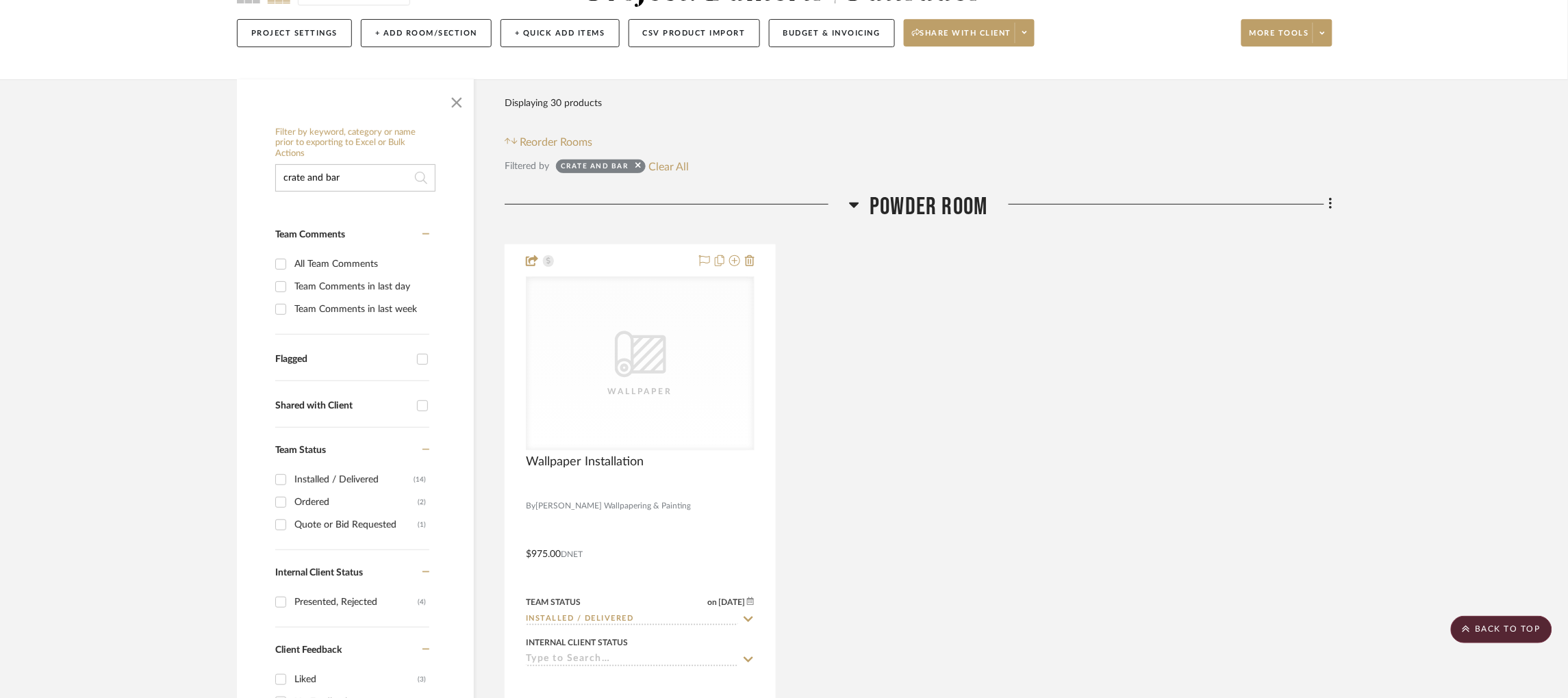
scroll to position [96, 0]
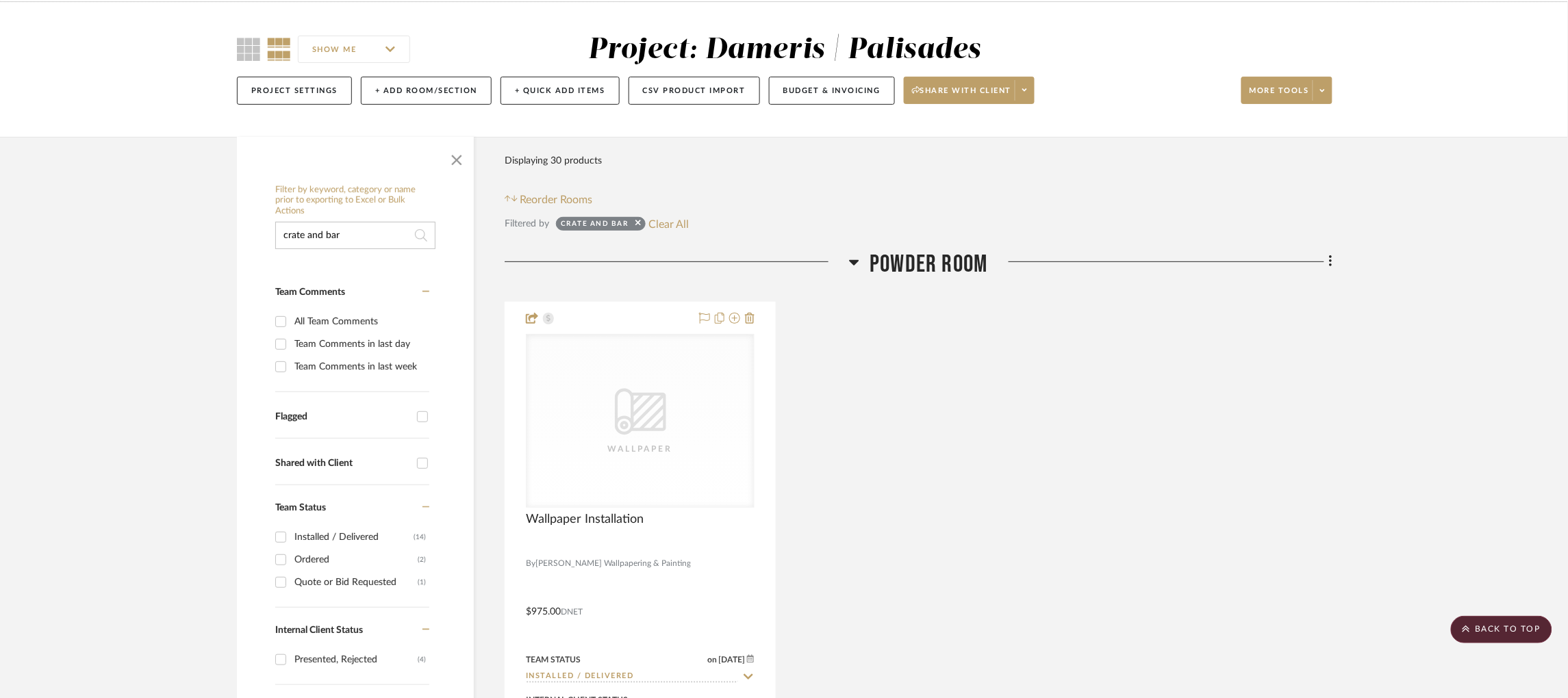
click at [364, 239] on input "crate and bar" at bounding box center [355, 235] width 160 height 27
type input "crate and bar mat"
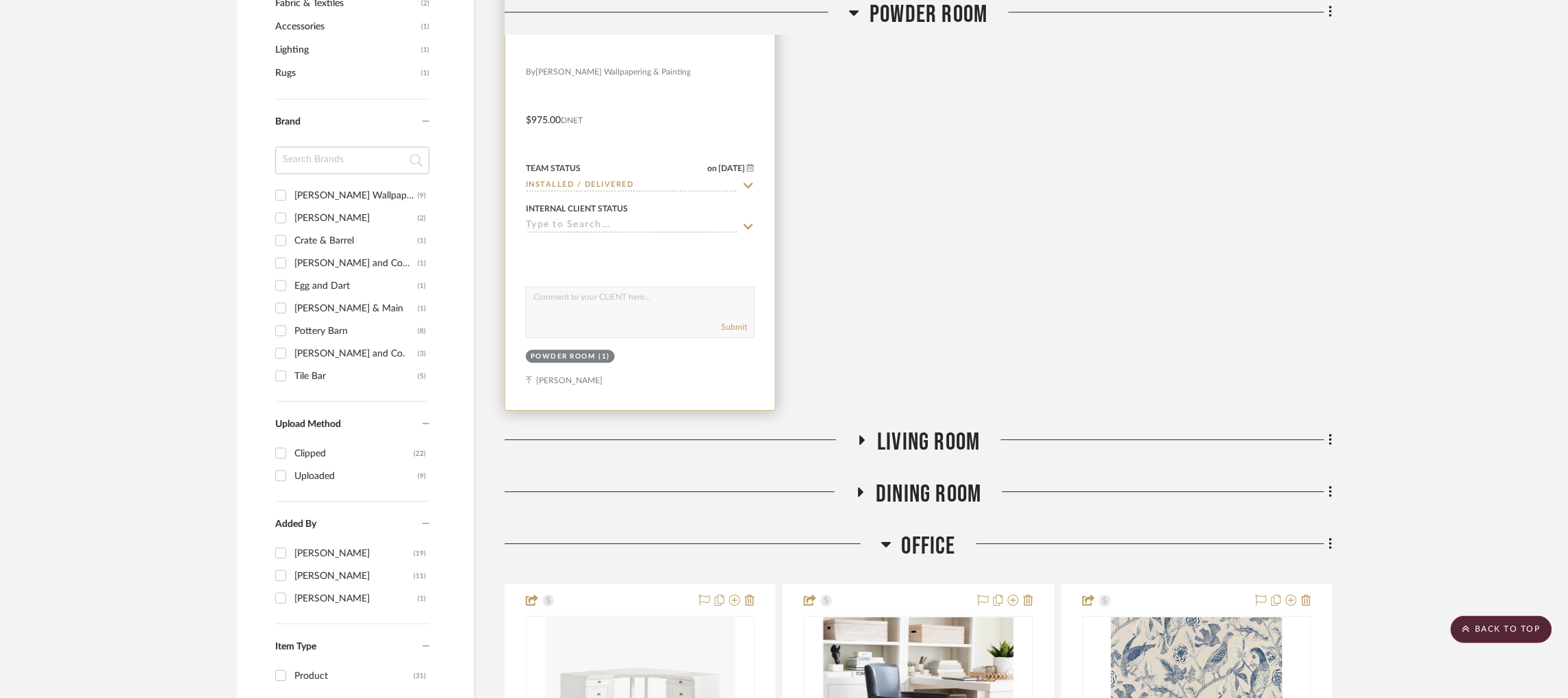
scroll to position [1128, 0]
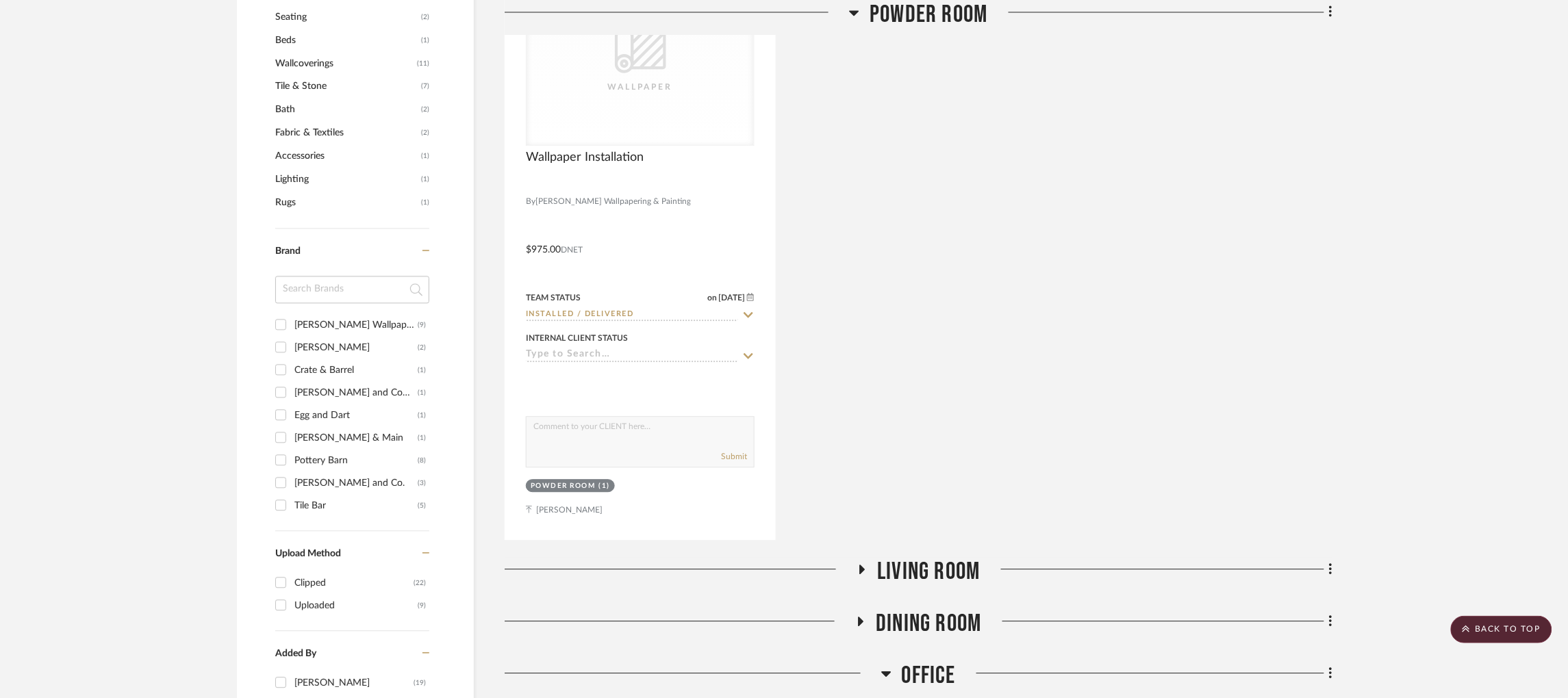
click at [282, 366] on input "Crate & Barrel (1)" at bounding box center [280, 369] width 22 height 22
checkbox input "true"
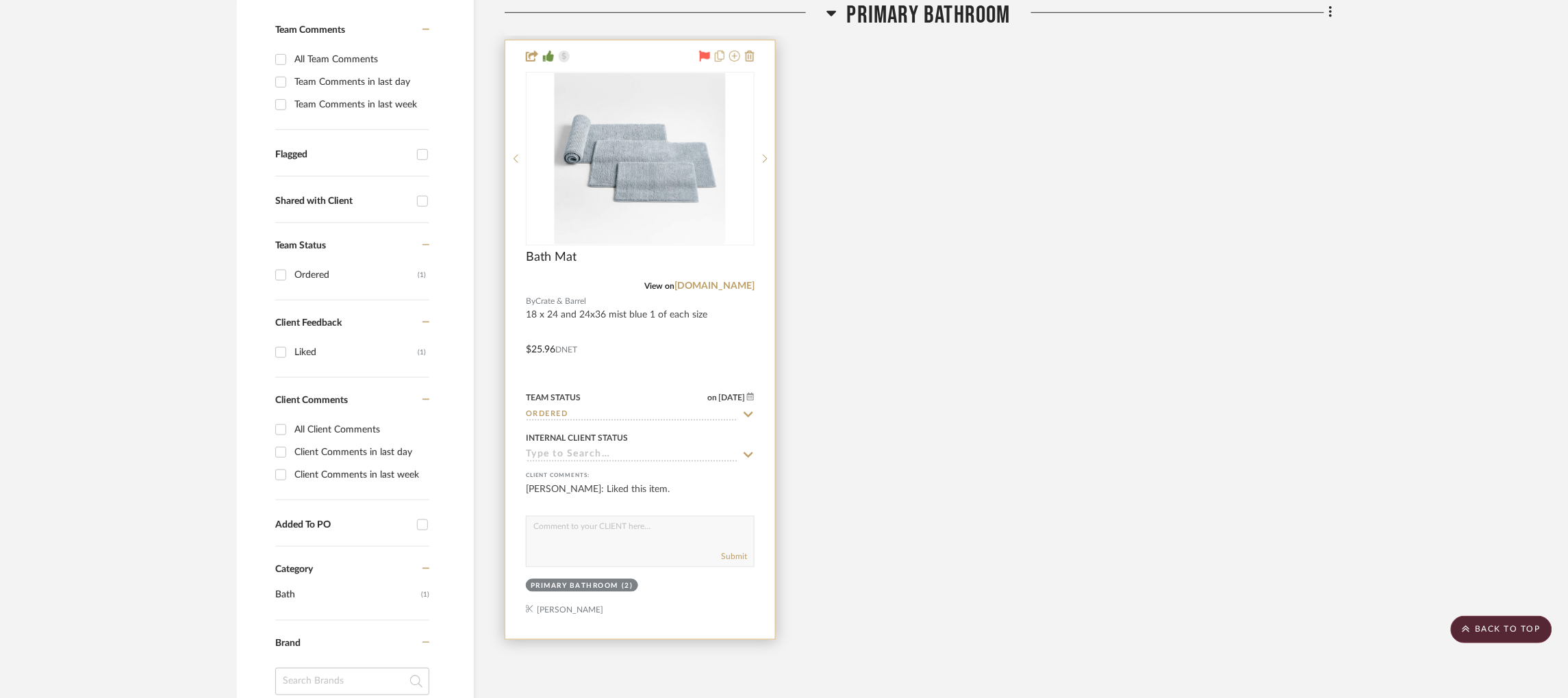
scroll to position [363, 0]
